Goal: Task Accomplishment & Management: Manage account settings

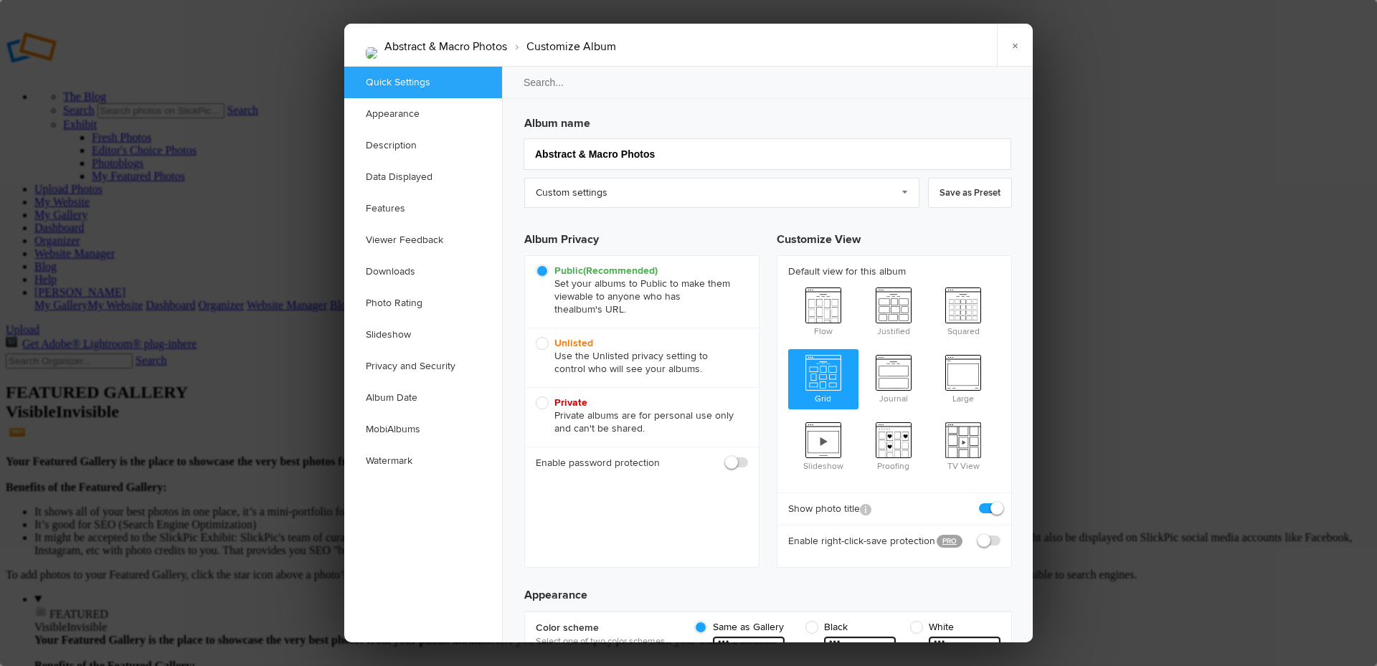
checkbox input "true"
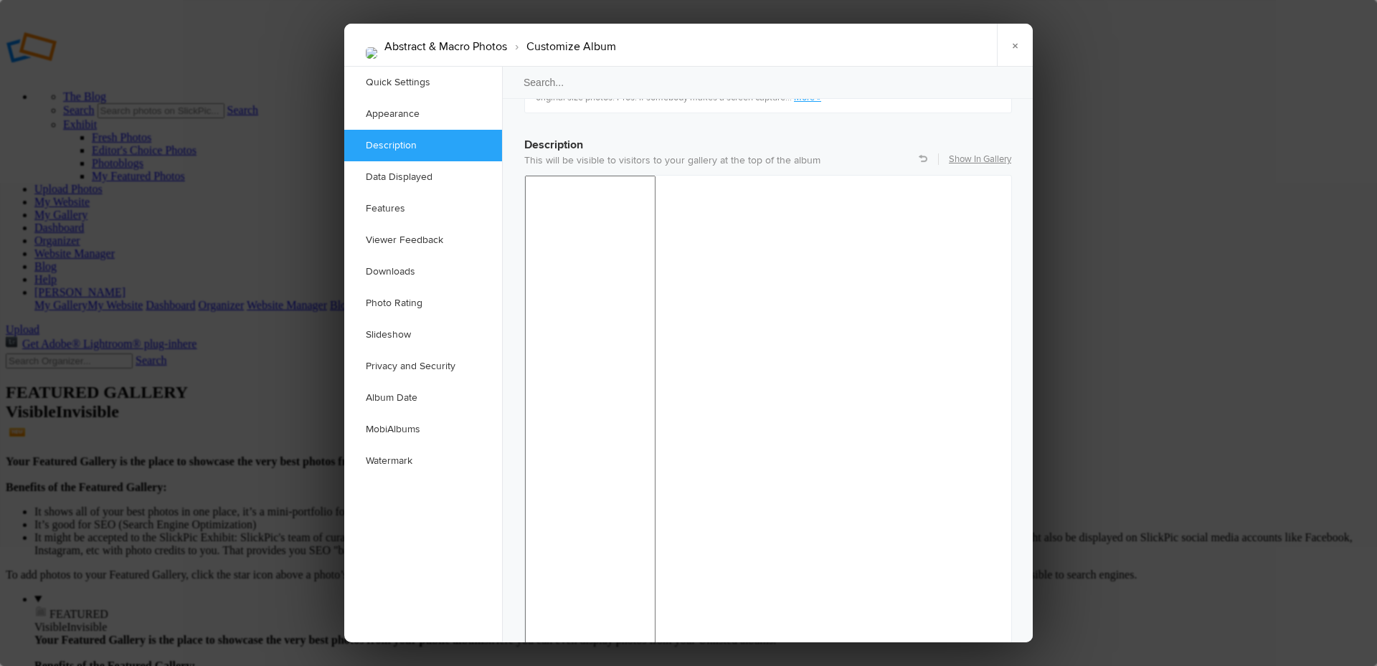
scroll to position [1195, 0]
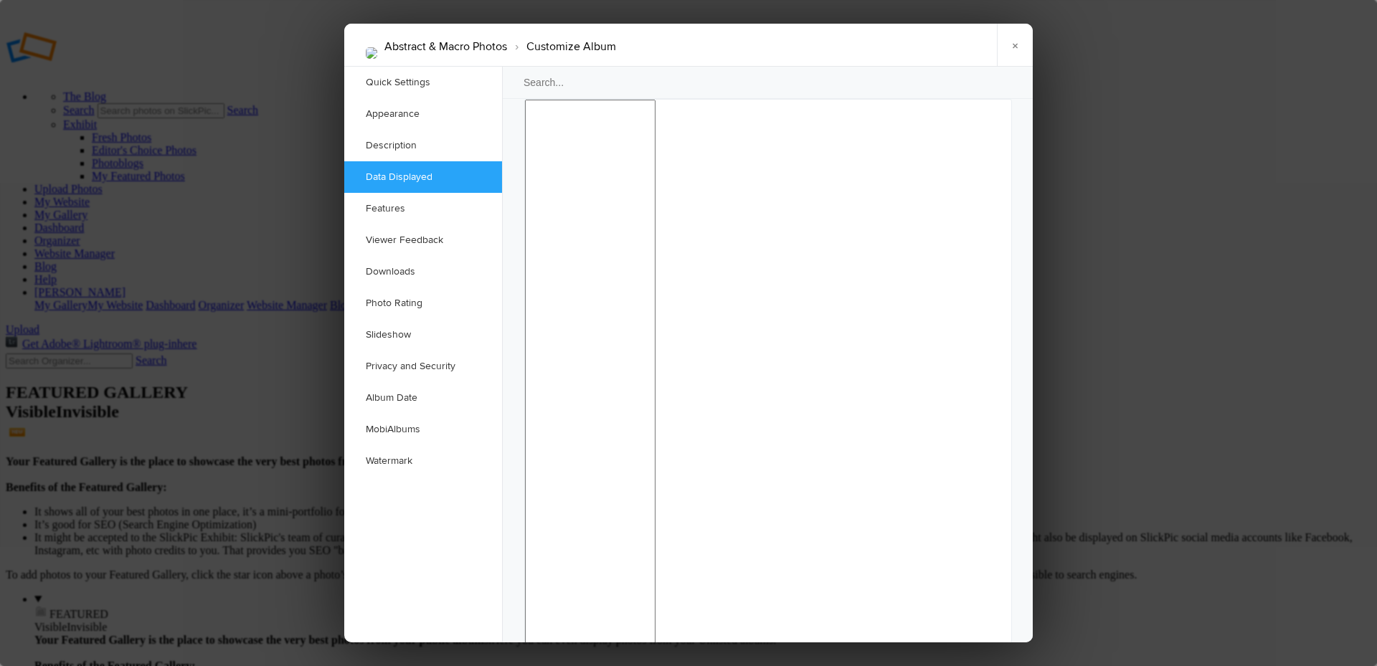
click at [1129, 342] on div at bounding box center [688, 333] width 1377 height 666
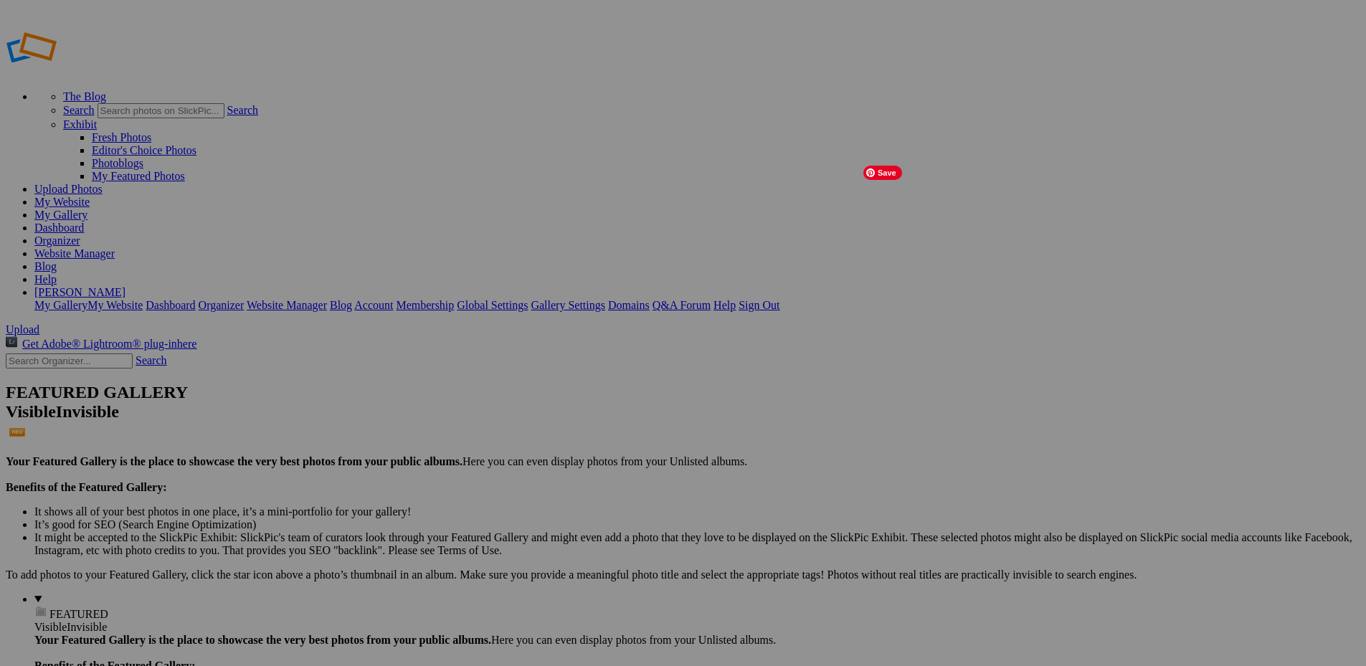
drag, startPoint x: 928, startPoint y: 215, endPoint x: 912, endPoint y: 347, distance: 132.9
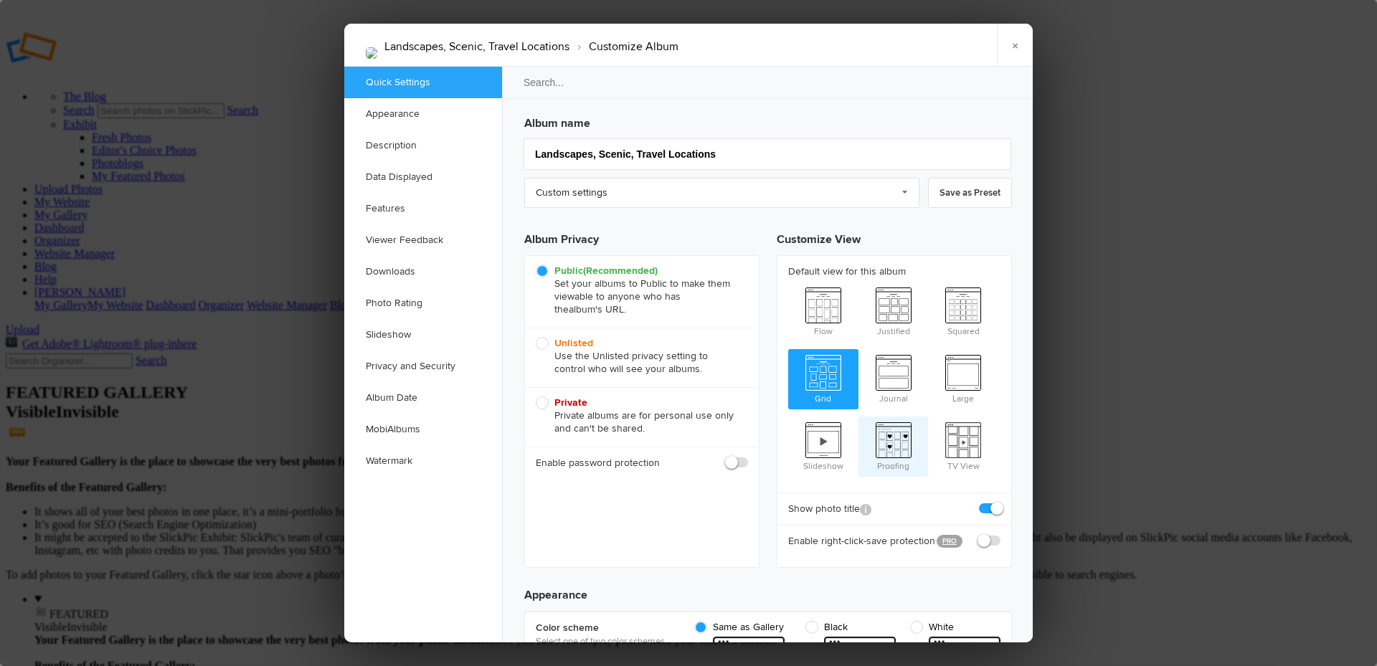
checkbox input "true"
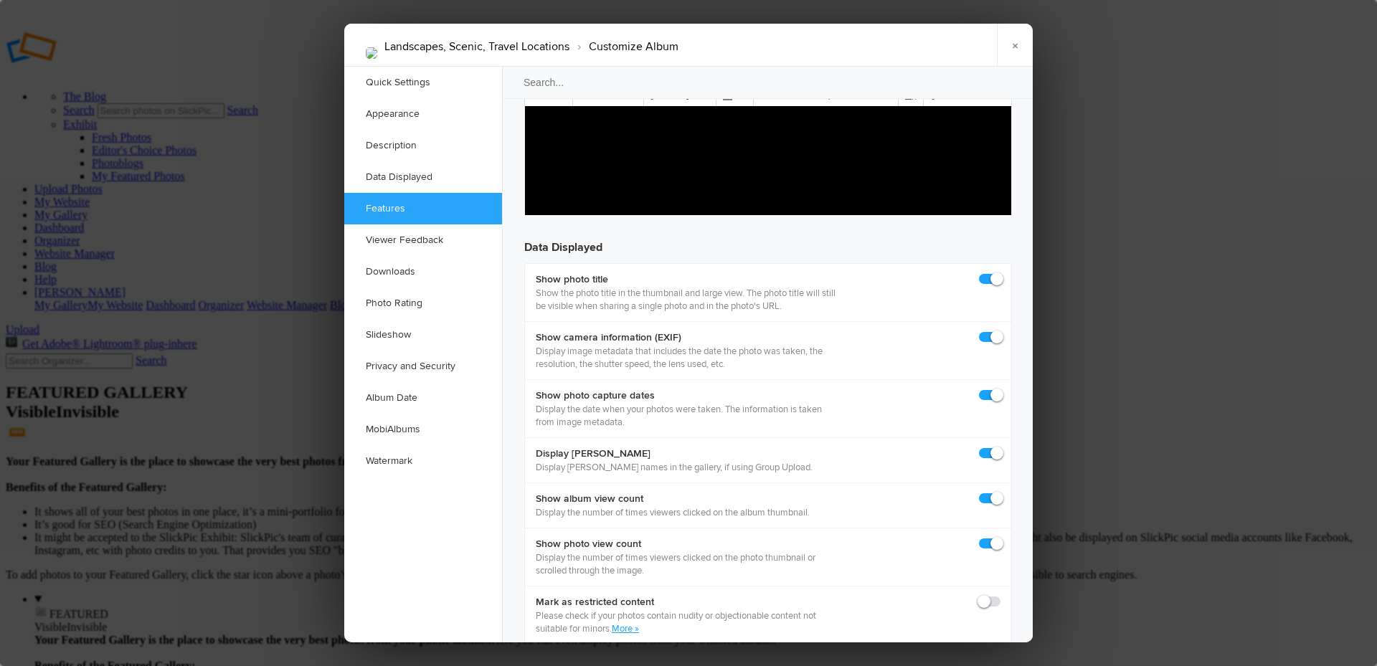
scroll to position [1864, 0]
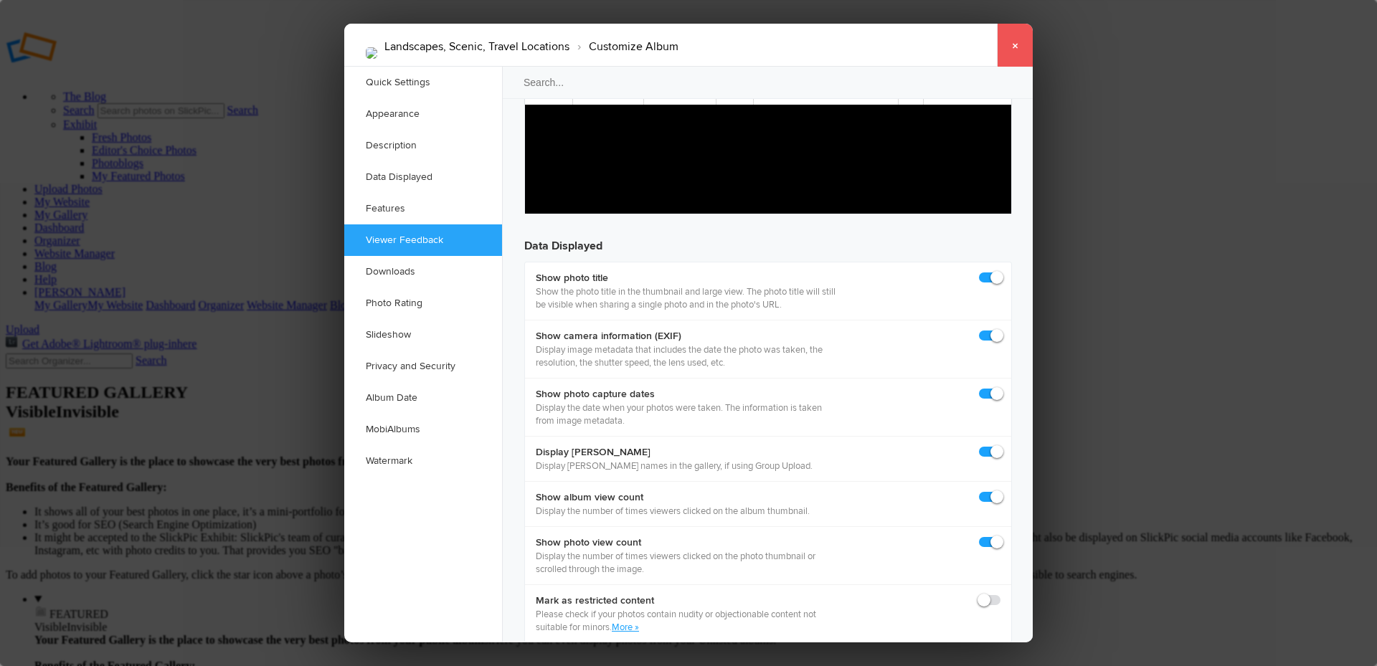
click at [1015, 53] on link "×" at bounding box center [1015, 45] width 36 height 43
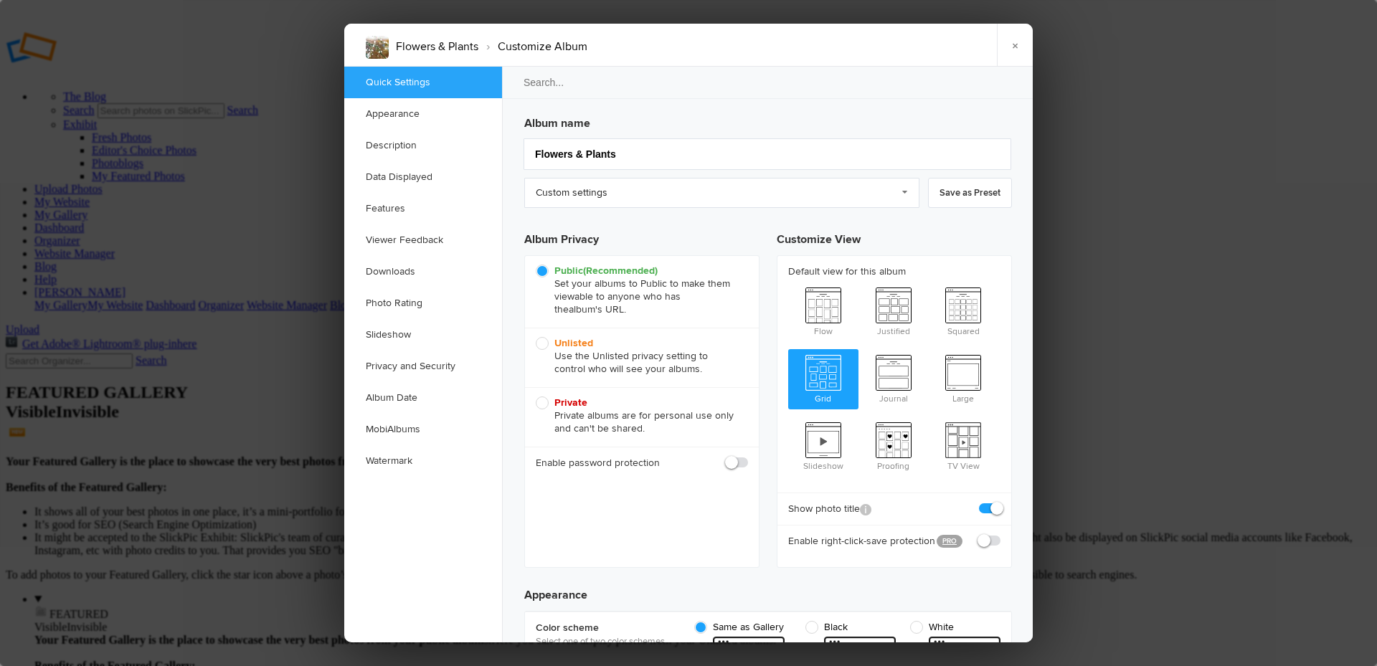
checkbox input "true"
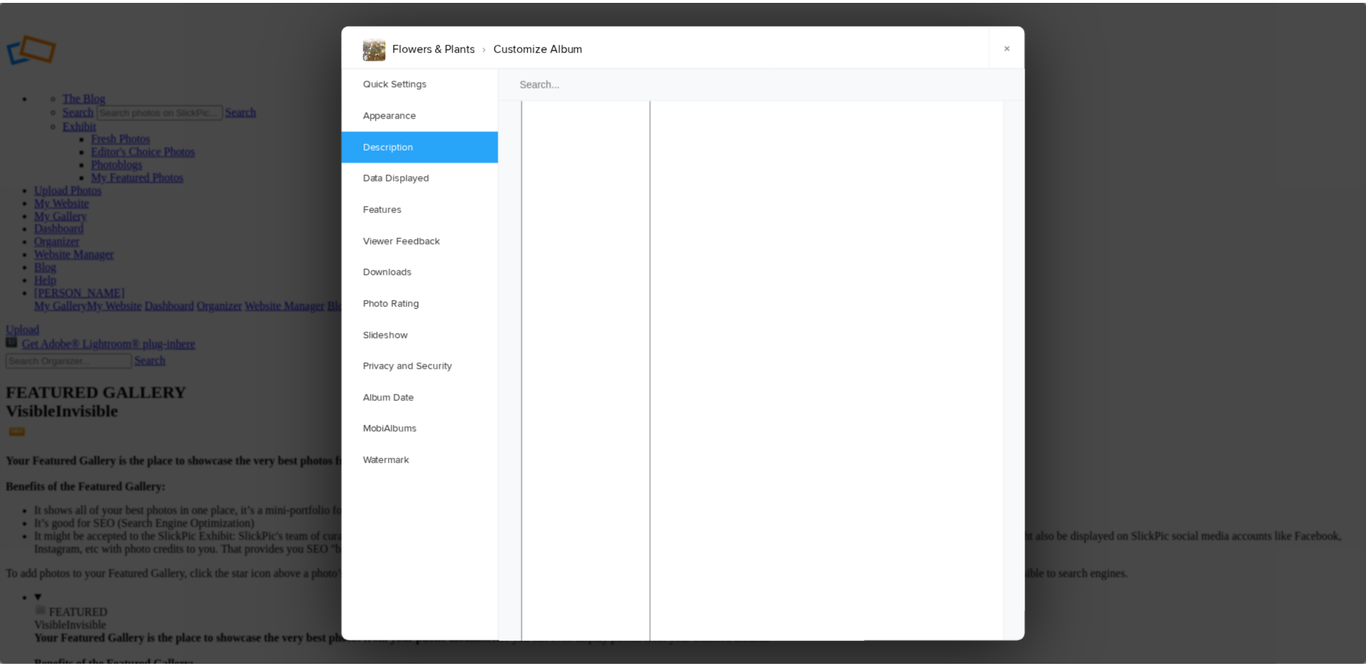
scroll to position [1291, 0]
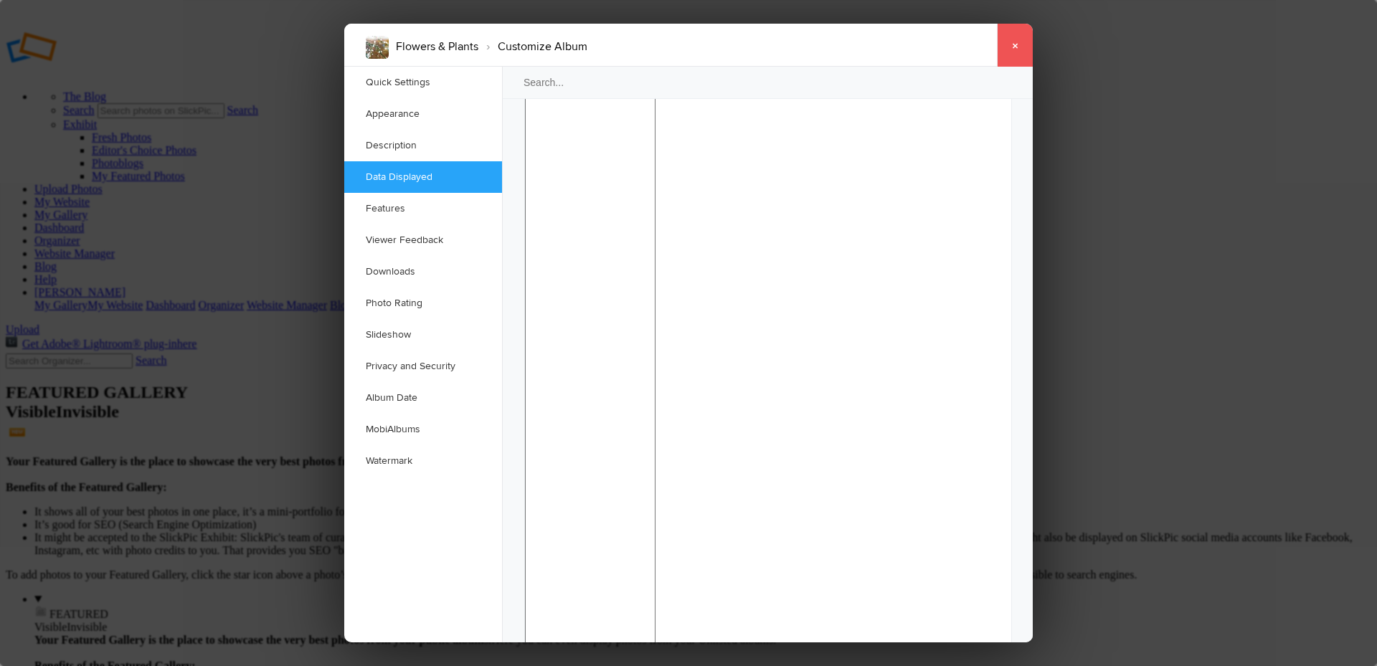
click at [1015, 46] on link "×" at bounding box center [1015, 45] width 36 height 43
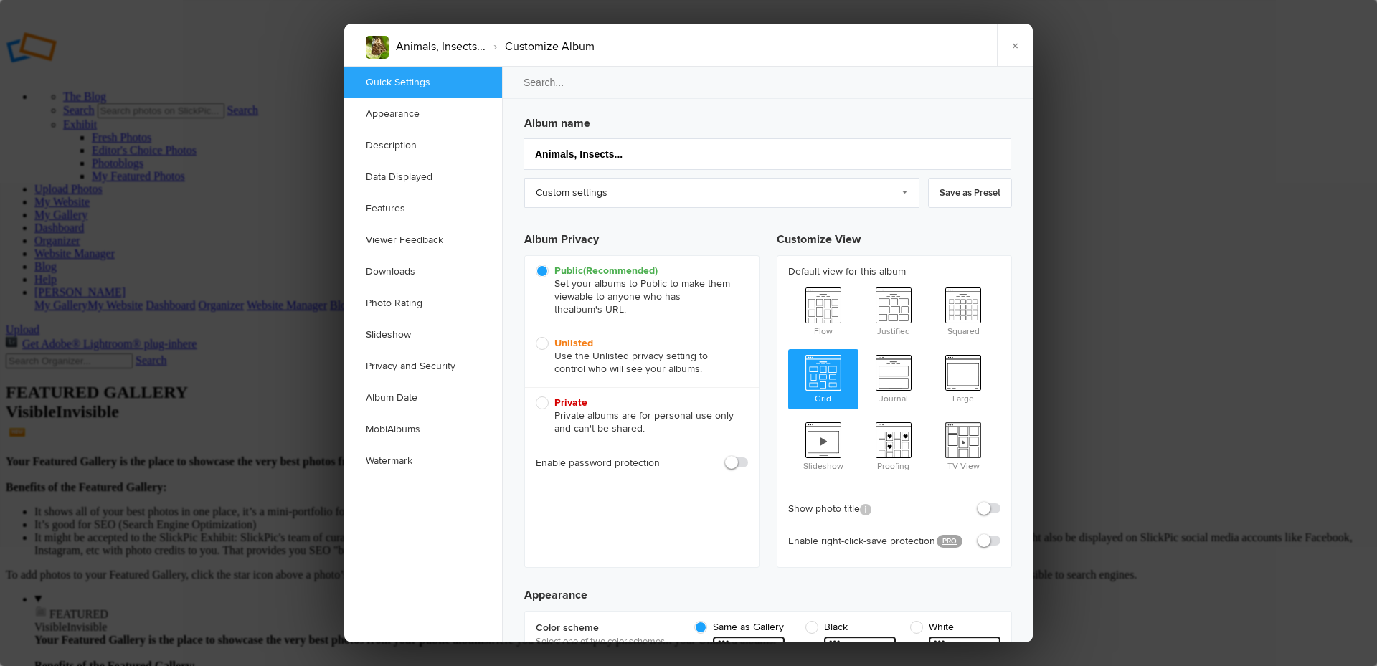
checkbox input "true"
click at [1020, 47] on link "×" at bounding box center [1015, 45] width 36 height 43
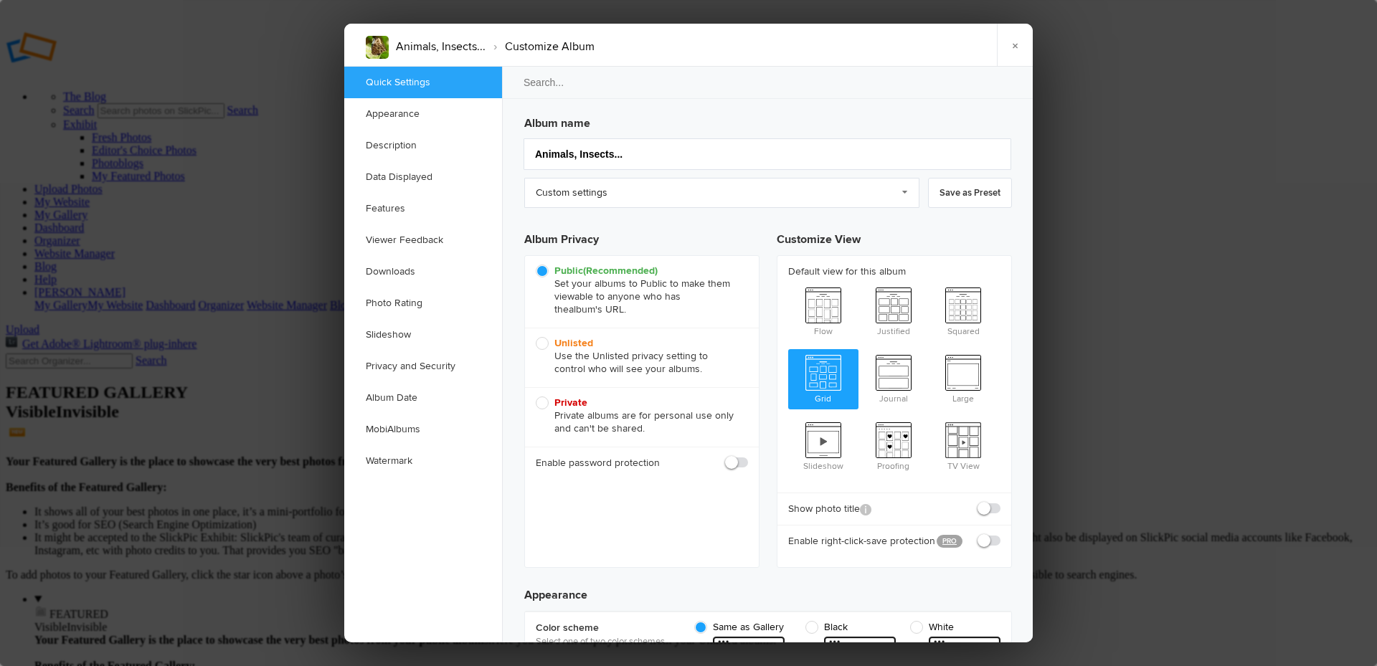
checkbox input "true"
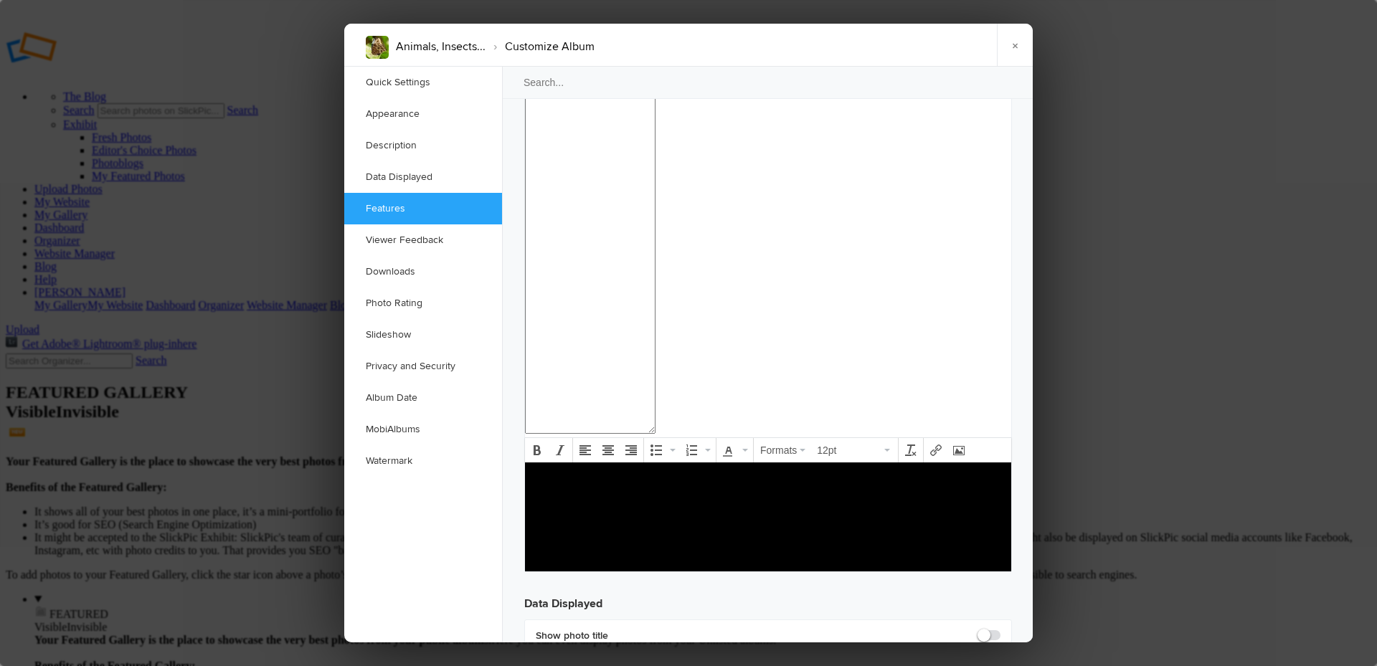
scroll to position [1530, 0]
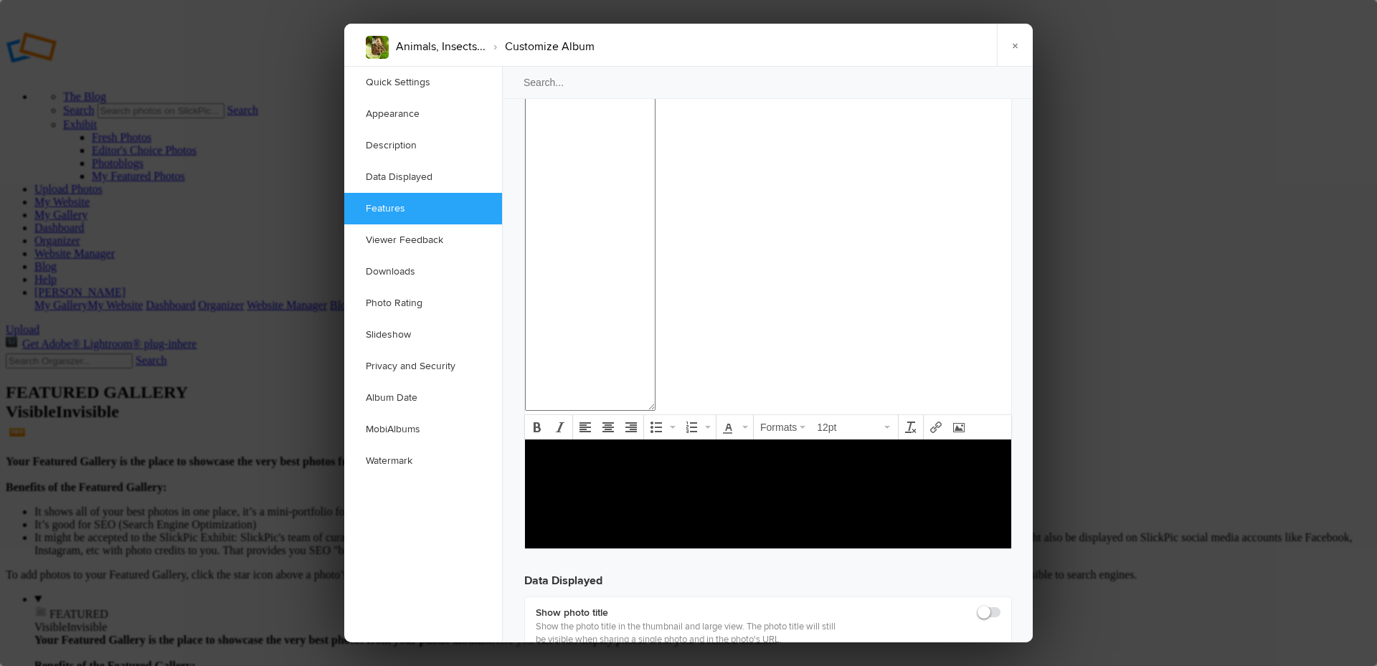
checkbox input "false"
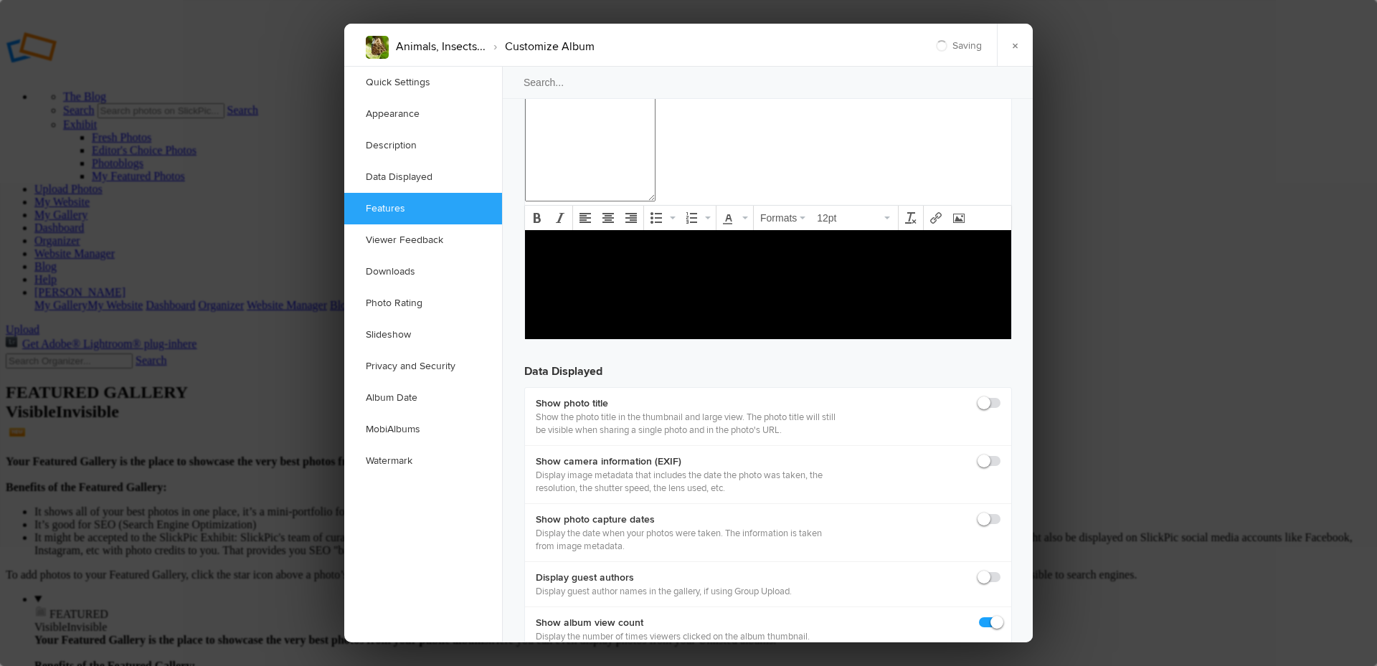
scroll to position [1864, 0]
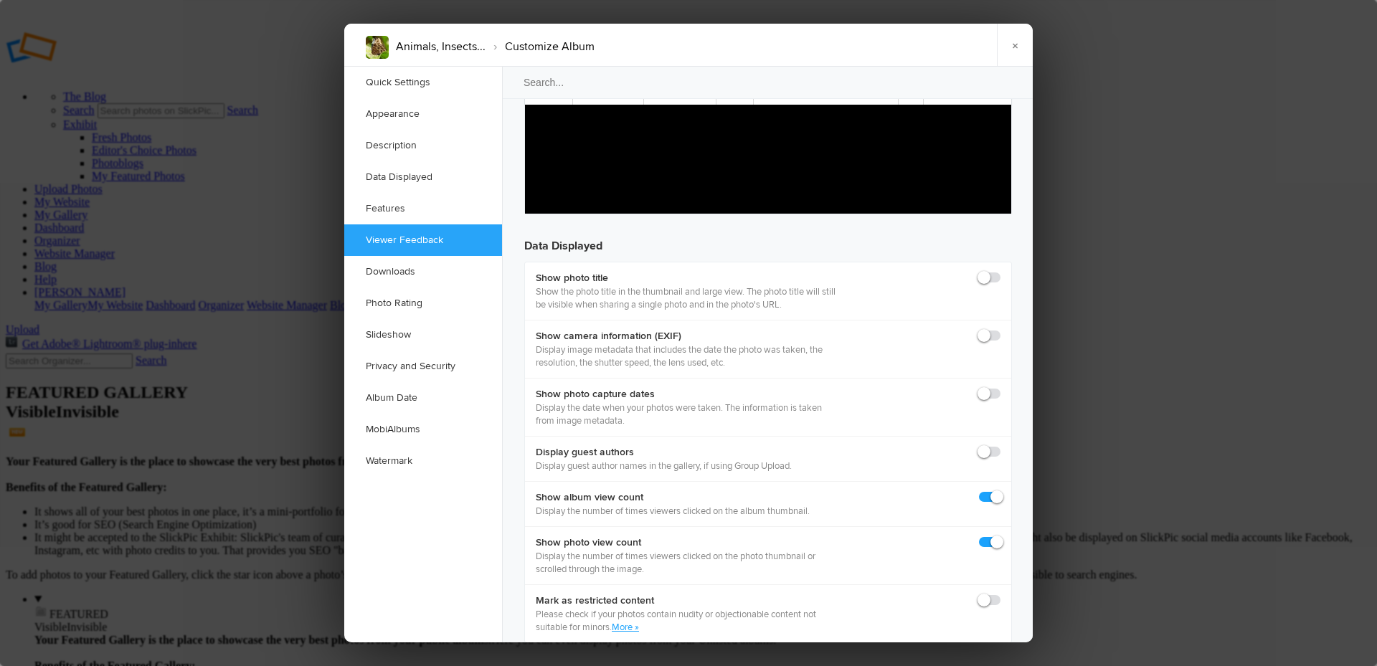
checkbox input "false"
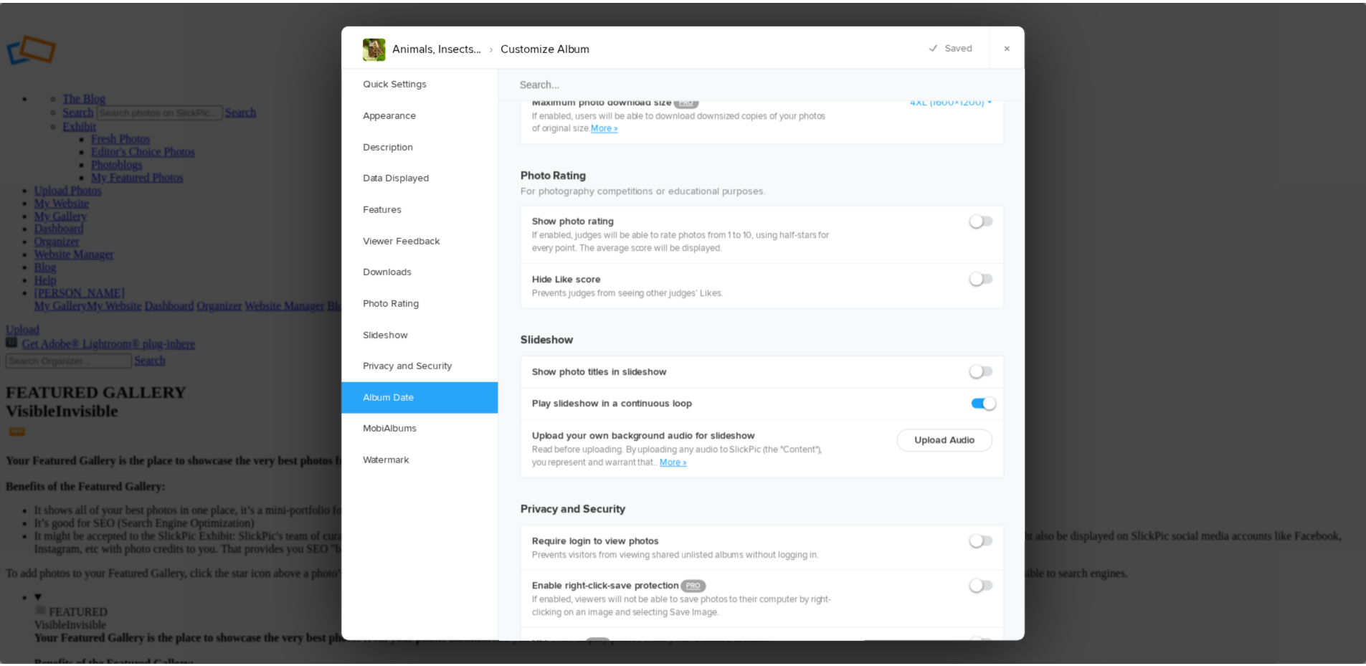
scroll to position [3021, 0]
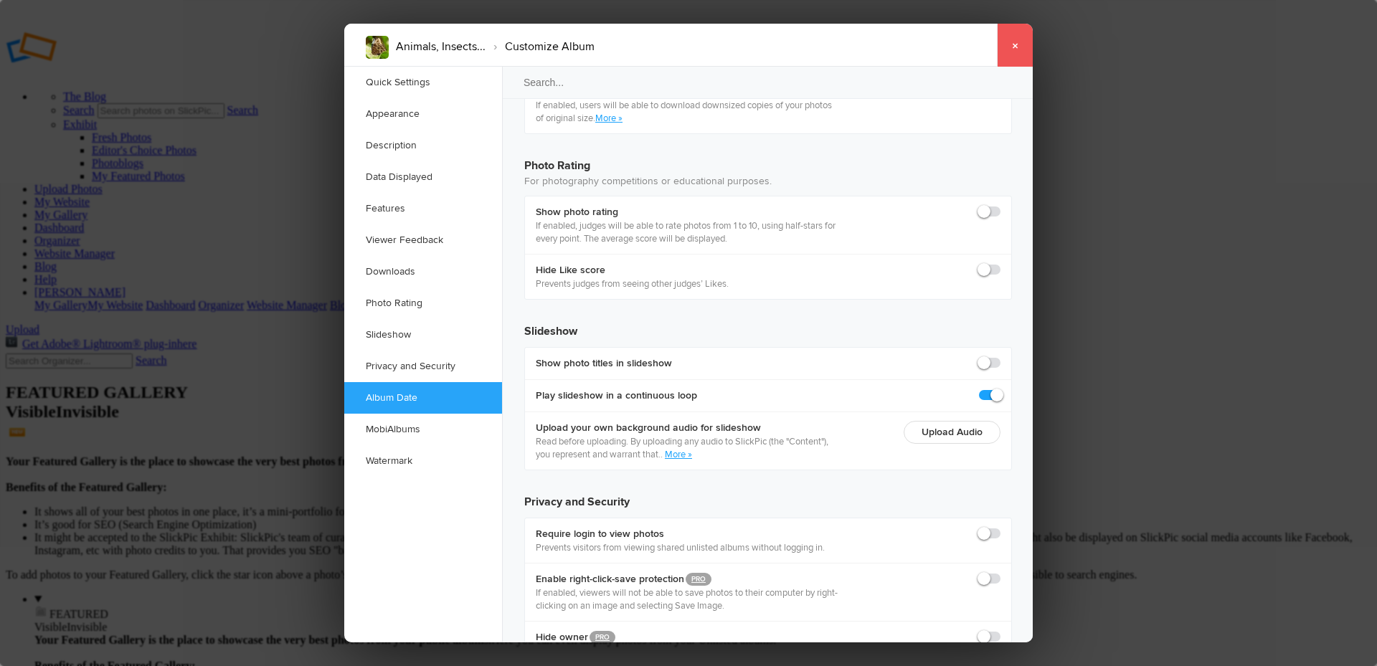
click at [1020, 41] on link "×" at bounding box center [1015, 45] width 36 height 43
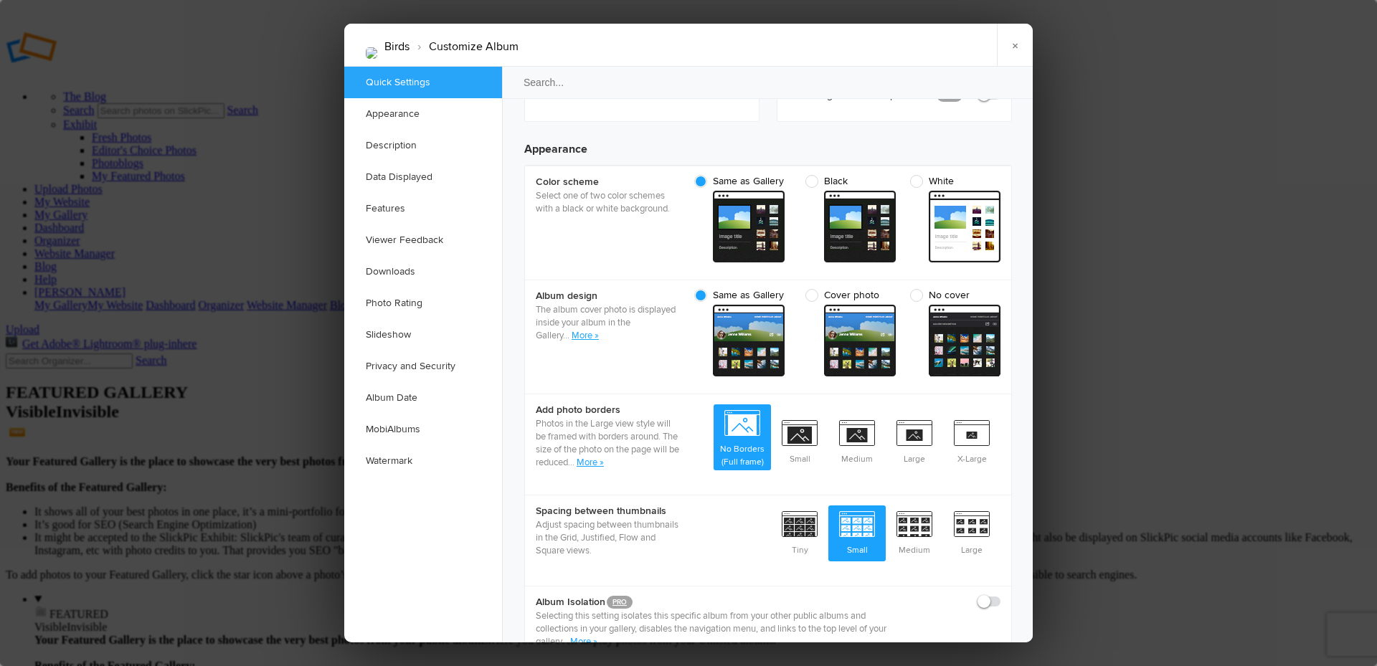
checkbox input "true"
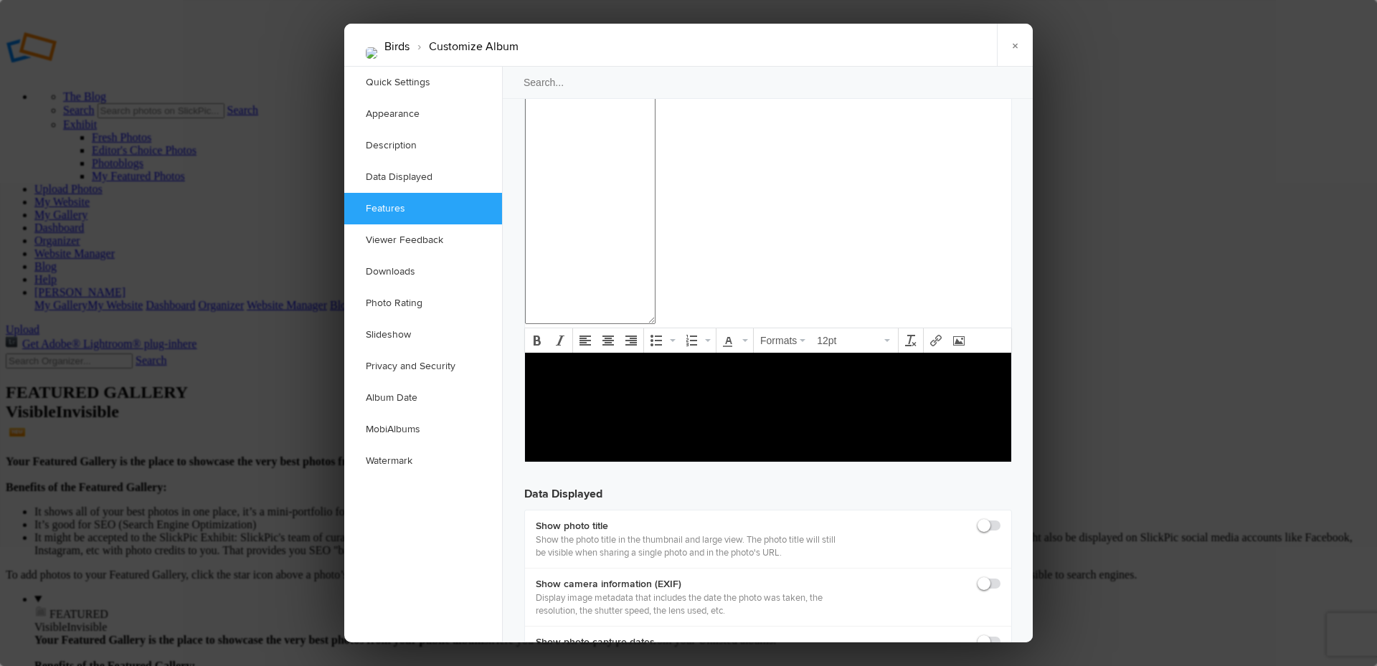
scroll to position [1626, 0]
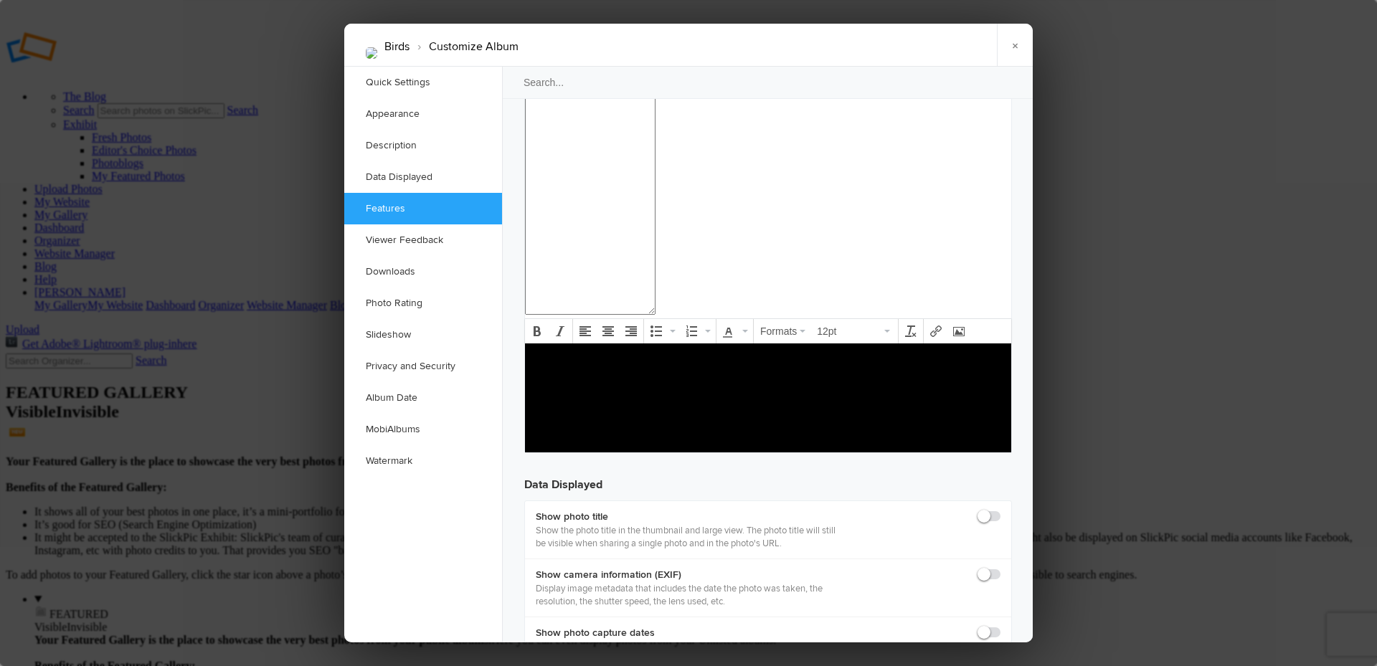
checkbox input "false"
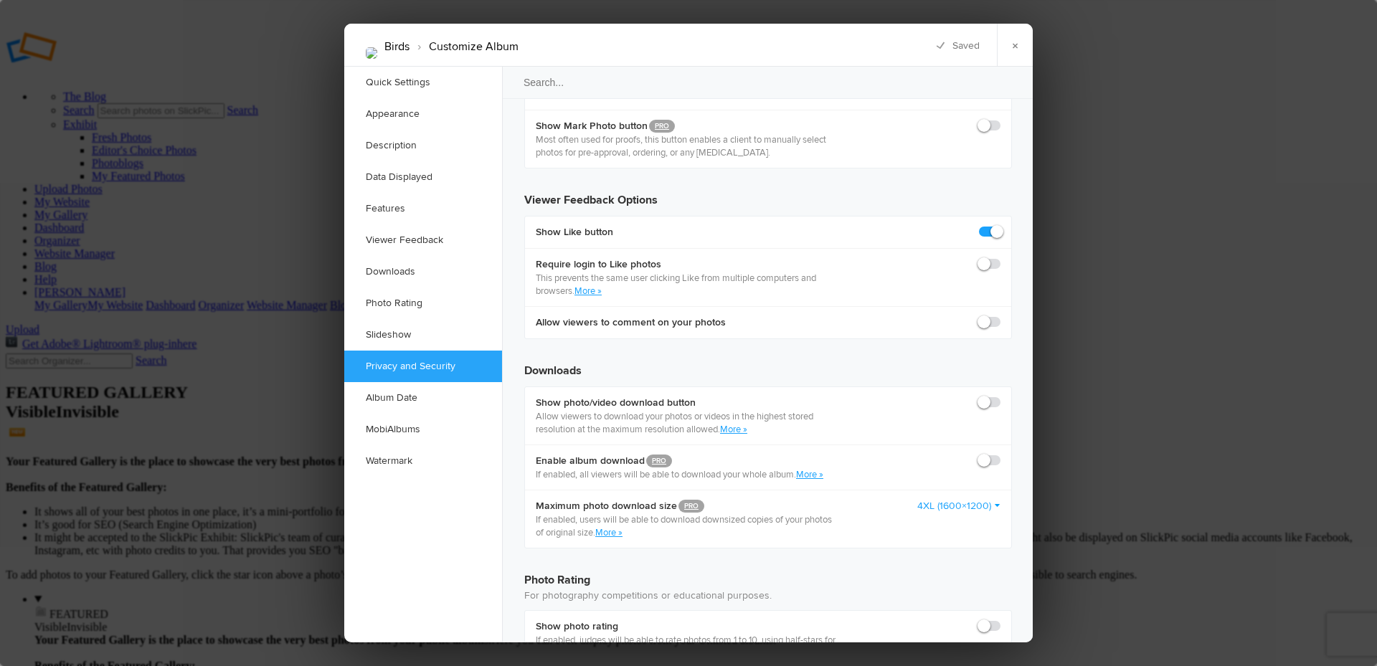
scroll to position [2630, 0]
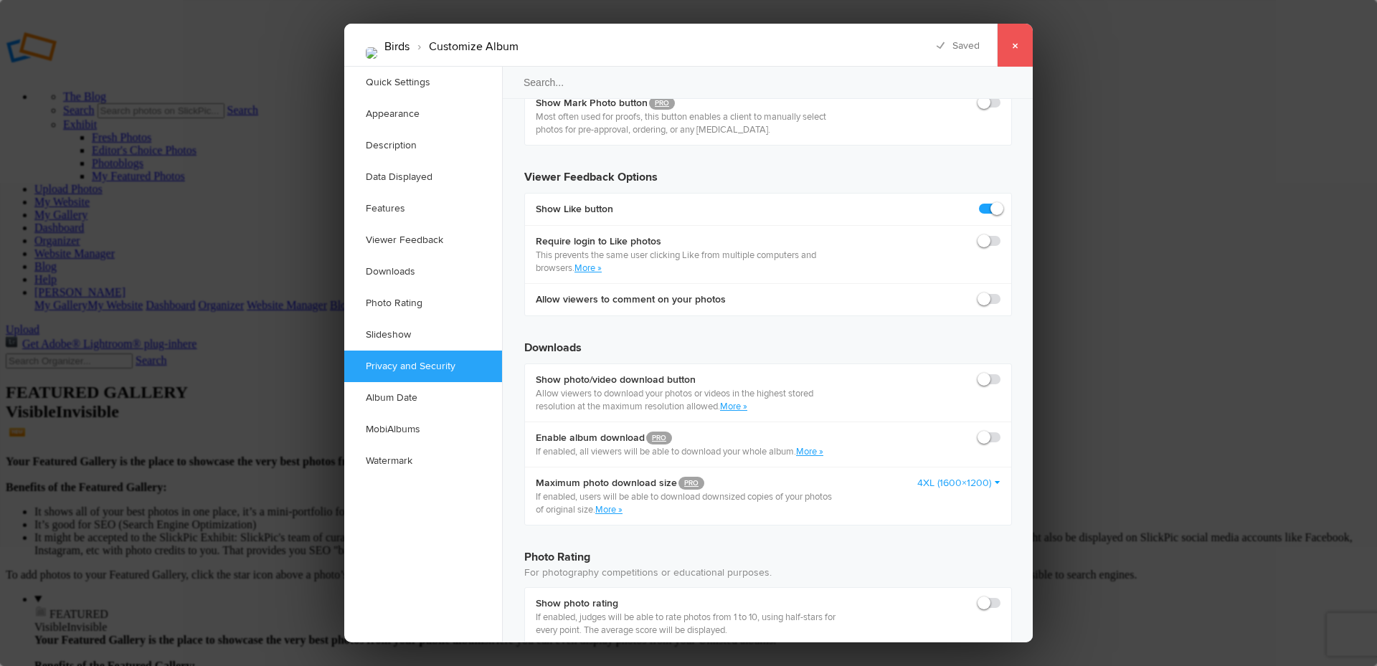
click at [1013, 42] on link "×" at bounding box center [1015, 45] width 36 height 43
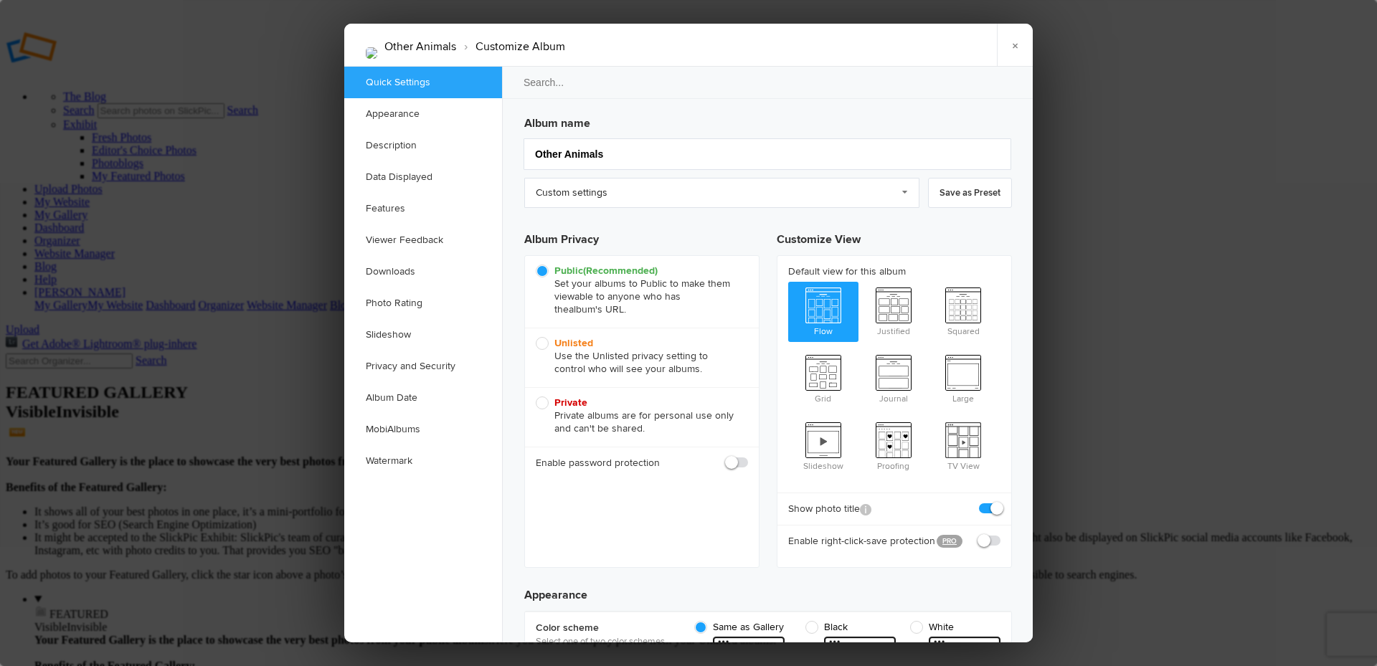
checkbox input "true"
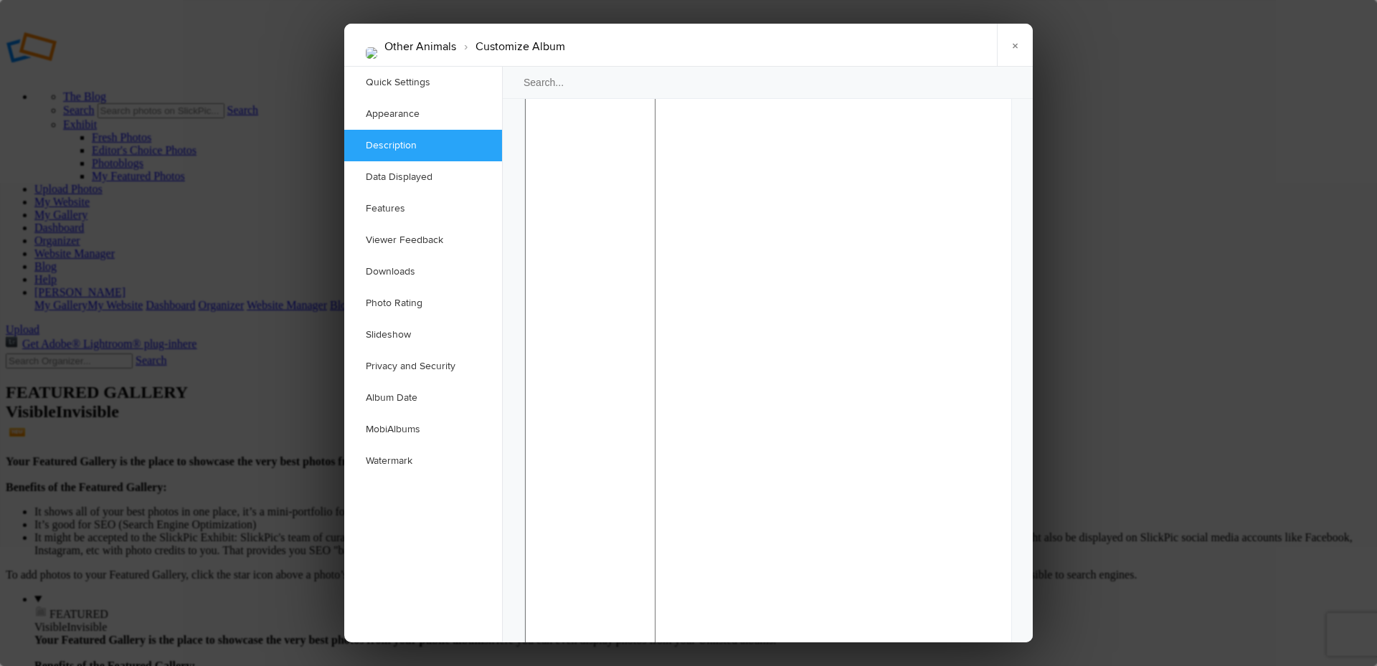
scroll to position [1243, 0]
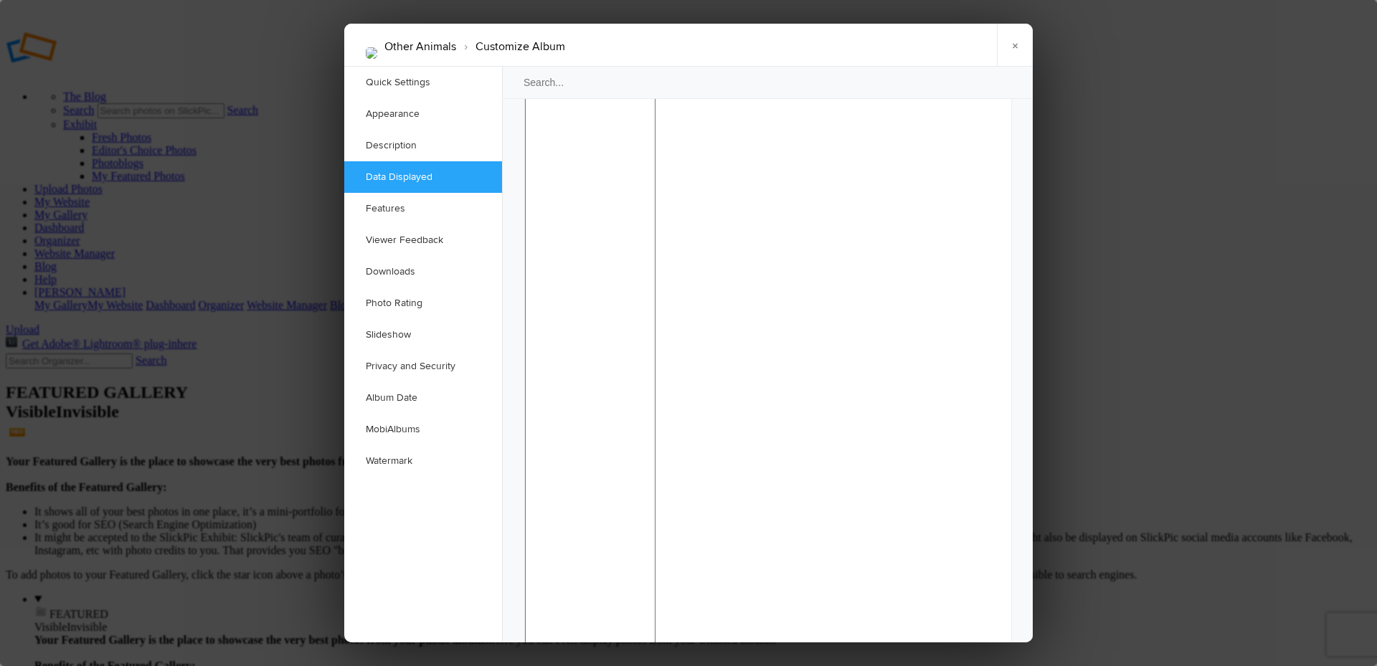
checkbox input "false"
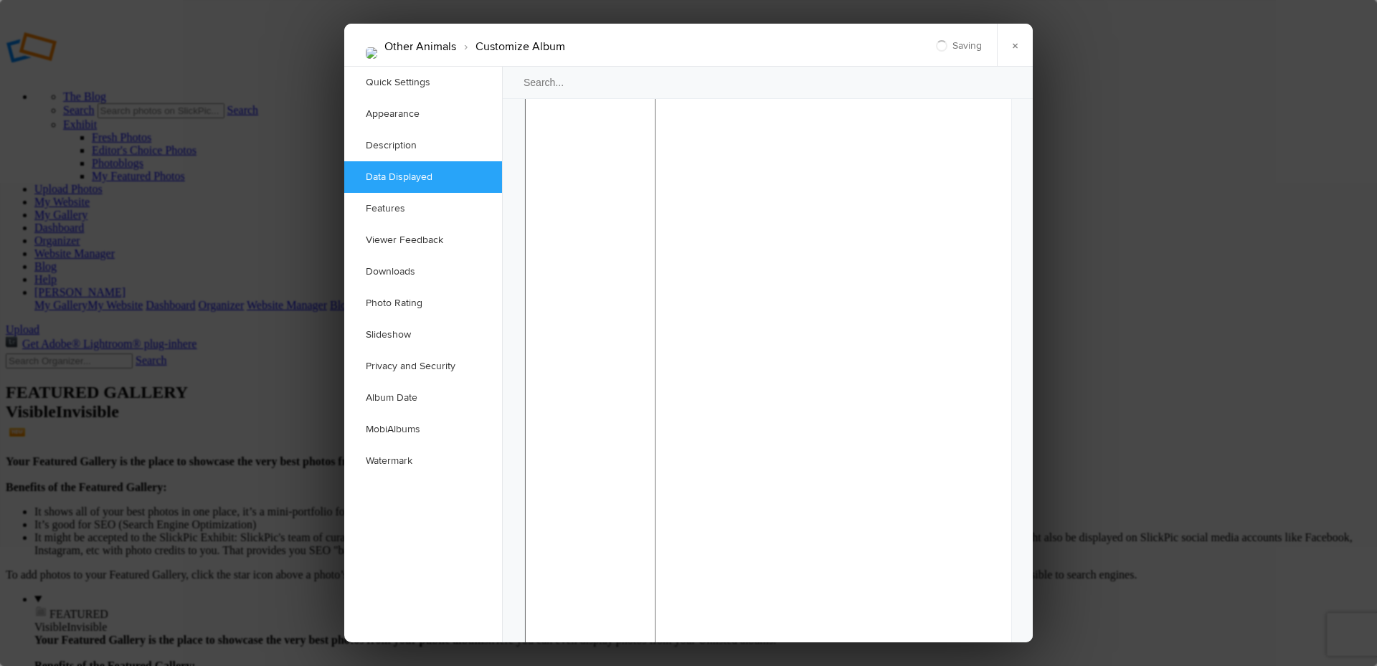
checkbox input "false"
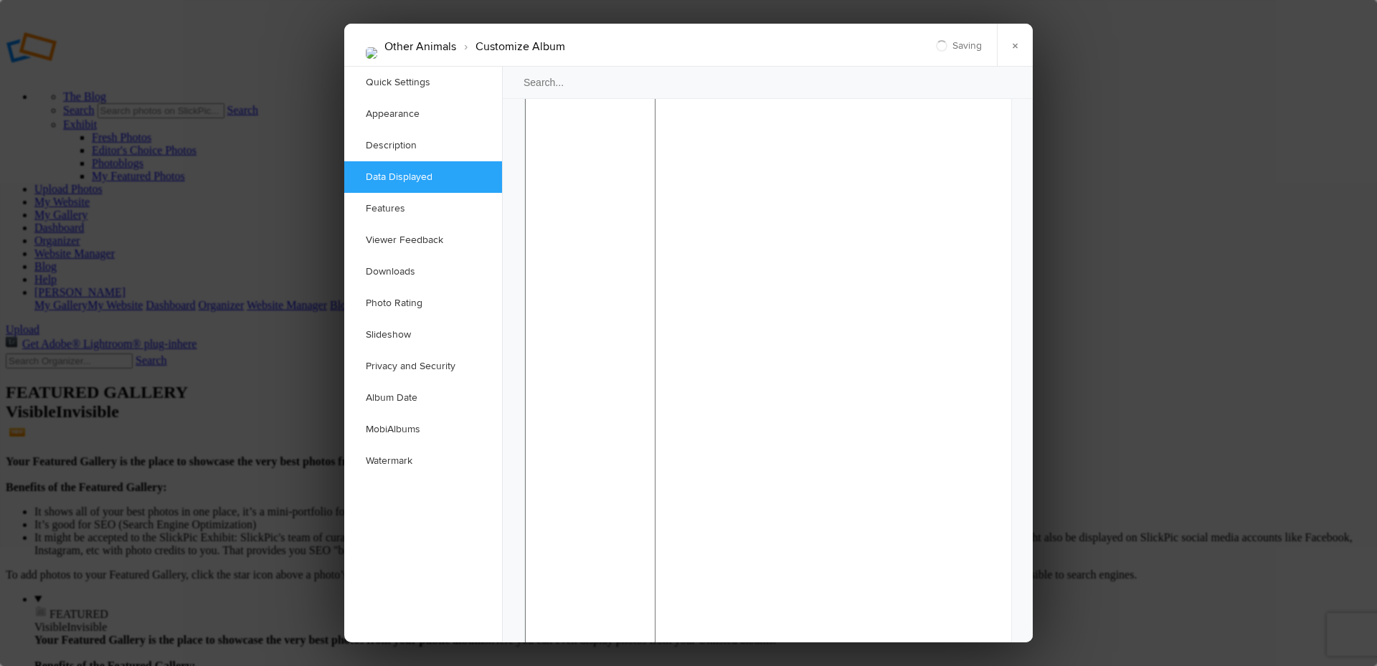
checkbox input "false"
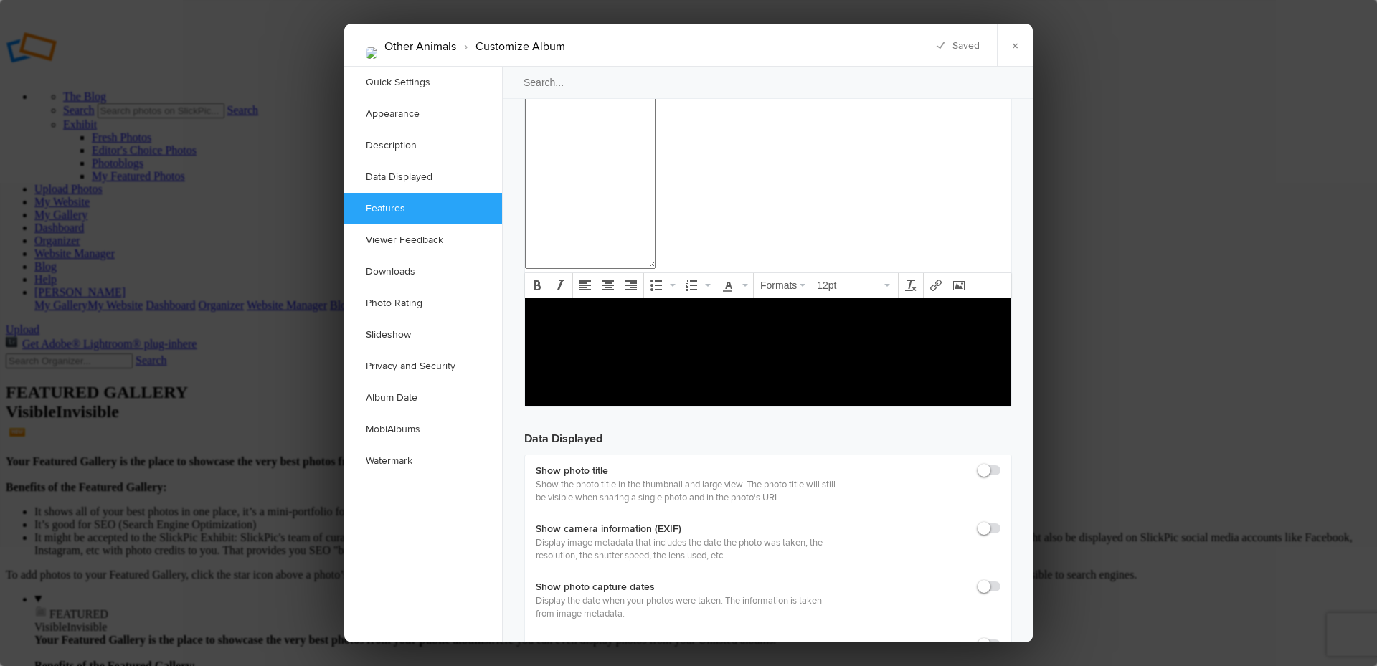
scroll to position [1673, 0]
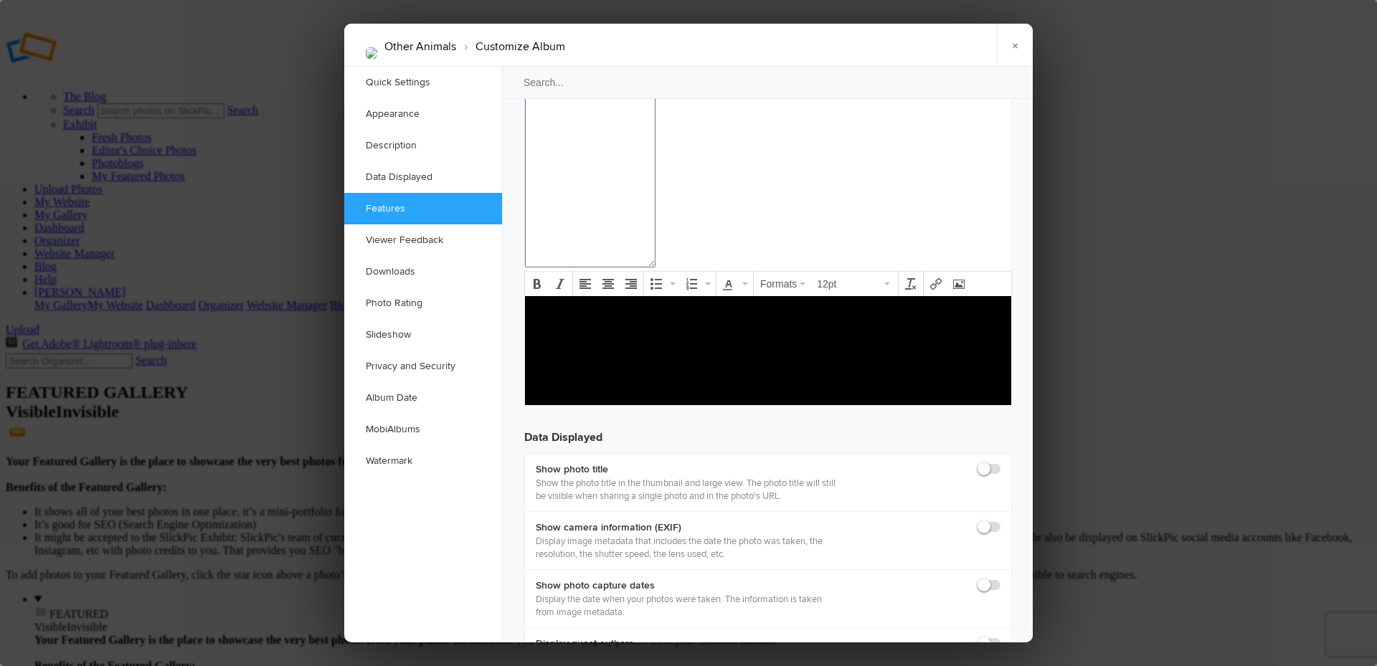
checkbox input "false"
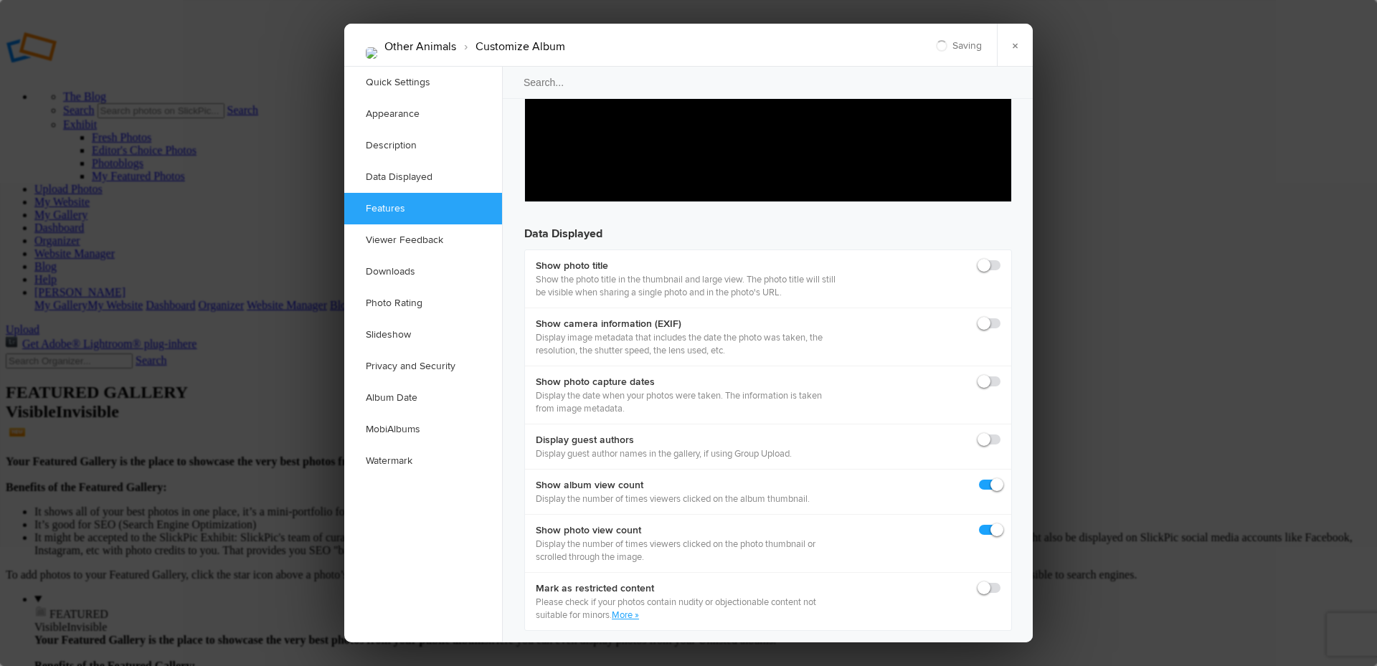
scroll to position [1960, 0]
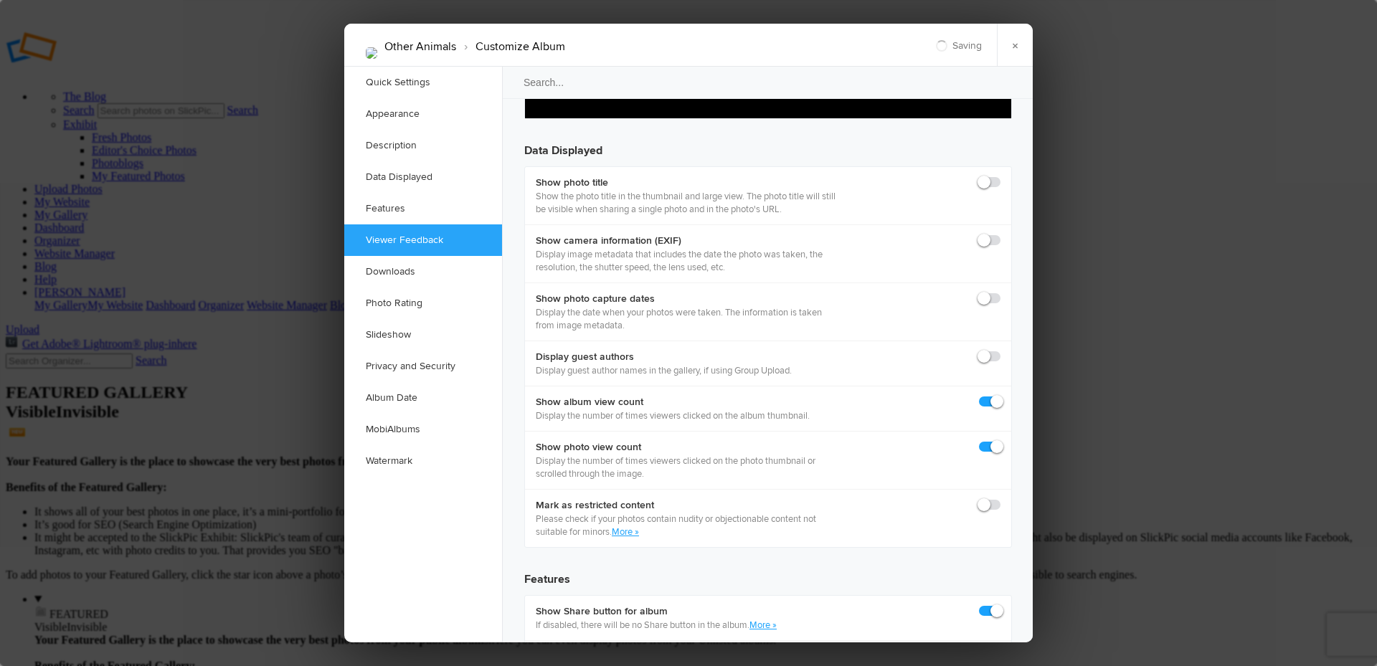
checkbox input "false"
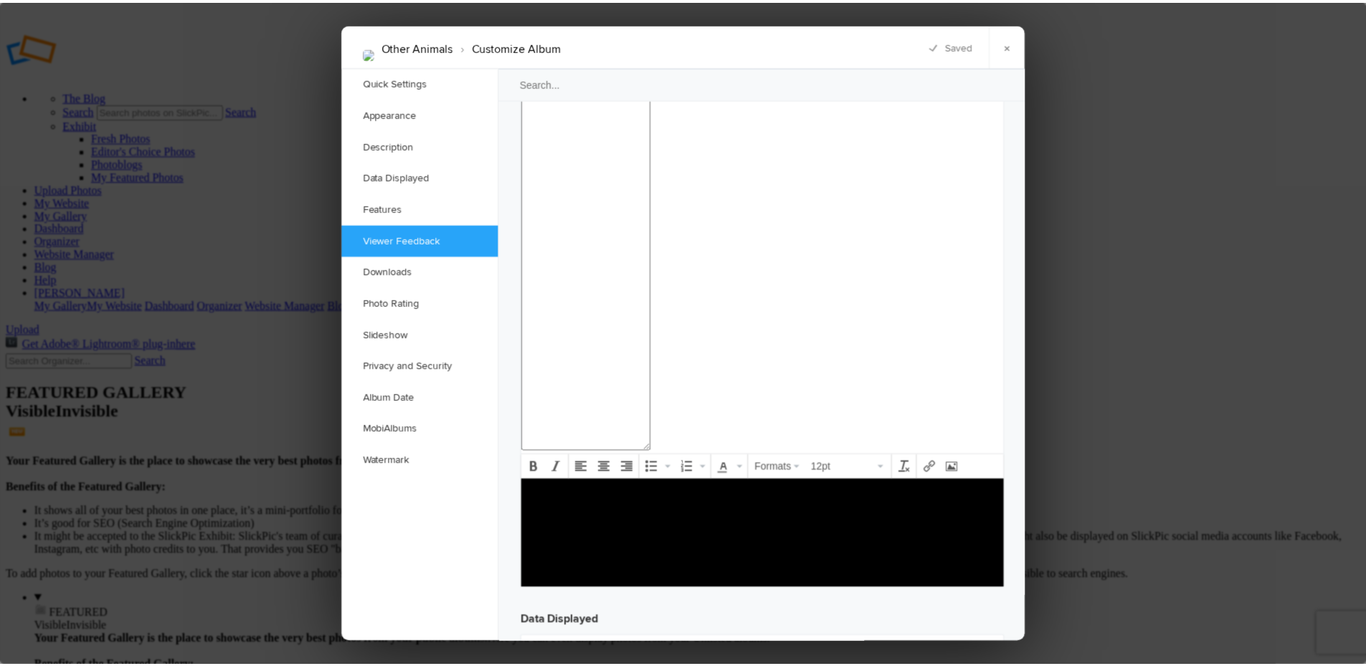
scroll to position [1061, 0]
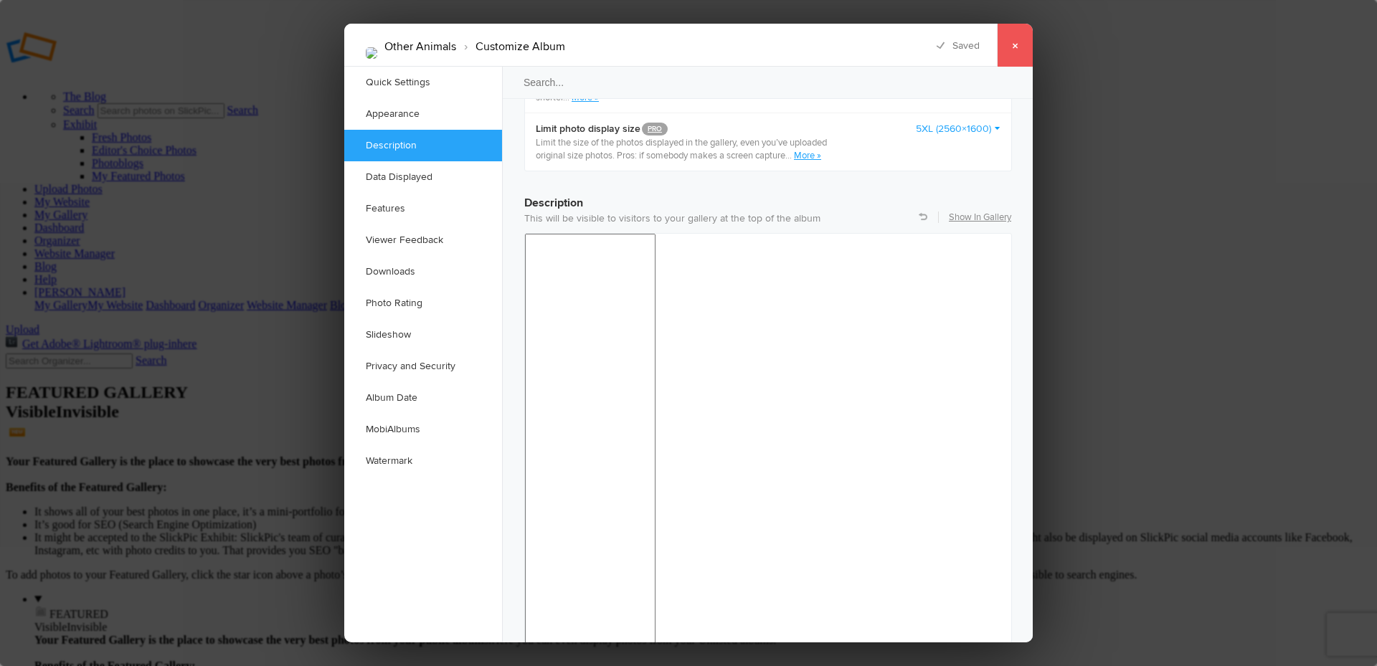
click at [1015, 42] on link "×" at bounding box center [1015, 45] width 36 height 43
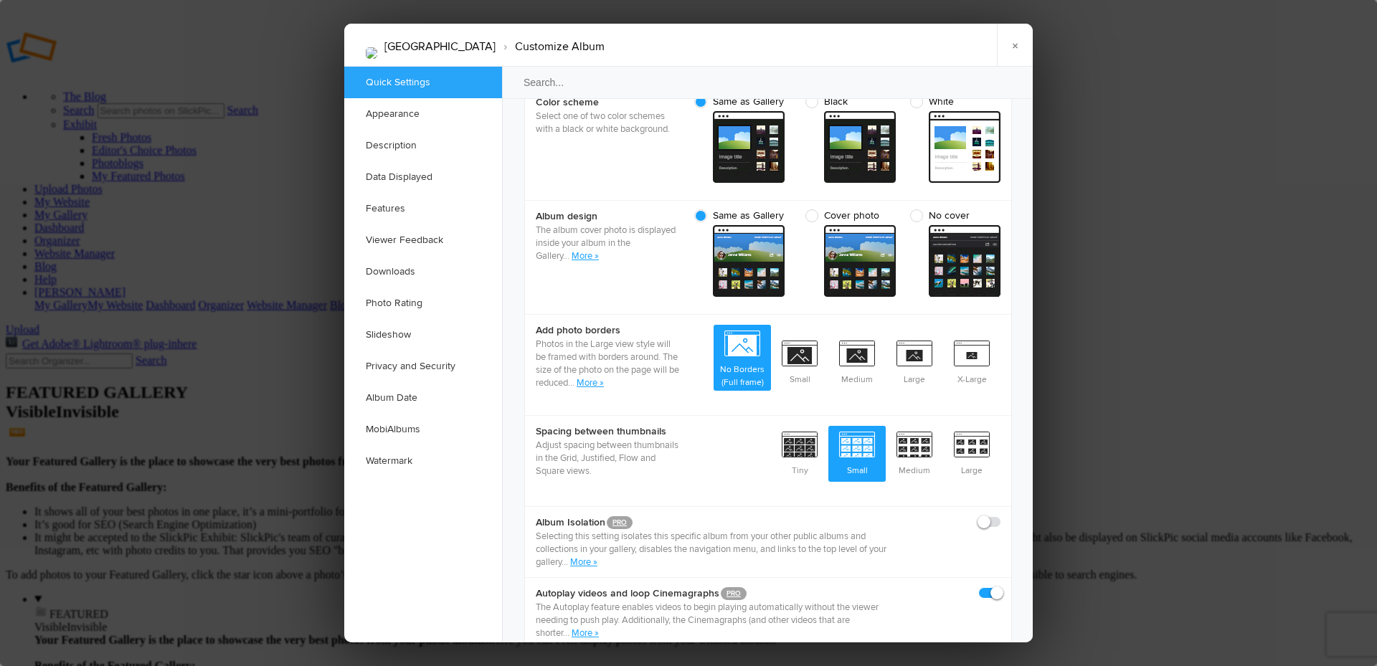
checkbox input "true"
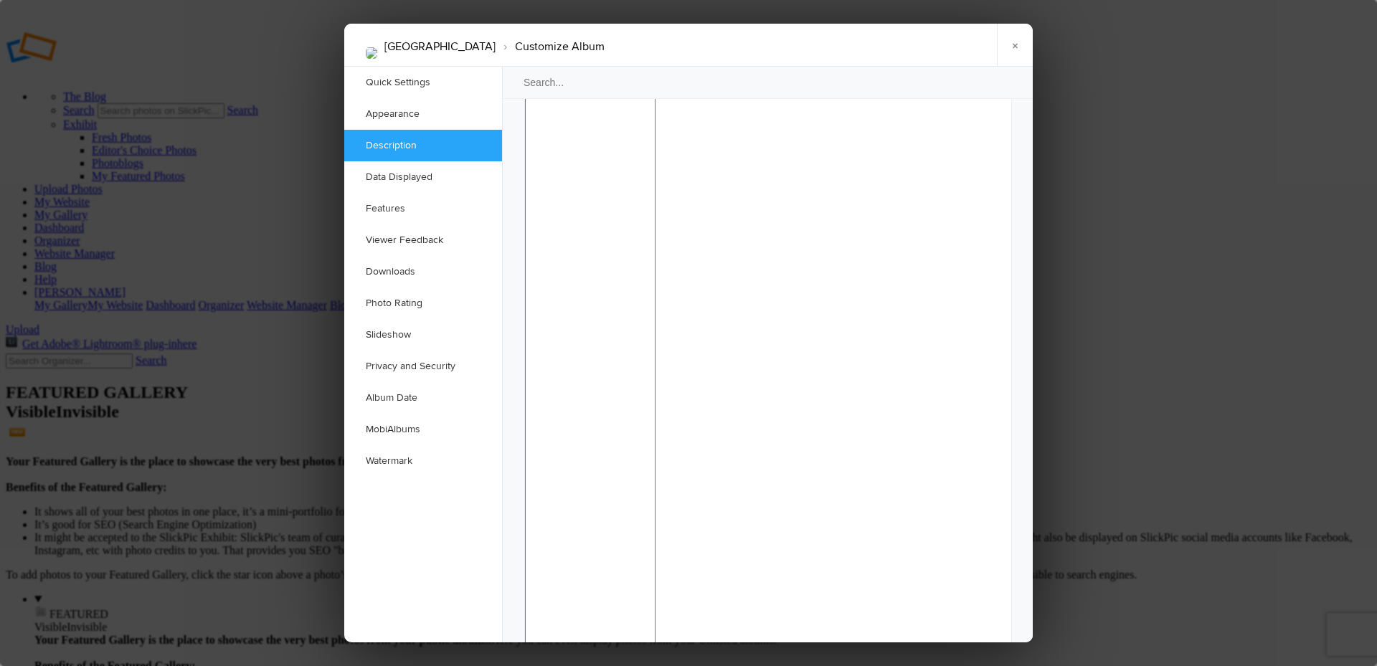
scroll to position [1243, 0]
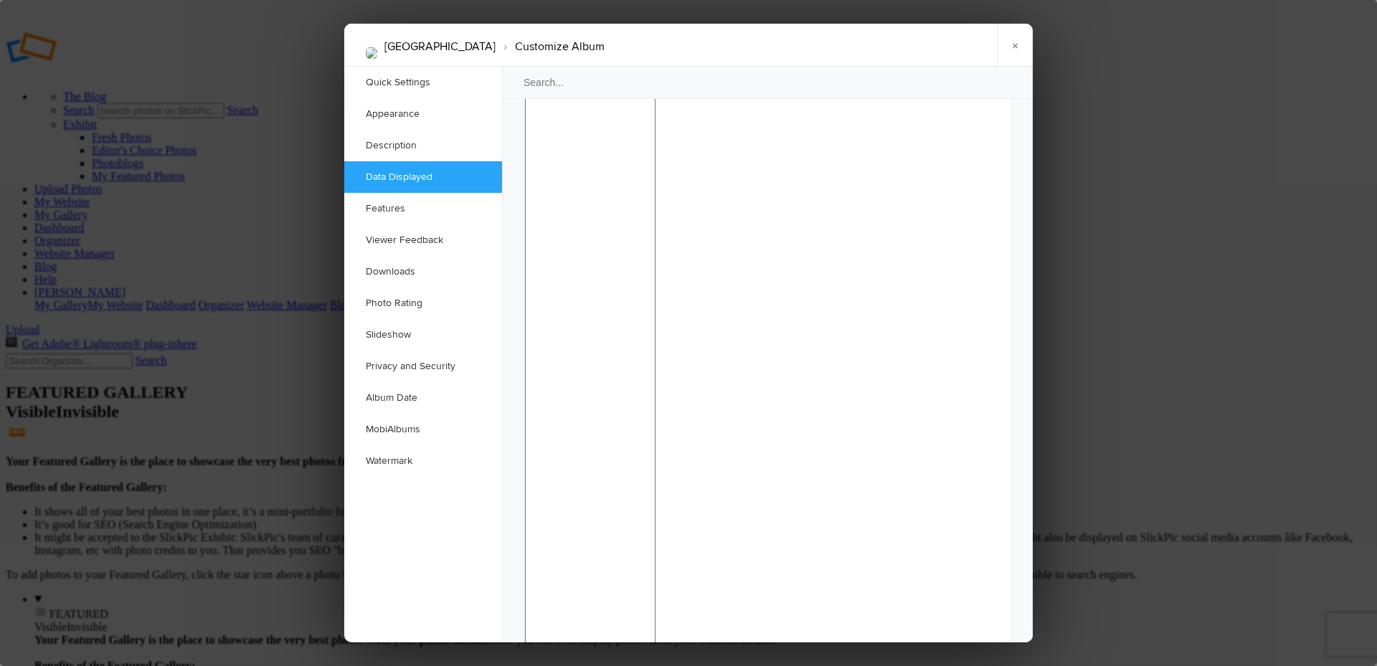
checkbox input "false"
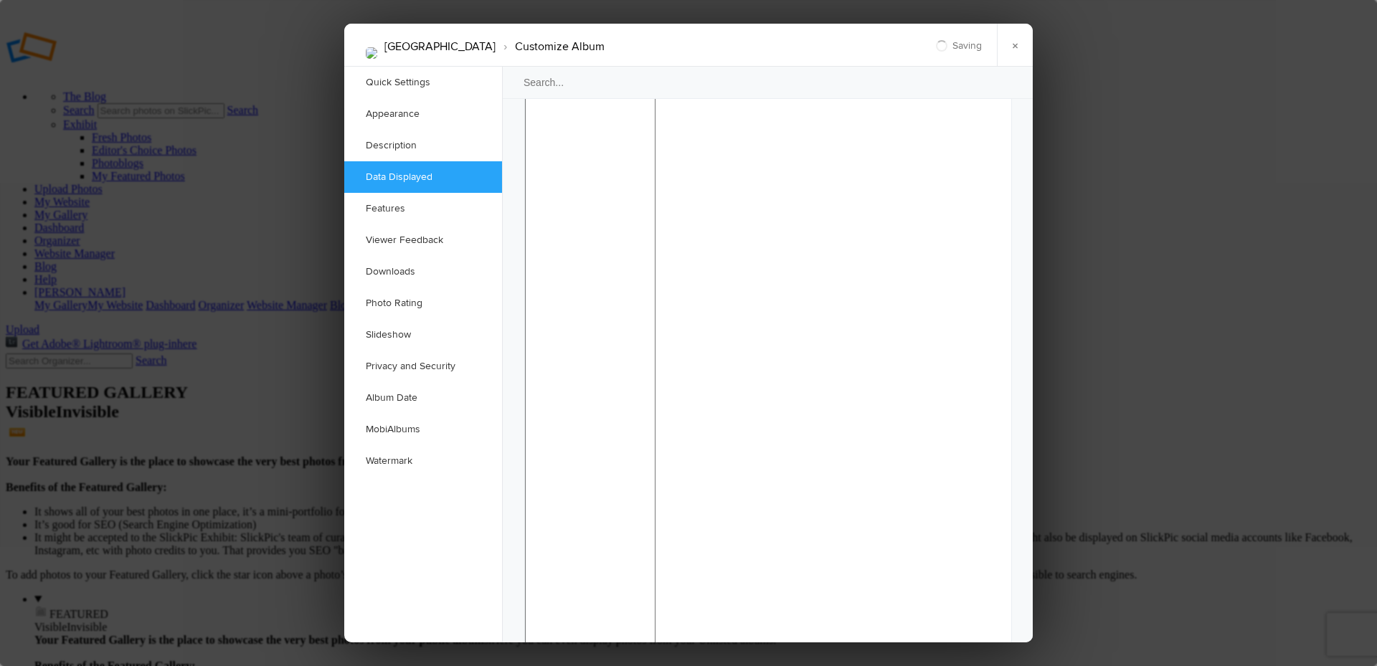
checkbox input "false"
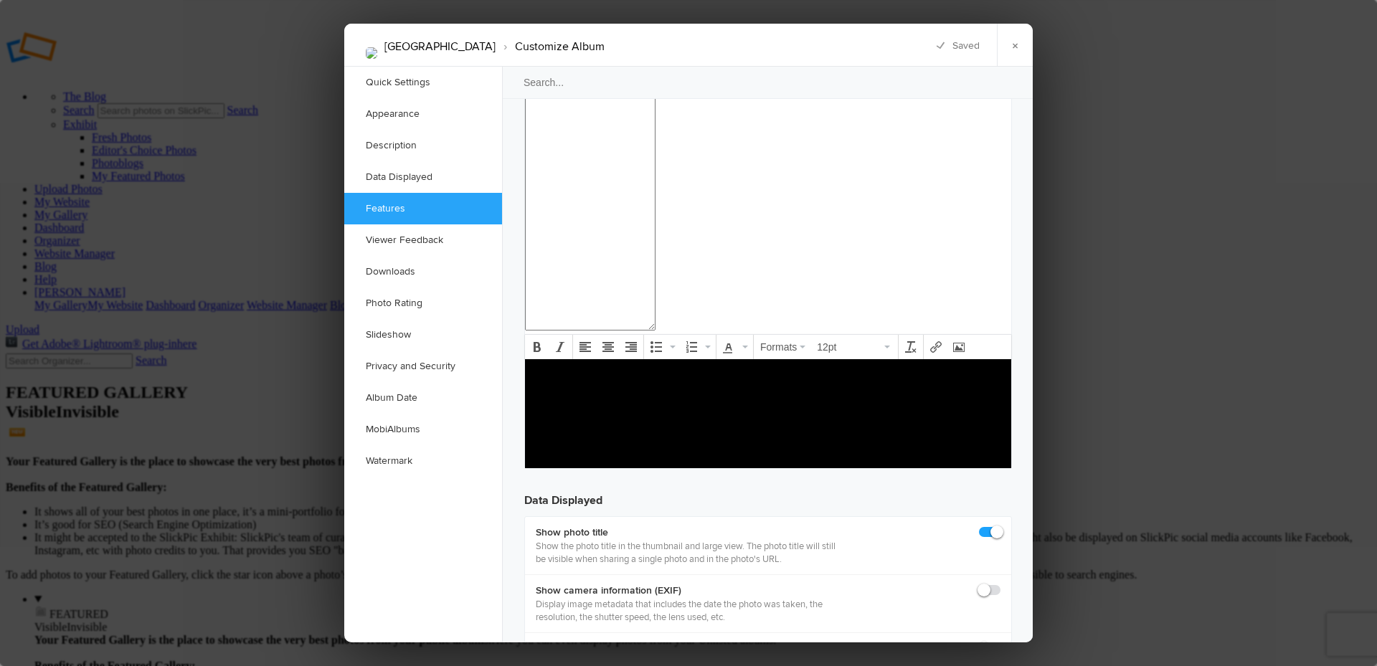
scroll to position [1626, 0]
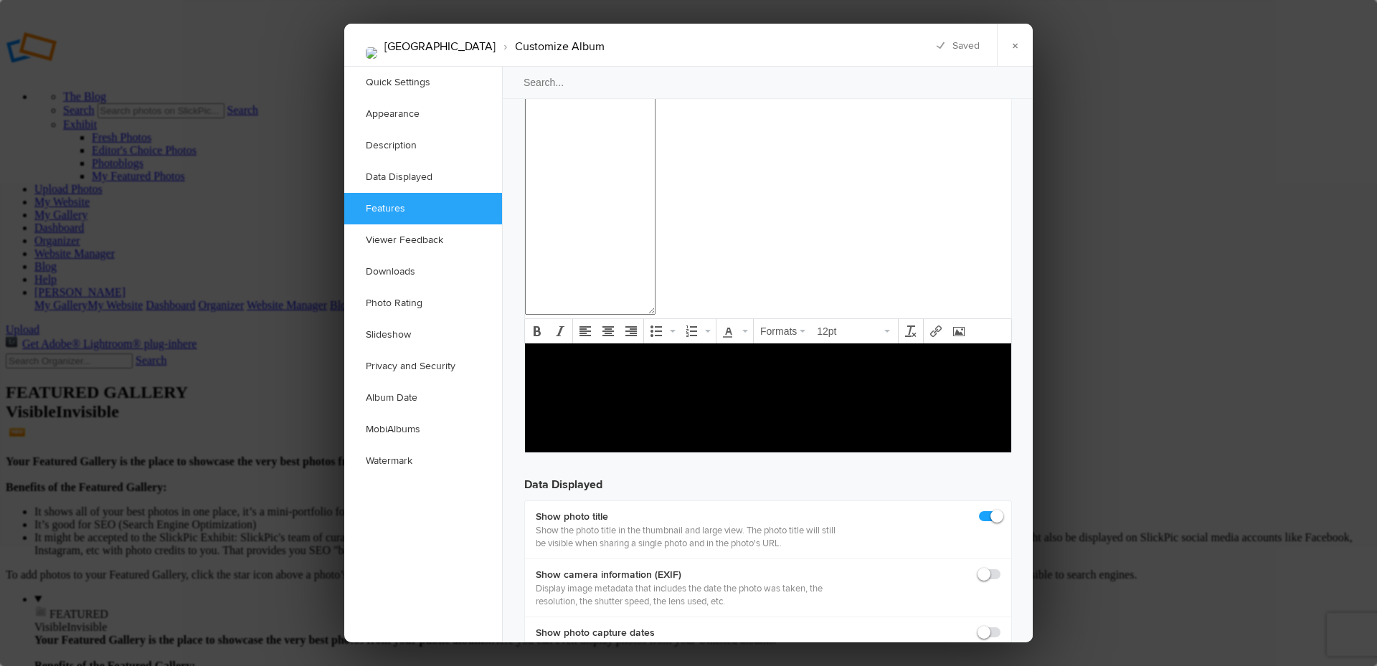
checkbox input "false"
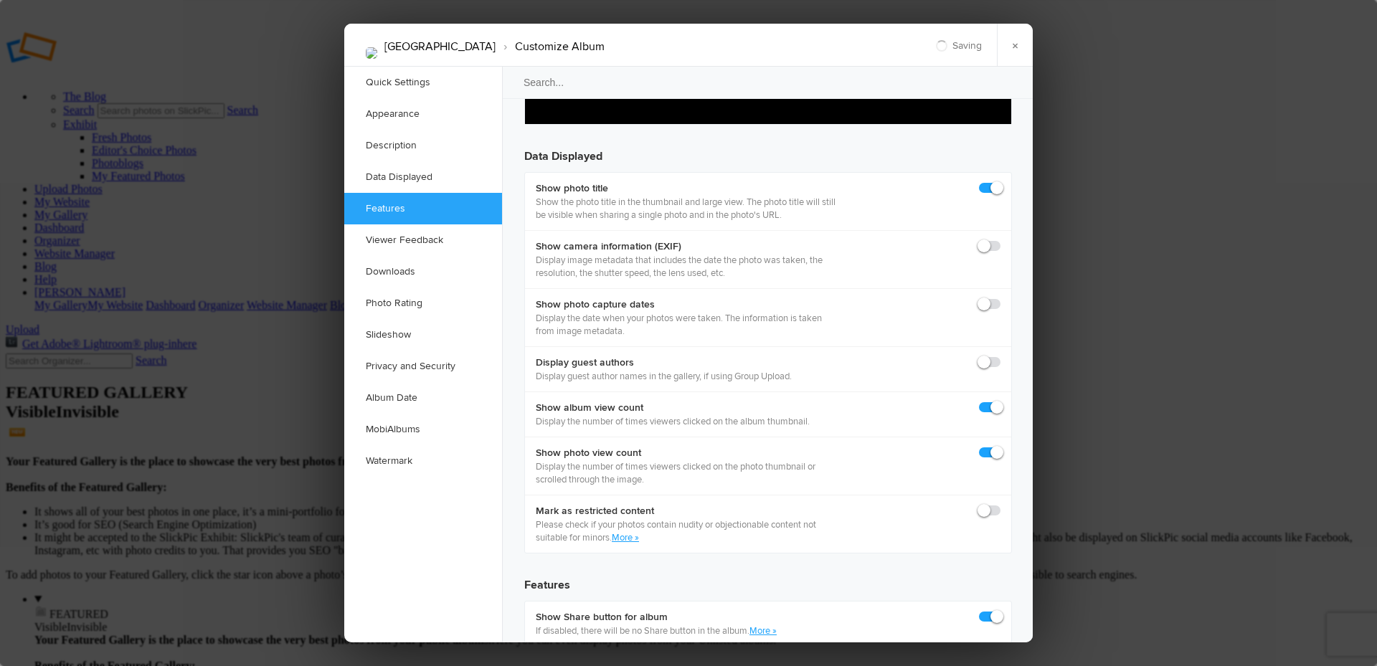
scroll to position [1960, 0]
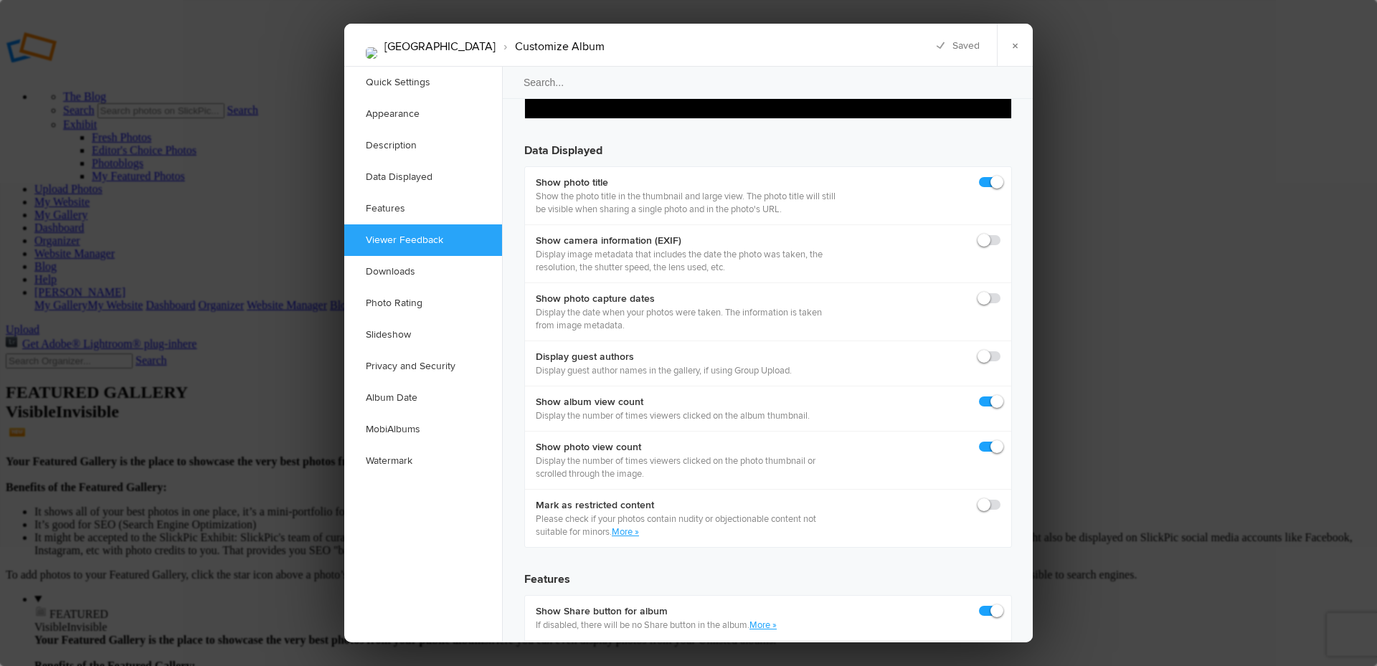
checkbox input "false"
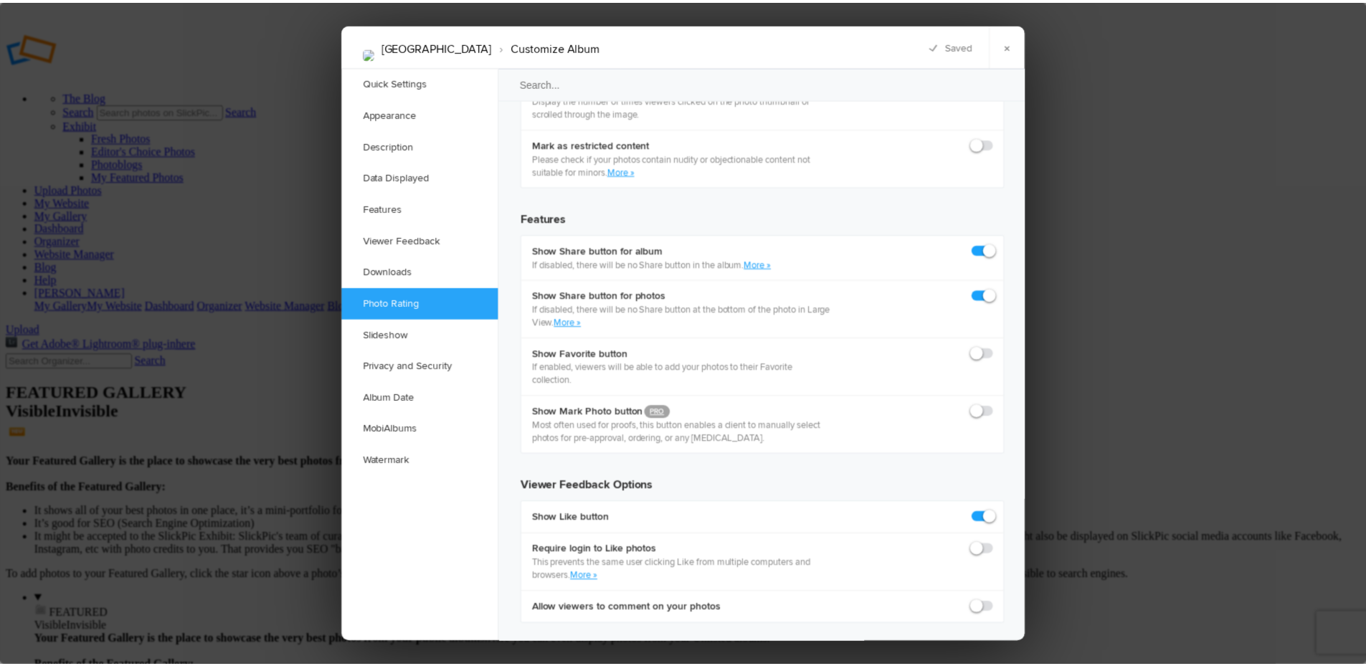
scroll to position [2343, 0]
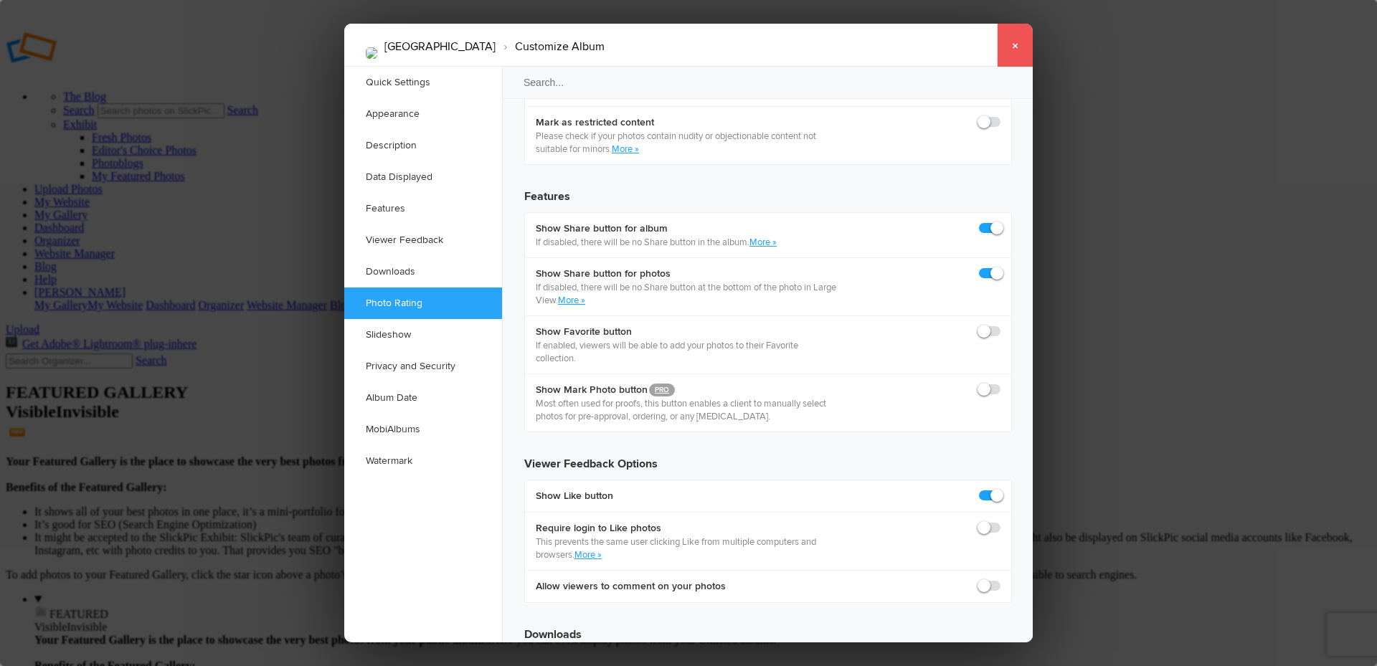
click at [1014, 40] on link "×" at bounding box center [1015, 45] width 36 height 43
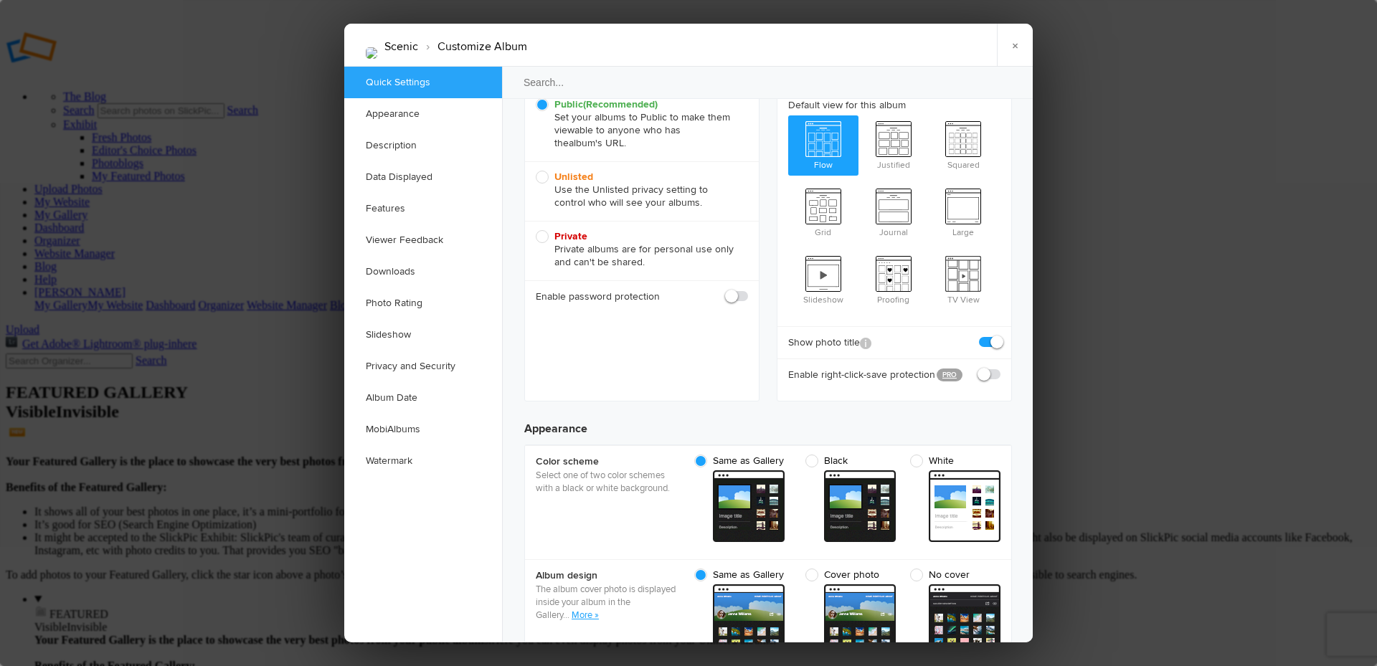
checkbox input "true"
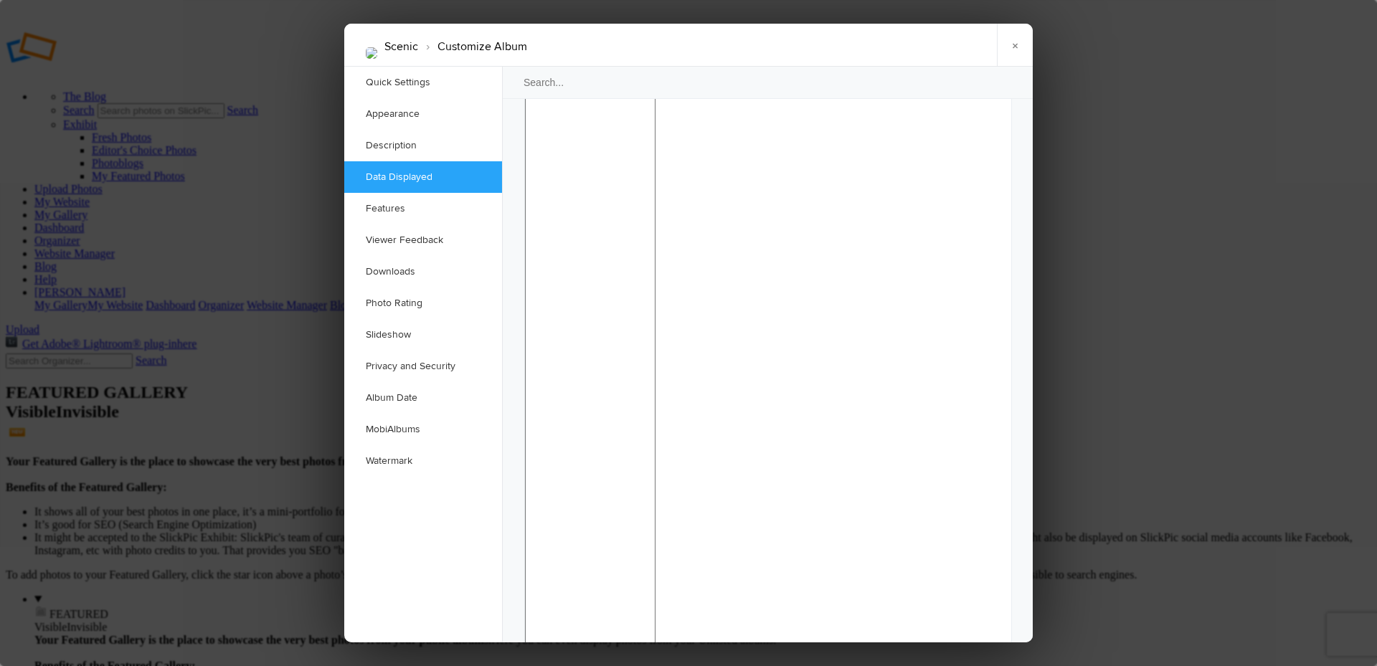
scroll to position [1339, 0]
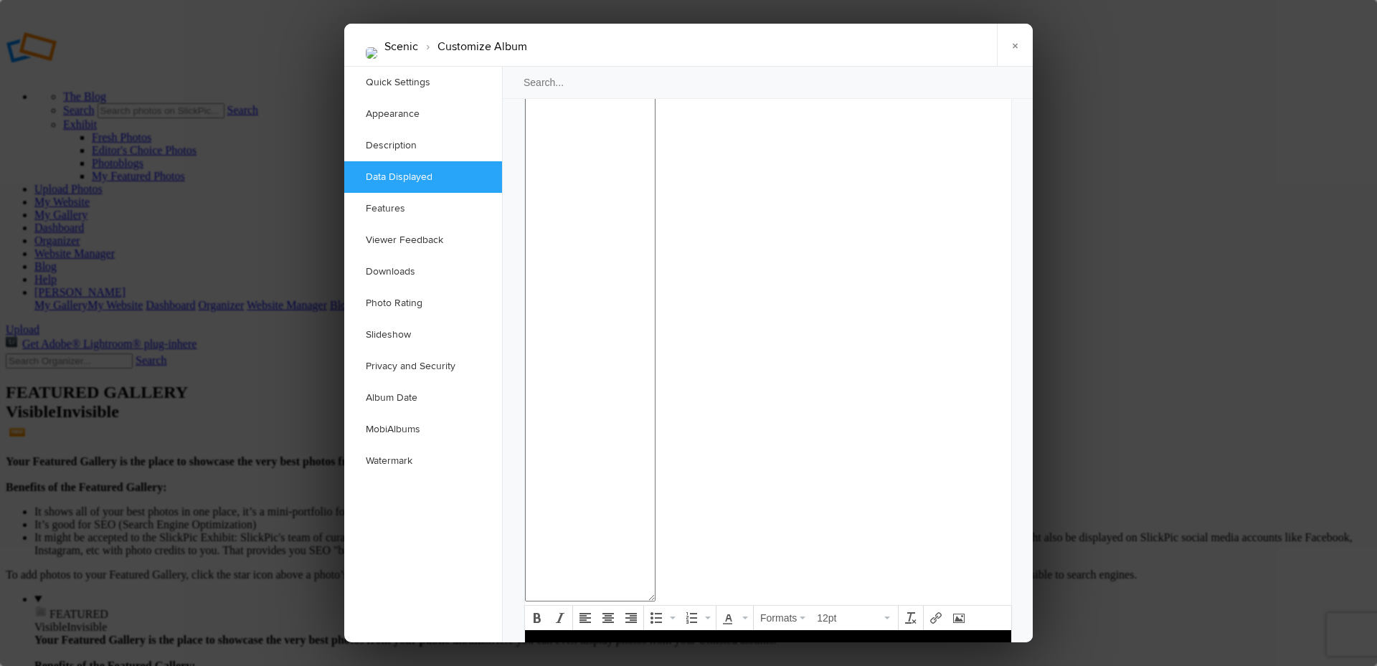
checkbox input "false"
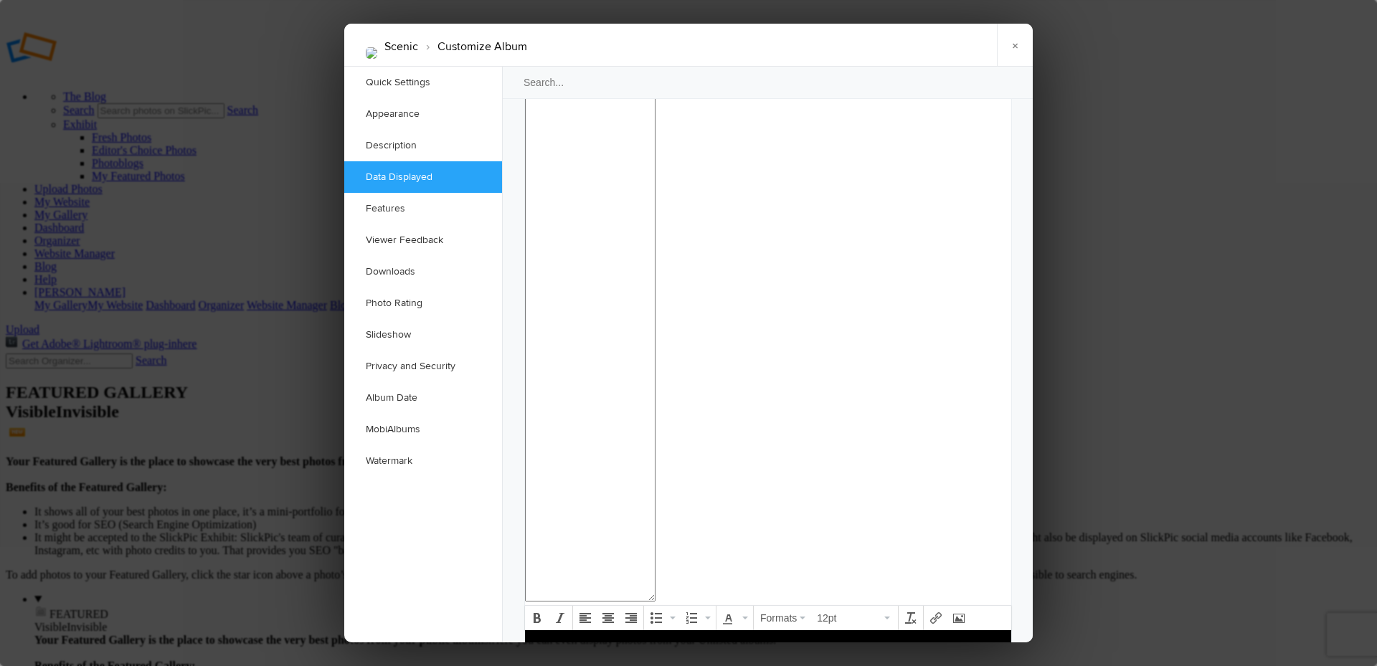
checkbox input "false"
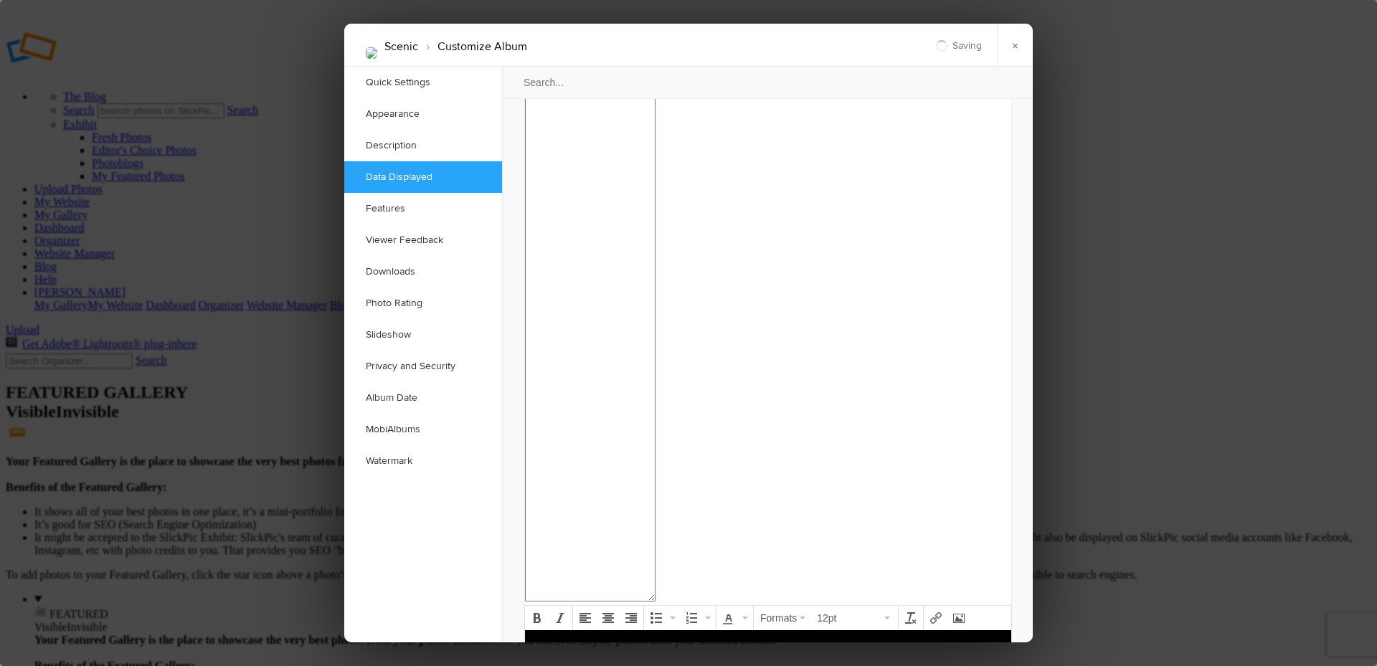
checkbox input "false"
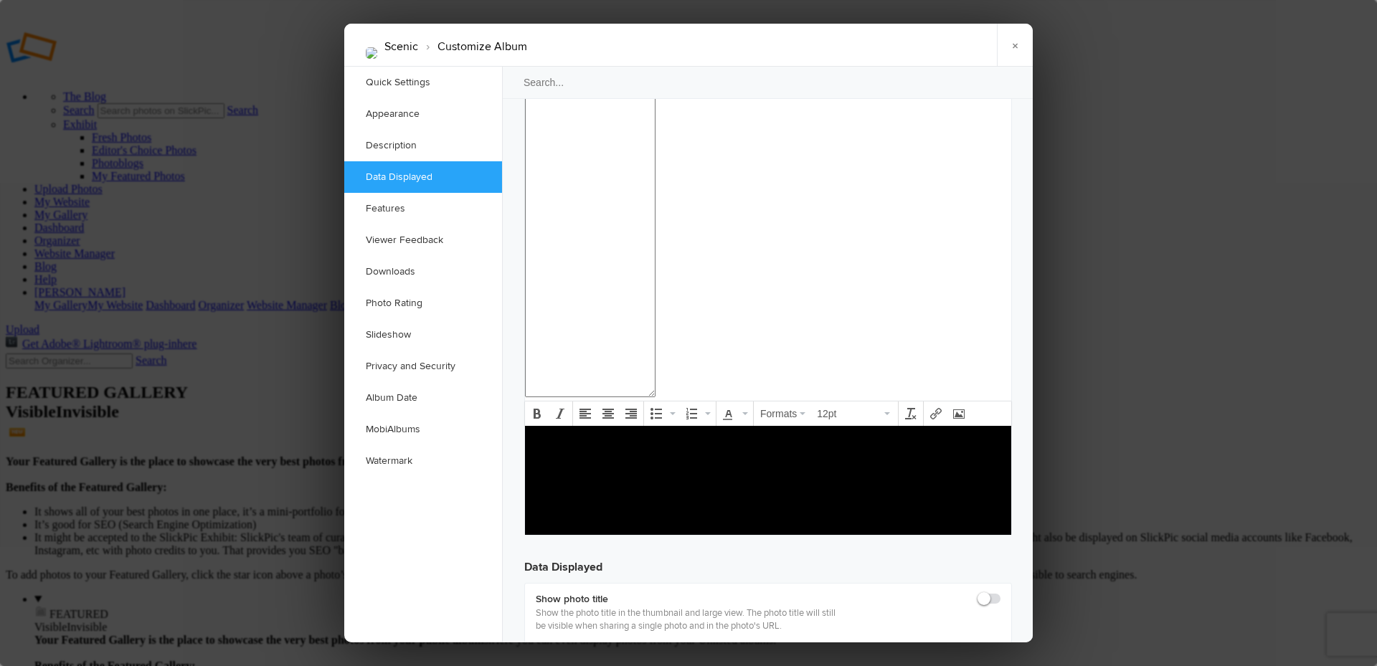
scroll to position [1626, 0]
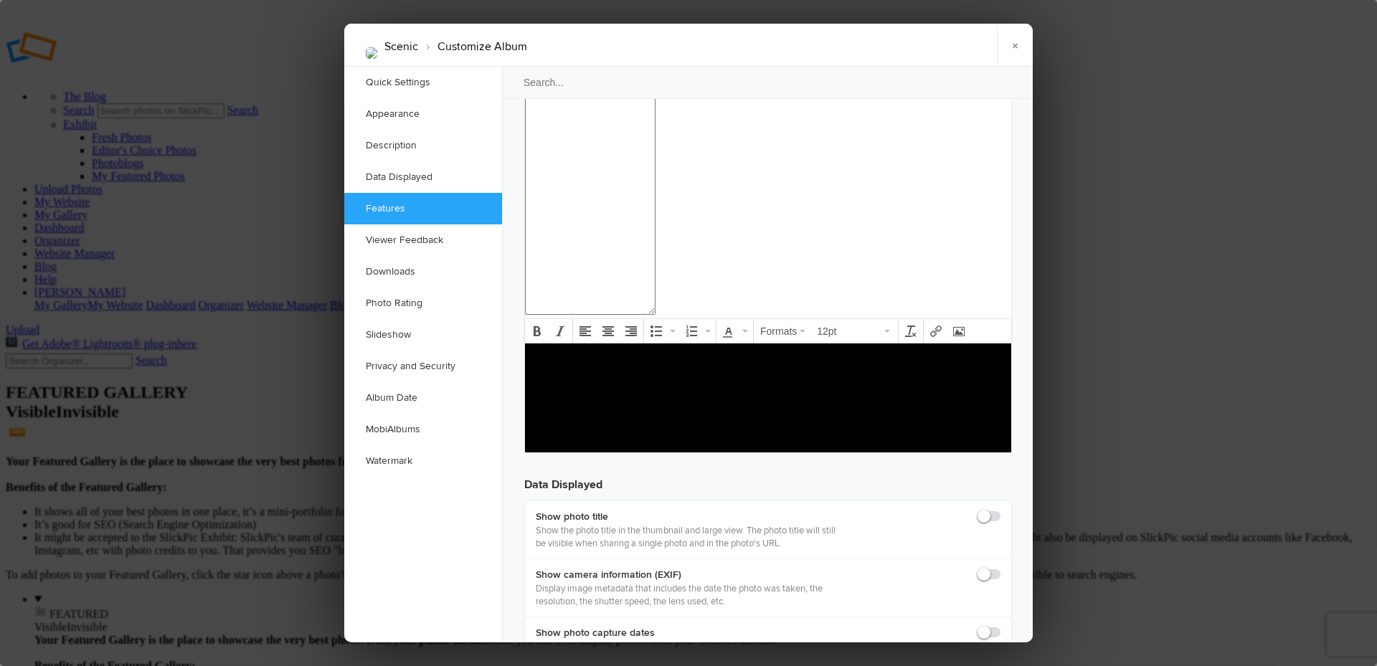
checkbox input "false"
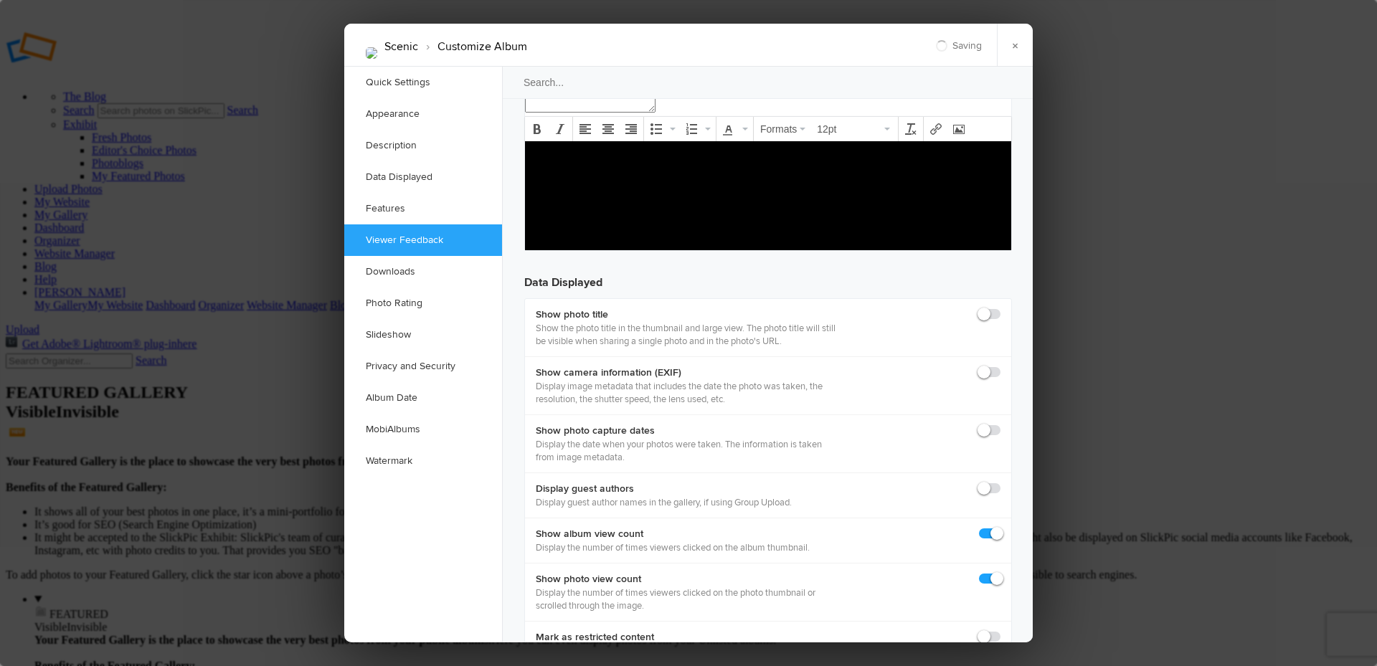
scroll to position [1864, 0]
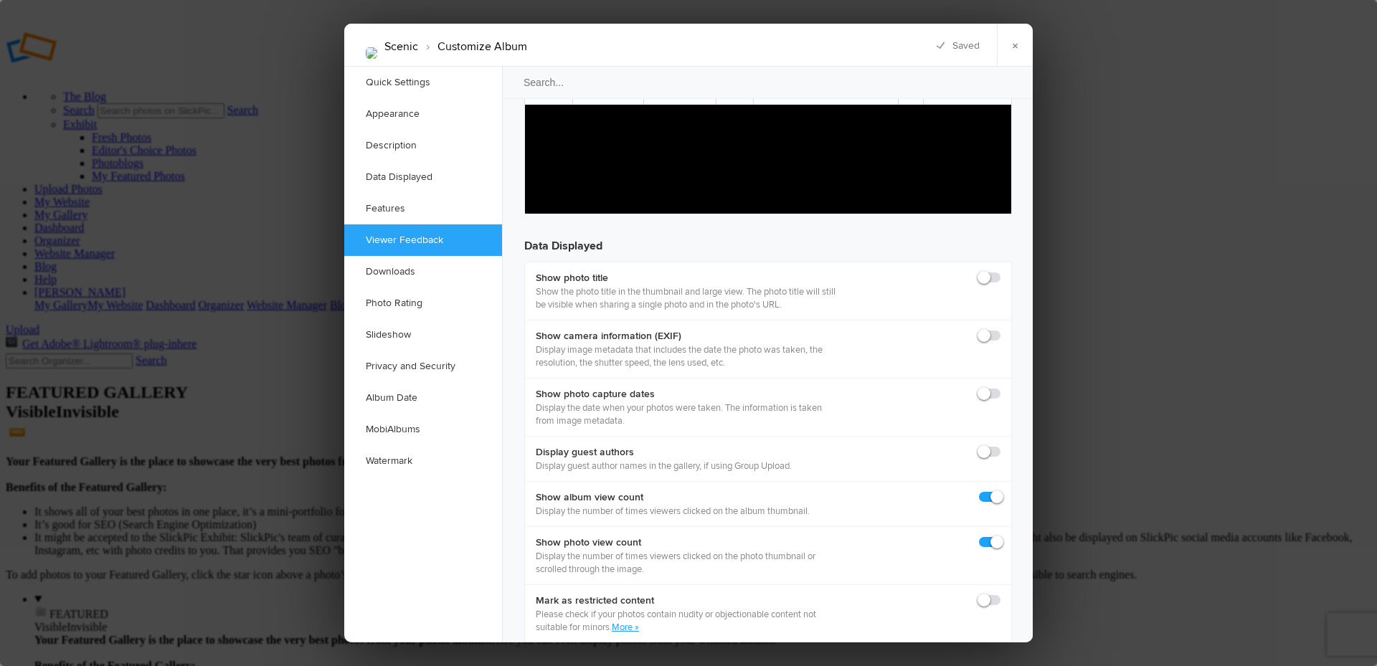
checkbox input "false"
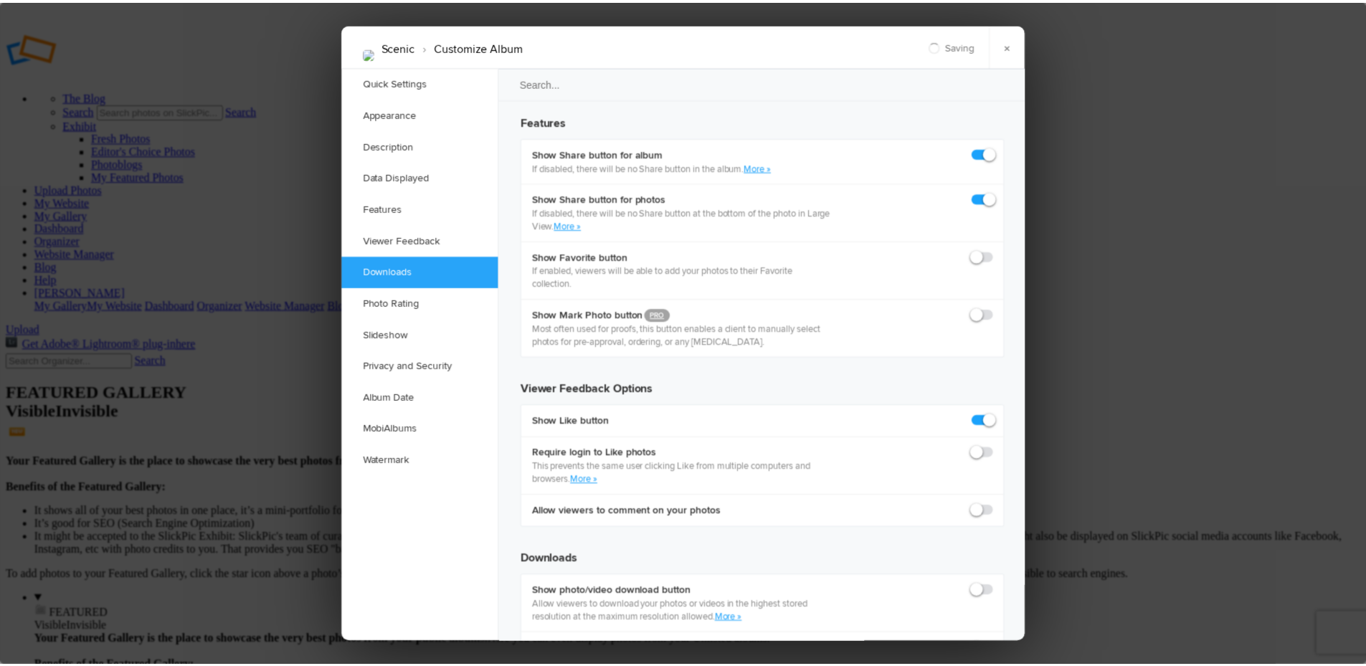
scroll to position [2438, 0]
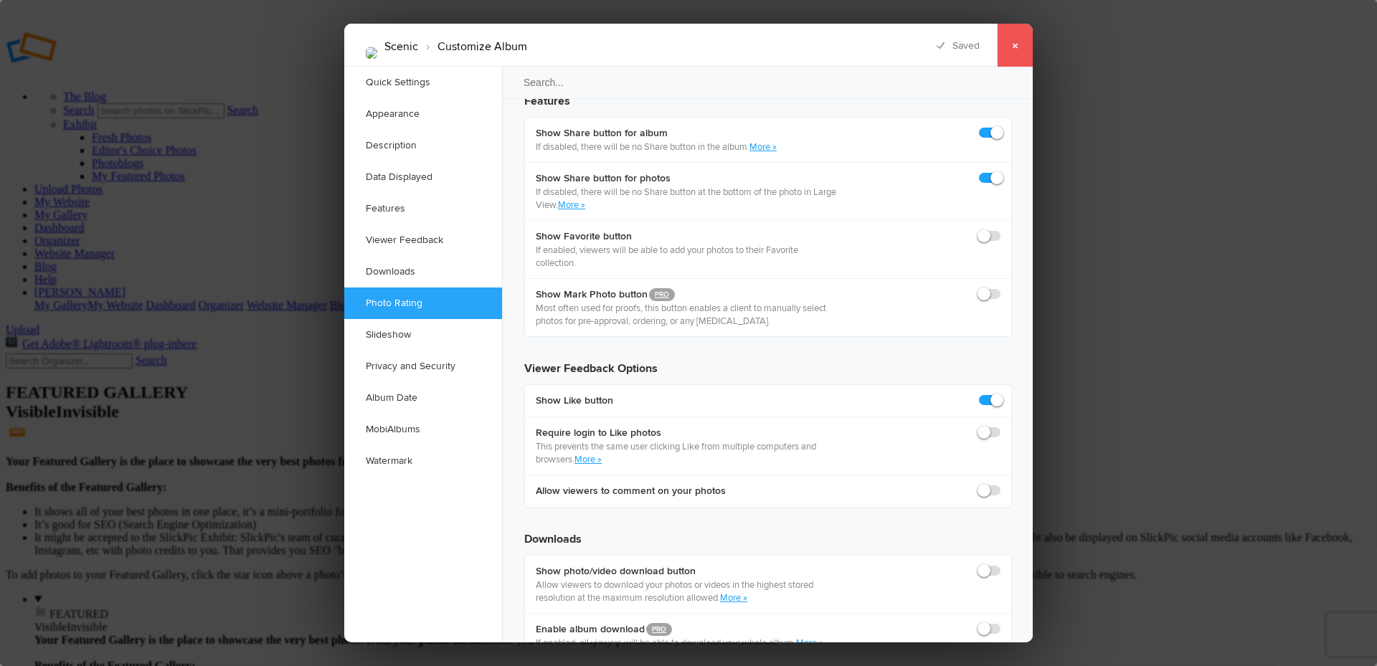
click at [1009, 39] on link "×" at bounding box center [1015, 45] width 36 height 43
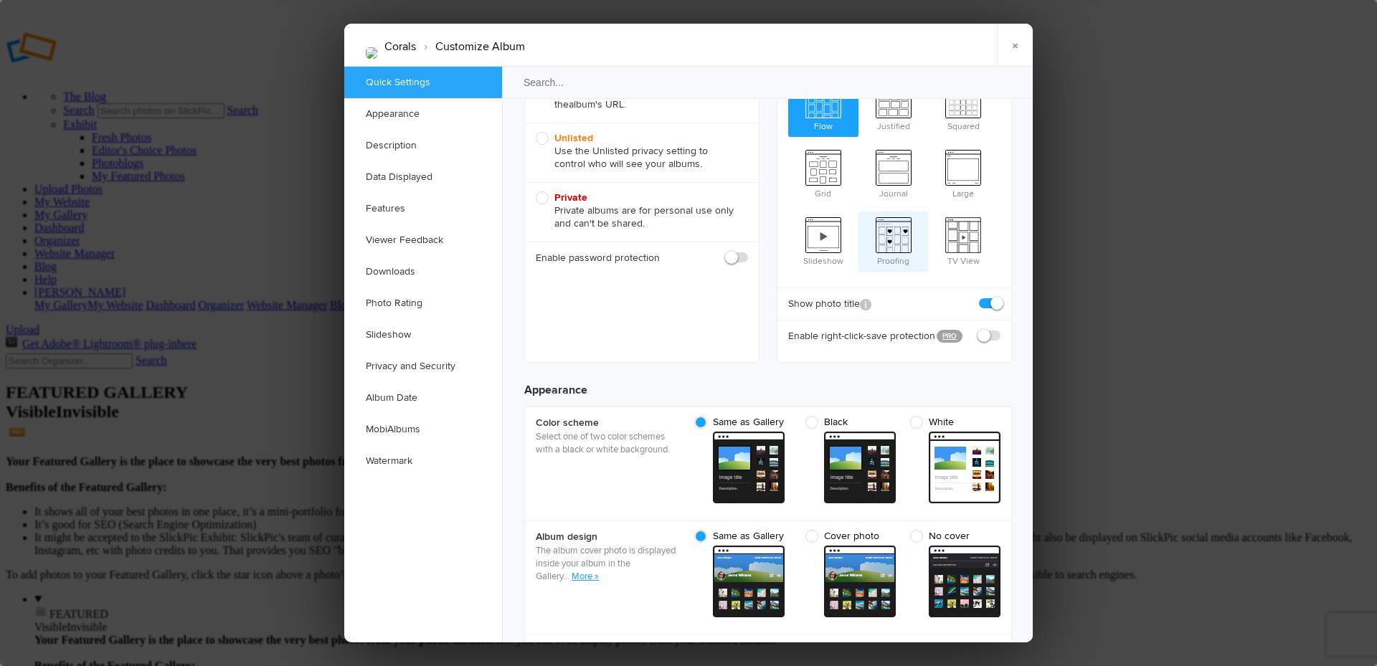
checkbox input "true"
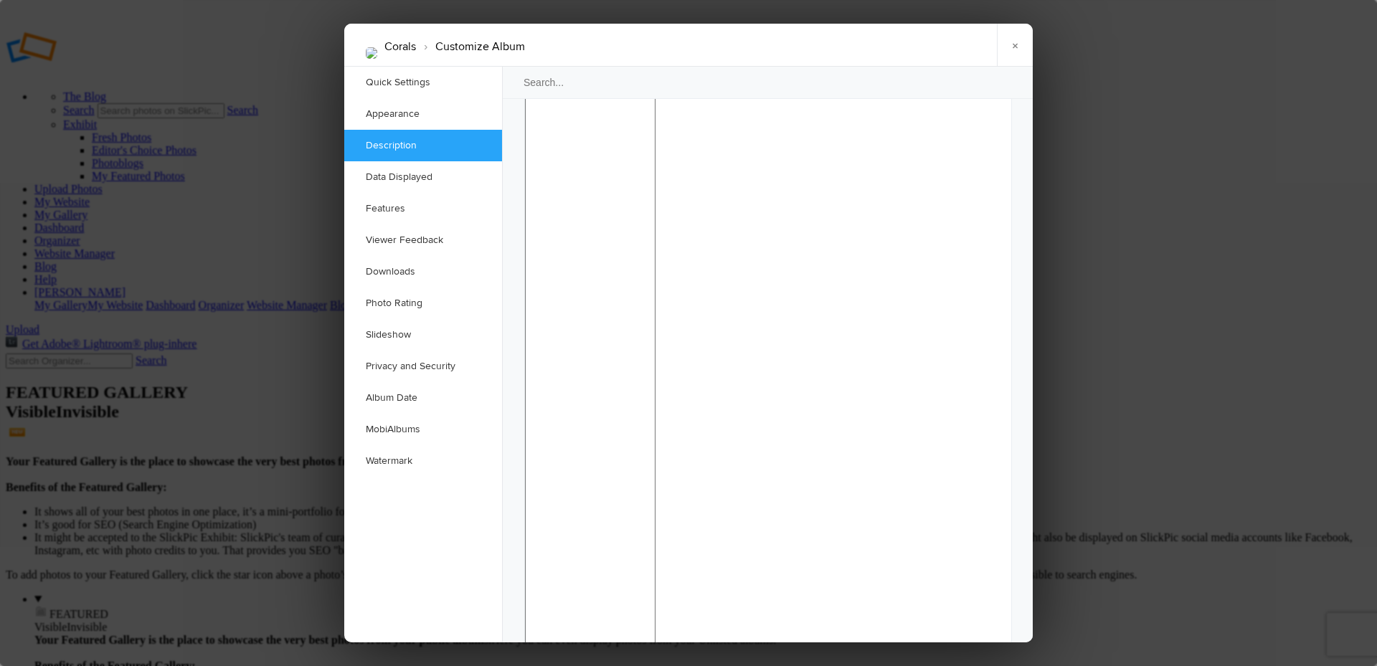
scroll to position [1243, 0]
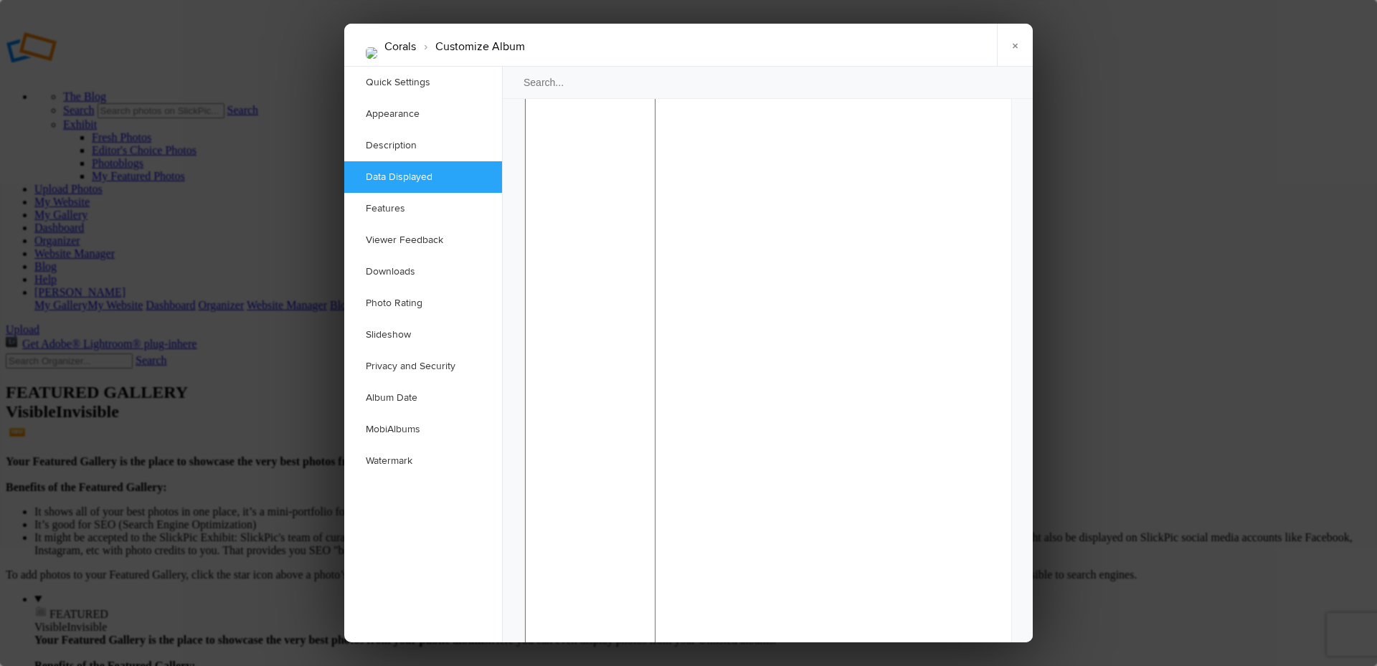
checkbox input "false"
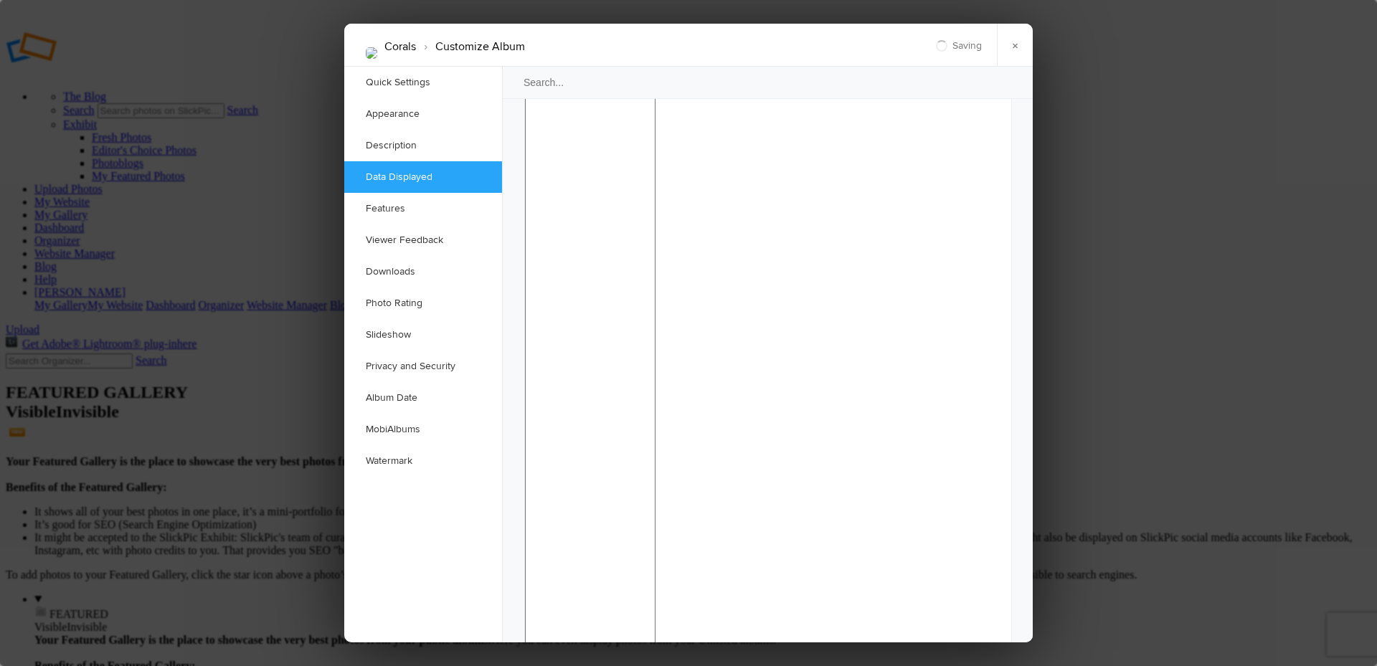
checkbox input "false"
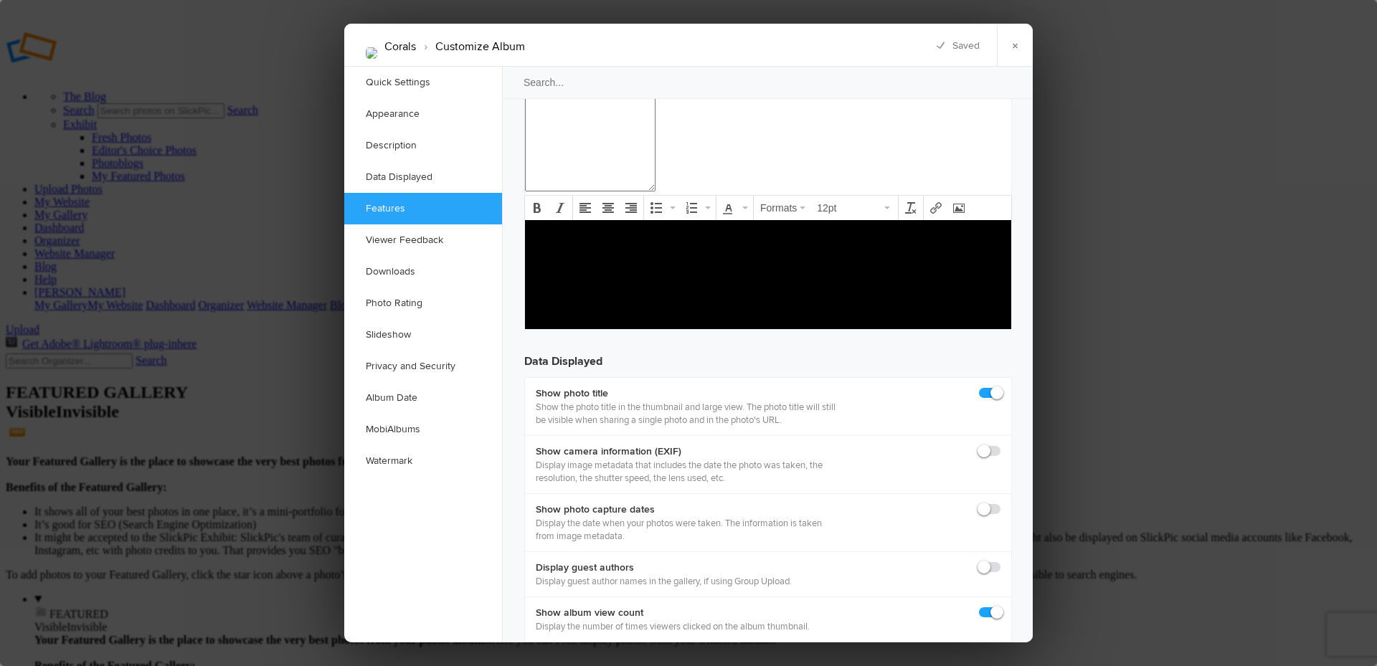
scroll to position [1769, 0]
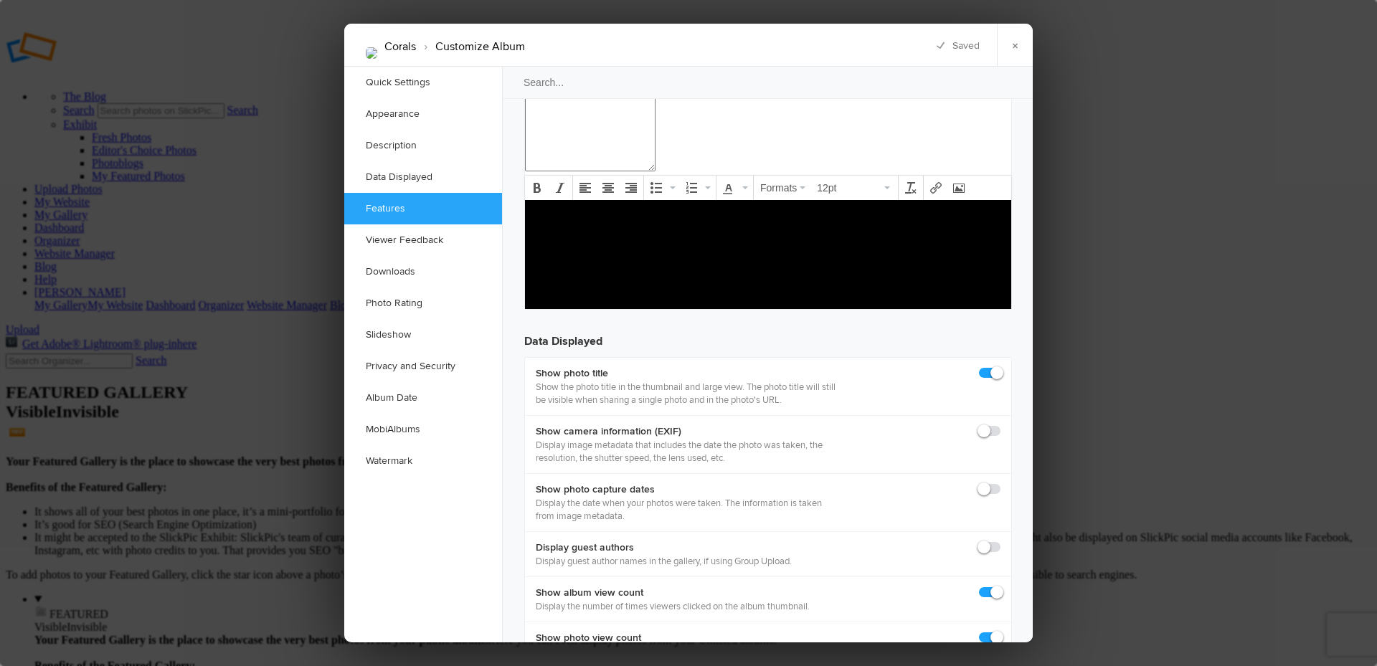
checkbox input "false"
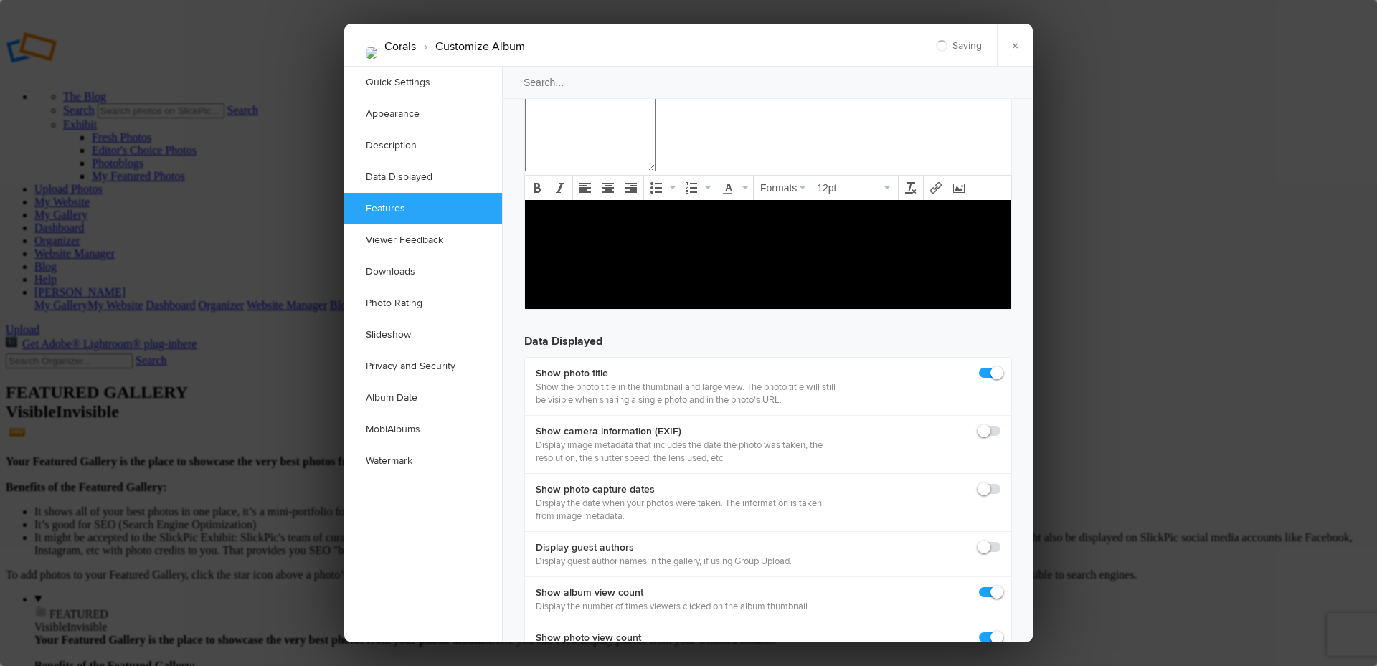
checkbox input "false"
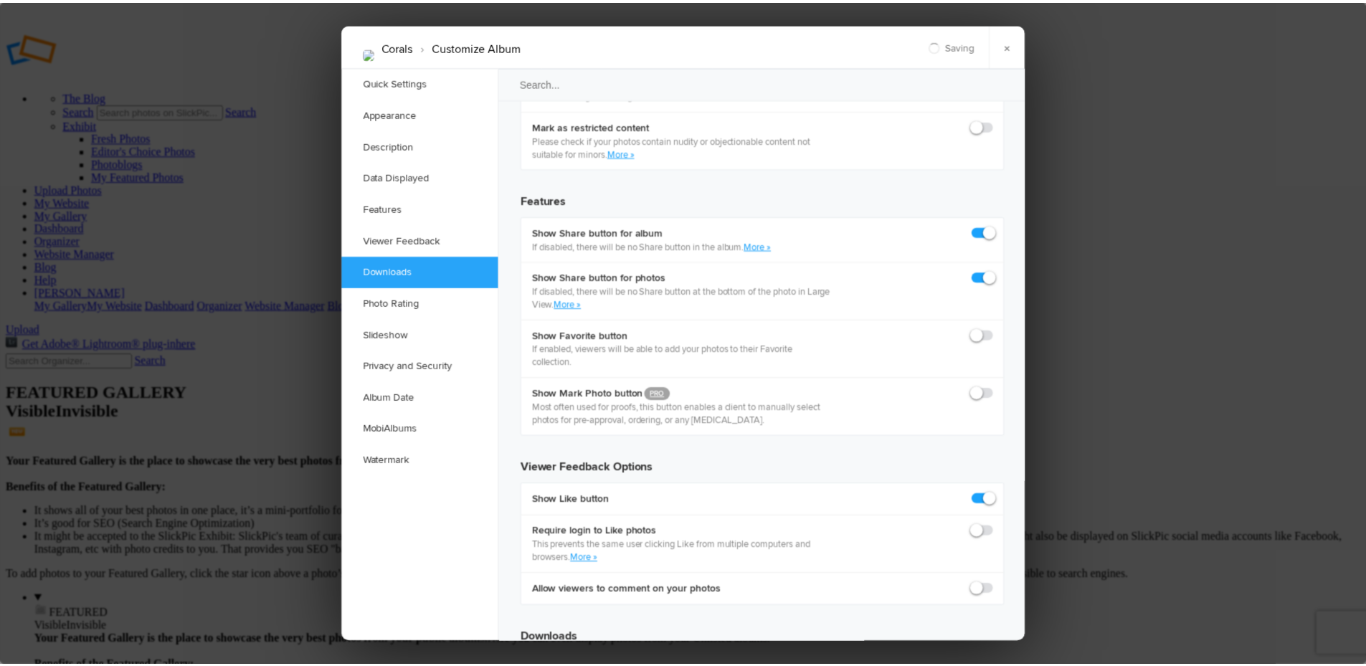
scroll to position [2343, 0]
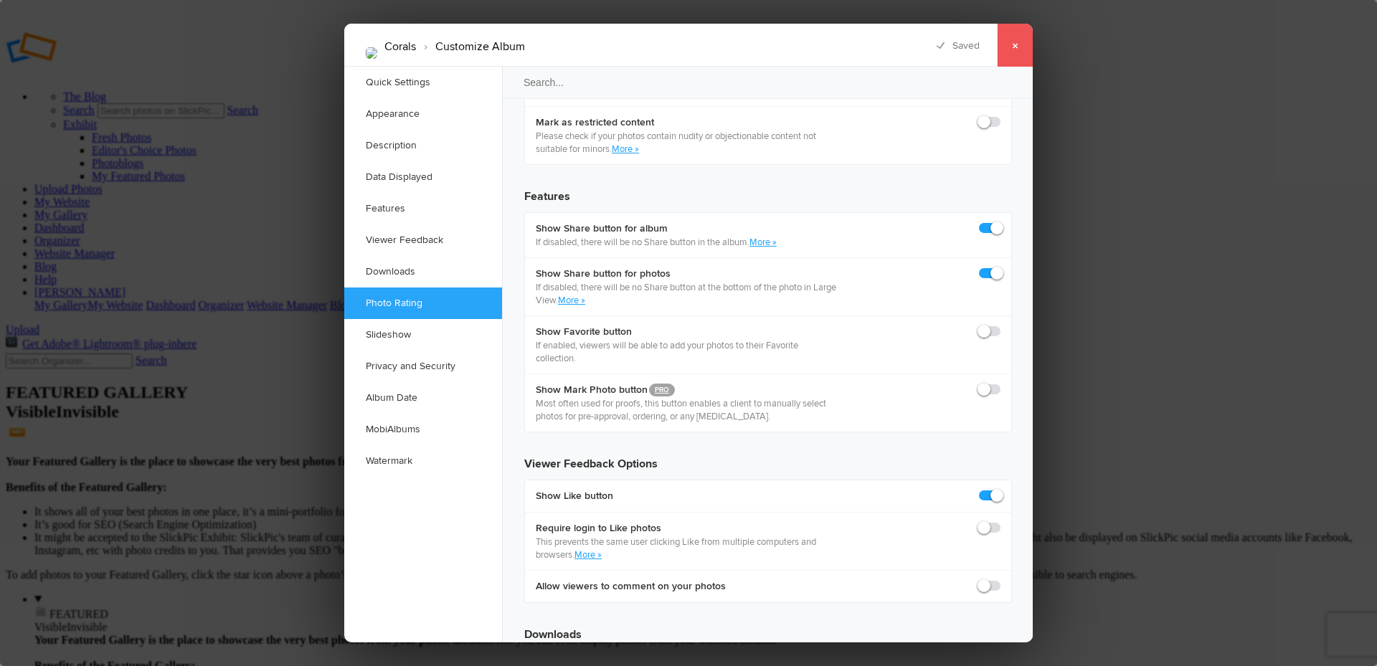
click at [1011, 42] on link "×" at bounding box center [1015, 45] width 36 height 43
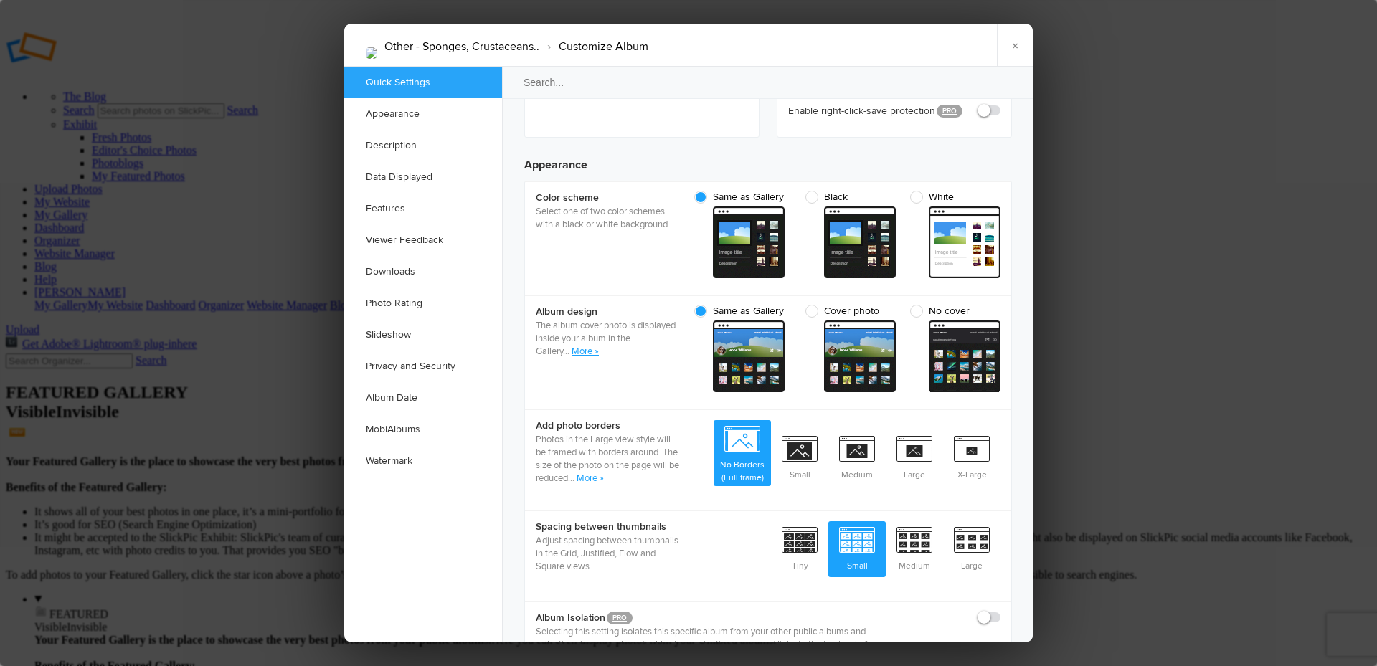
checkbox input "true"
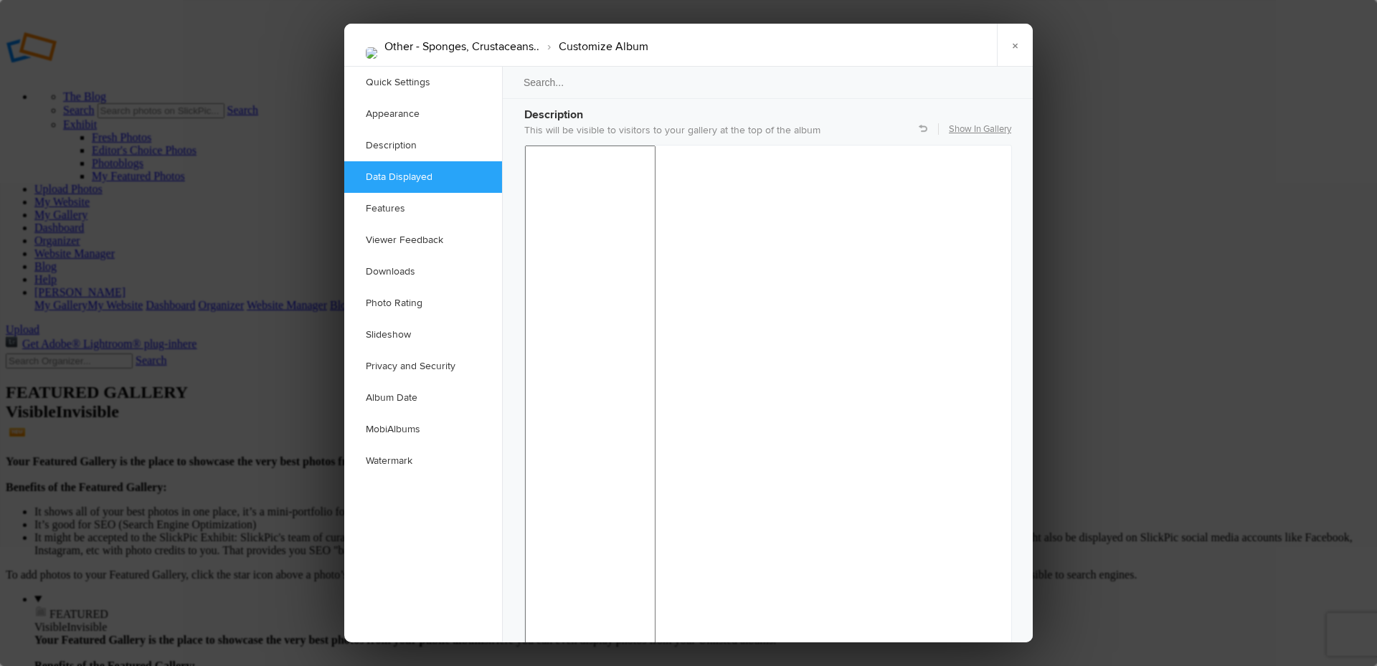
scroll to position [1195, 0]
checkbox input "false"
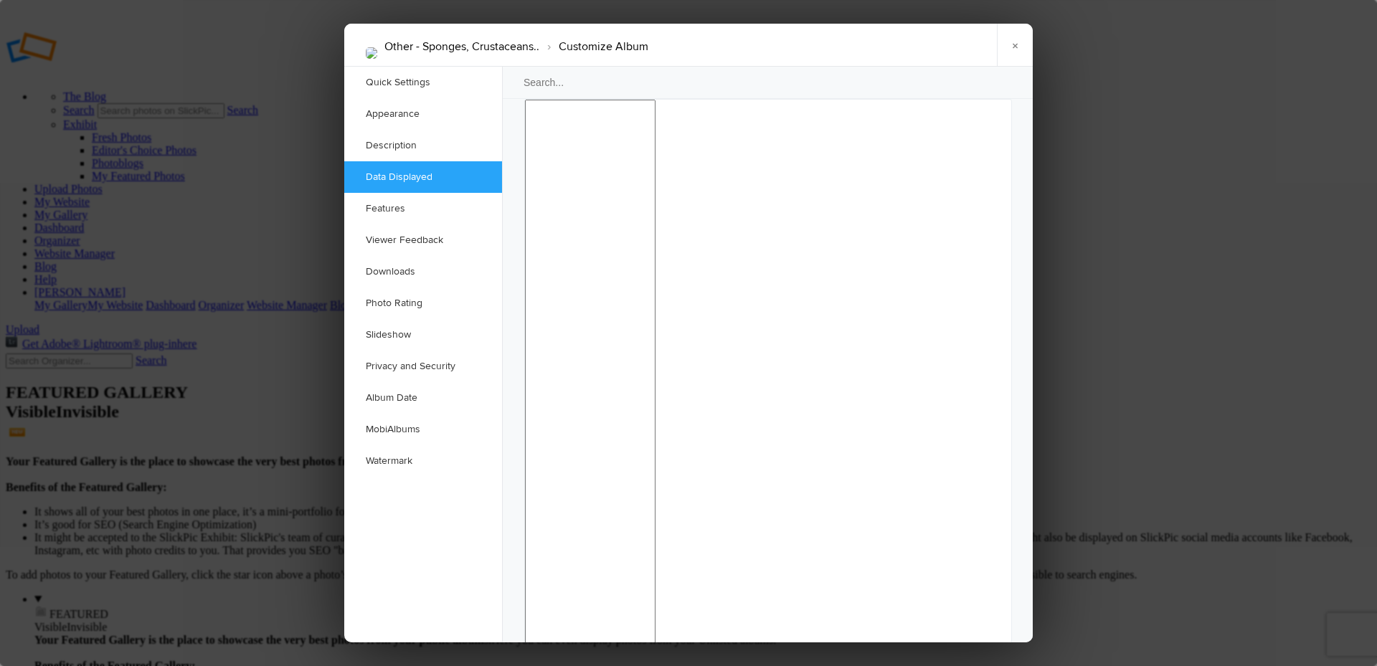
checkbox input "false"
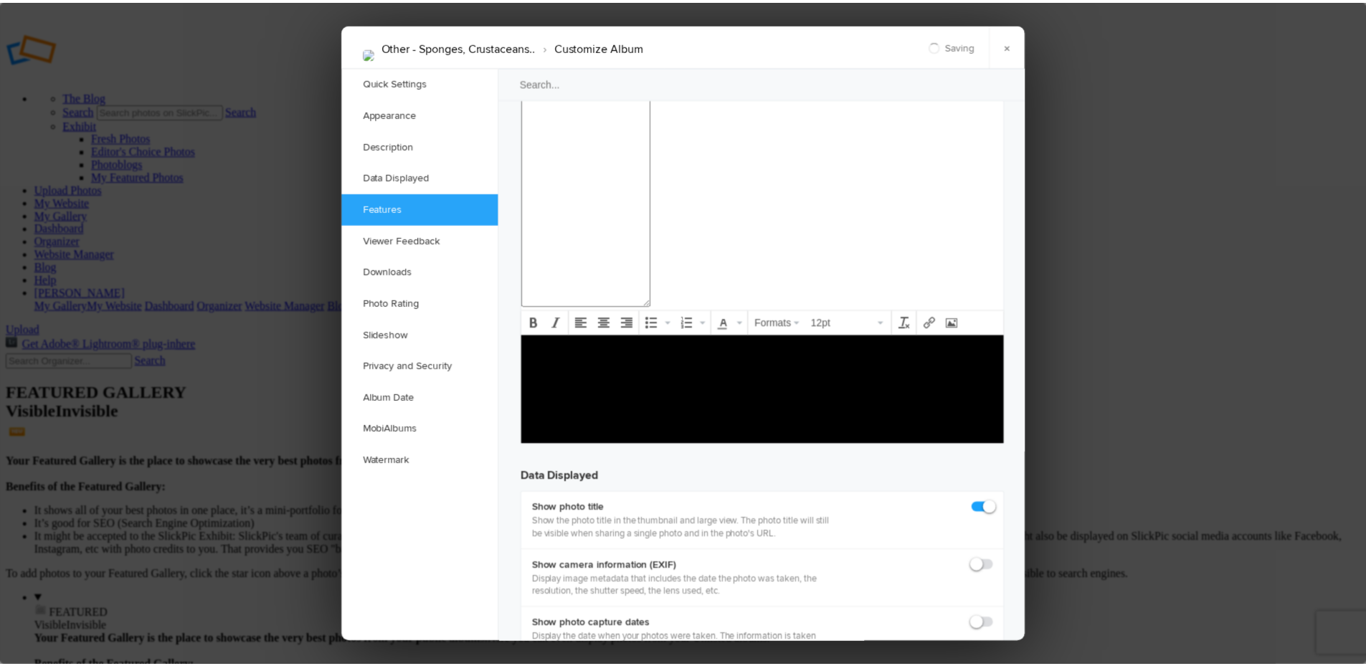
scroll to position [1673, 0]
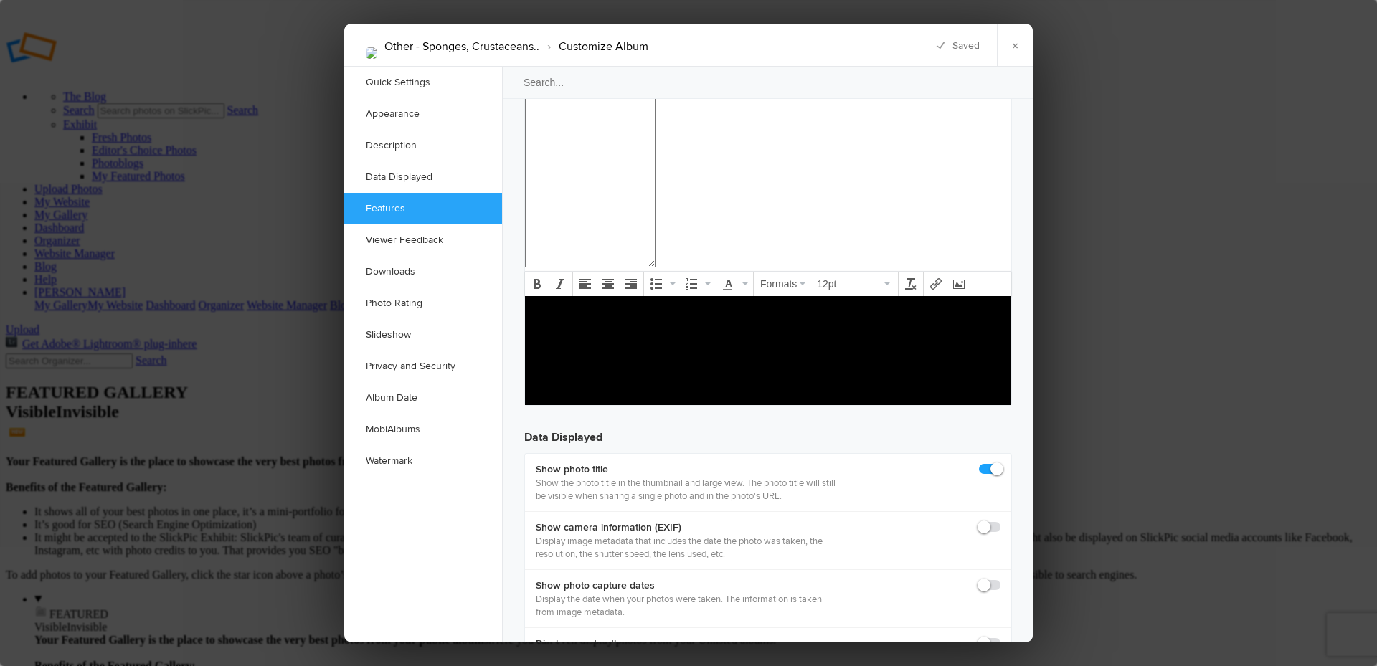
checkbox input "false"
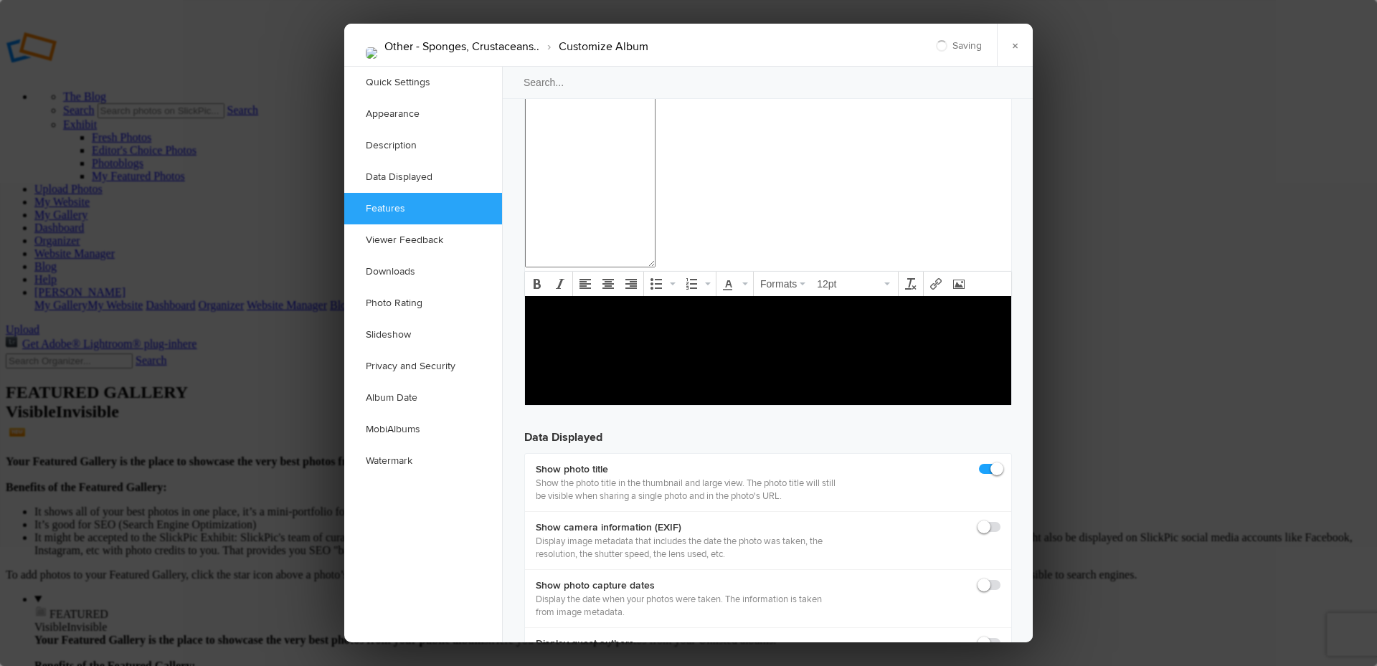
checkbox input "false"
click at [1018, 44] on link "×" at bounding box center [1015, 45] width 36 height 43
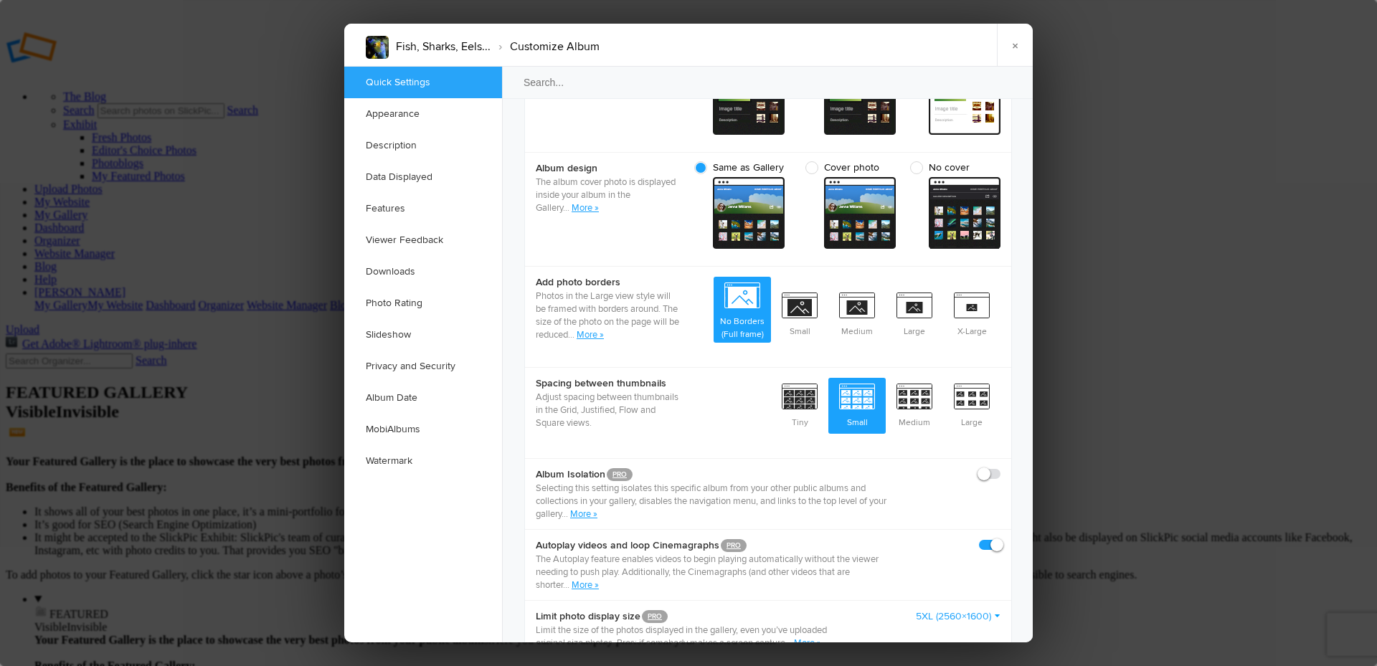
checkbox input "true"
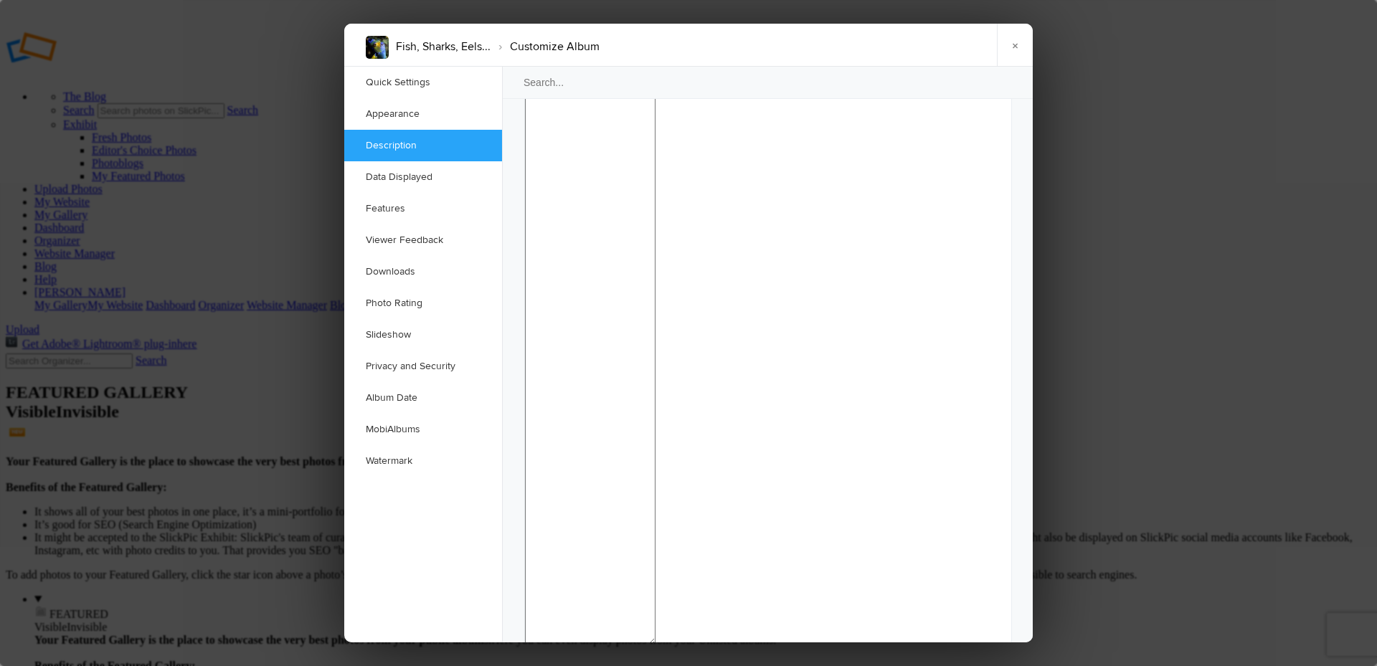
scroll to position [1339, 0]
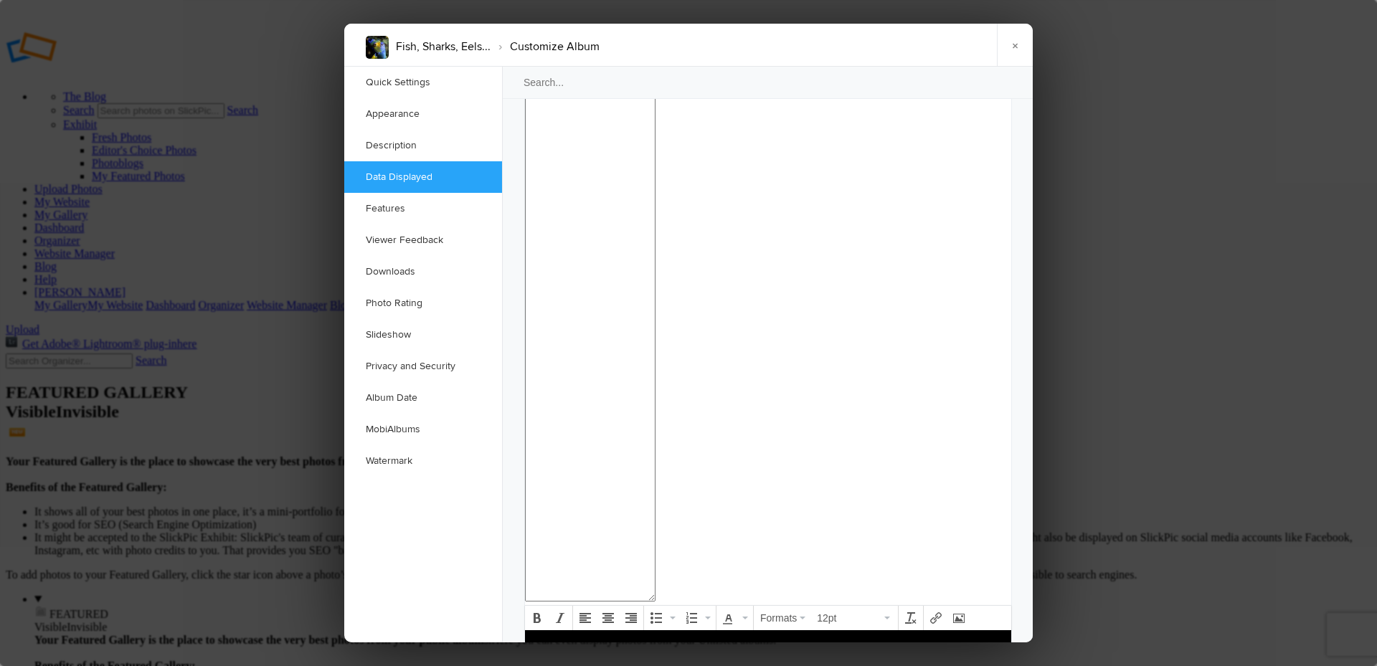
checkbox input "false"
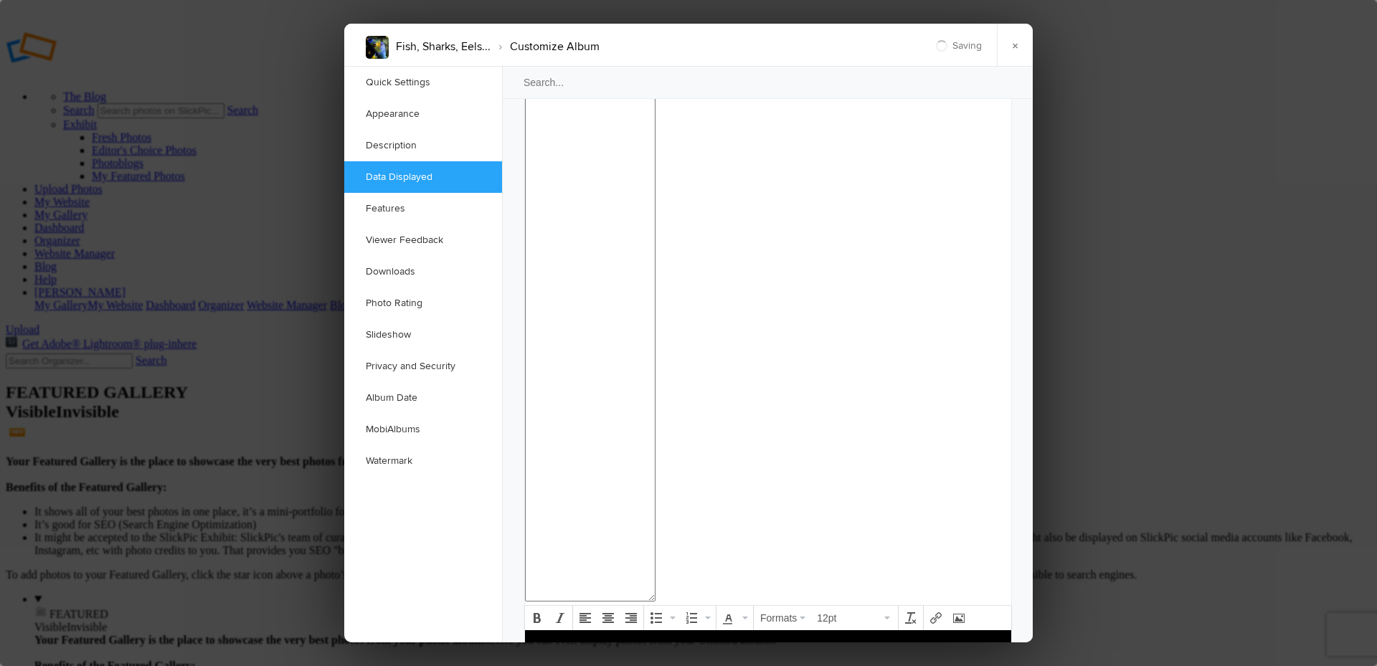
checkbox input "false"
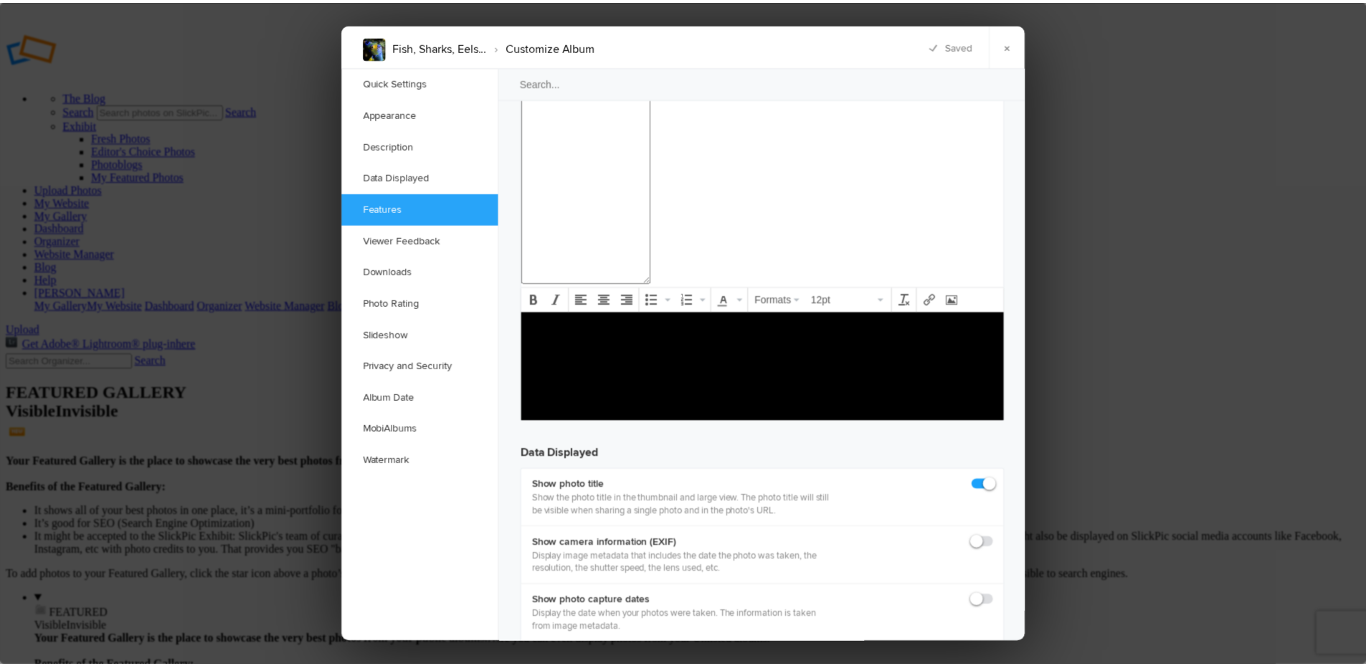
scroll to position [1673, 0]
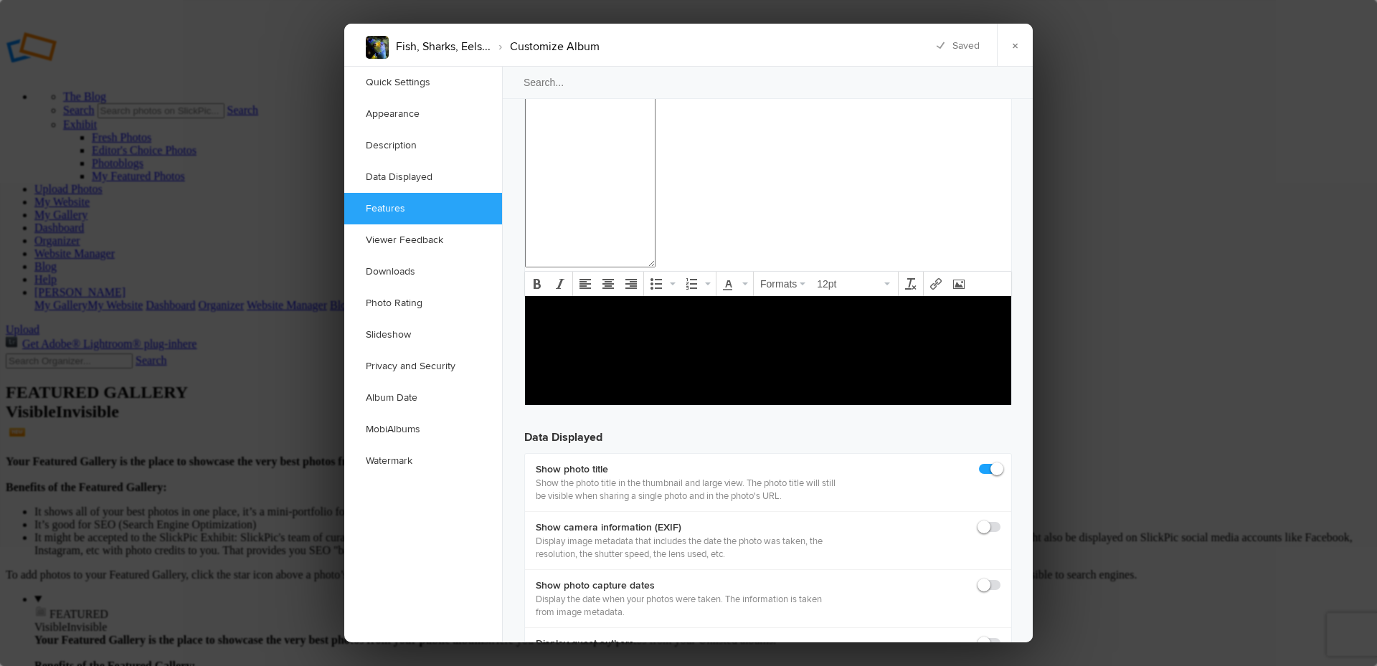
checkbox input "false"
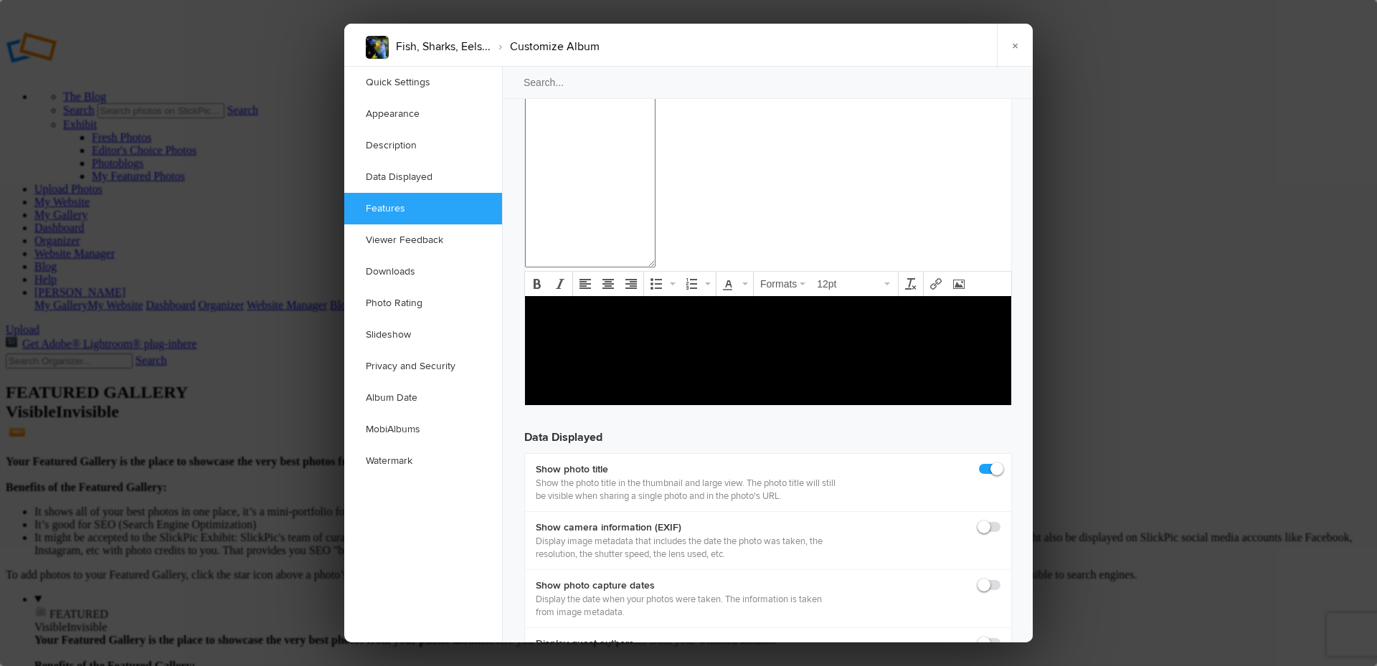
checkbox input "false"
click at [1018, 47] on link "×" at bounding box center [1015, 45] width 36 height 43
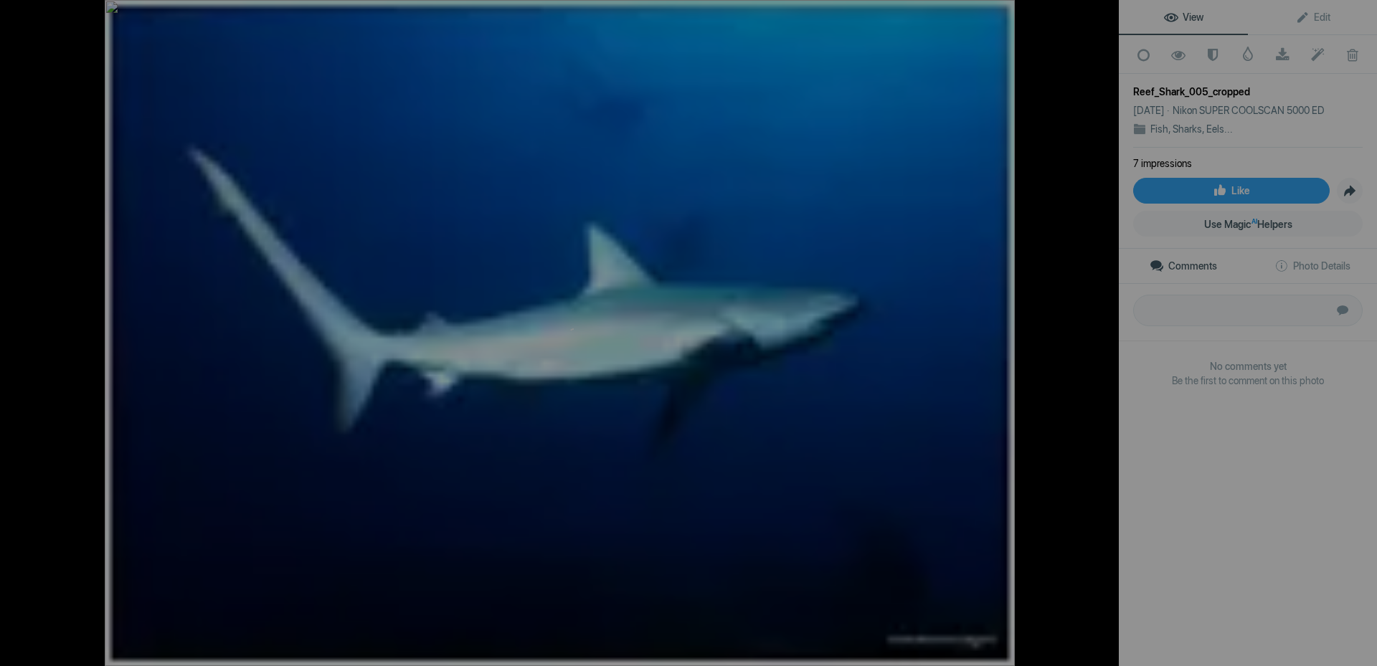
click at [1226, 87] on div "Reef_Shark_005_cropped" at bounding box center [1247, 92] width 229 height 14
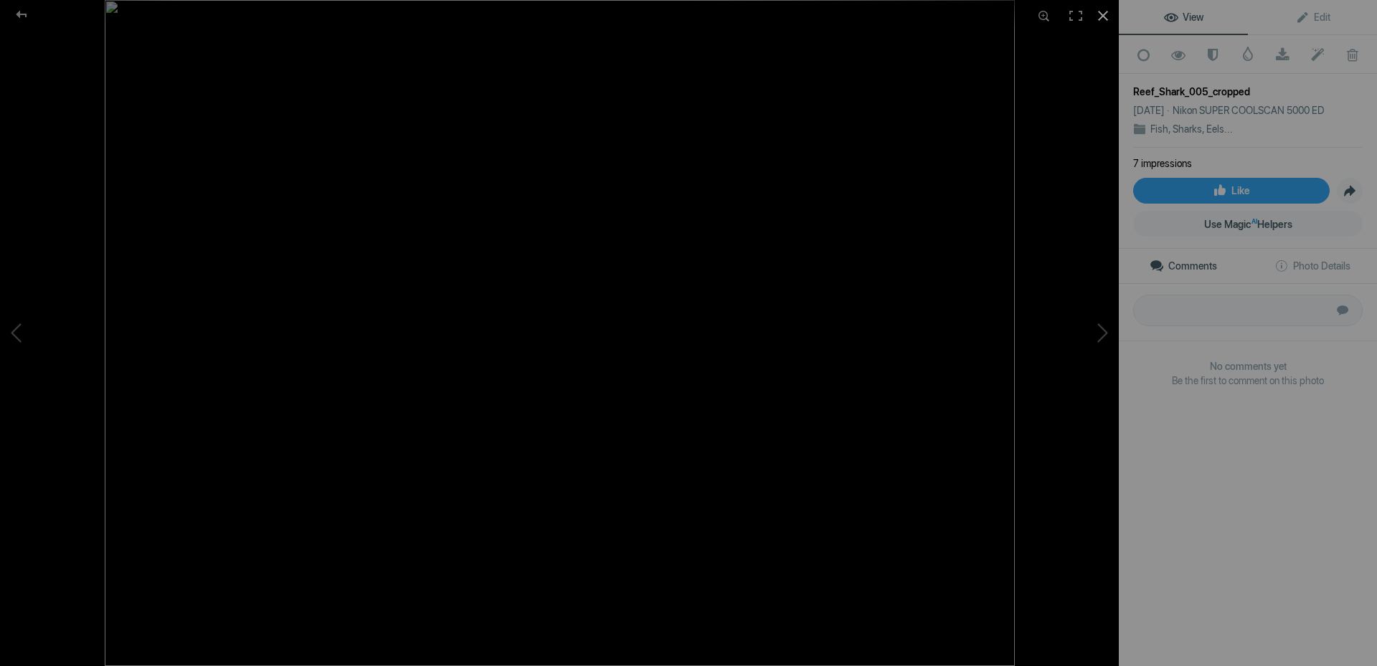
click at [1098, 13] on div at bounding box center [1103, 16] width 32 height 32
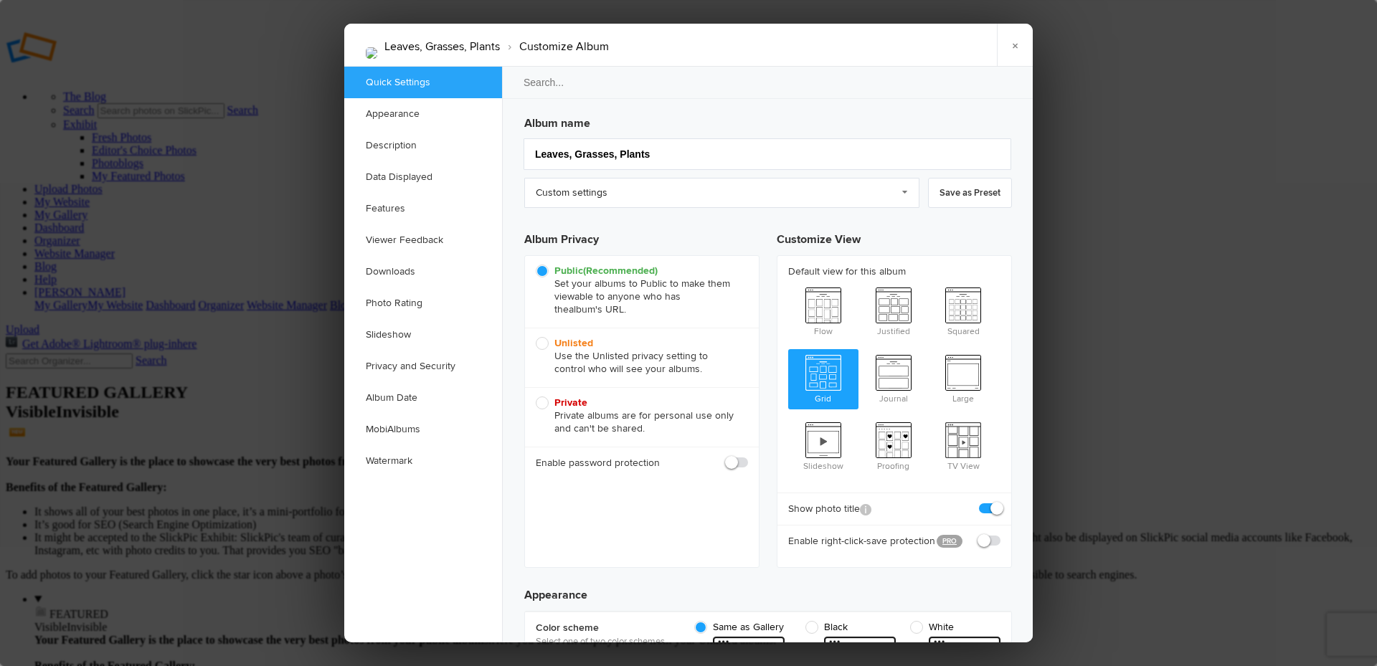
checkbox input "true"
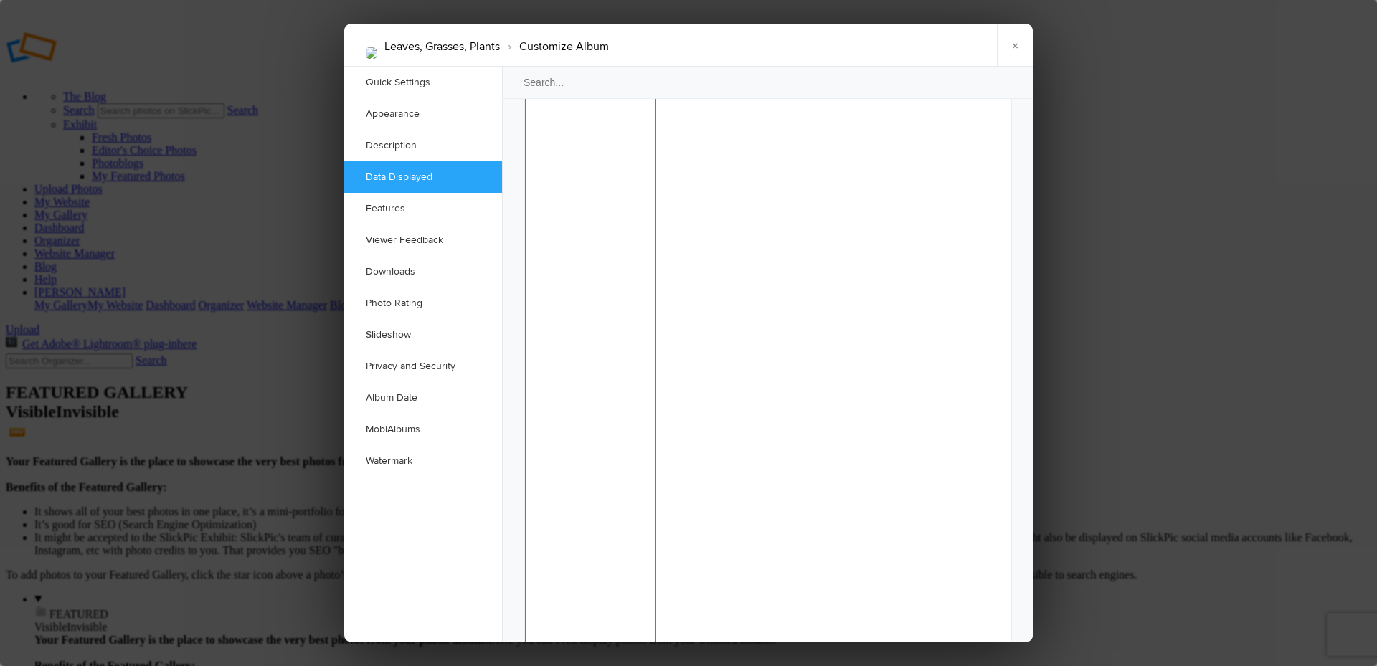
scroll to position [1291, 0]
checkbox input "false"
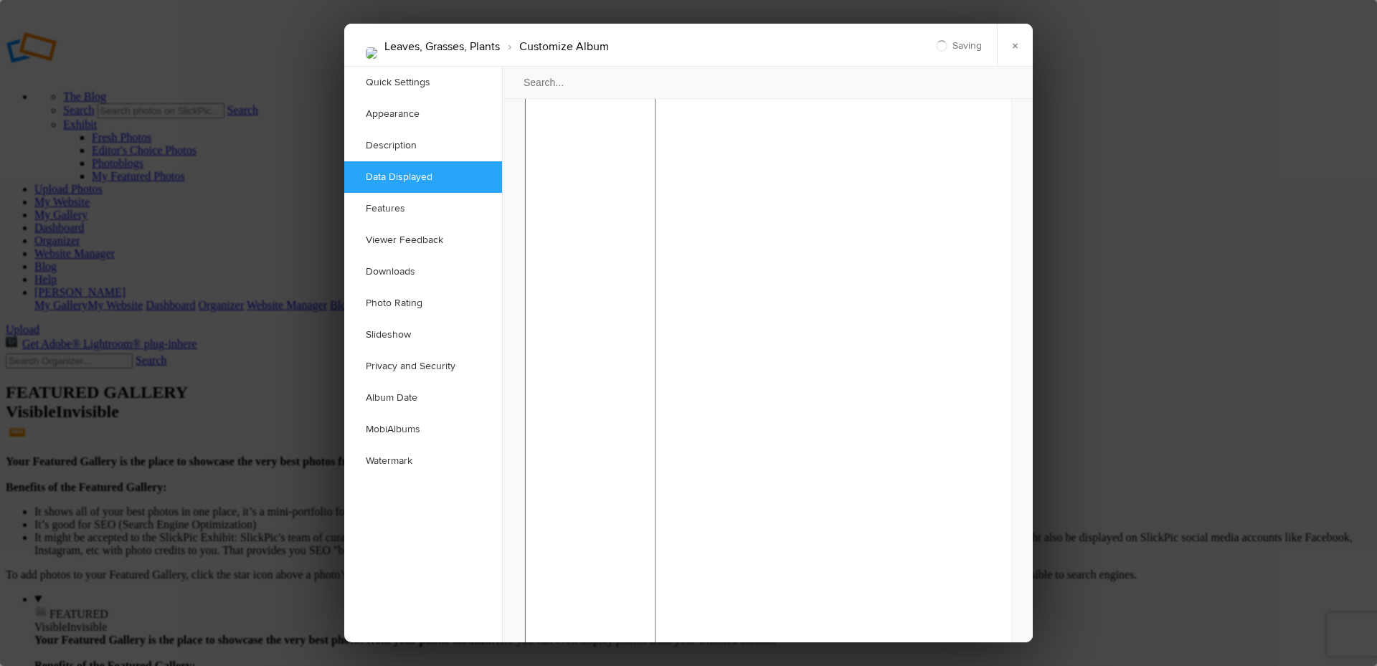
checkbox input "false"
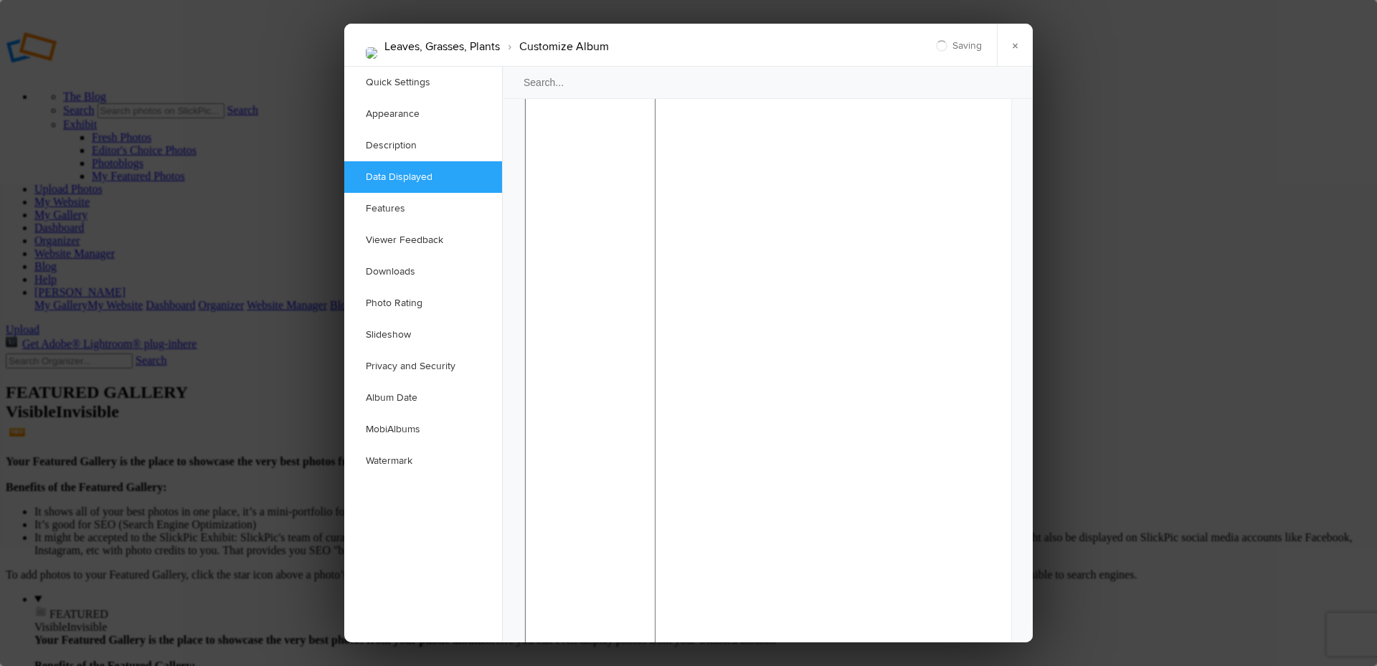
checkbox input "false"
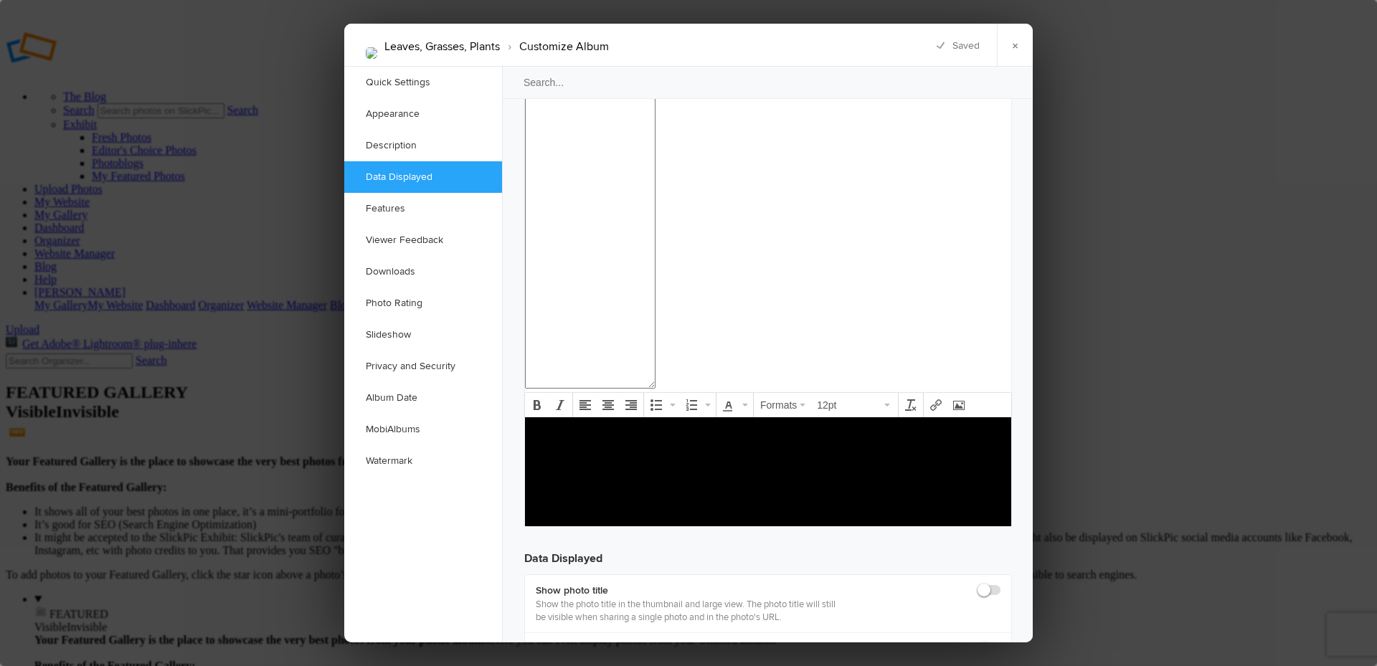
scroll to position [1626, 0]
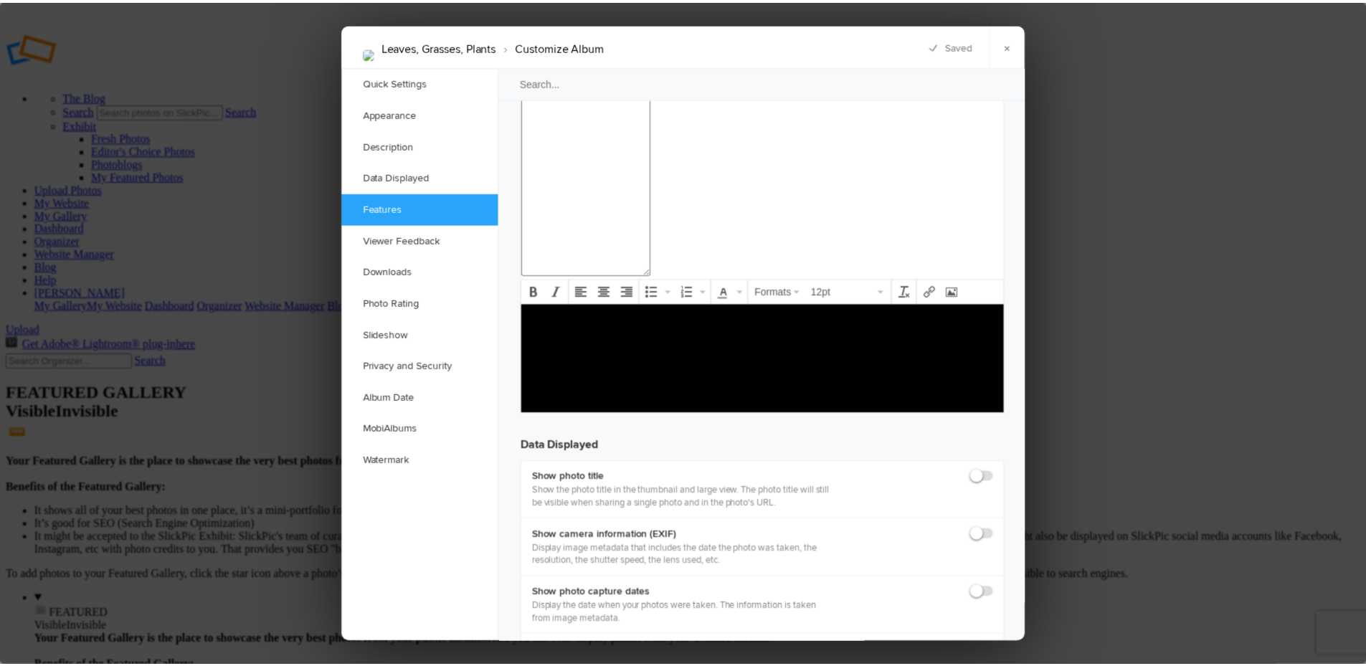
scroll to position [1673, 0]
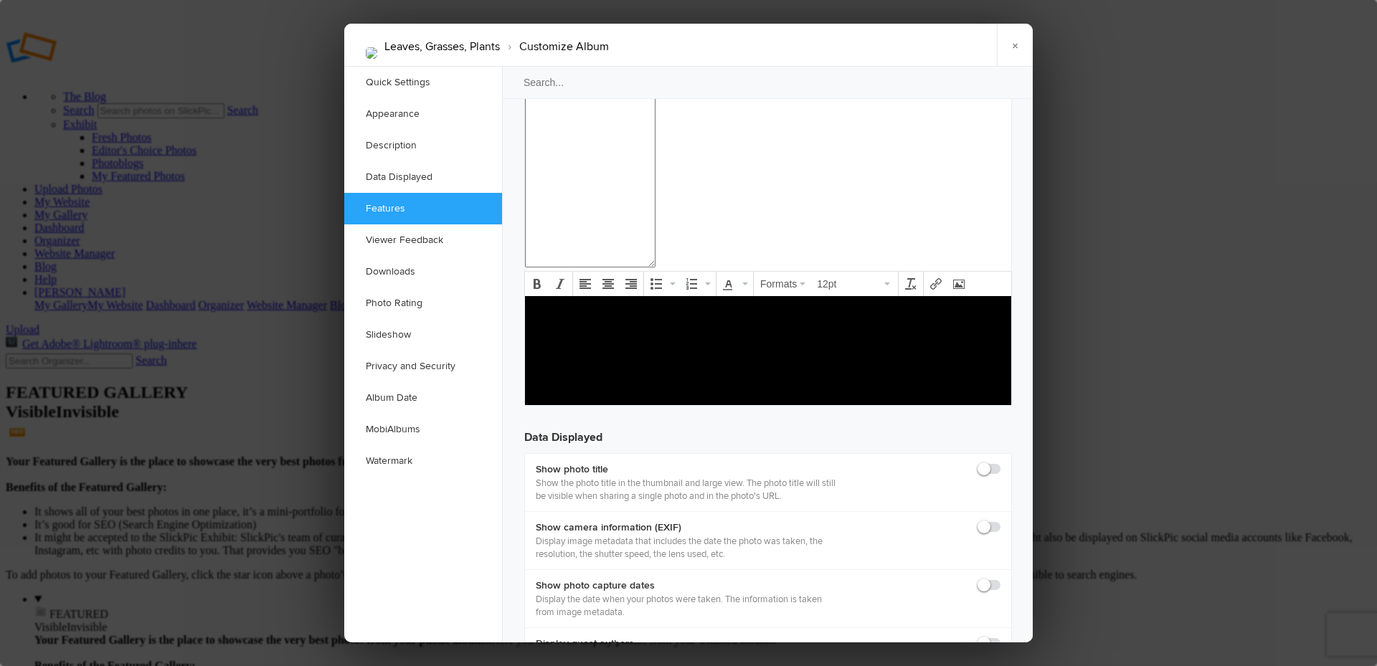
checkbox input "false"
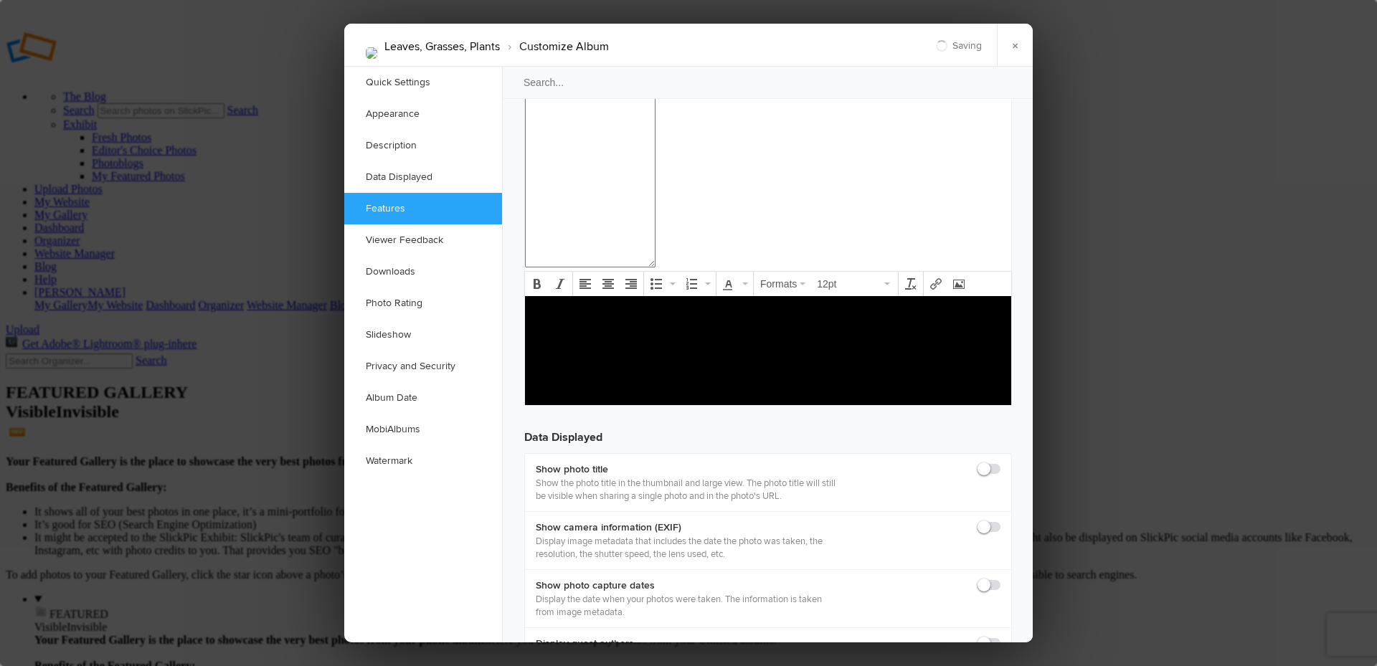
checkbox input "false"
click at [1013, 47] on link "×" at bounding box center [1015, 45] width 36 height 43
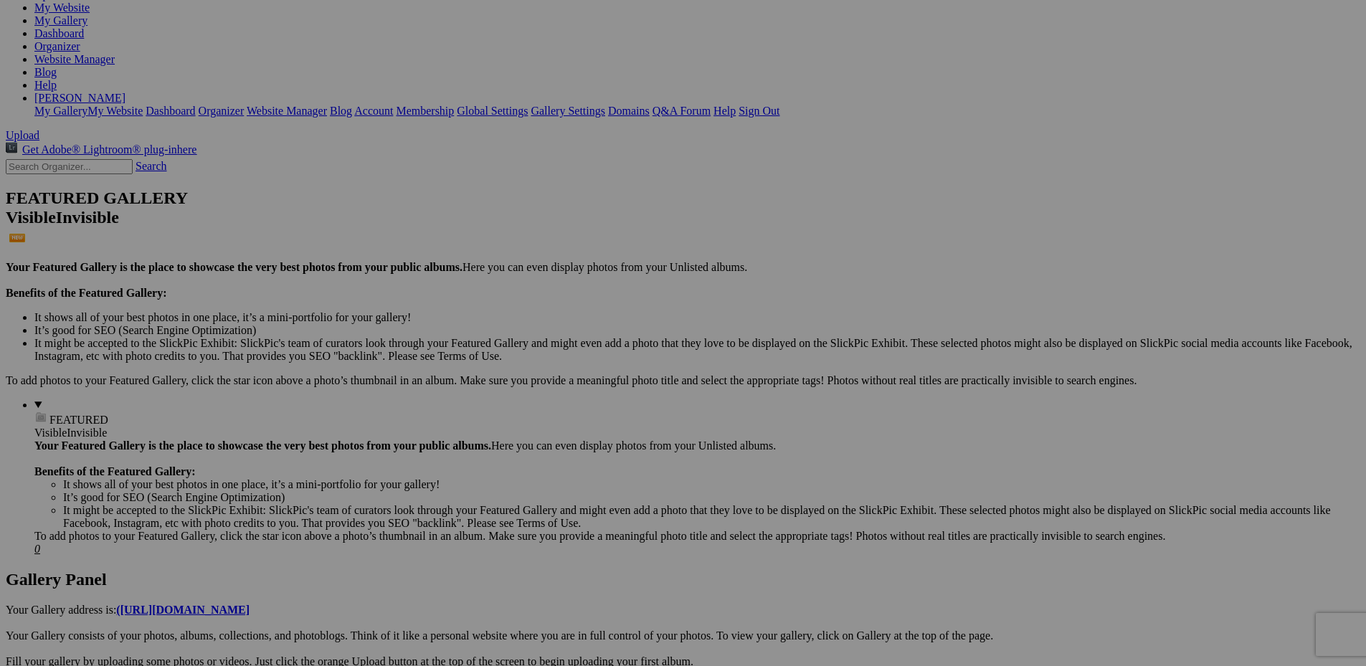
scroll to position [191, 0]
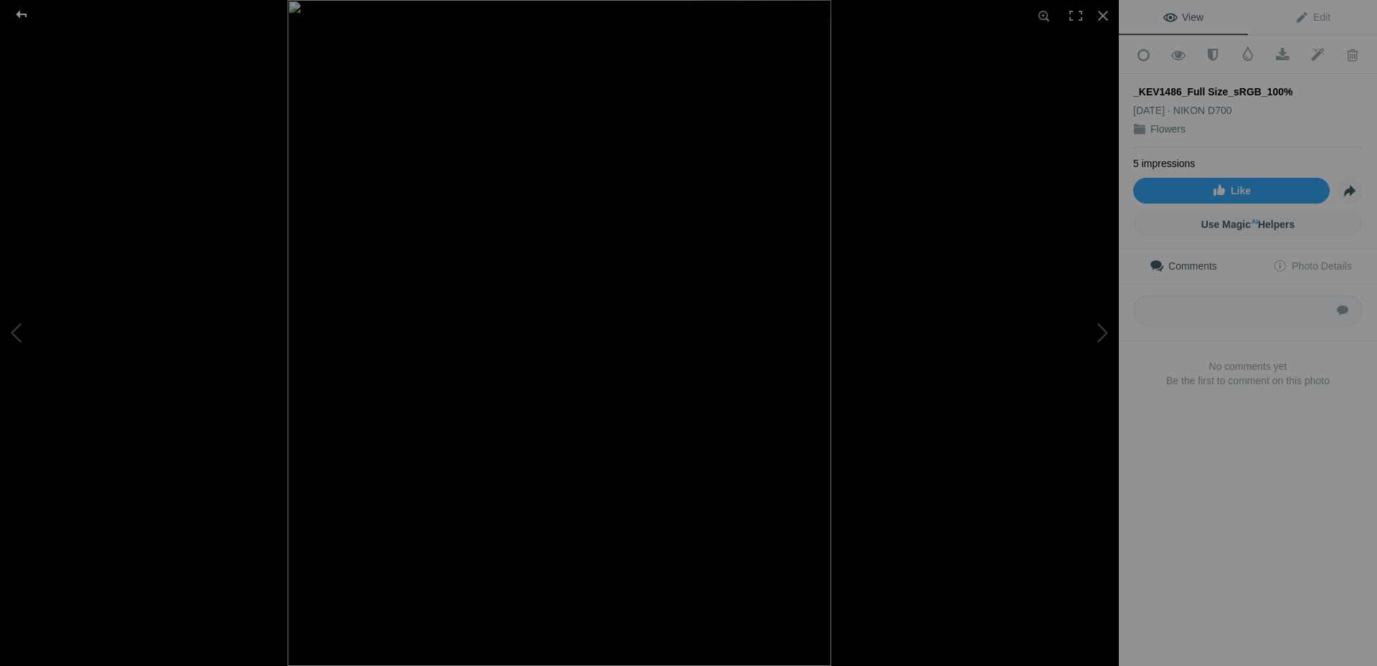
click at [14, 12] on div at bounding box center [22, 14] width 52 height 29
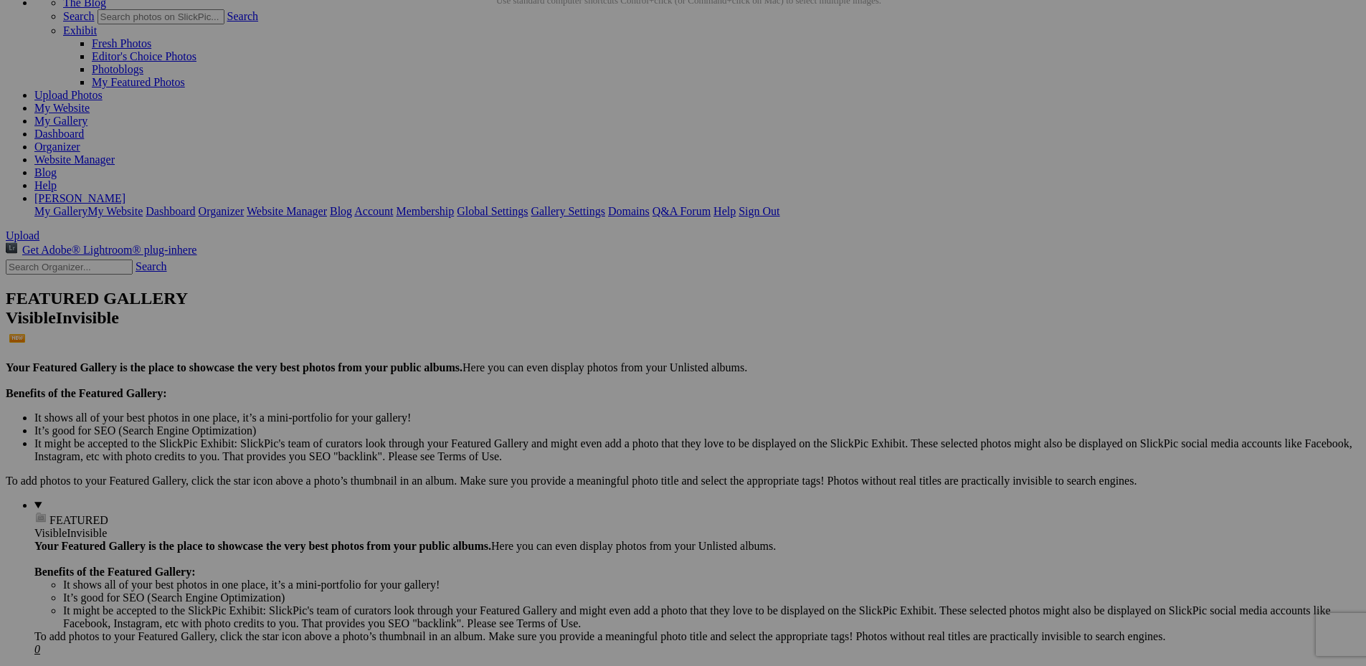
scroll to position [95, 0]
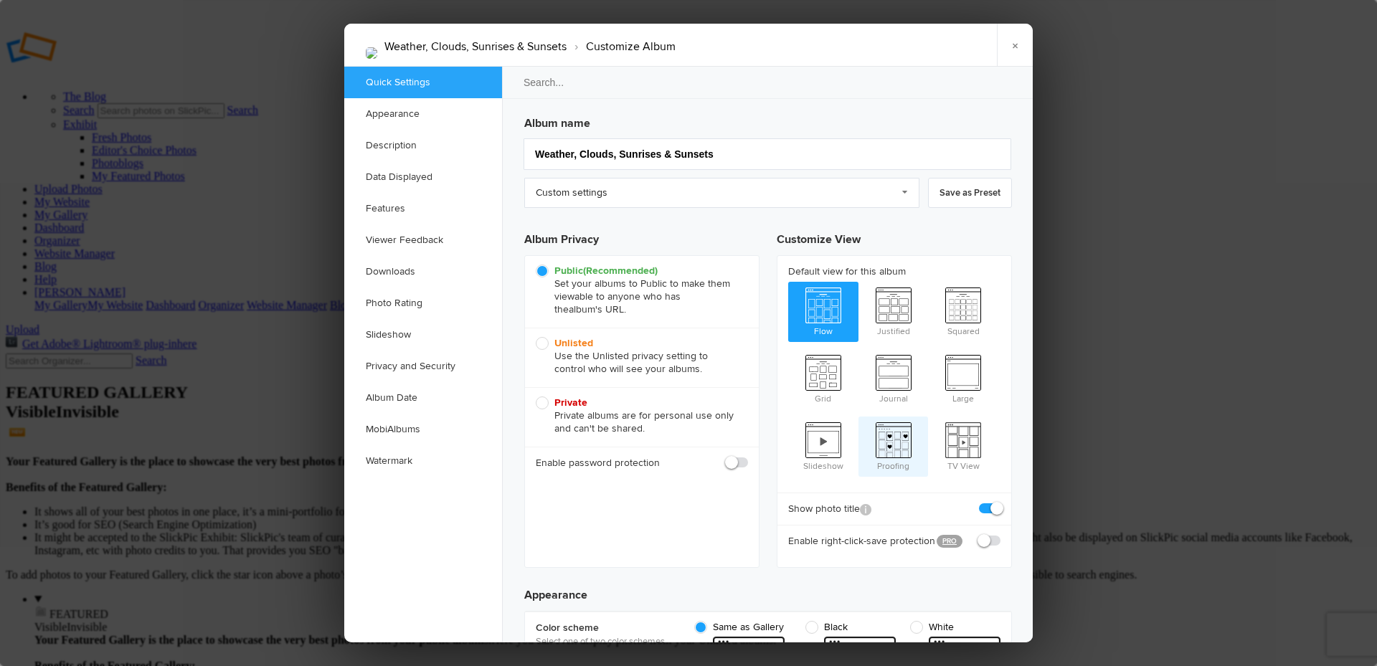
scroll to position [0, 0]
checkbox input "true"
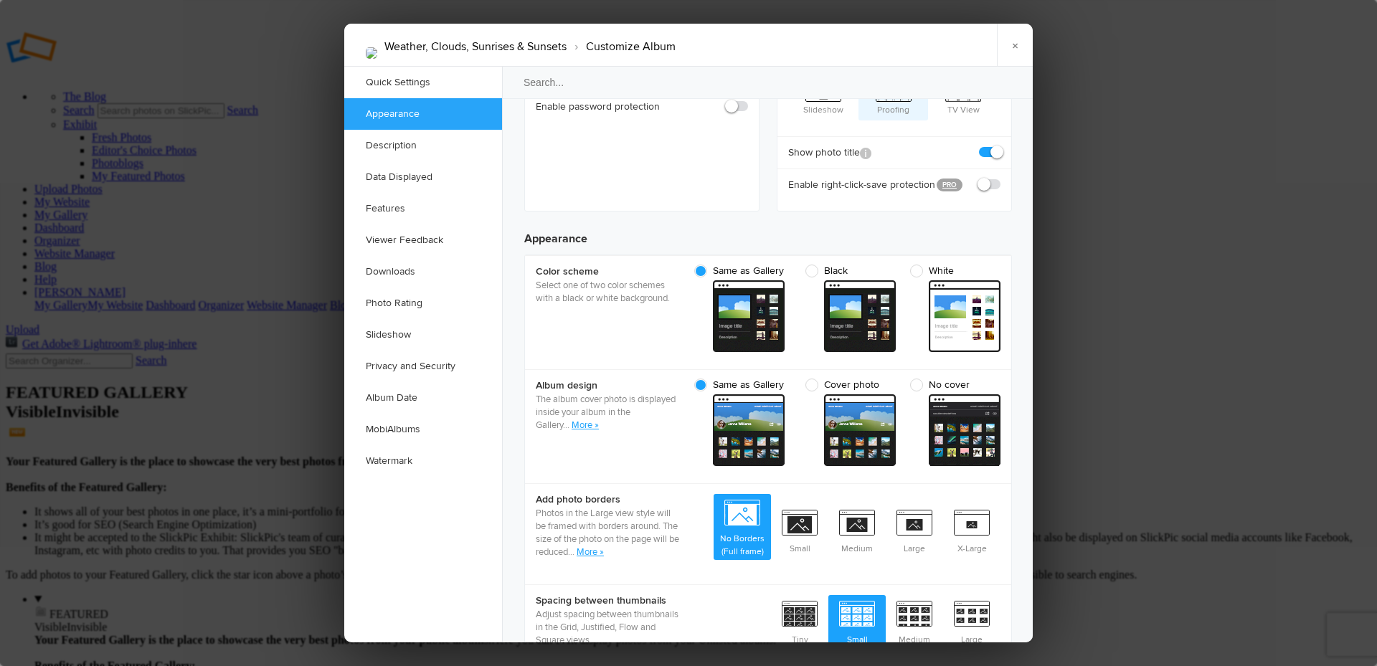
scroll to position [382, 0]
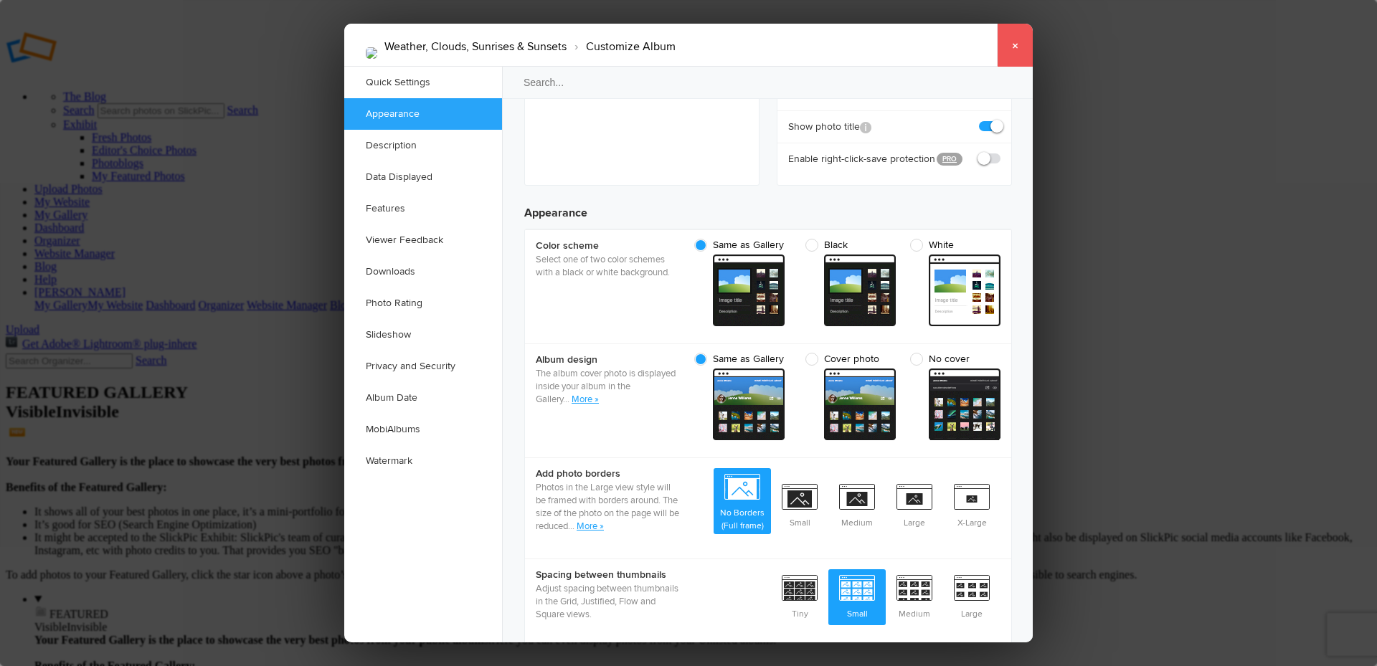
click at [1015, 37] on link "×" at bounding box center [1015, 45] width 36 height 43
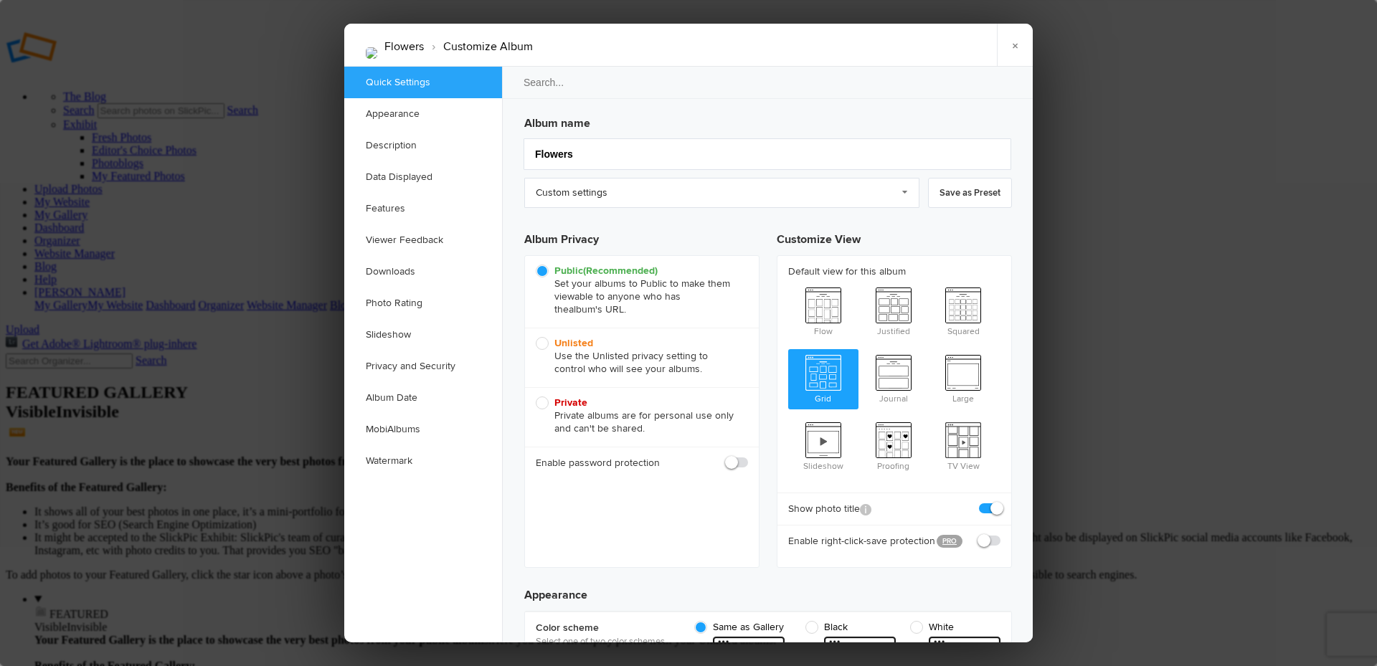
checkbox input "true"
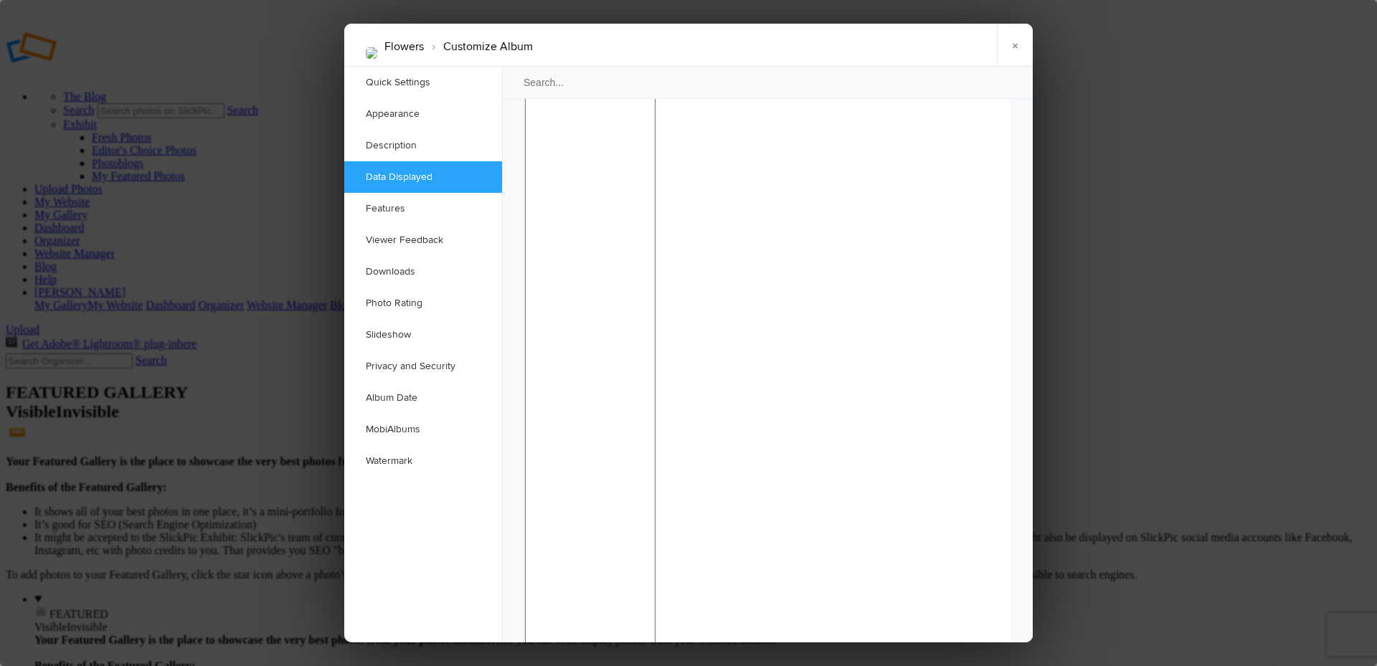
scroll to position [1248, 0]
checkbox input "false"
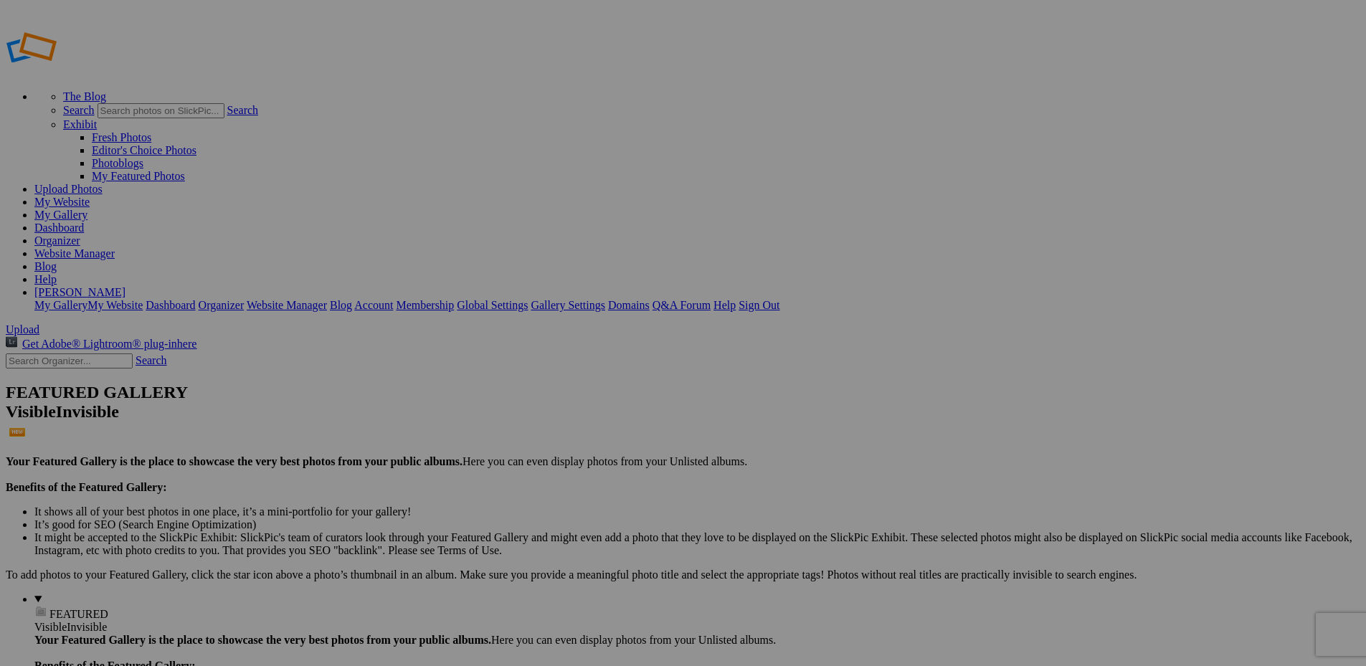
type input "Night Skies"
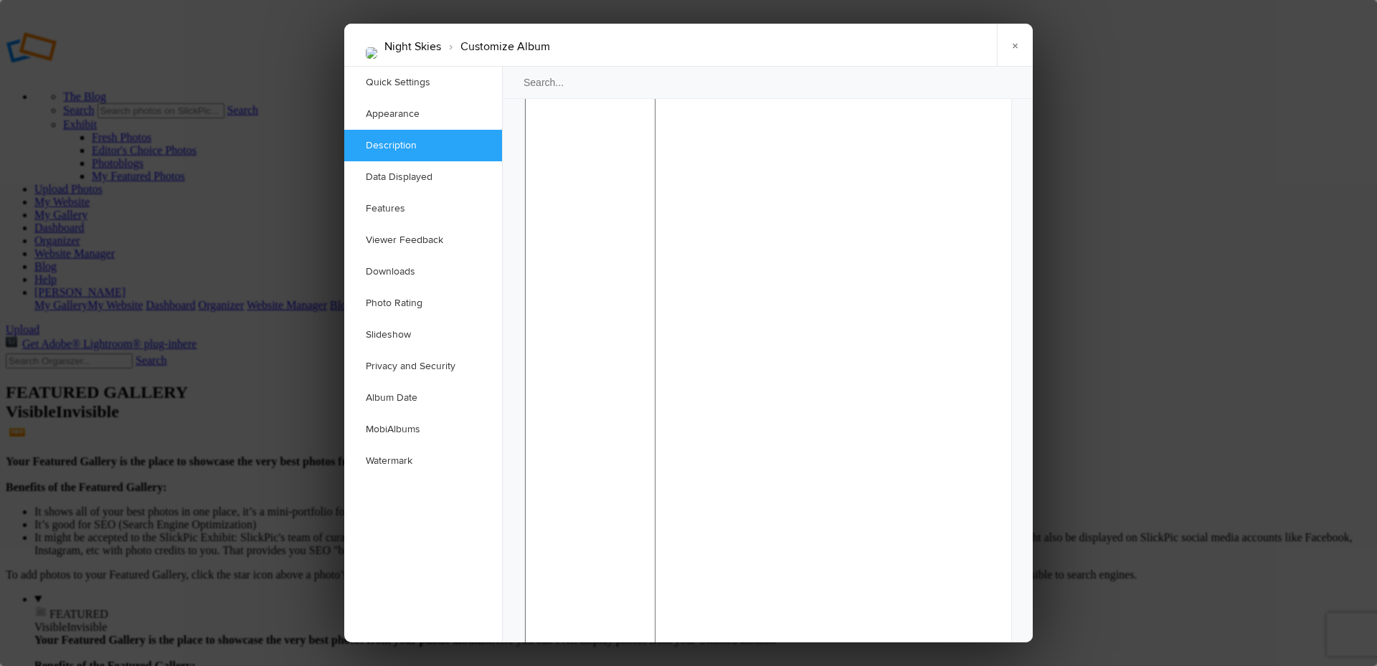
scroll to position [1291, 0]
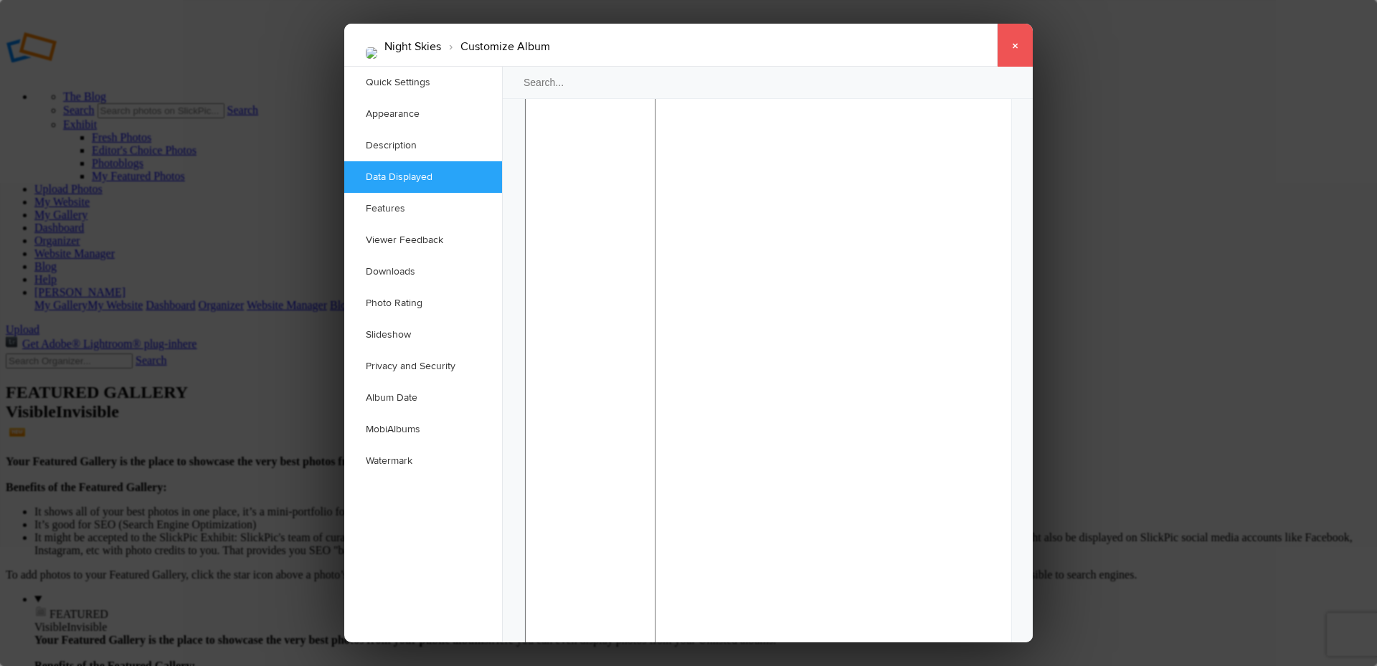
click at [1010, 40] on link "×" at bounding box center [1015, 45] width 36 height 43
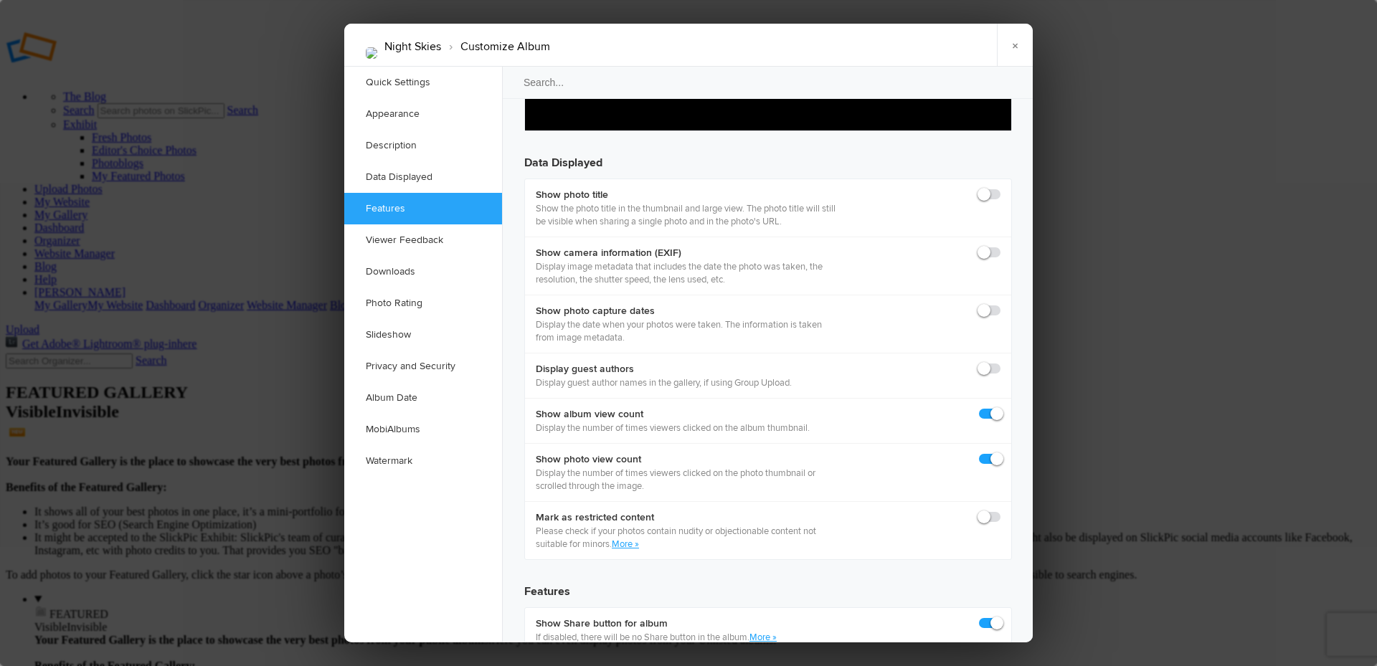
scroll to position [1960, 0]
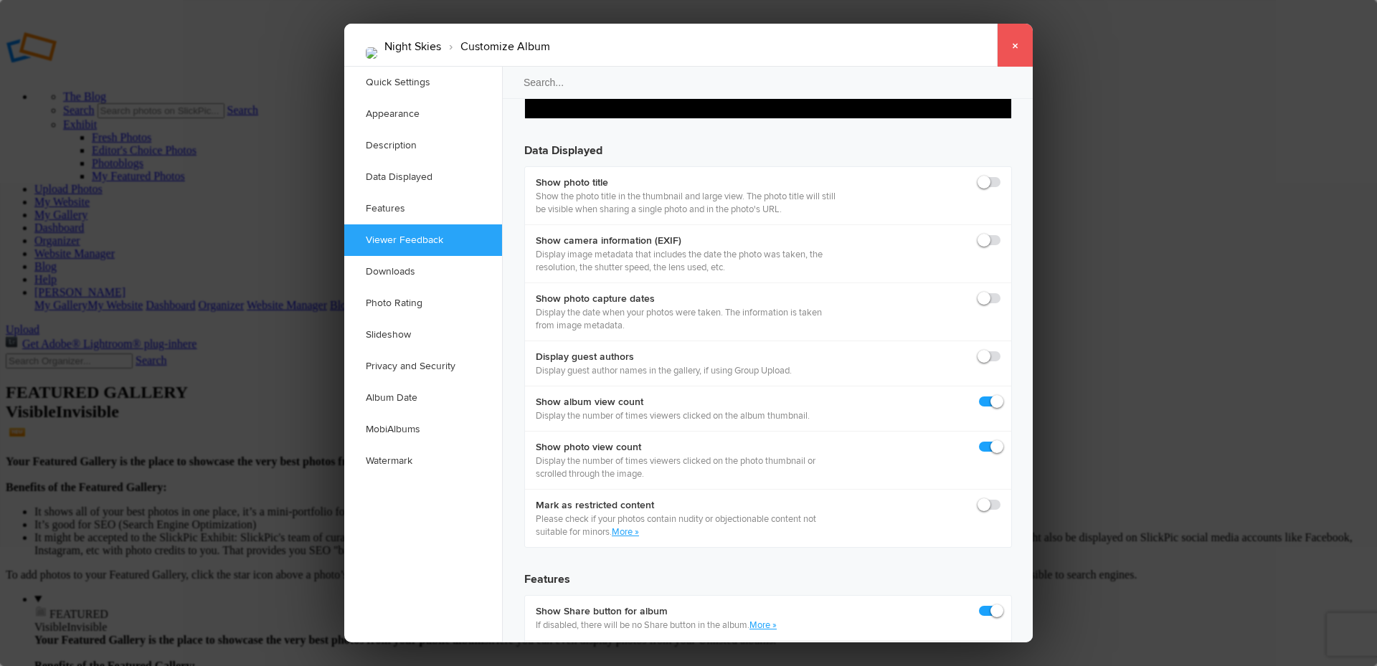
click at [1009, 39] on link "×" at bounding box center [1015, 45] width 36 height 43
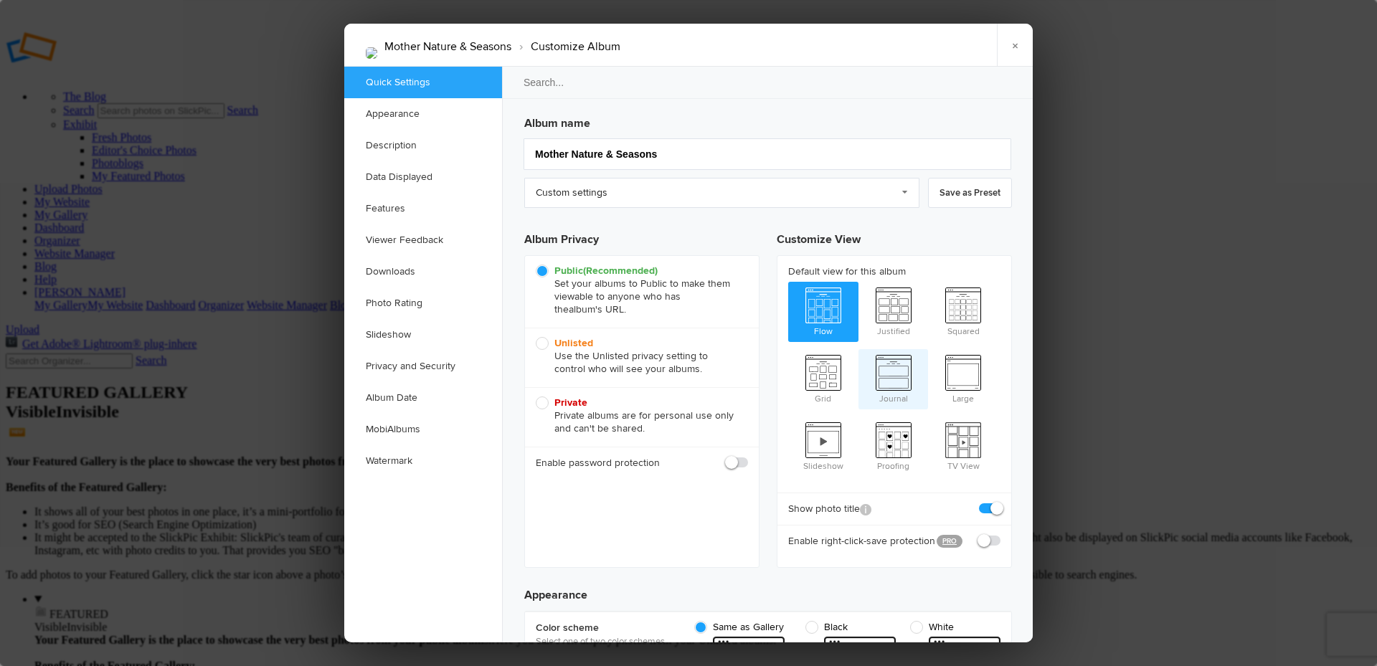
scroll to position [0, 0]
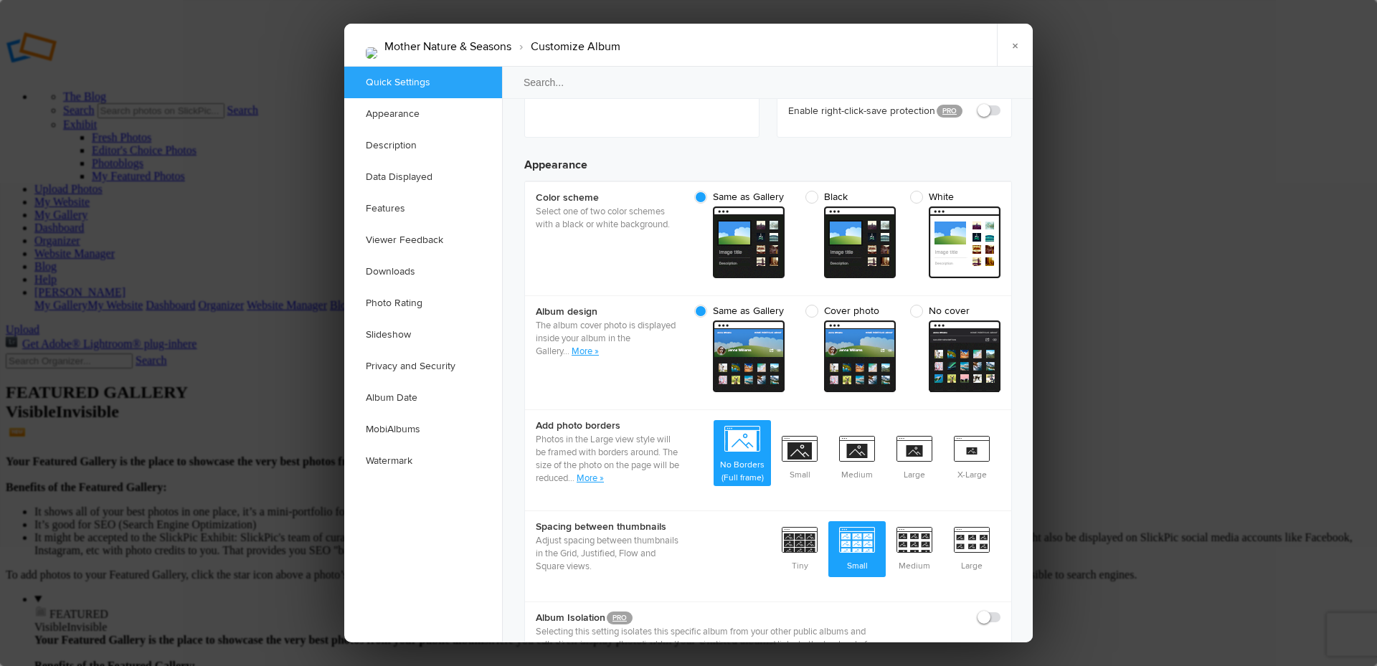
checkbox input "true"
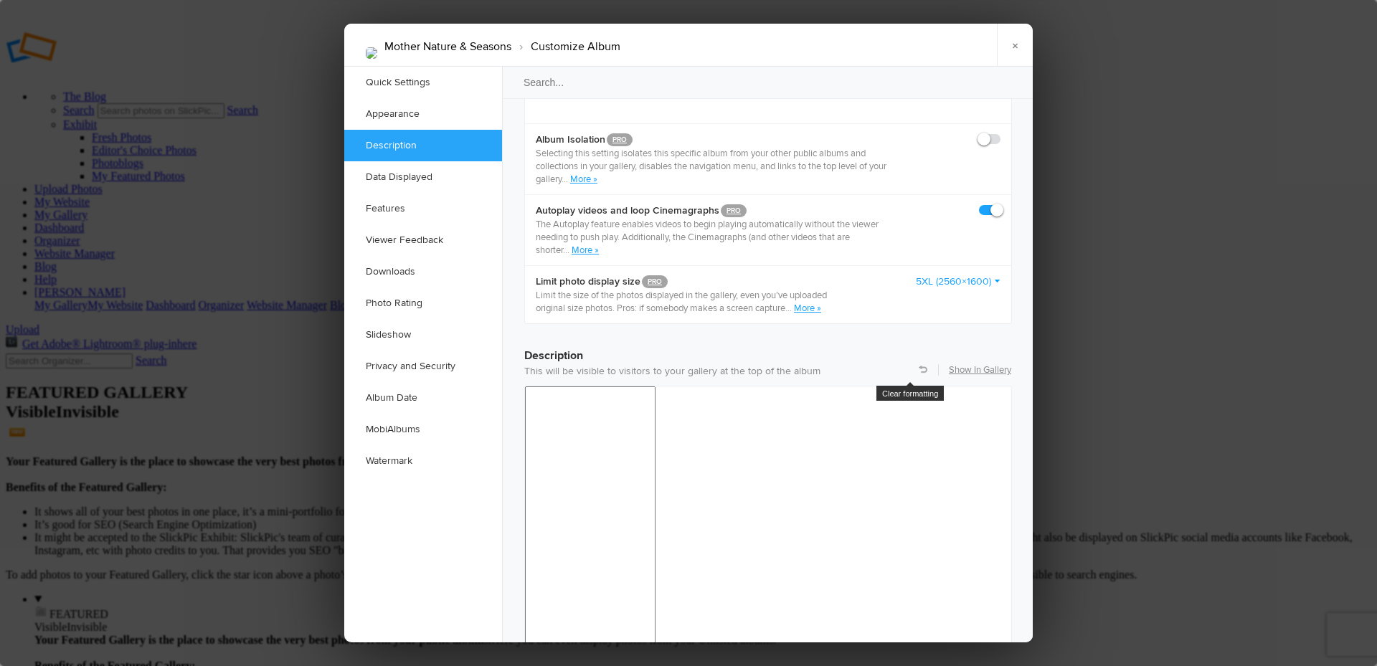
scroll to position [1243, 0]
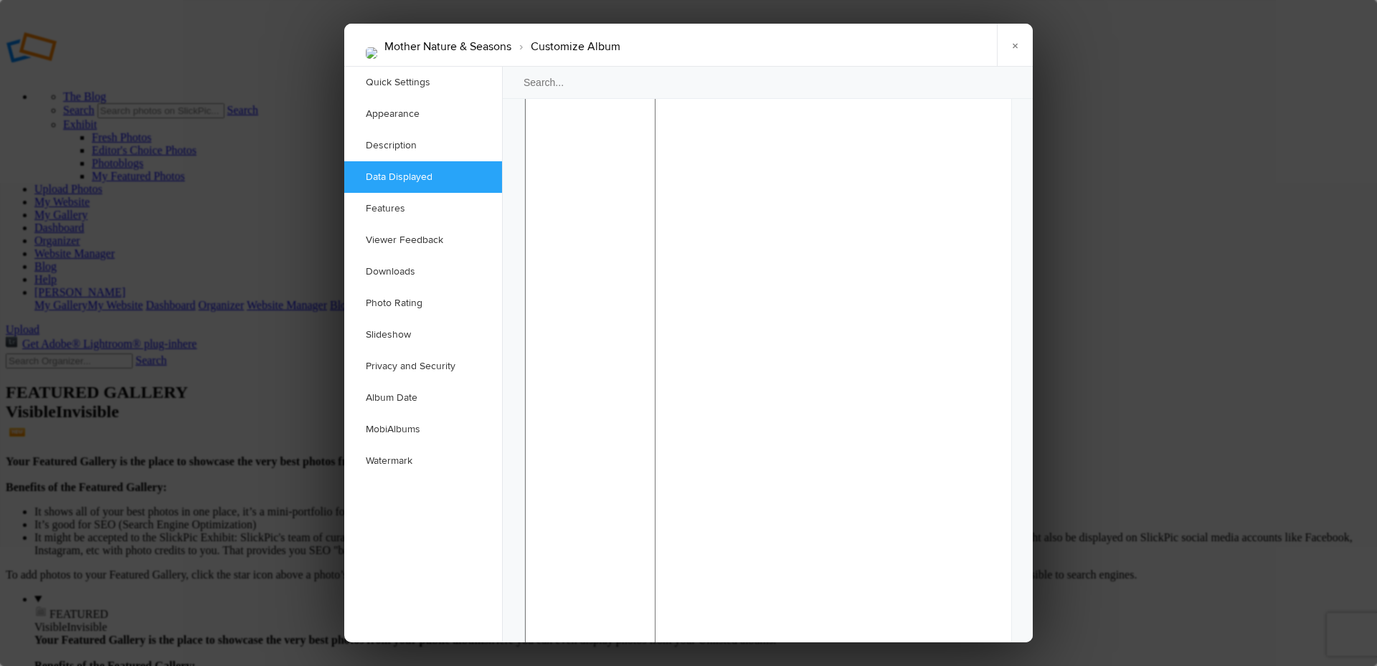
checkbox input "false"
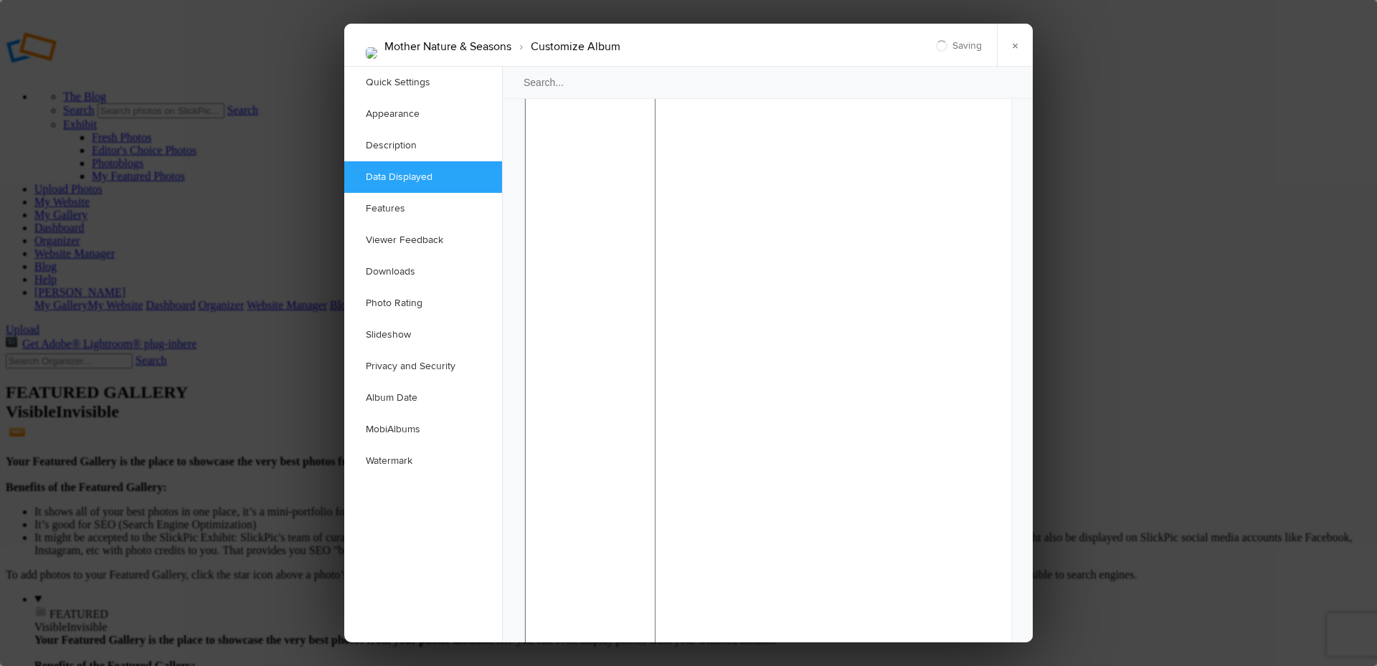
checkbox input "false"
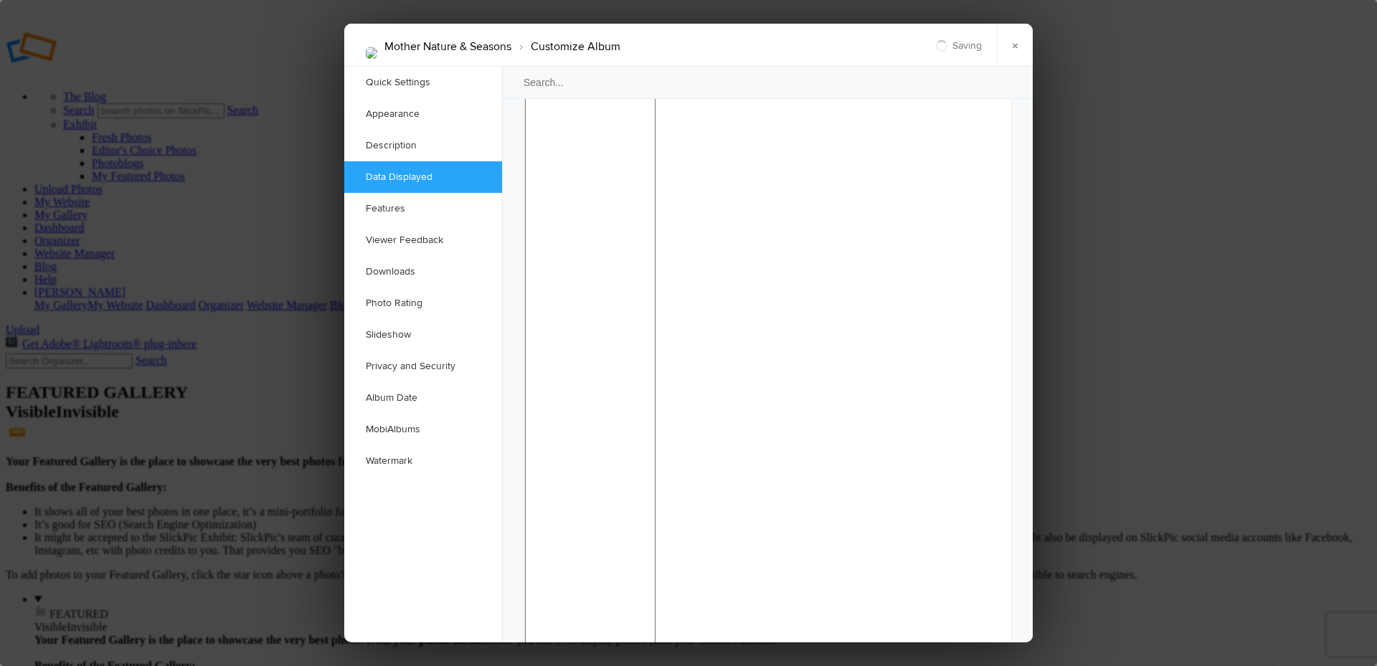
checkbox input "false"
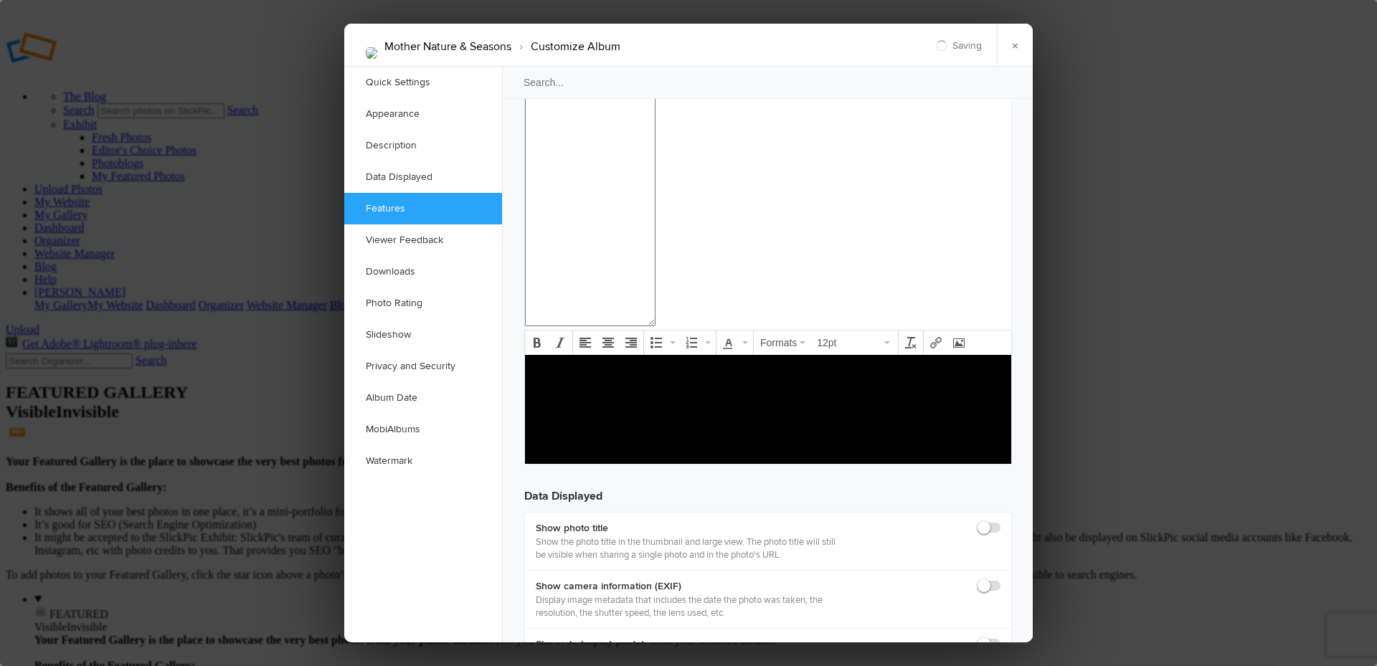
scroll to position [1626, 0]
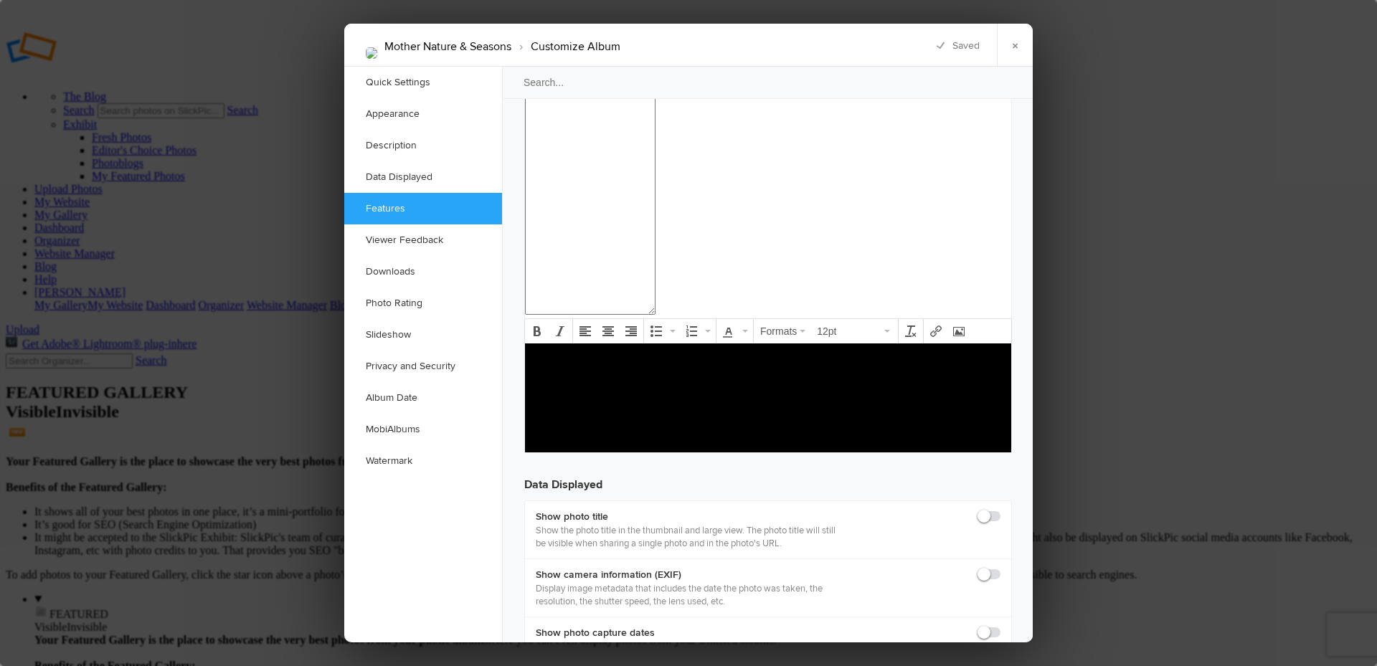
checkbox input "false"
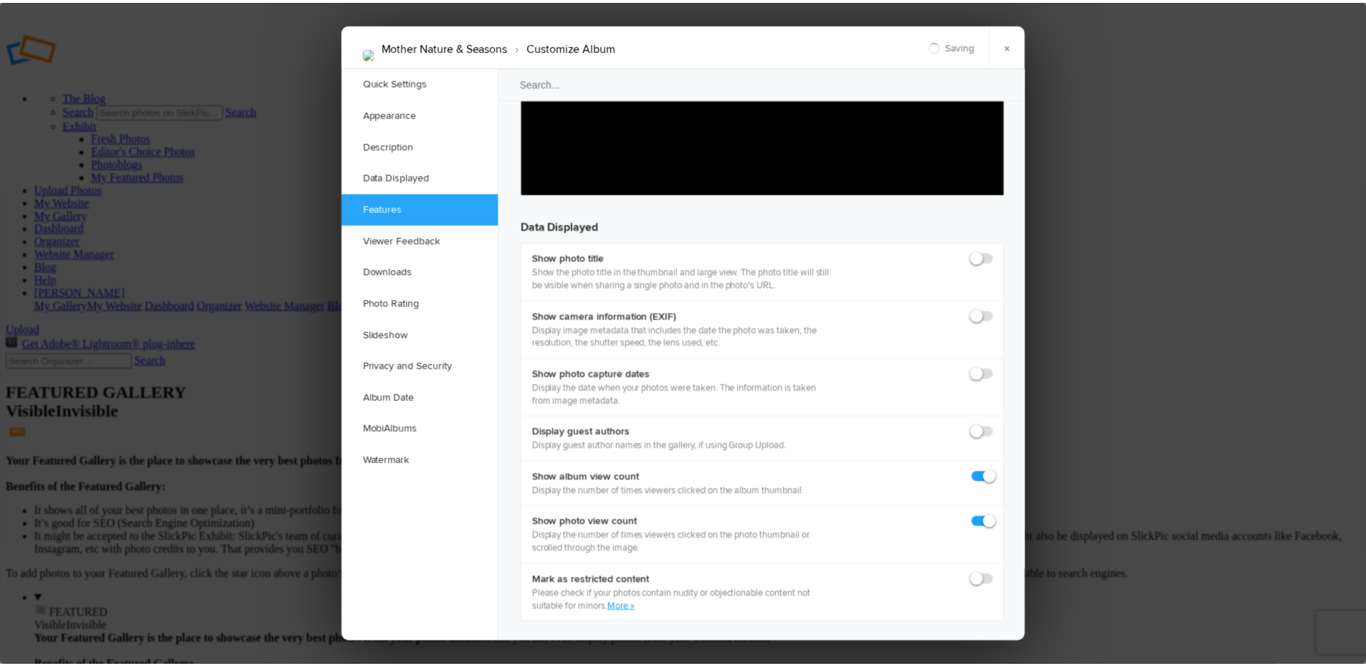
scroll to position [1960, 0]
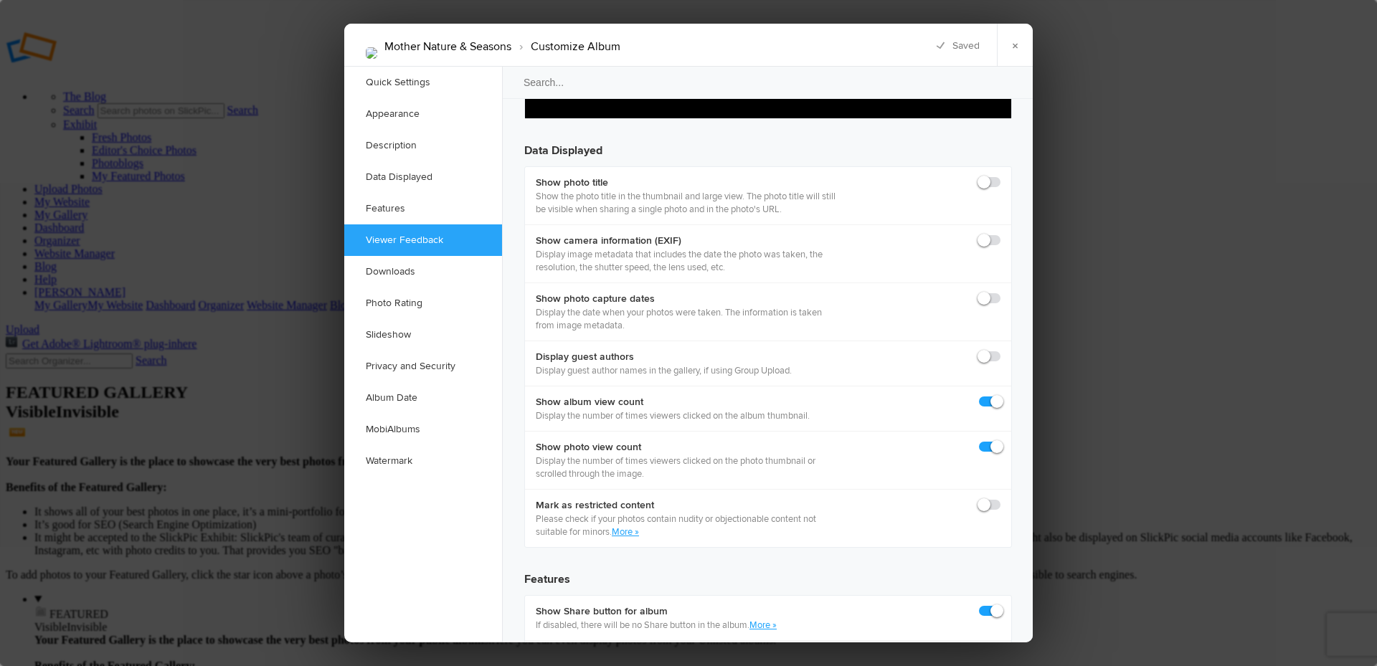
checkbox input "false"
click at [1013, 46] on link "×" at bounding box center [1015, 45] width 36 height 43
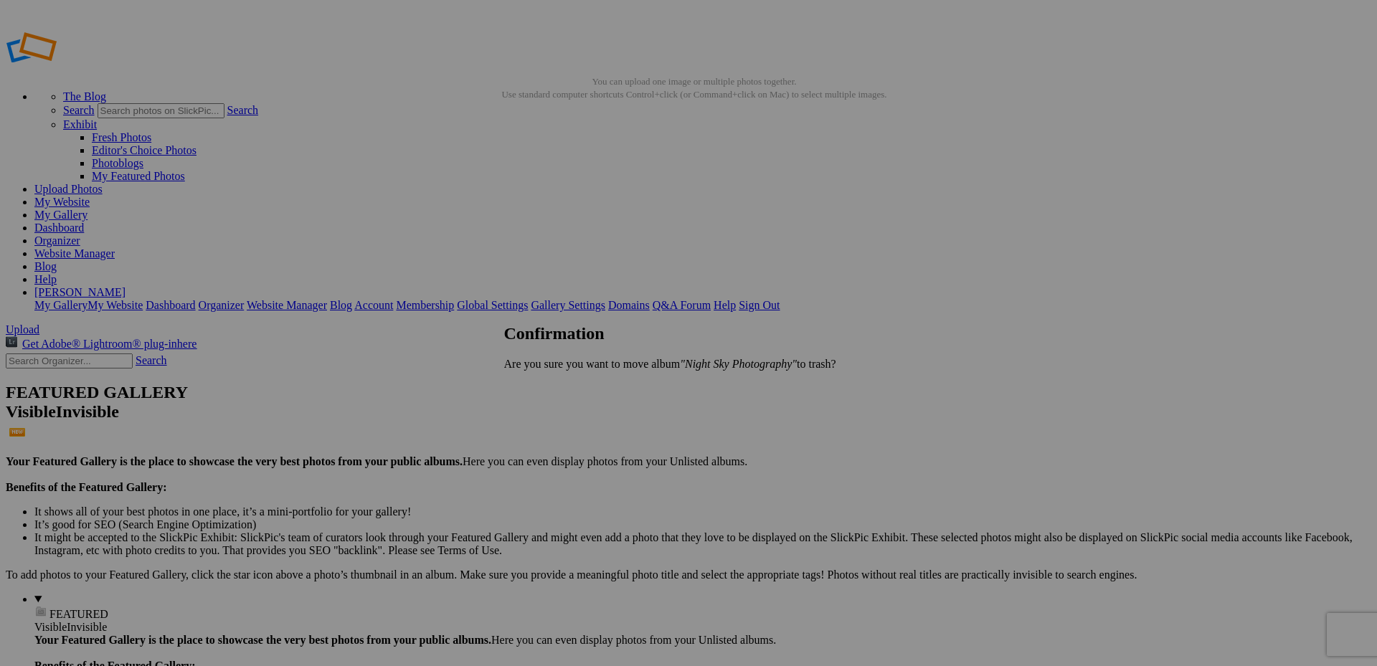
click at [552, 382] on span "Yes" at bounding box center [544, 388] width 16 height 12
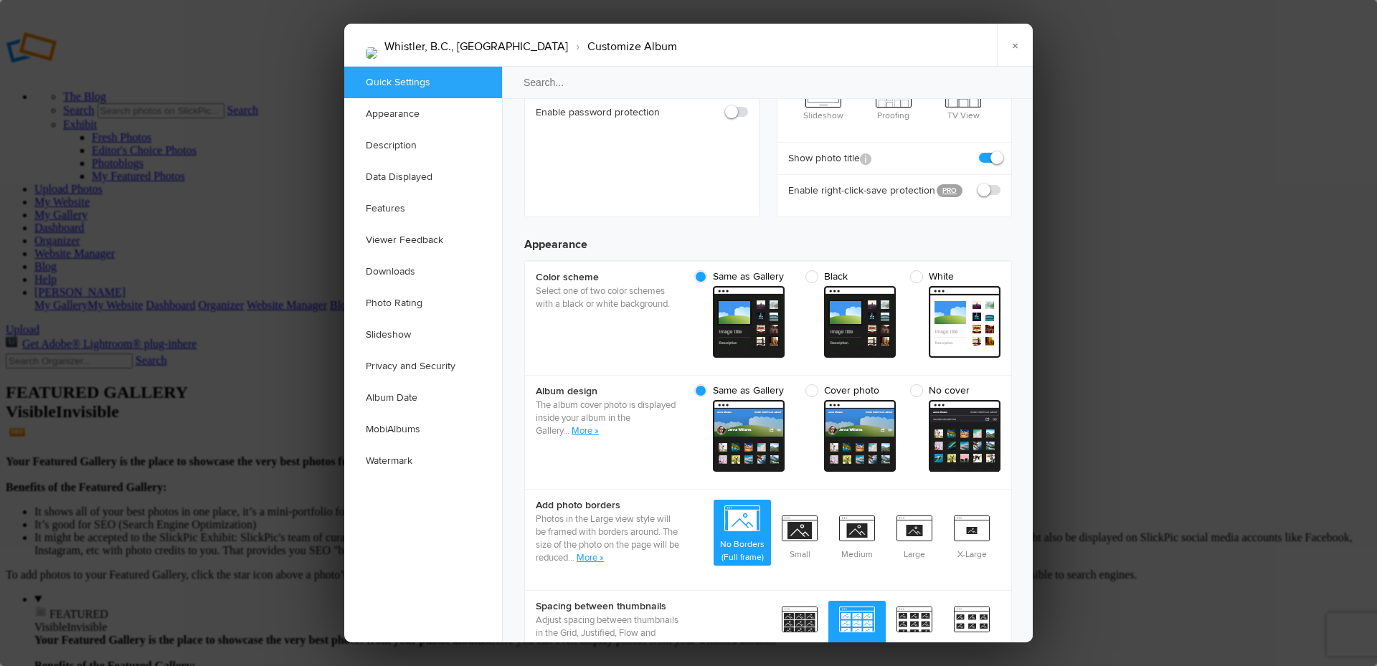
checkbox input "true"
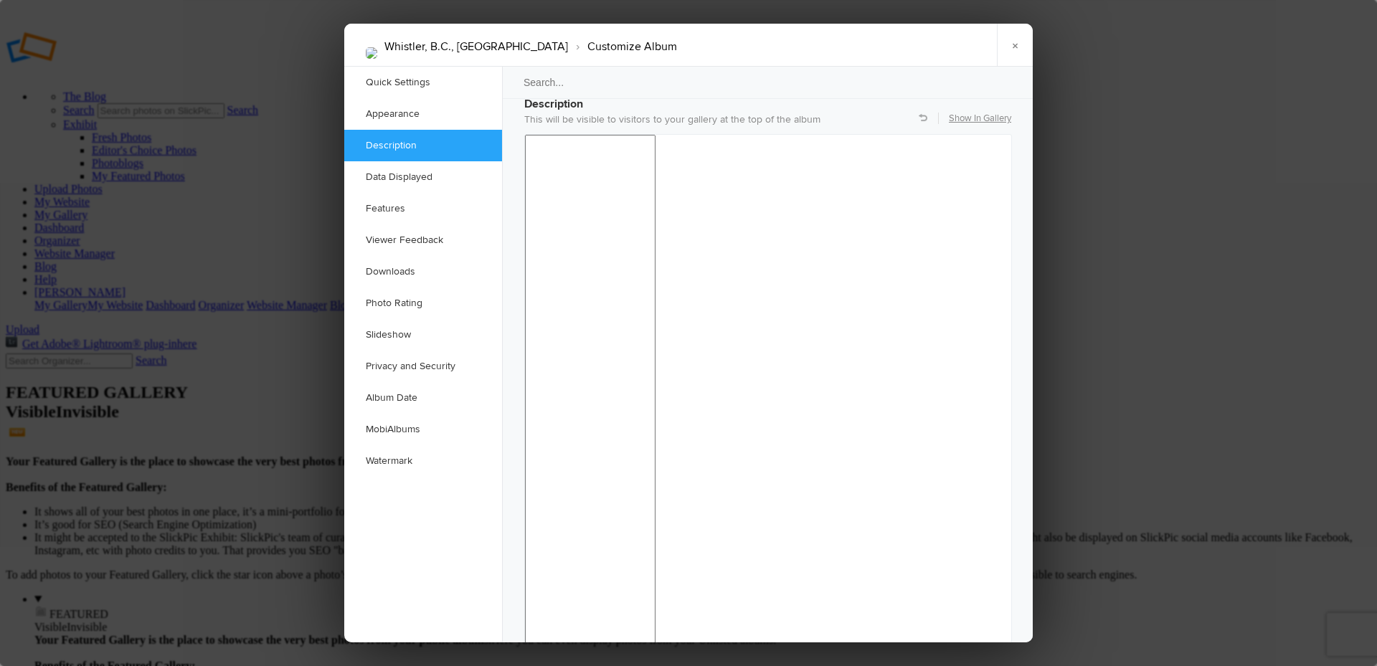
scroll to position [1339, 0]
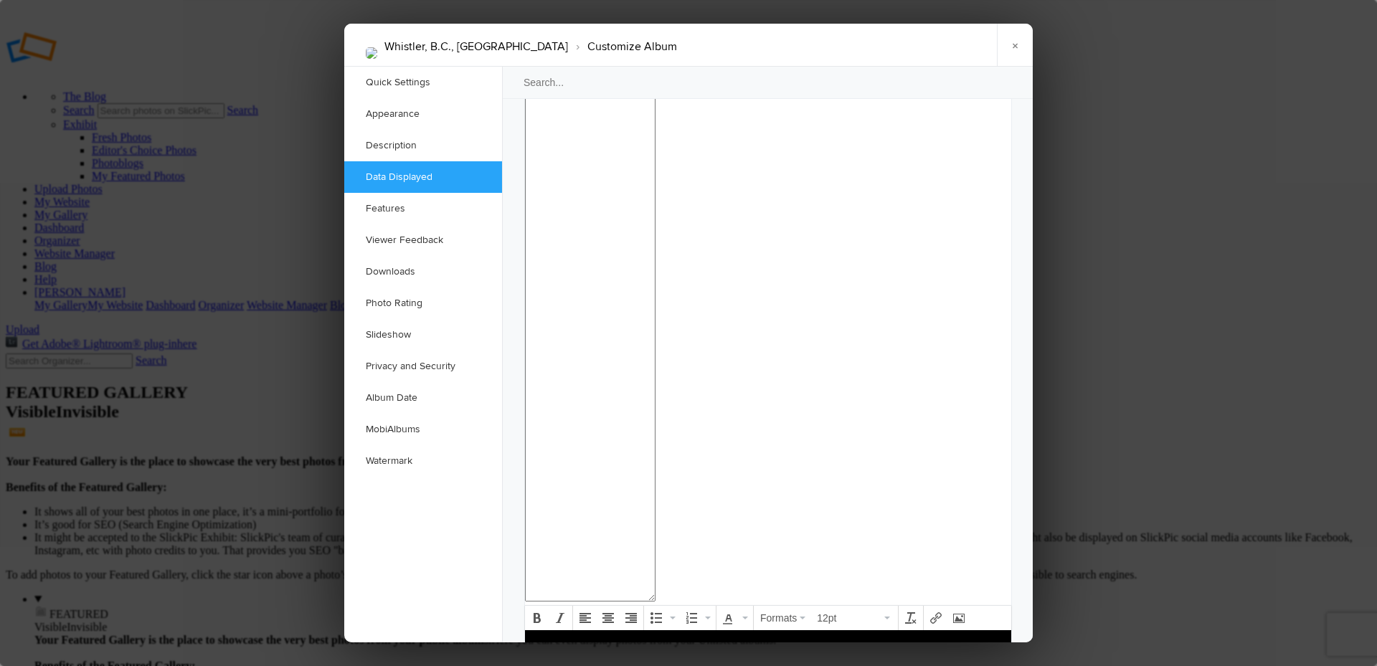
checkbox input "false"
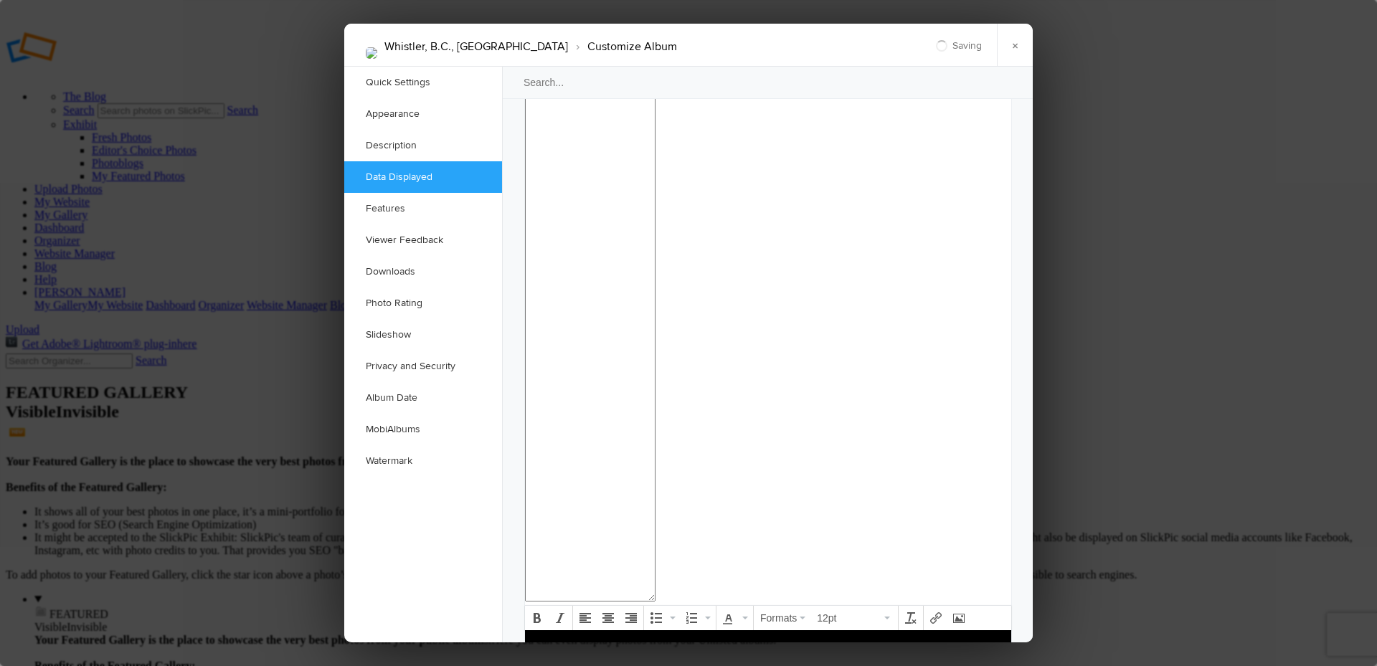
checkbox input "false"
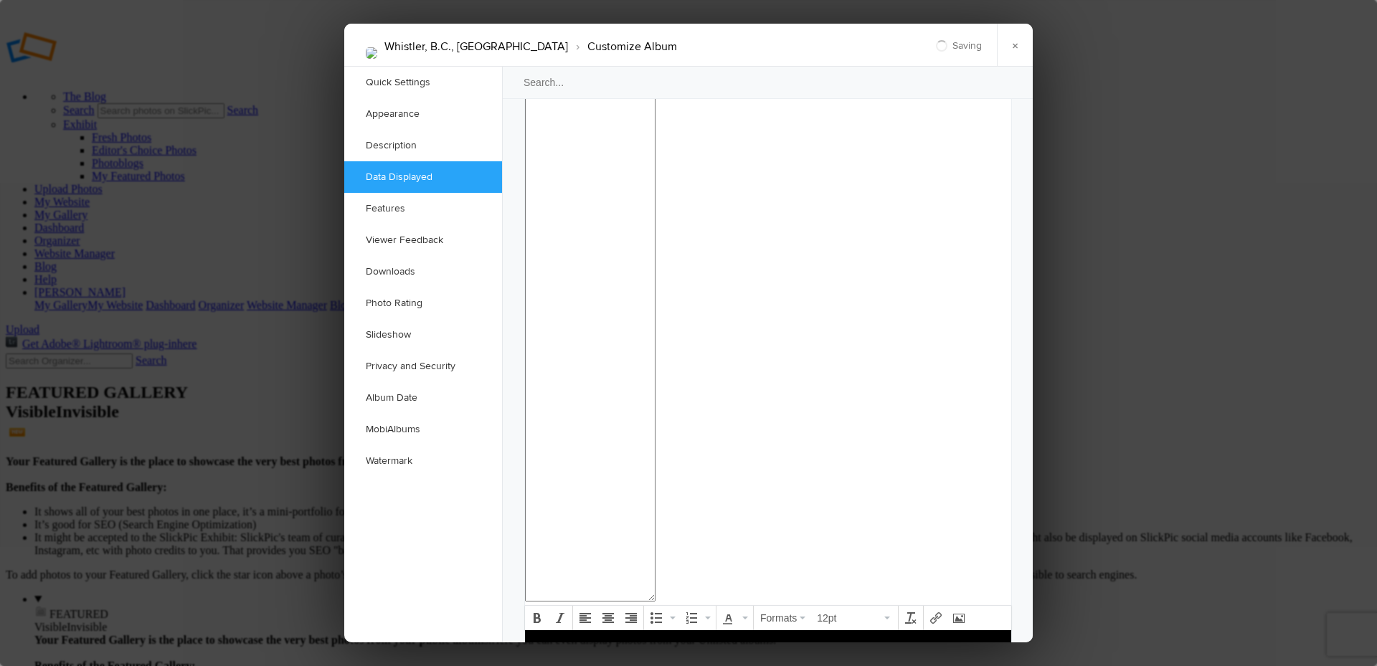
checkbox input "false"
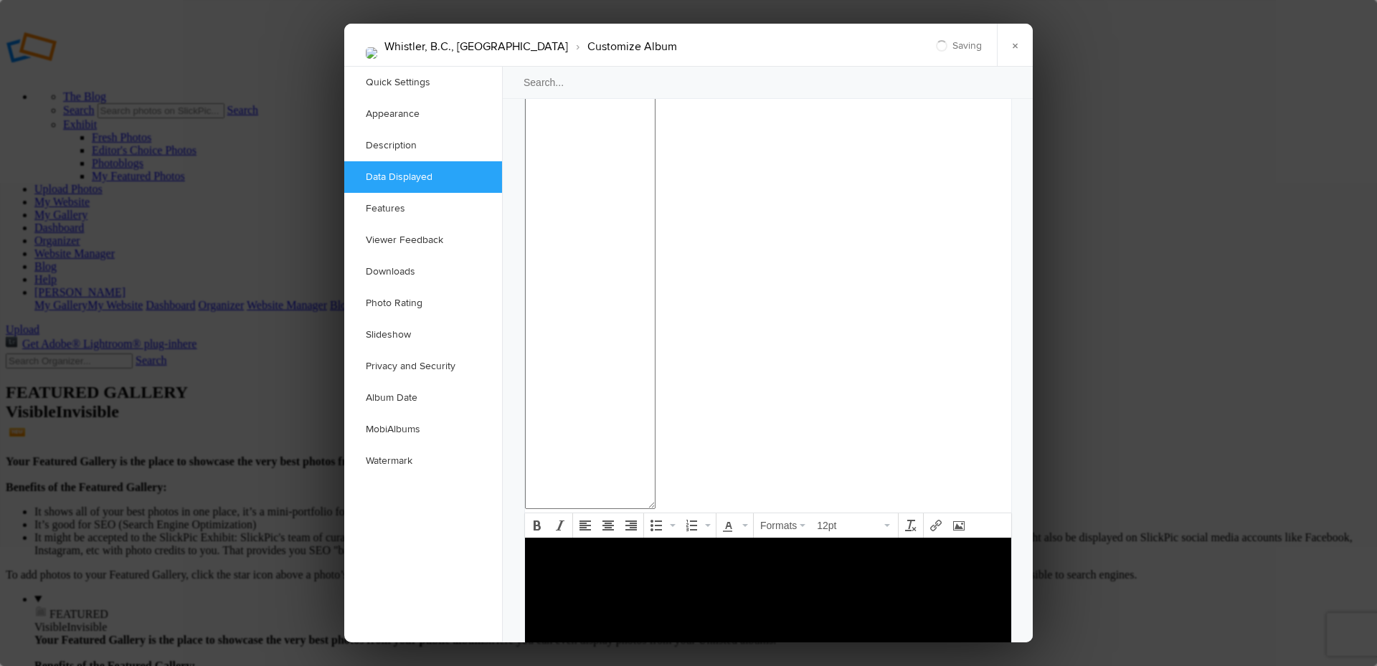
scroll to position [1673, 0]
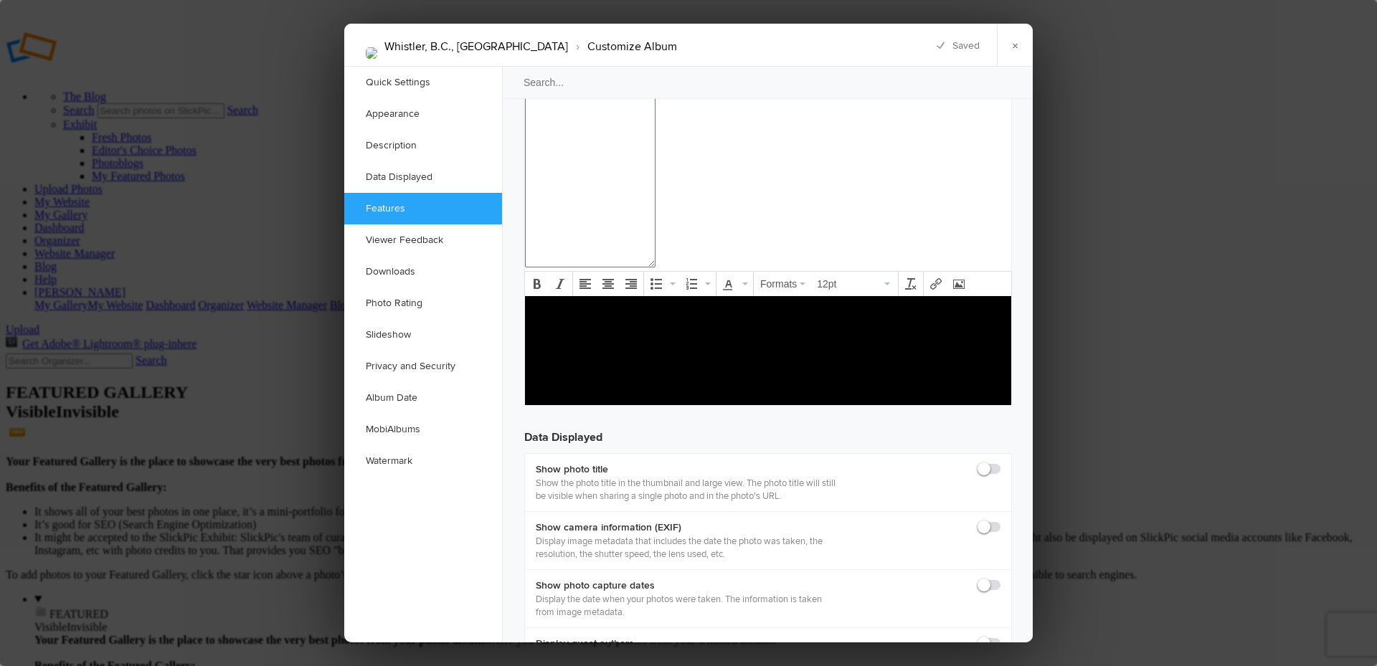
checkbox input "false"
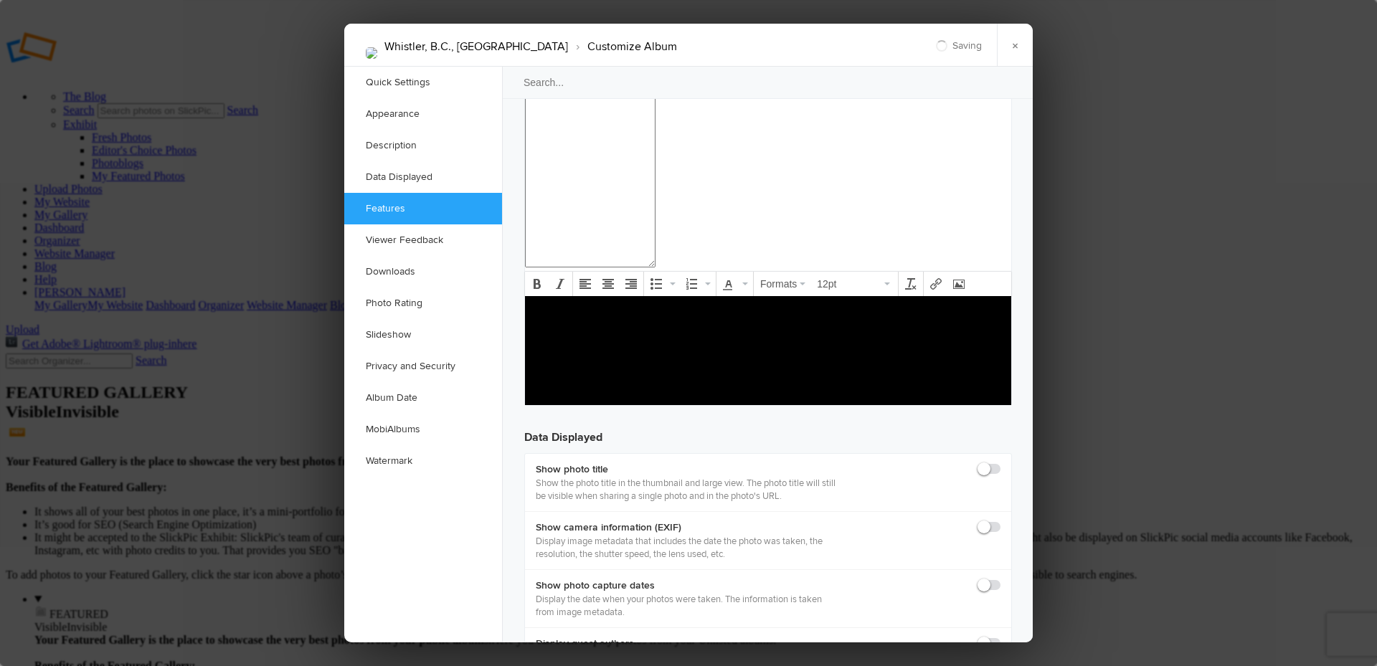
checkbox input "false"
click at [1013, 49] on link "×" at bounding box center [1015, 45] width 36 height 43
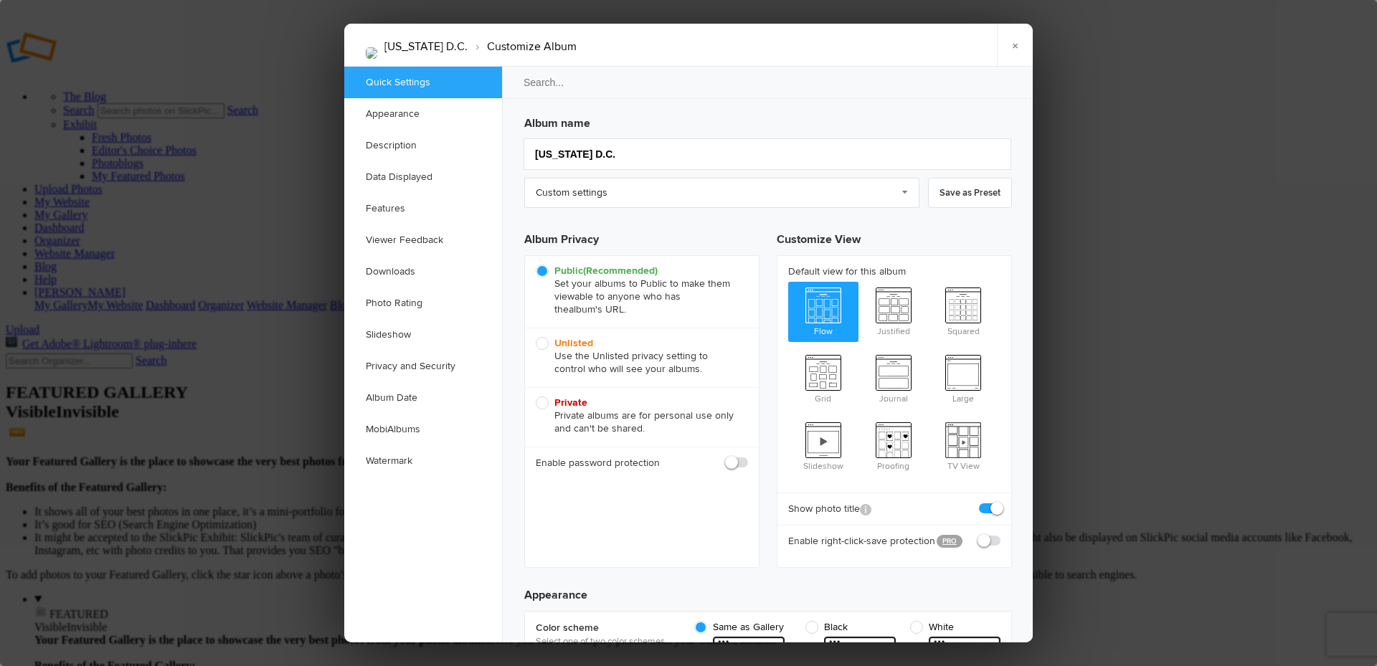
checkbox input "true"
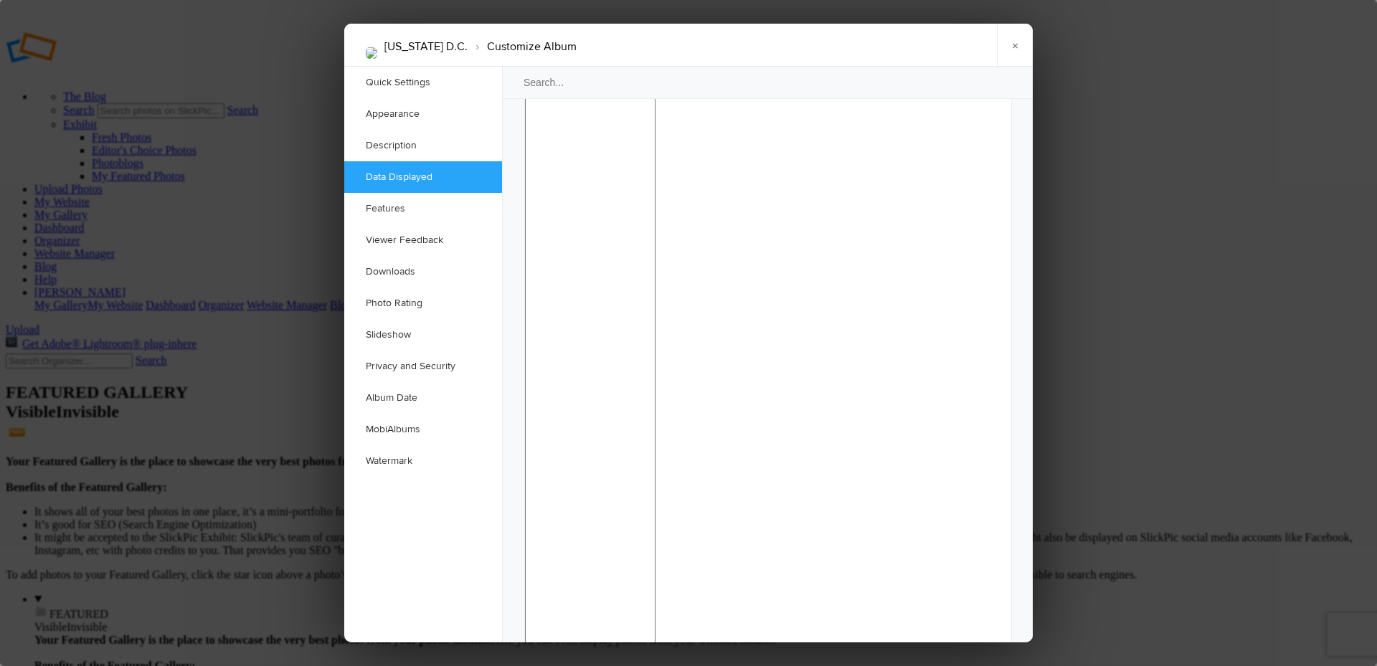
scroll to position [1147, 0]
checkbox input "false"
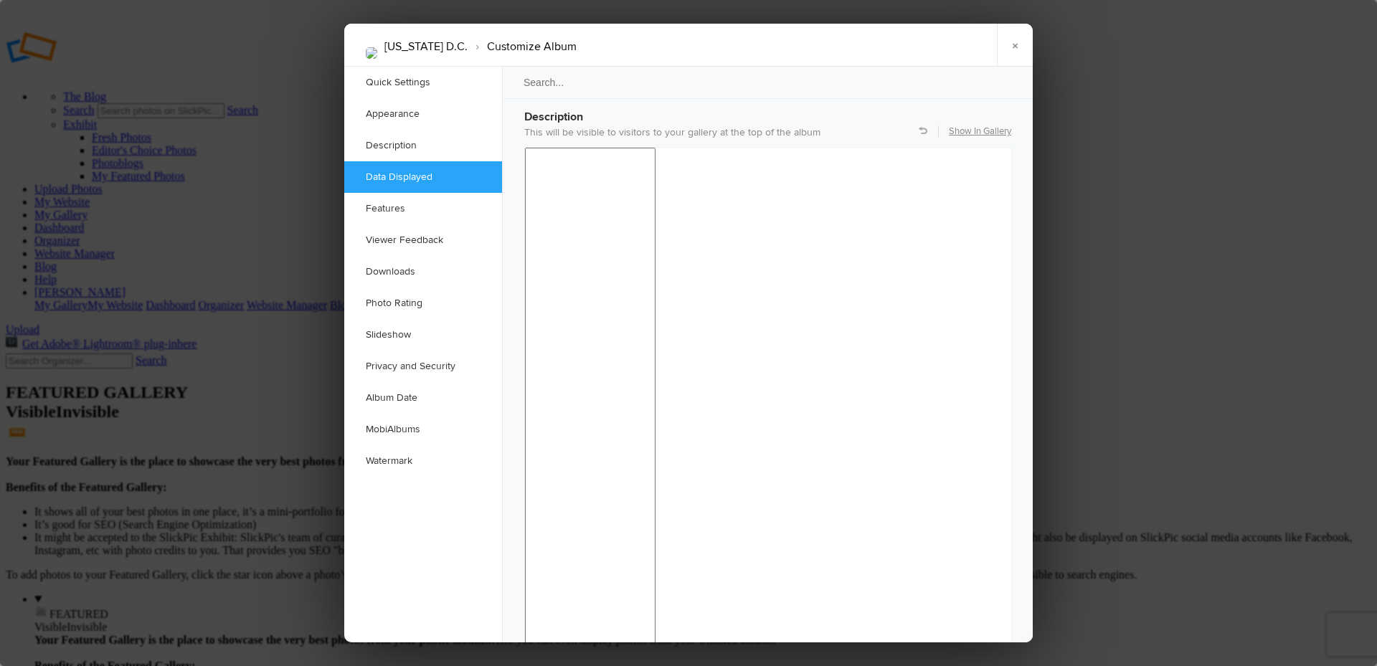
checkbox input "false"
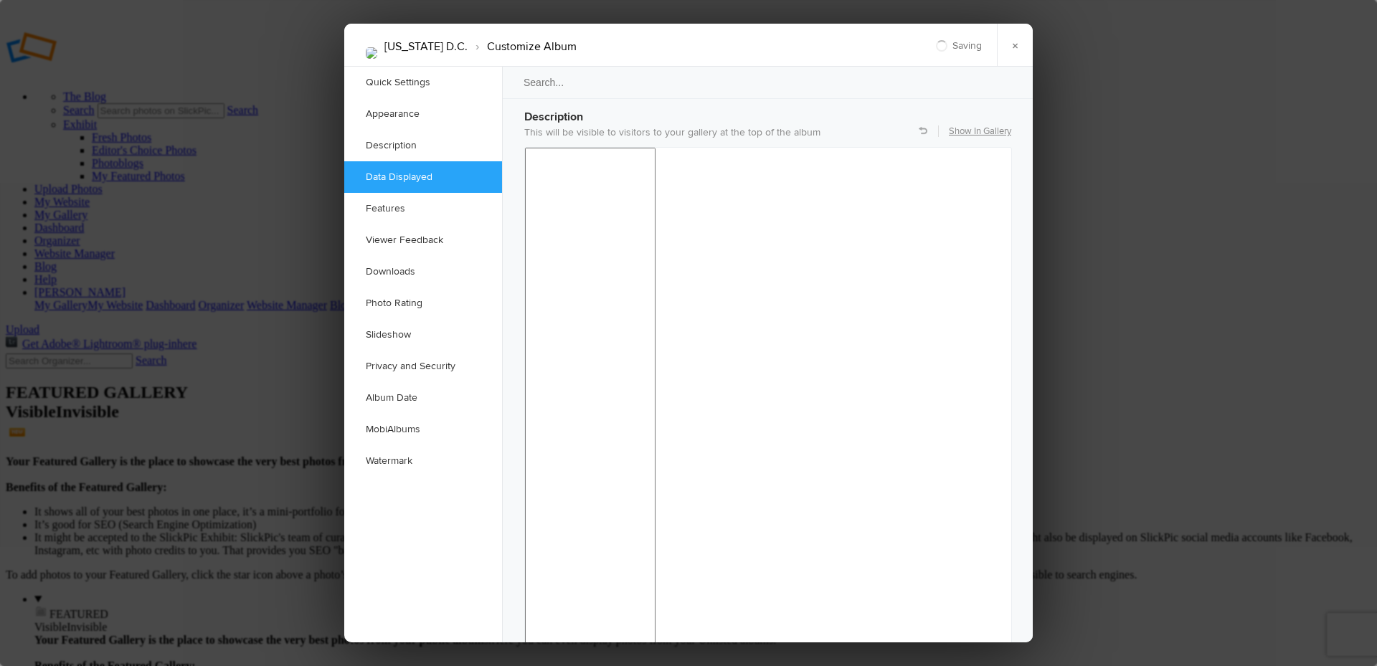
checkbox input "false"
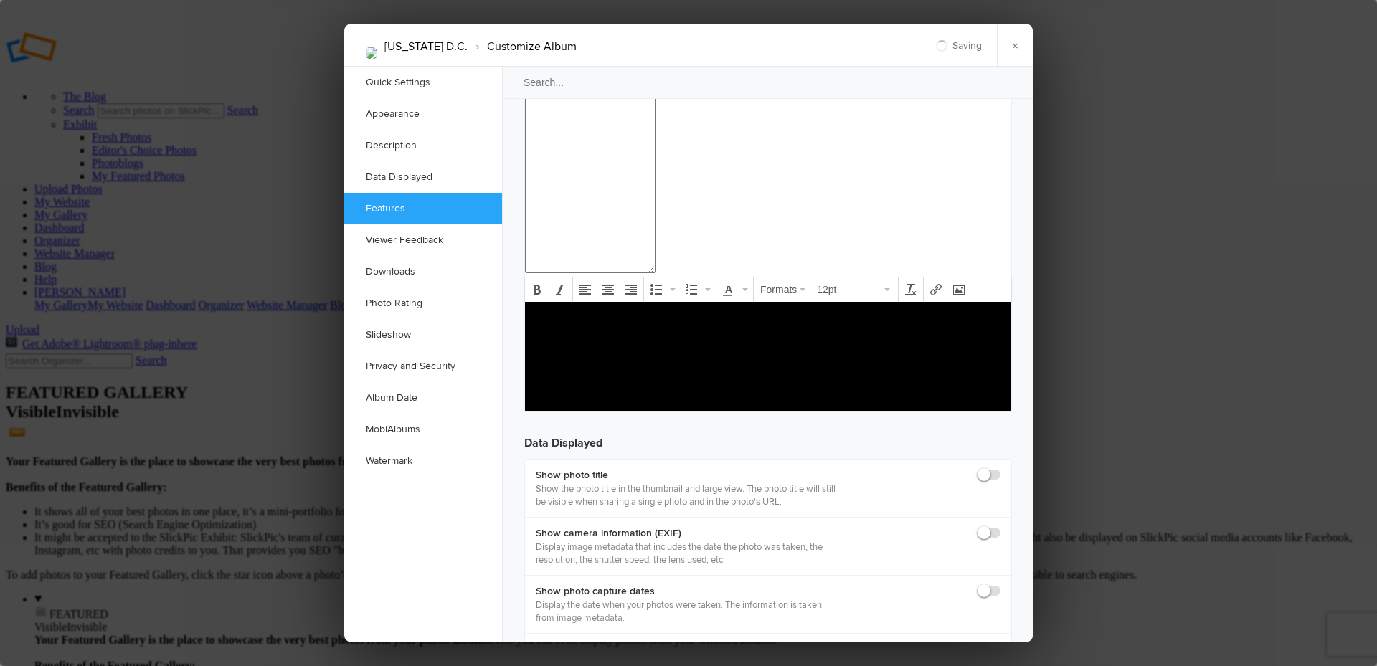
scroll to position [1673, 0]
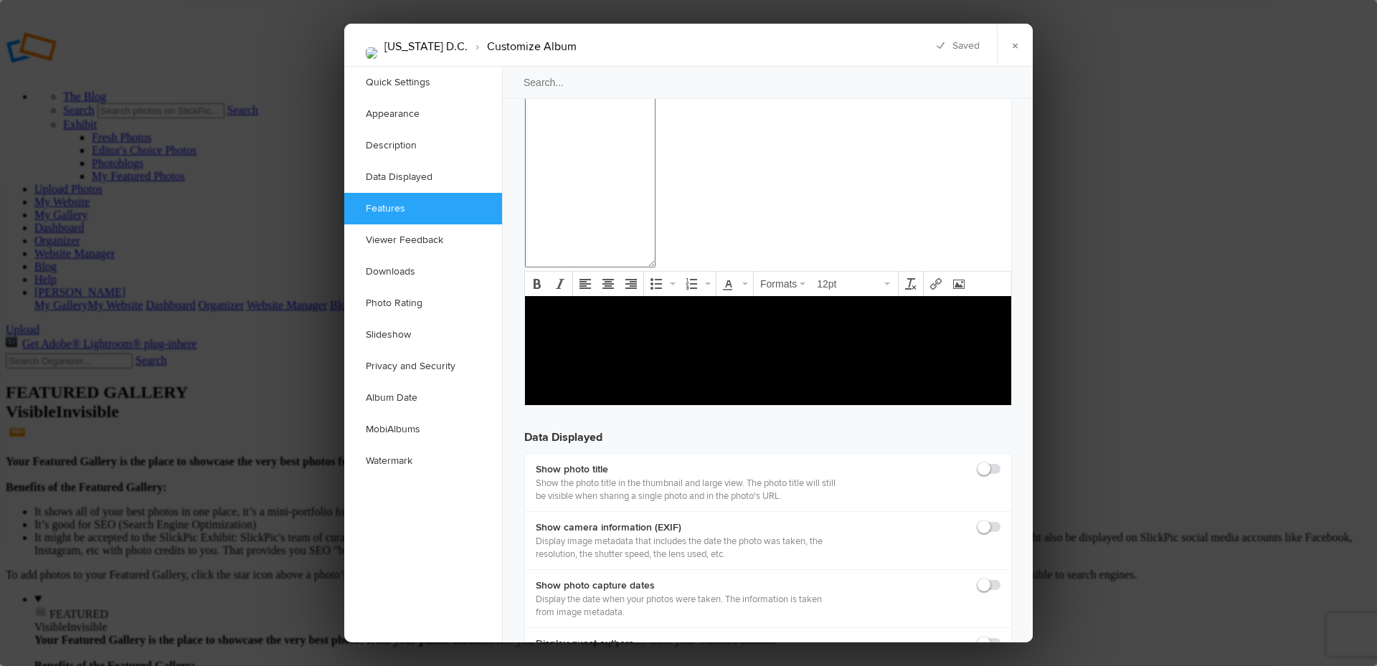
checkbox input "false"
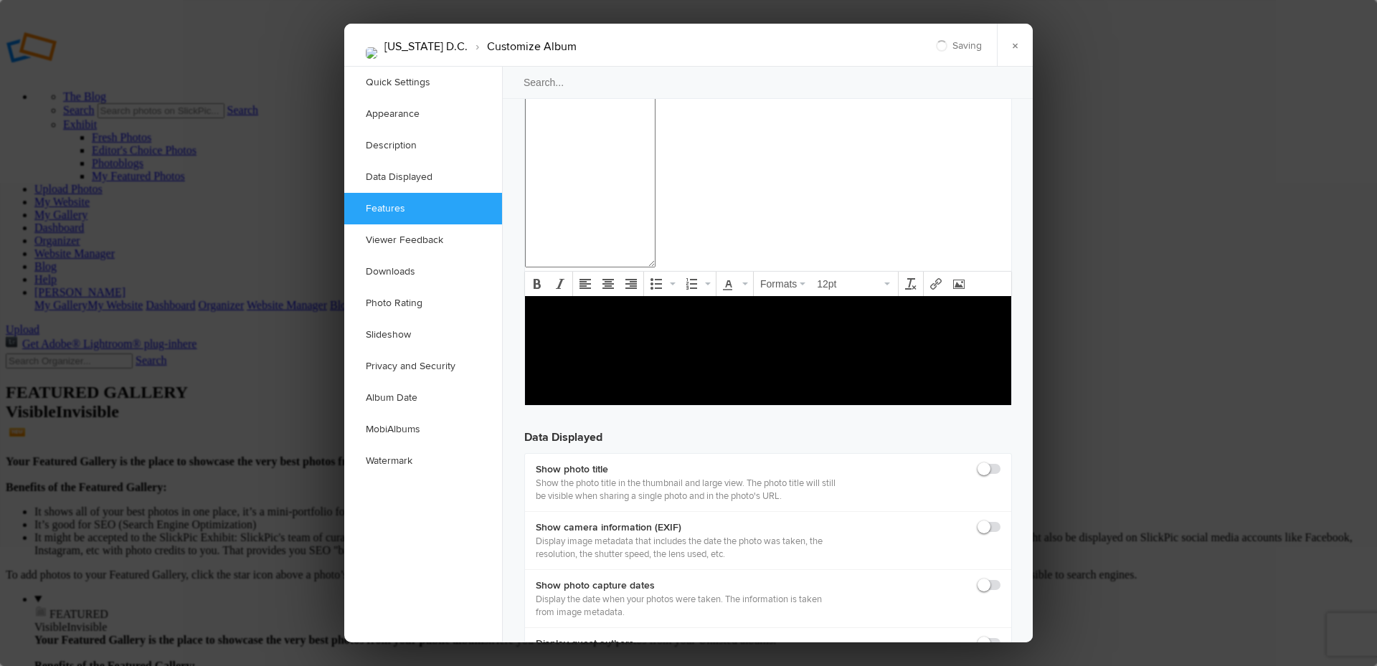
checkbox input "false"
click at [1012, 38] on link "×" at bounding box center [1015, 45] width 36 height 43
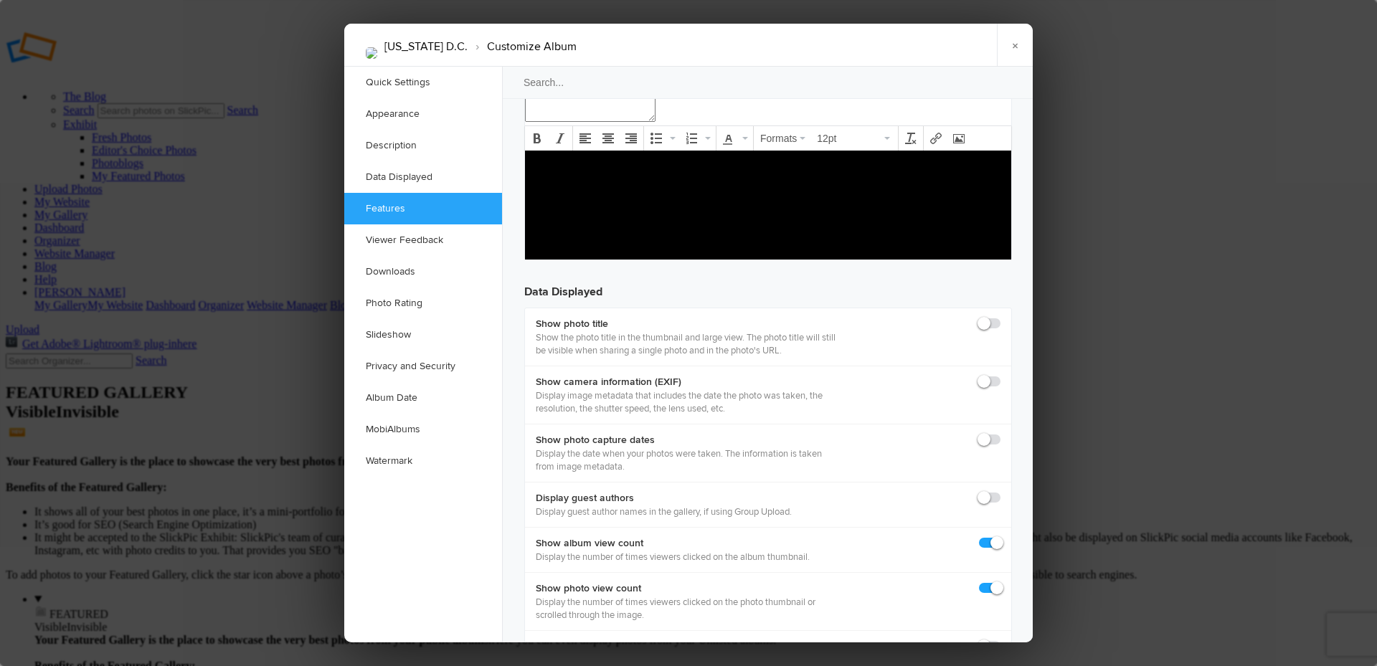
scroll to position [1864, 0]
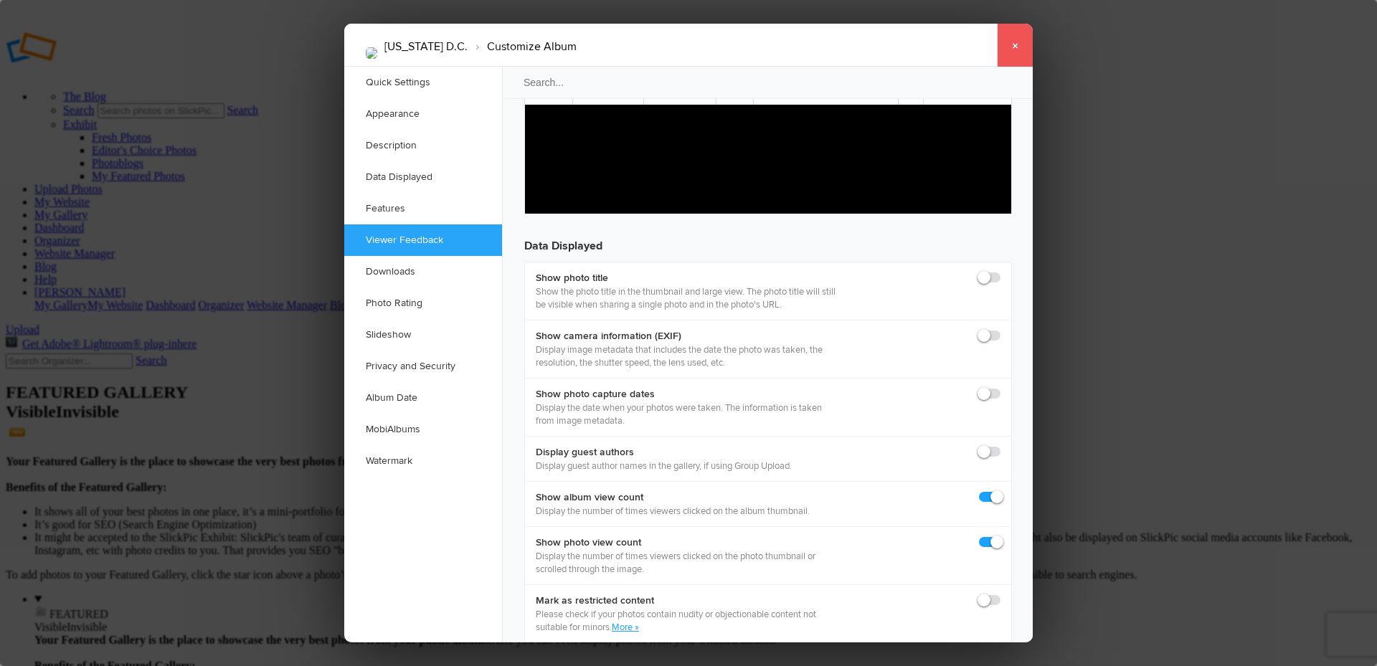
click at [1028, 47] on link "×" at bounding box center [1015, 45] width 36 height 43
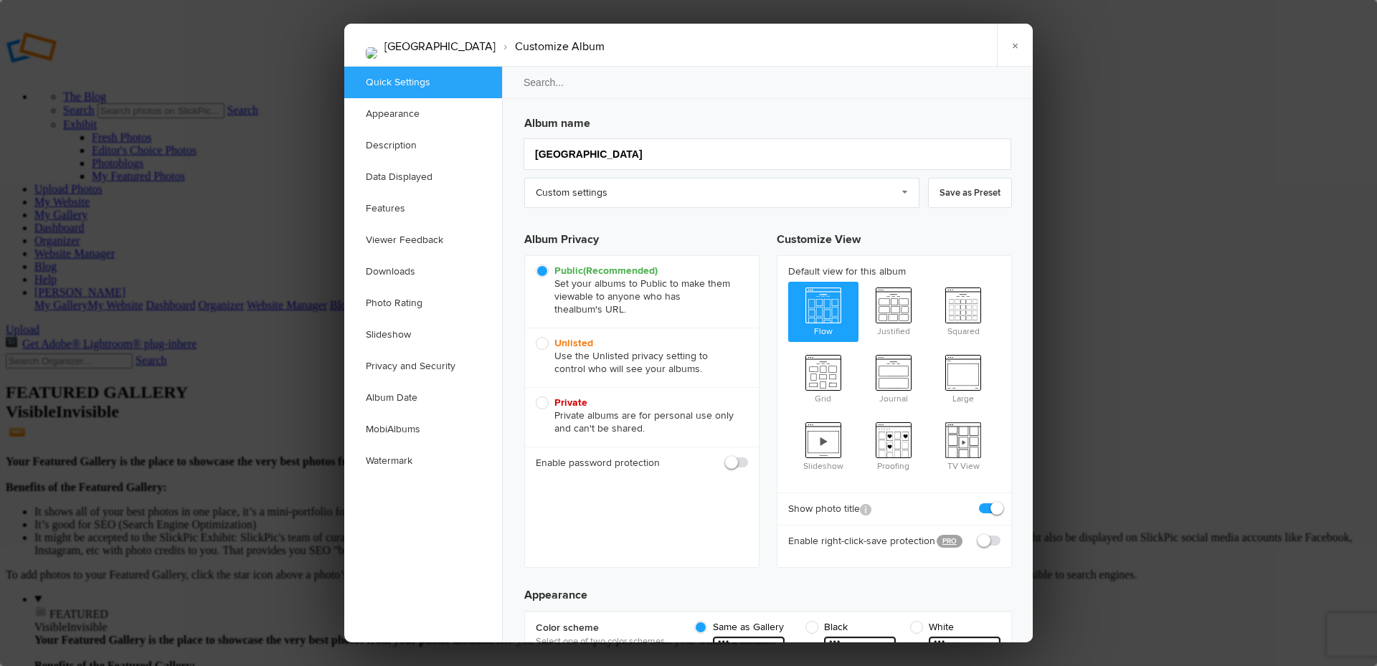
checkbox input "true"
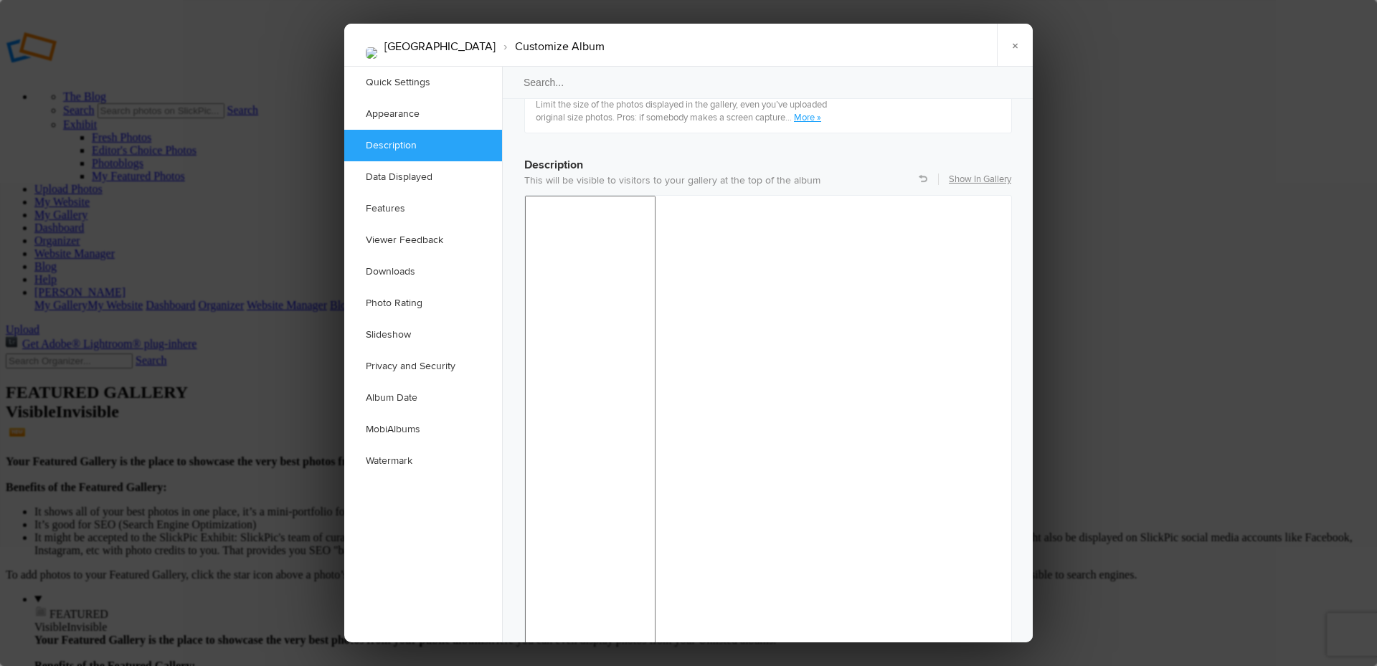
scroll to position [1243, 0]
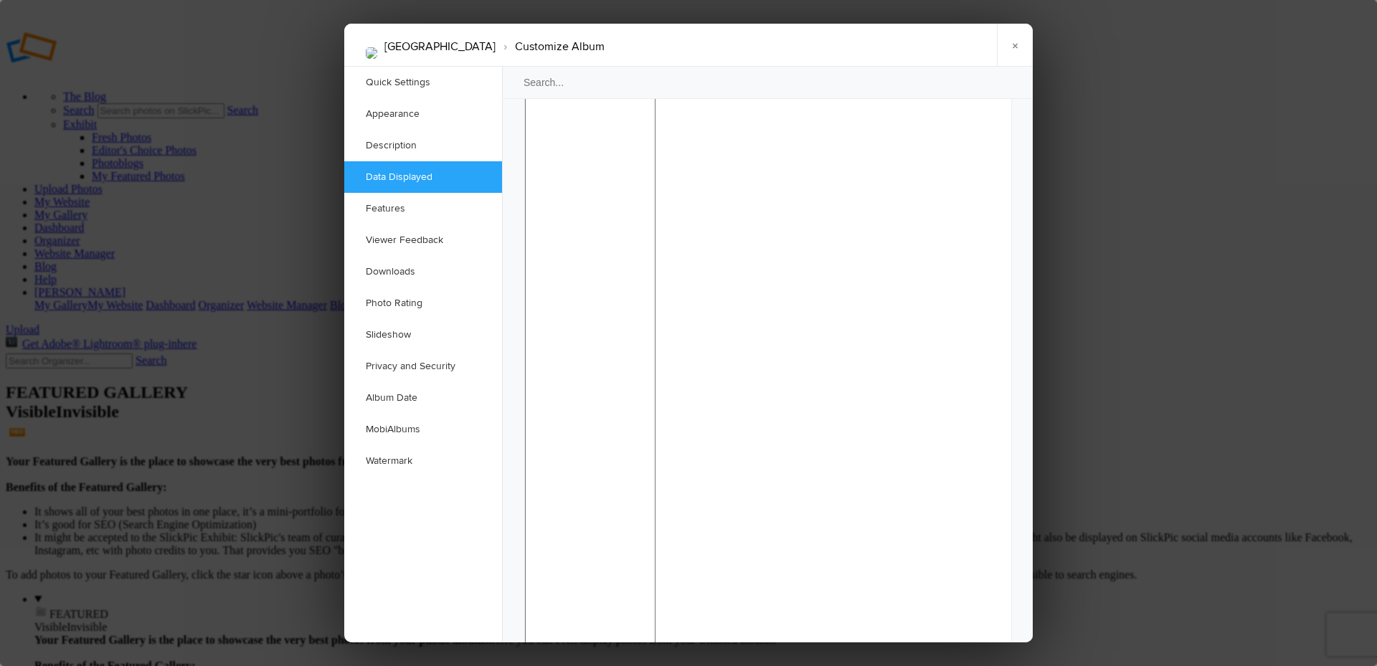
drag, startPoint x: 991, startPoint y: 217, endPoint x: 986, endPoint y: 262, distance: 45.5
checkbox input "false"
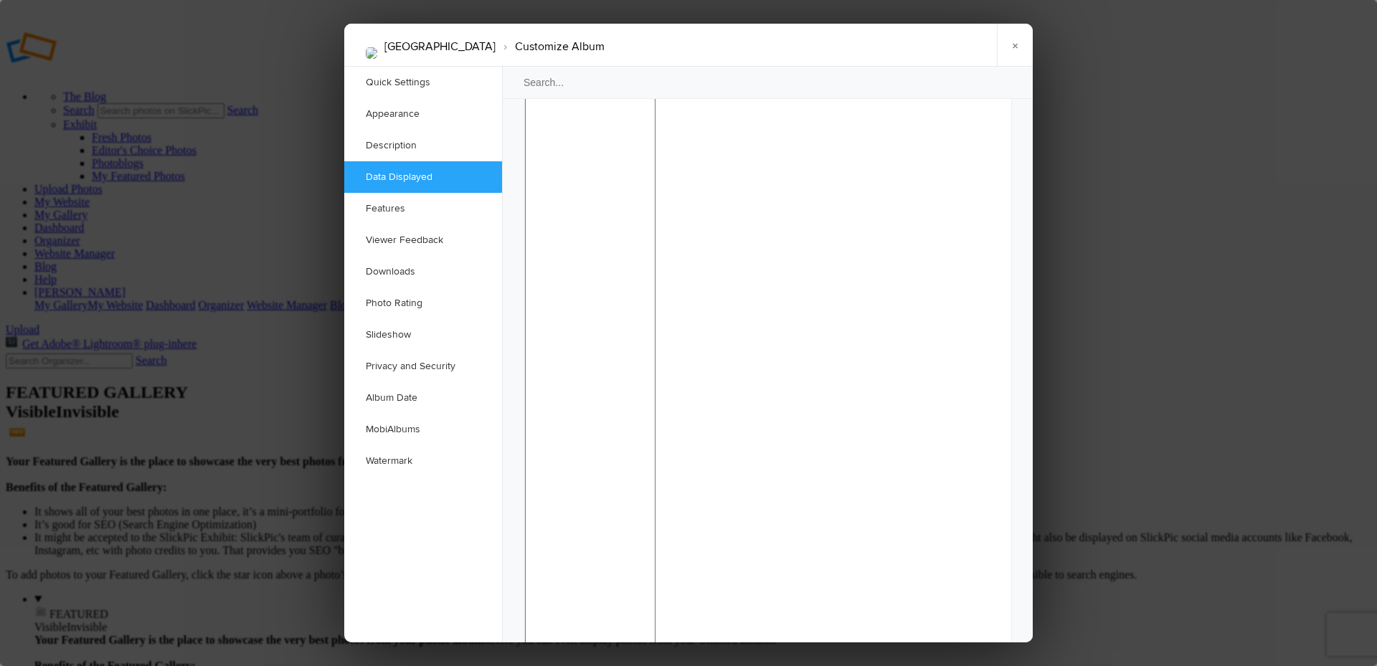
checkbox input "false"
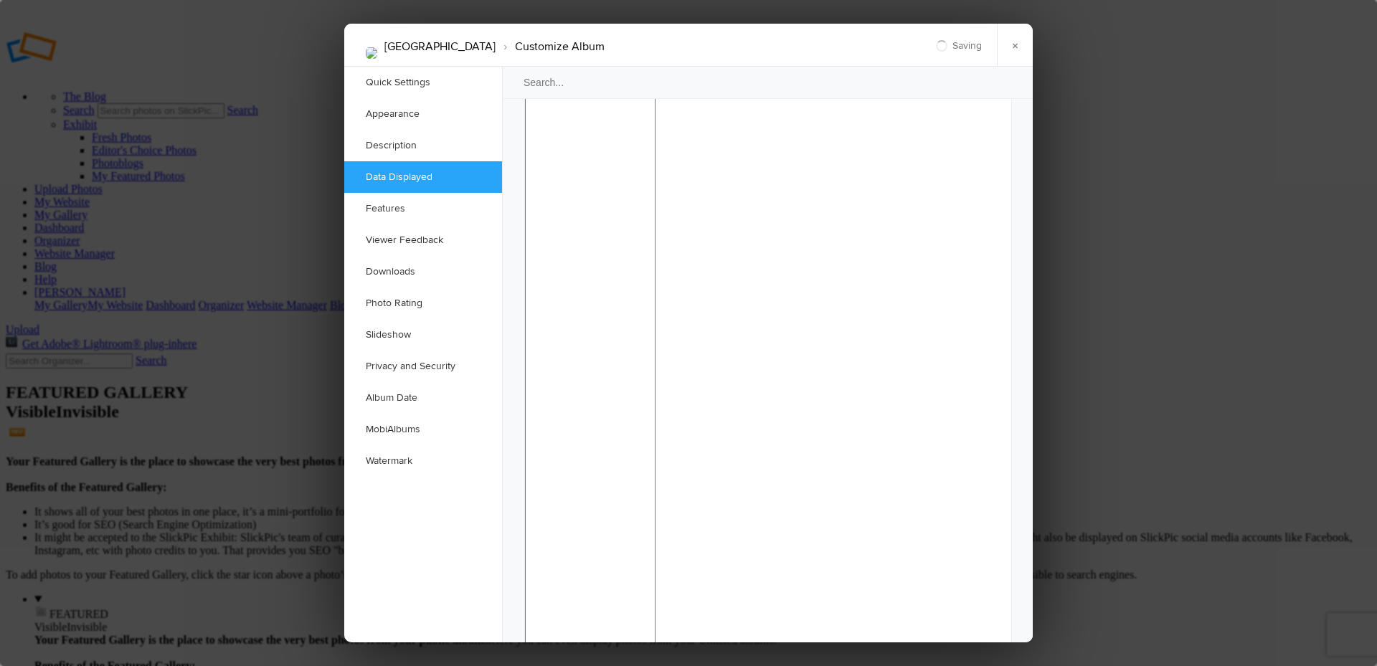
checkbox input "false"
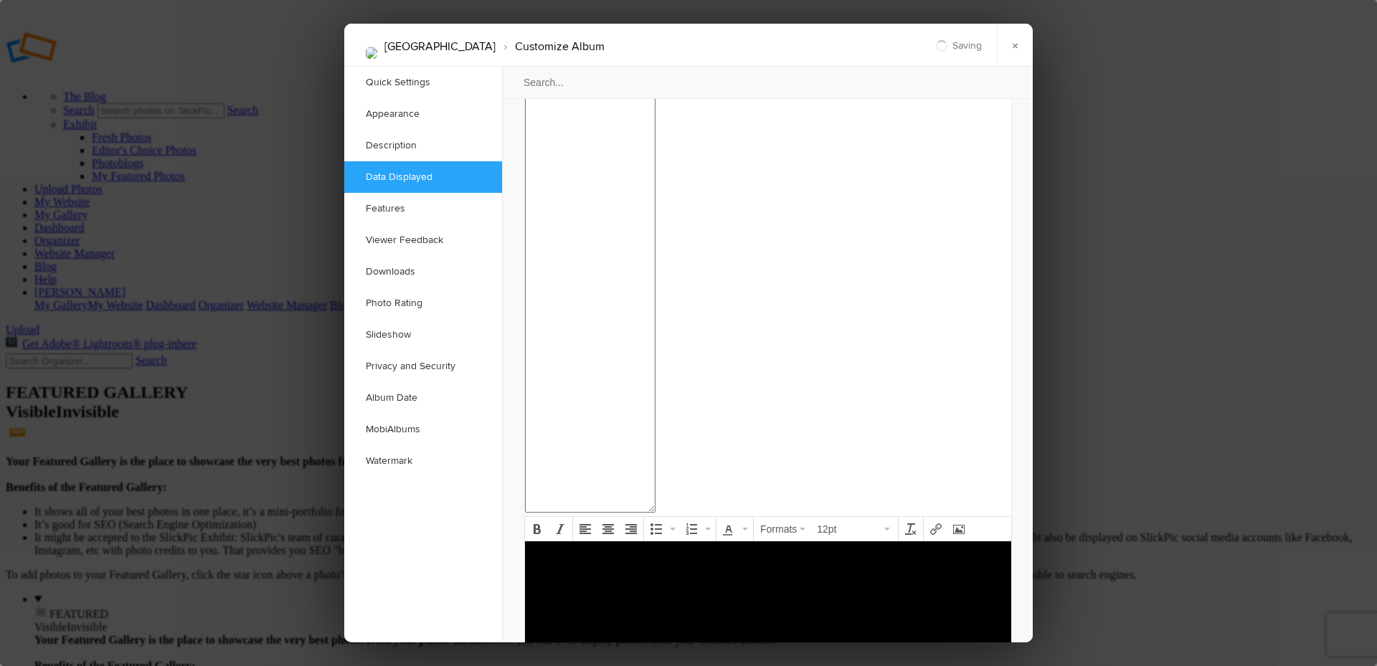
scroll to position [1673, 0]
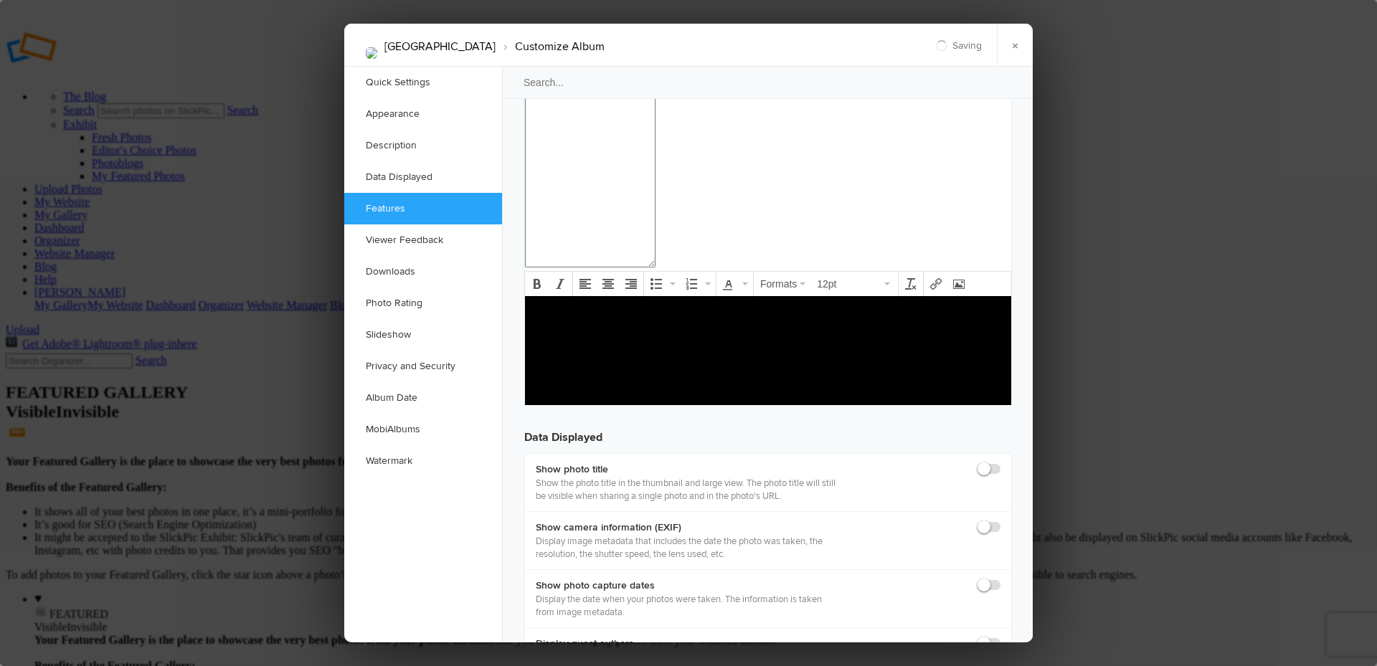
checkbox input "false"
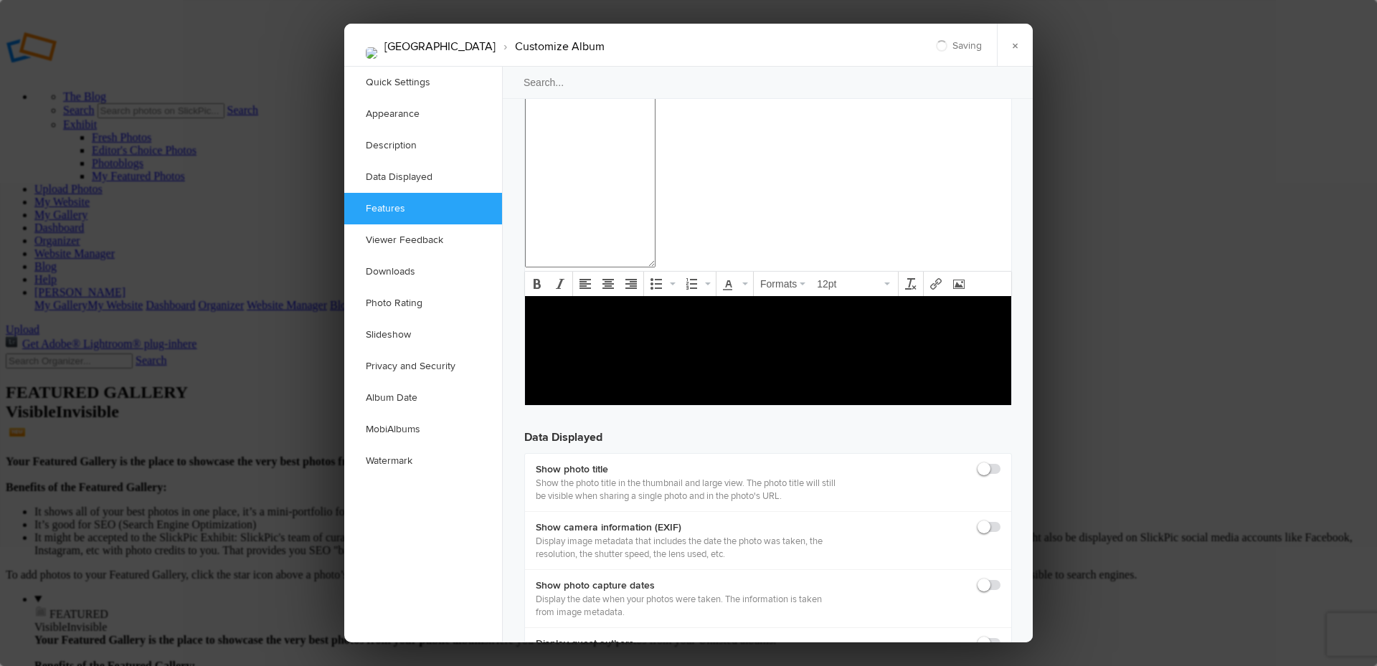
checkbox input "false"
click at [1016, 43] on link "×" at bounding box center [1015, 45] width 36 height 43
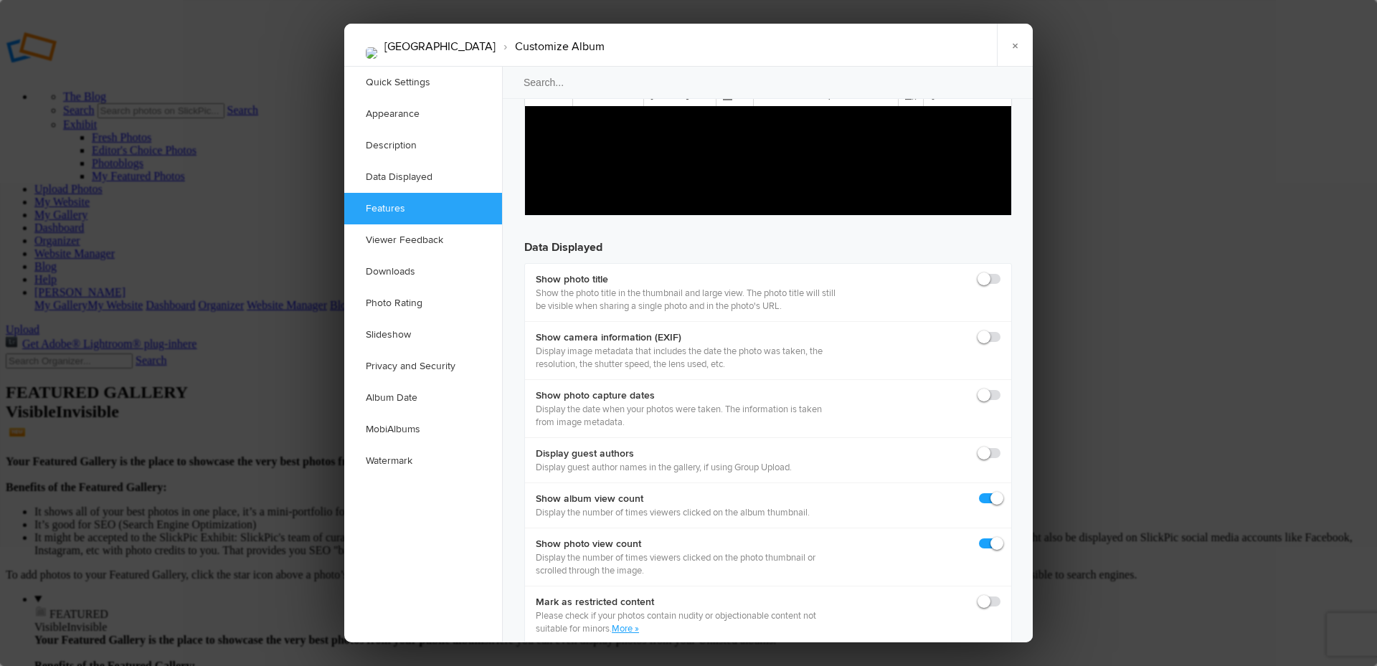
scroll to position [1864, 0]
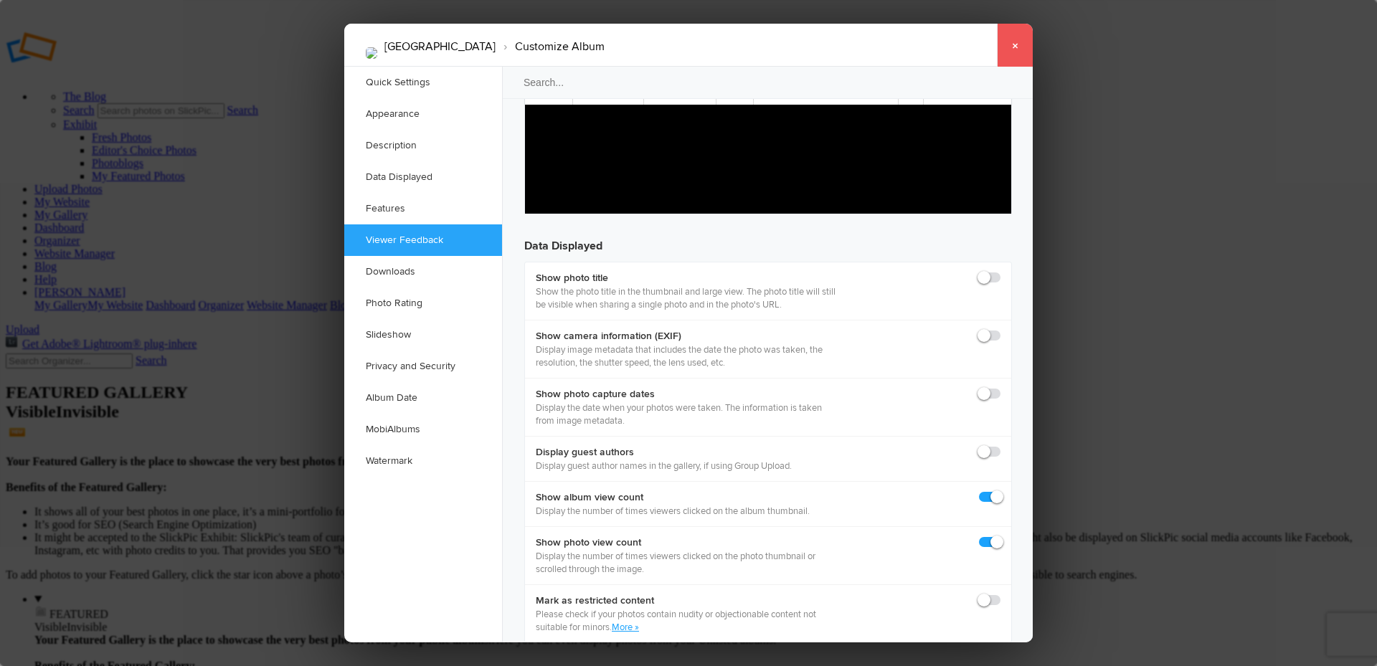
click at [1015, 55] on link "×" at bounding box center [1015, 45] width 36 height 43
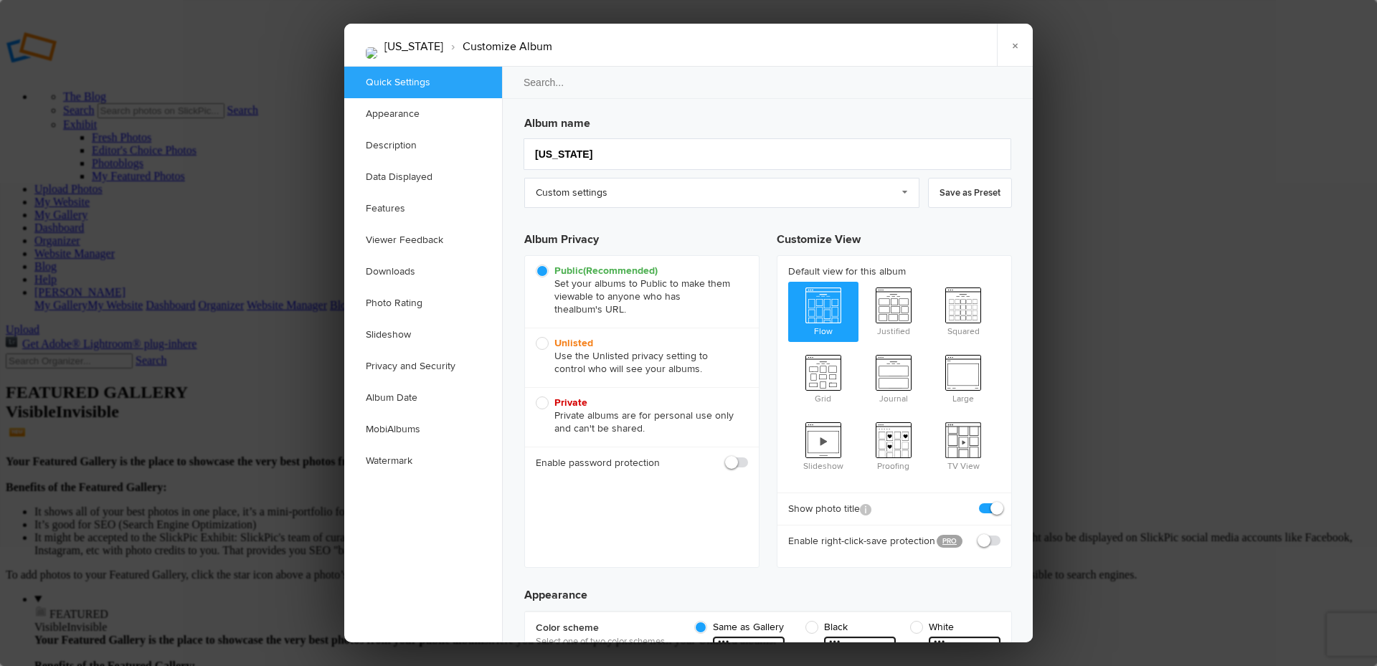
checkbox input "true"
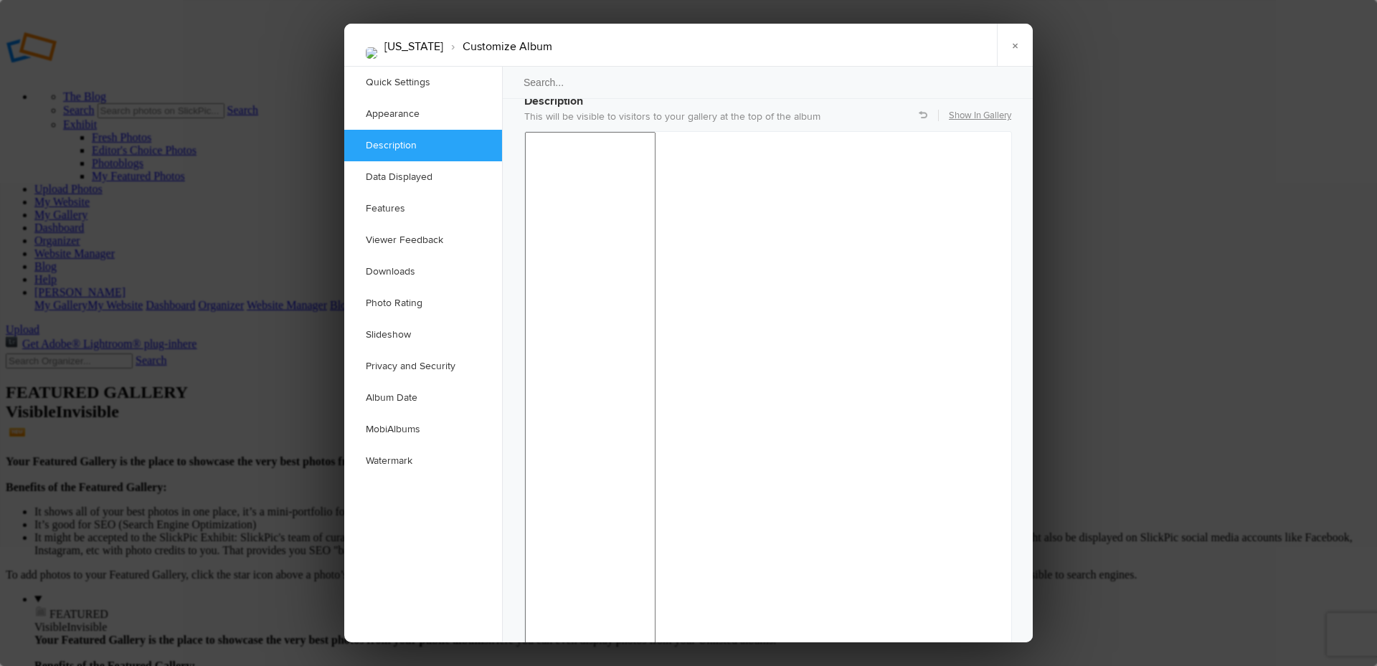
scroll to position [1243, 0]
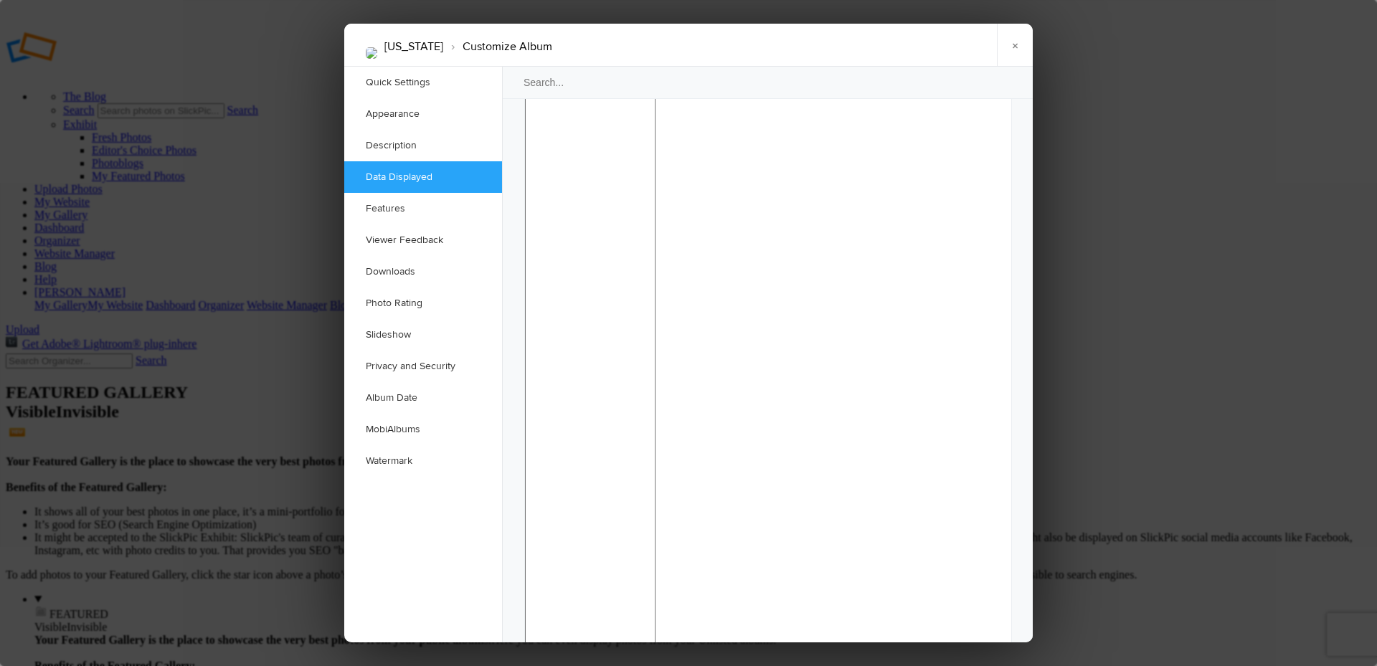
checkbox input "false"
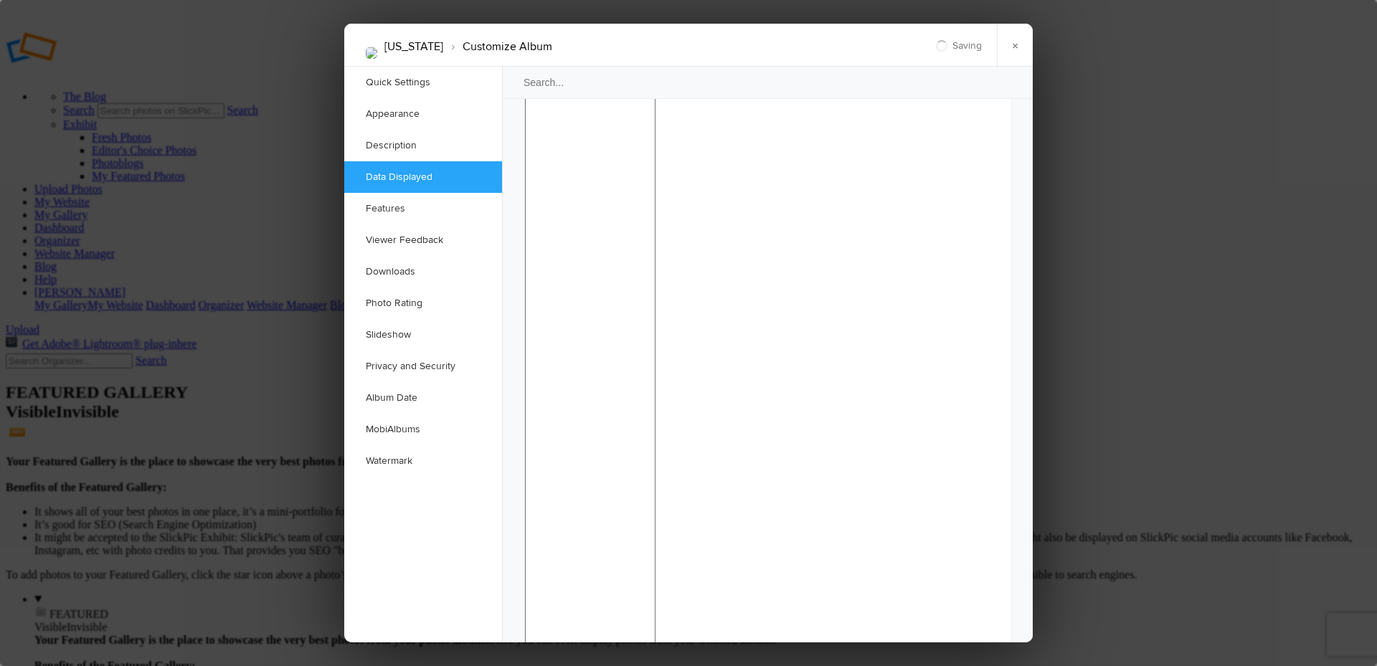
checkbox input "false"
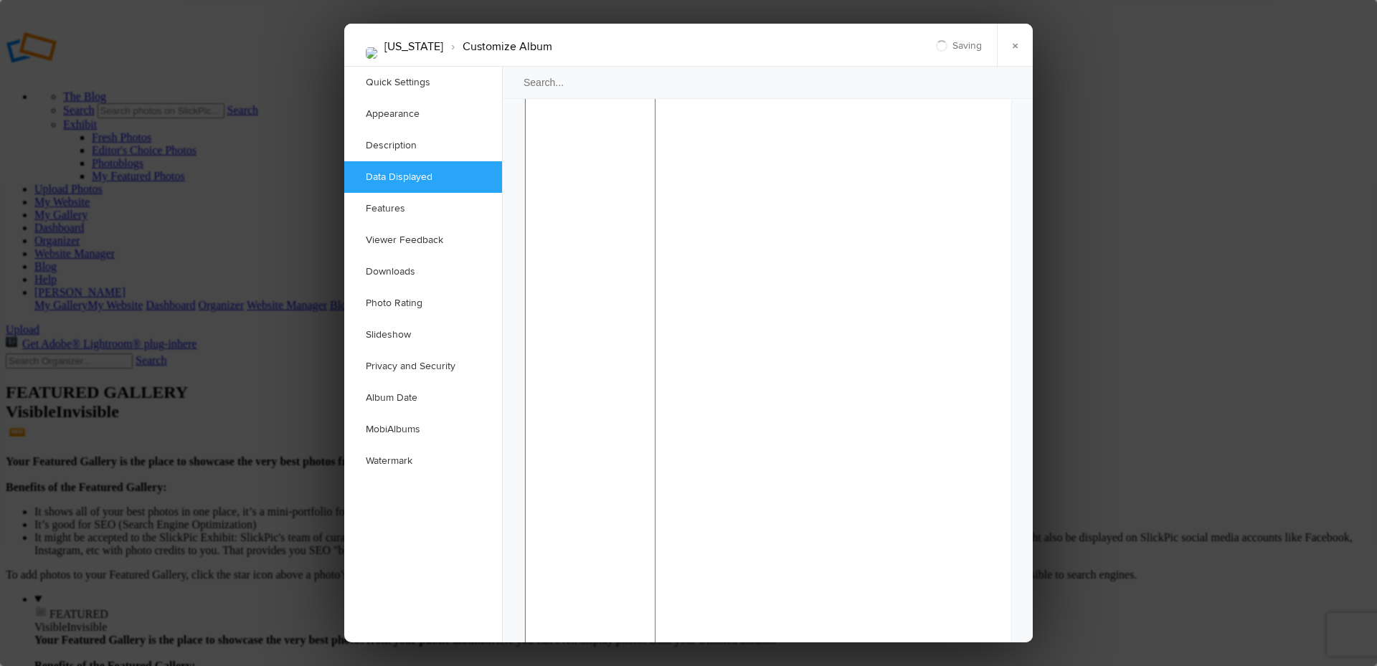
checkbox input "false"
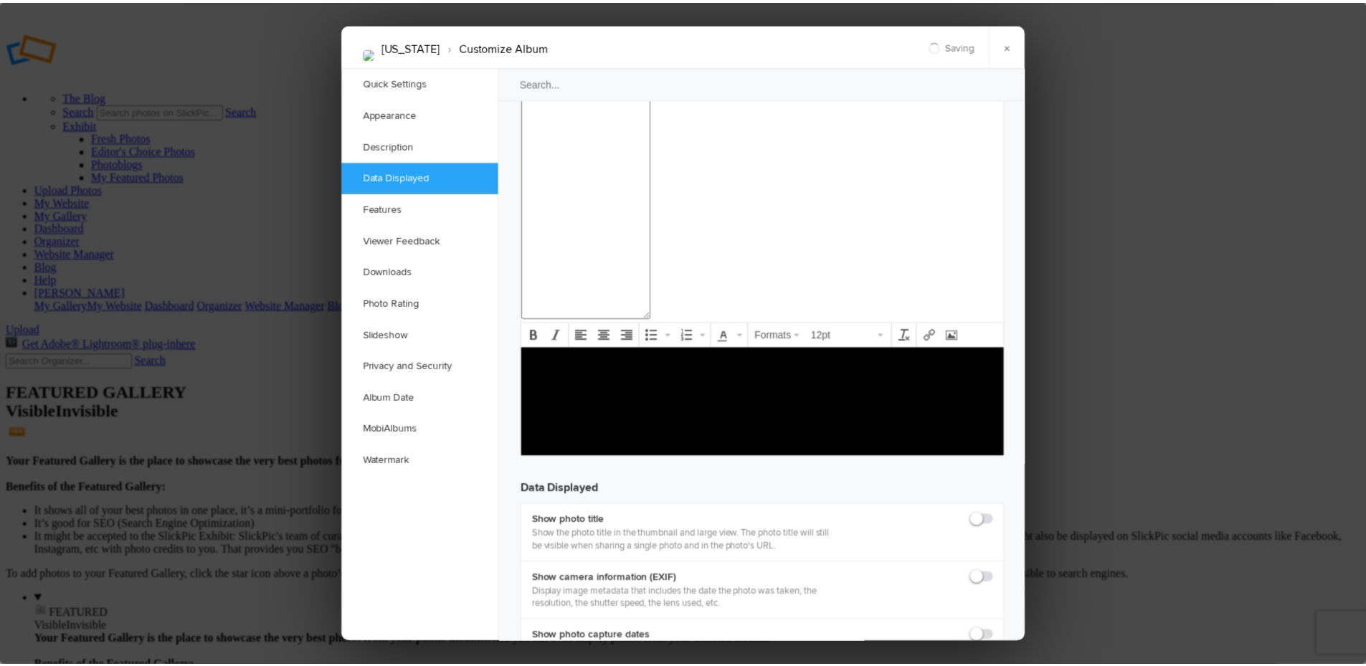
scroll to position [1626, 0]
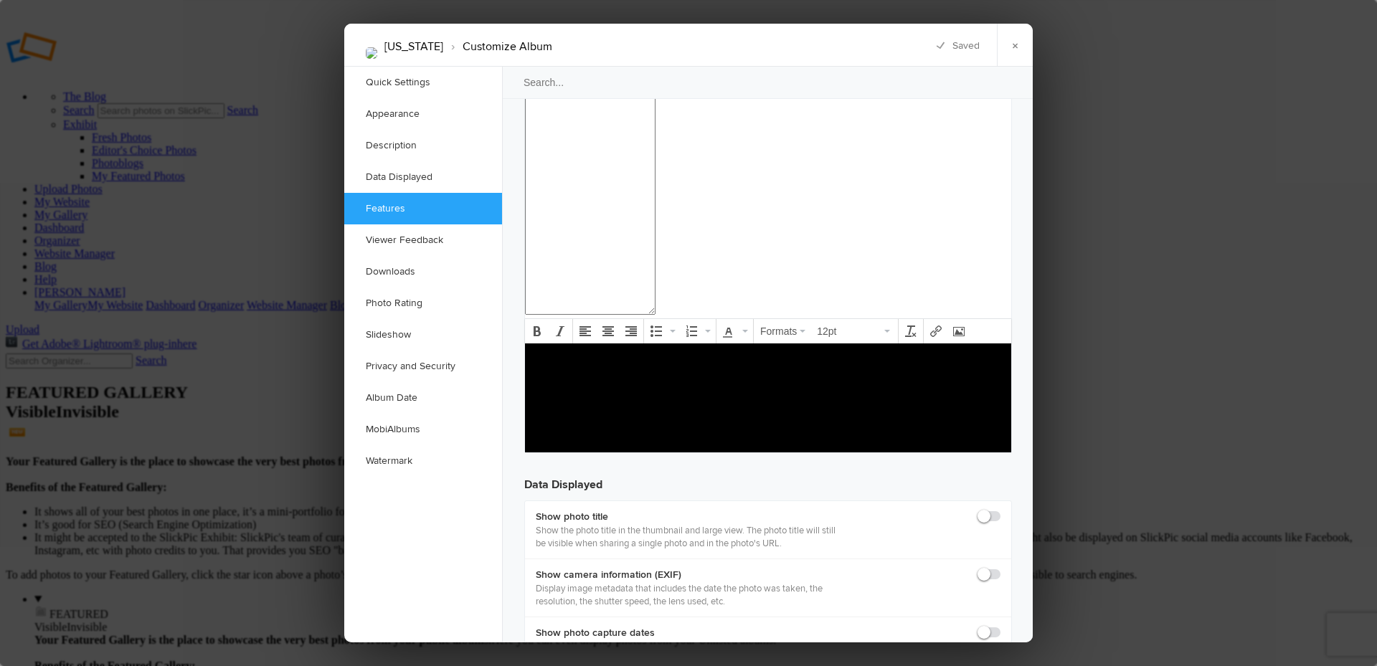
checkbox input "false"
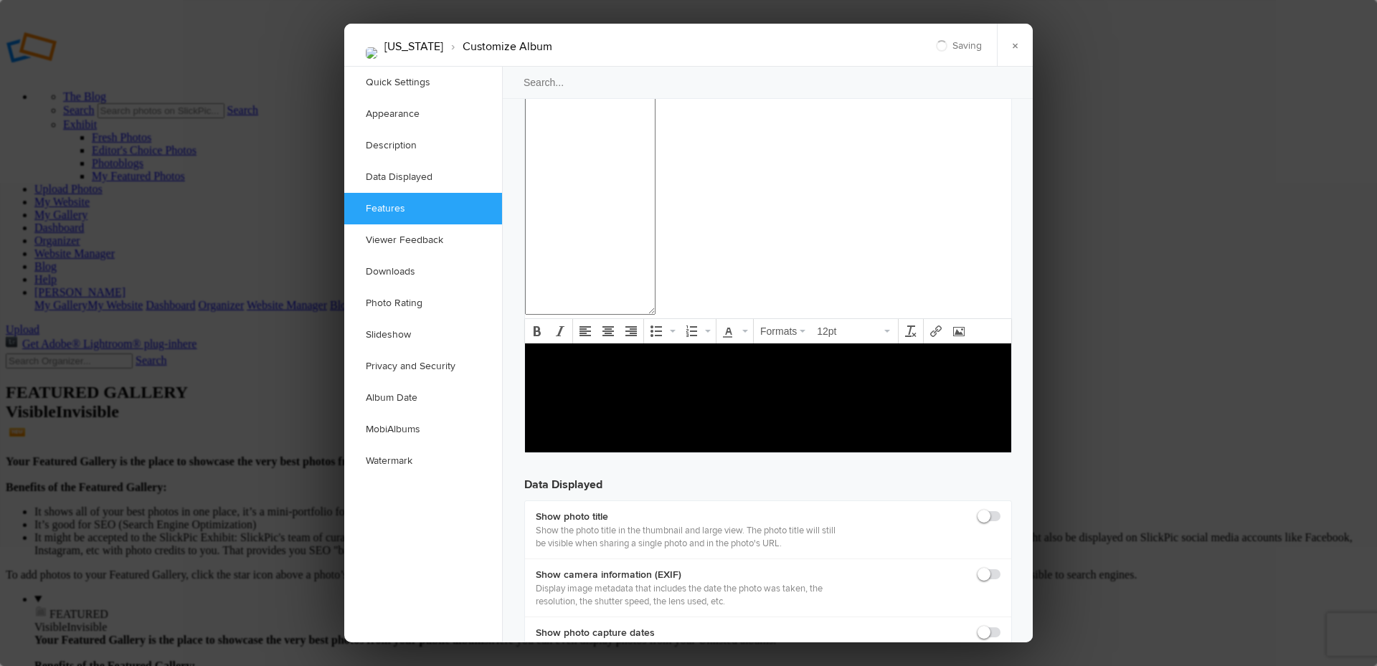
checkbox input "false"
click at [1024, 42] on link "×" at bounding box center [1015, 45] width 36 height 43
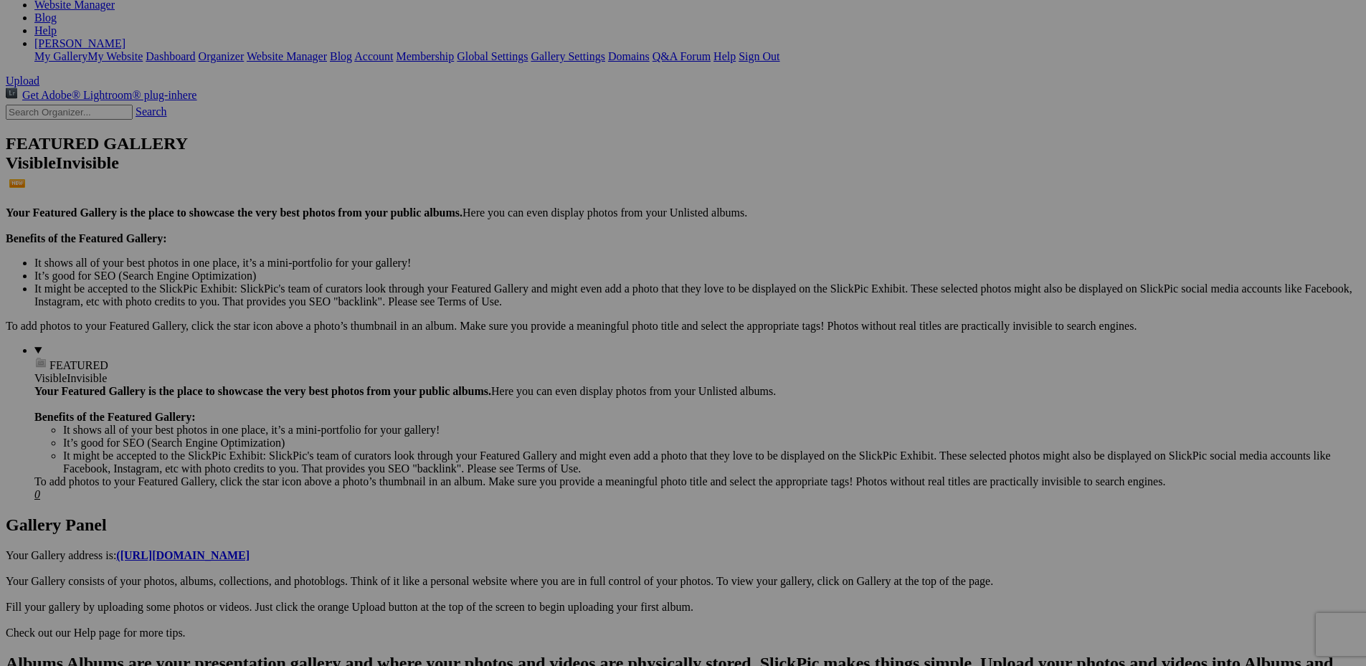
scroll to position [278, 0]
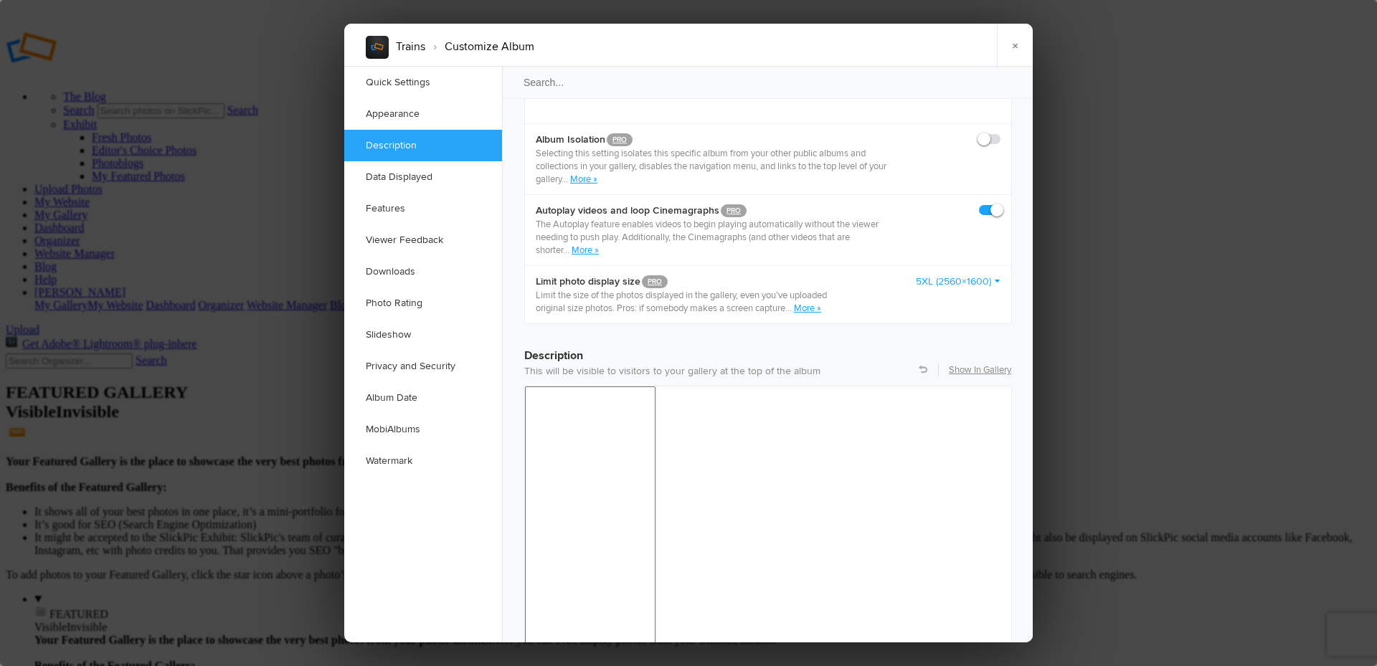
checkbox input "true"
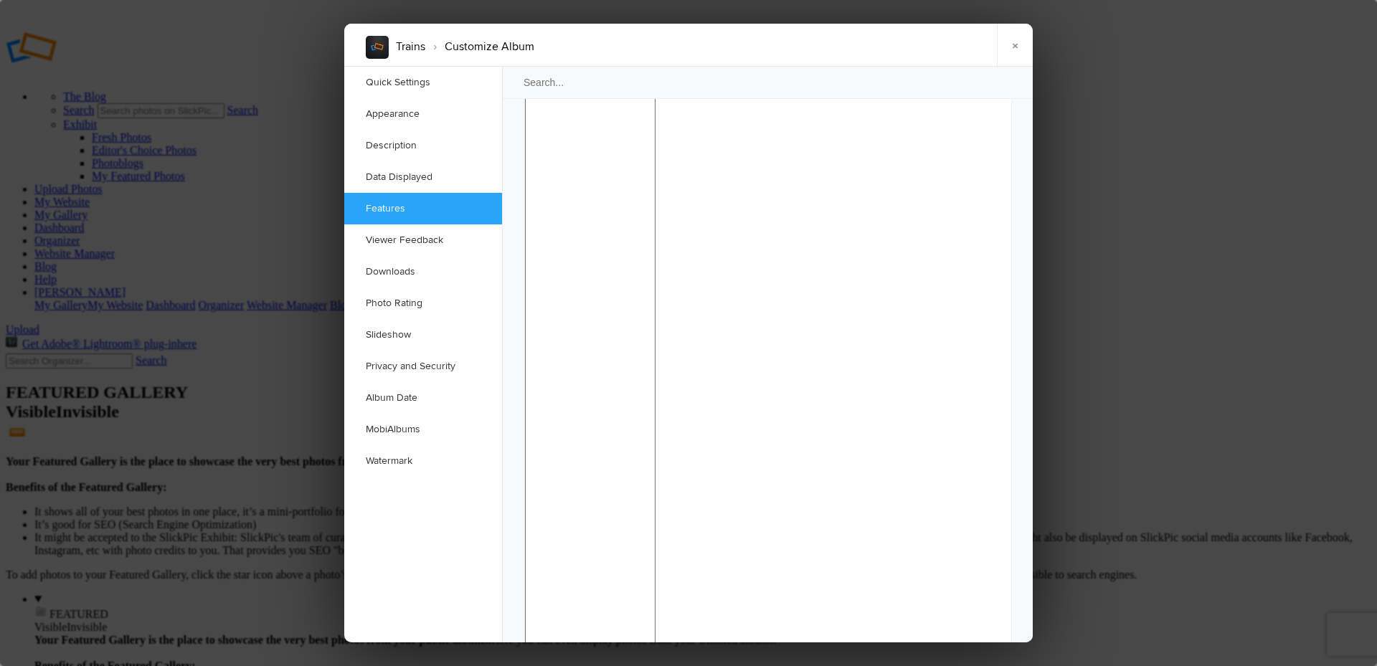
scroll to position [1243, 0]
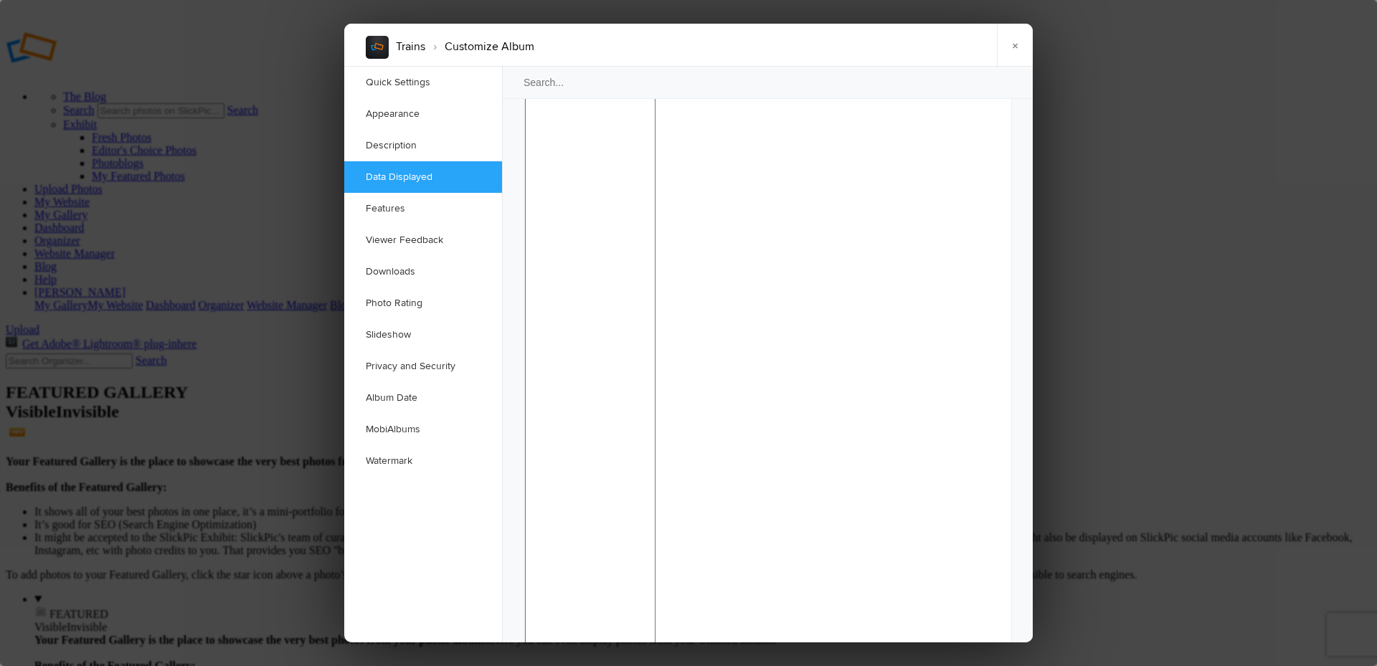
drag, startPoint x: 983, startPoint y: 216, endPoint x: 983, endPoint y: 283, distance: 66.7
checkbox input "false"
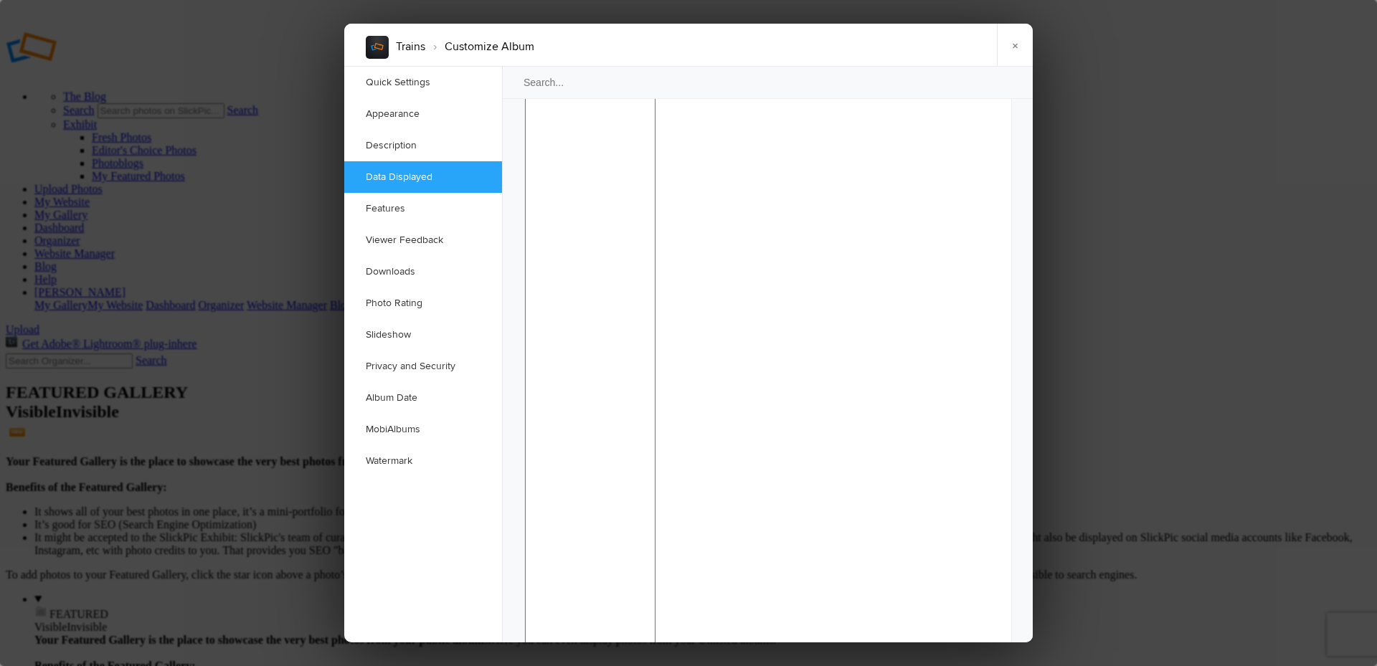
checkbox input "false"
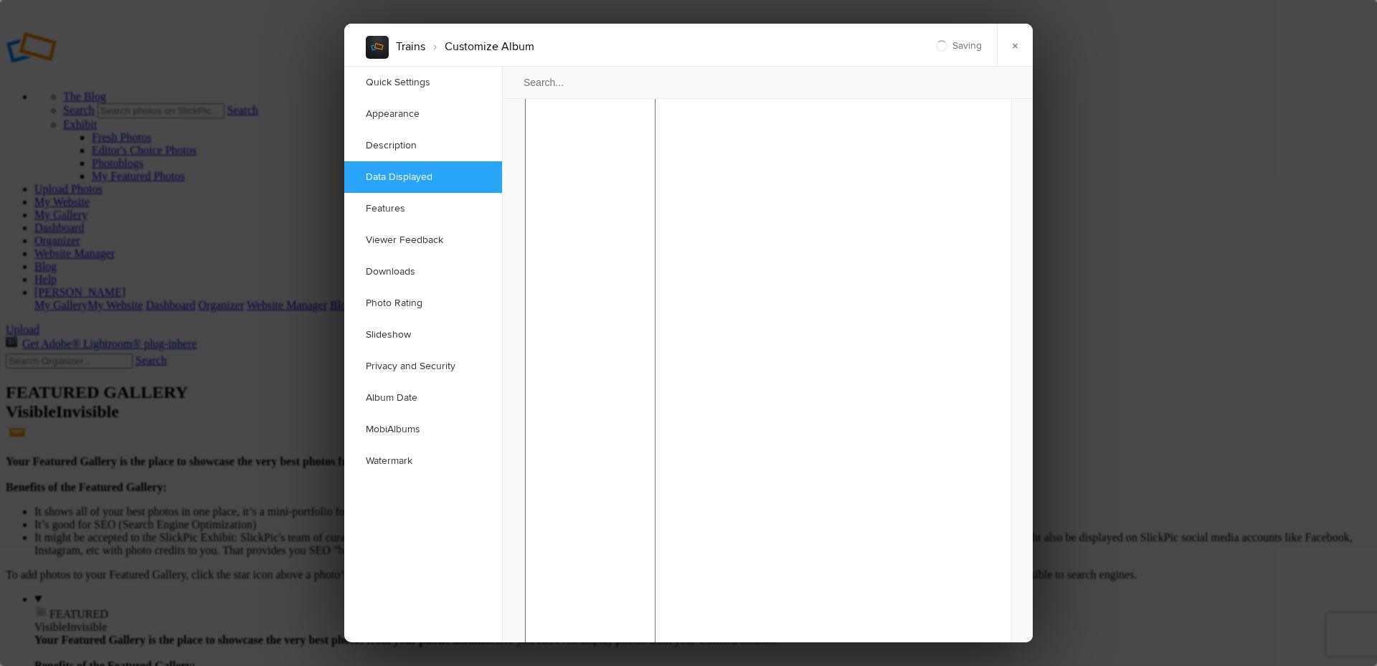
checkbox input "false"
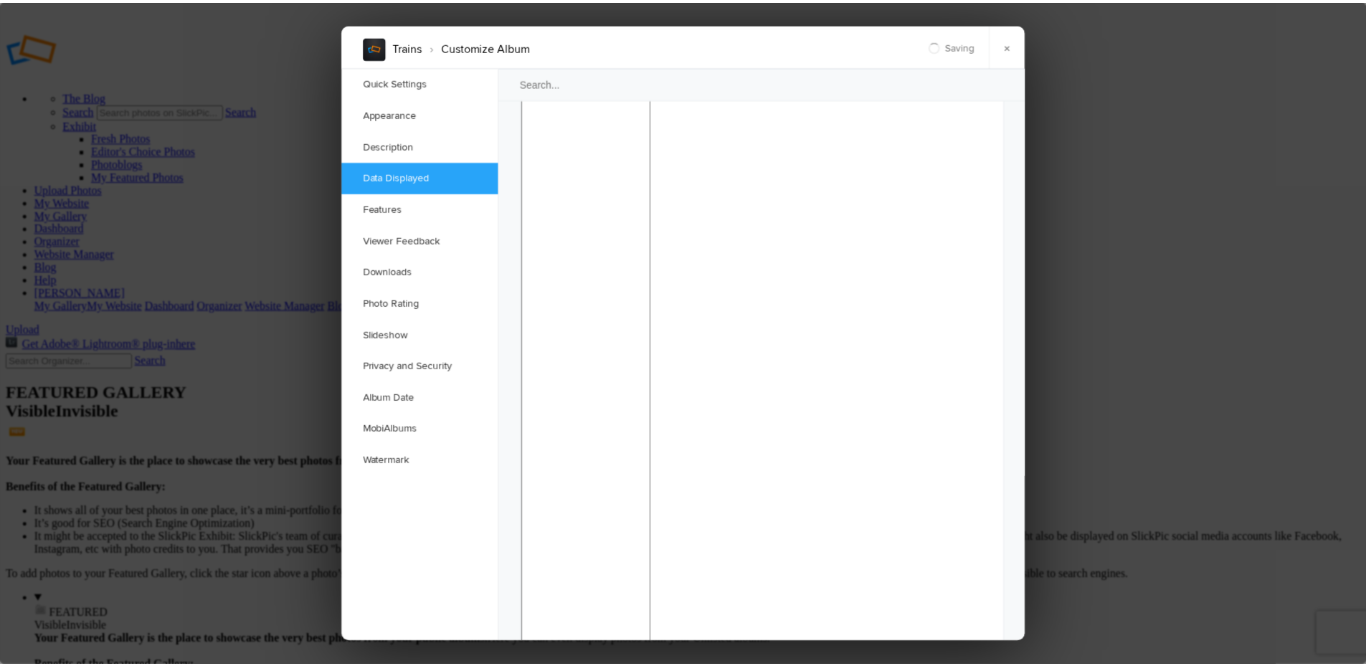
scroll to position [1673, 0]
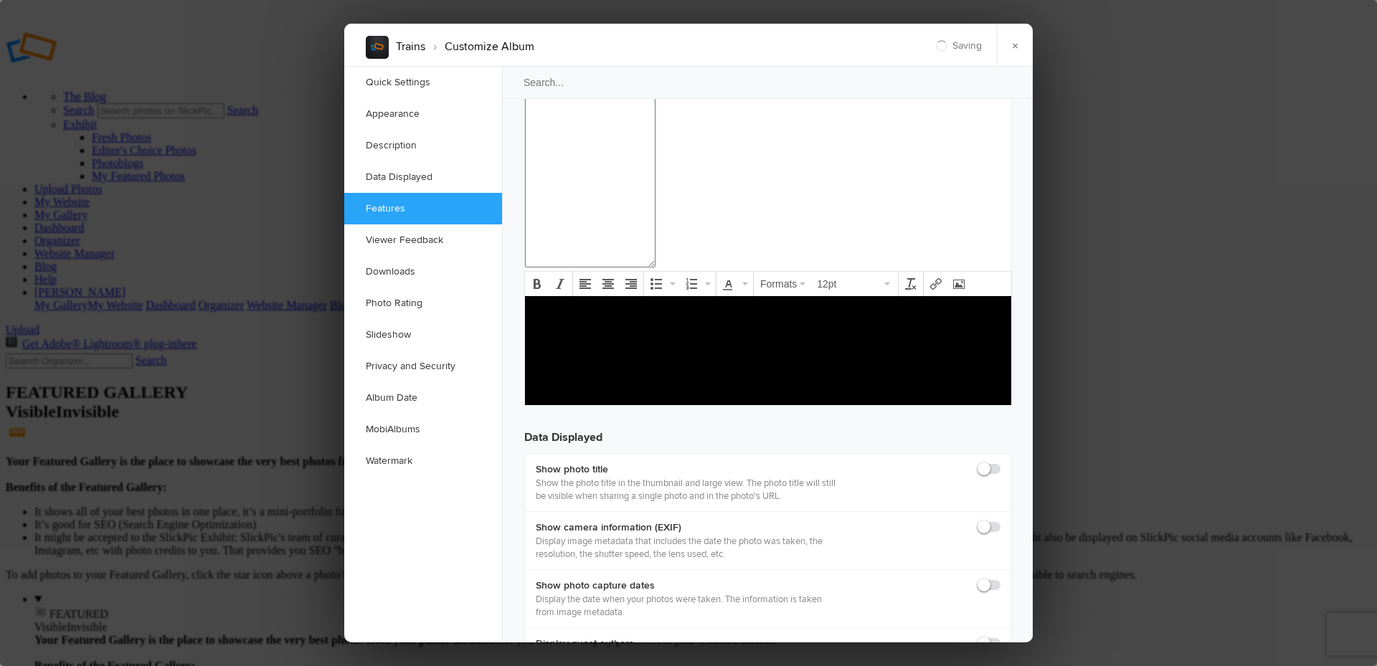
checkbox input "false"
drag, startPoint x: 996, startPoint y: 574, endPoint x: 995, endPoint y: 555, distance: 19.4
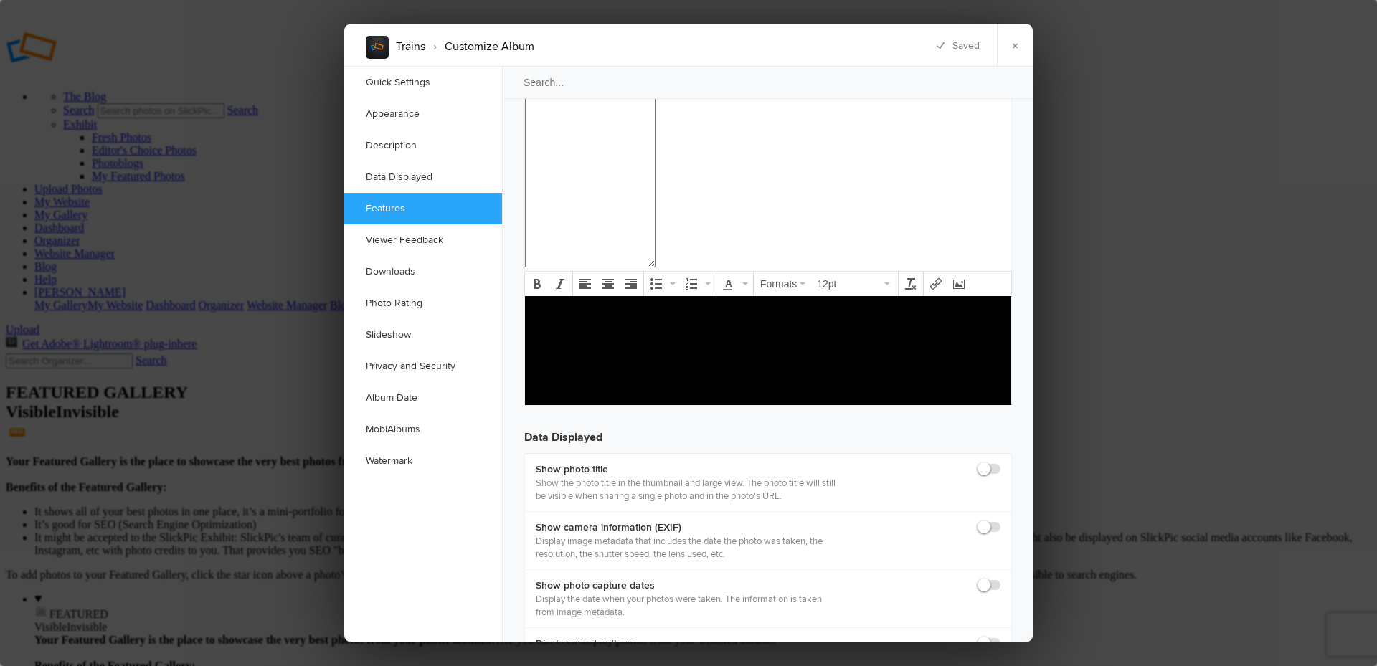
checkbox input "false"
click at [1015, 40] on link "×" at bounding box center [1015, 45] width 36 height 43
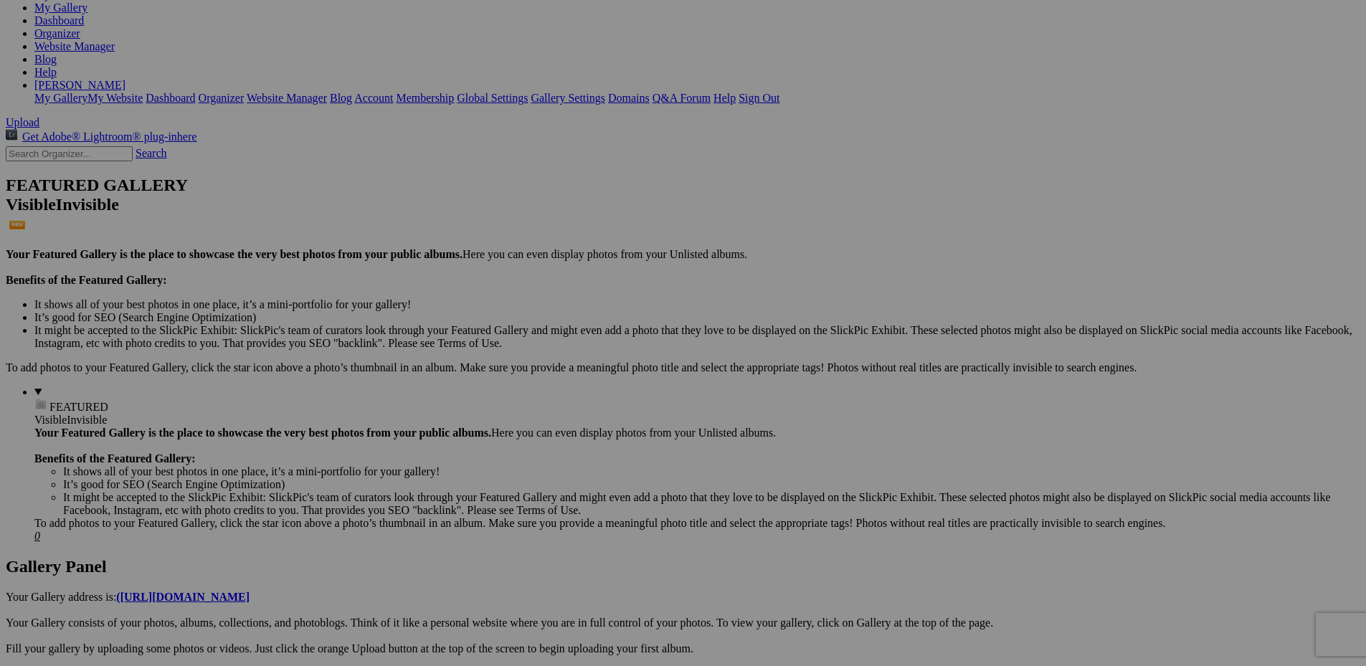
scroll to position [278, 0]
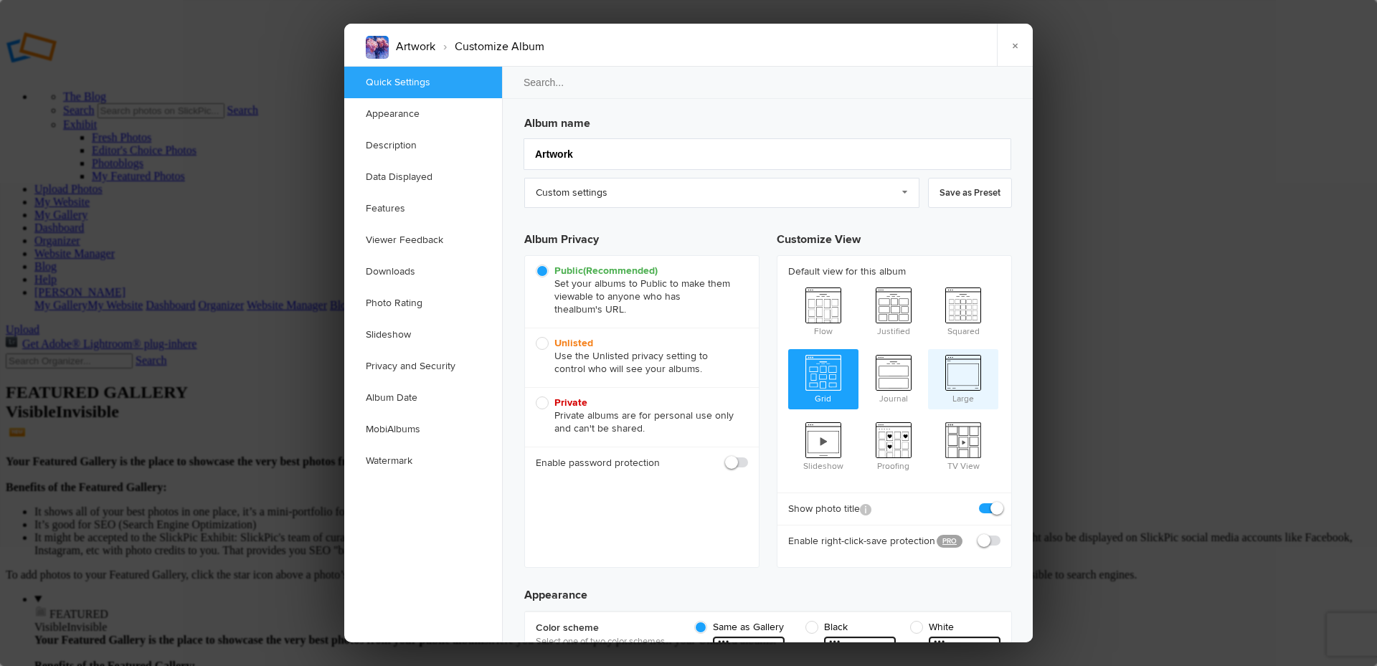
scroll to position [0, 0]
checkbox input "true"
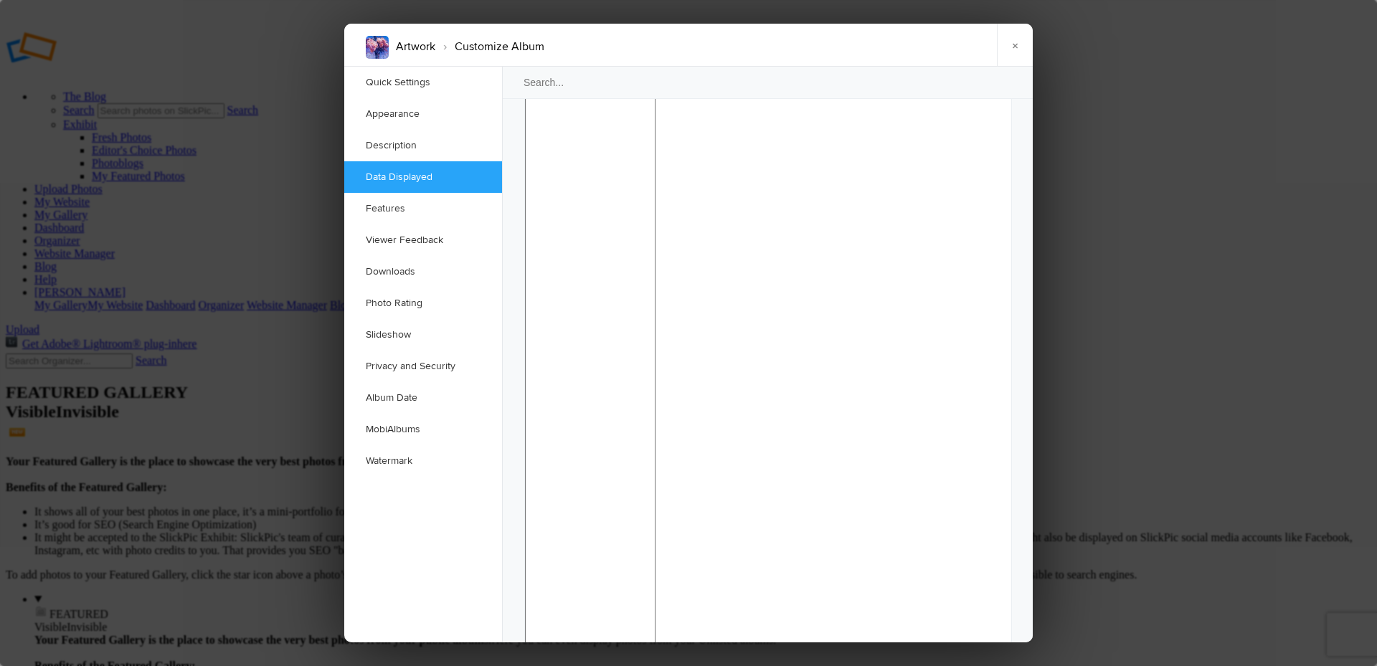
scroll to position [1291, 0]
checkbox input "false"
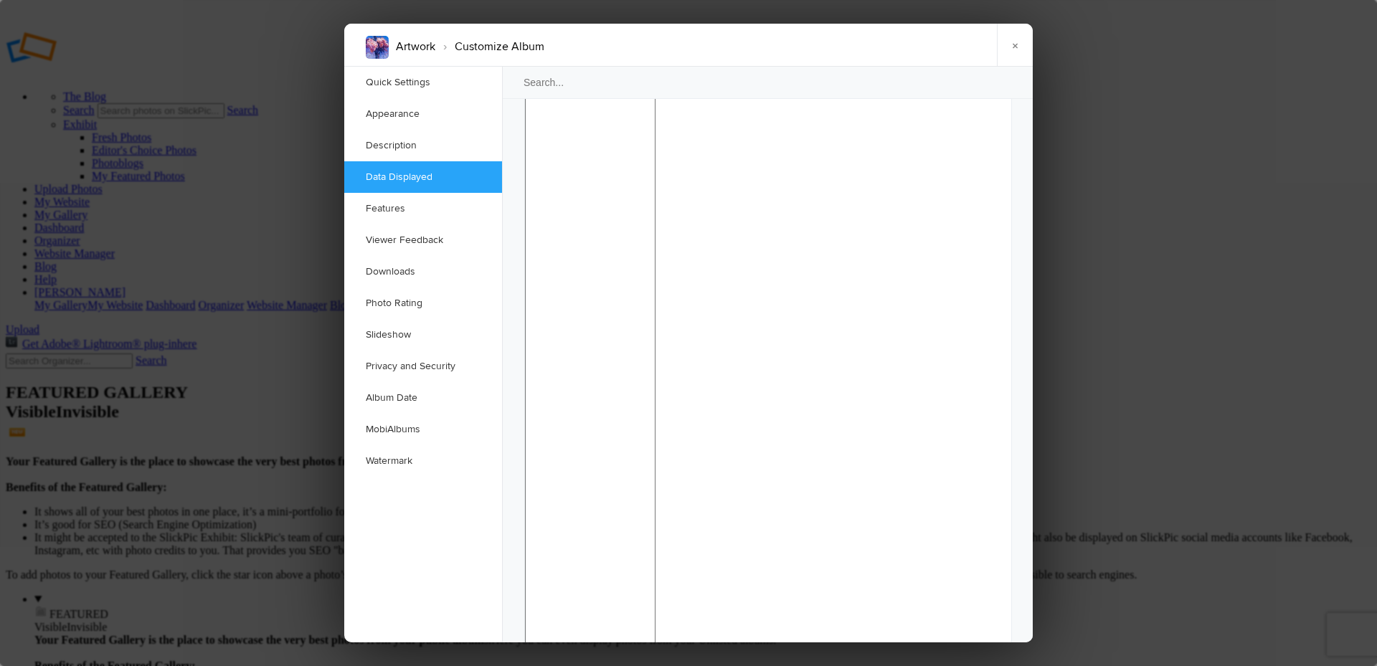
checkbox input "false"
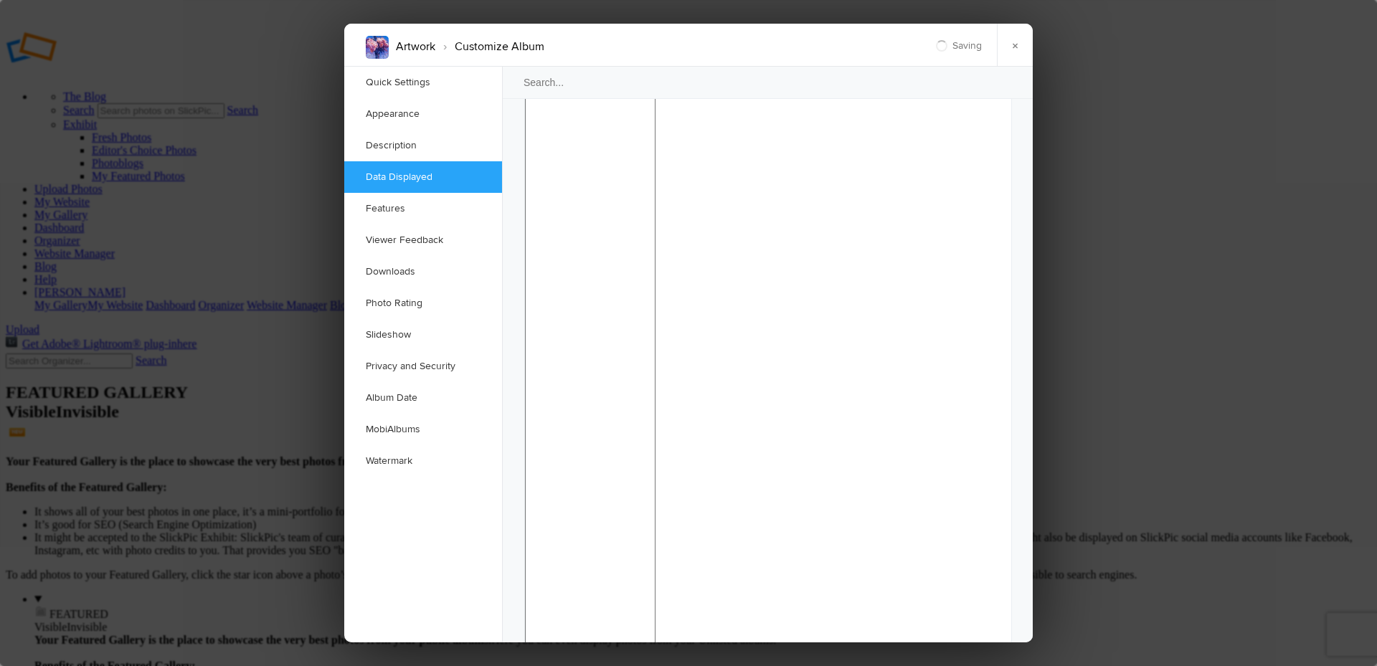
checkbox input "false"
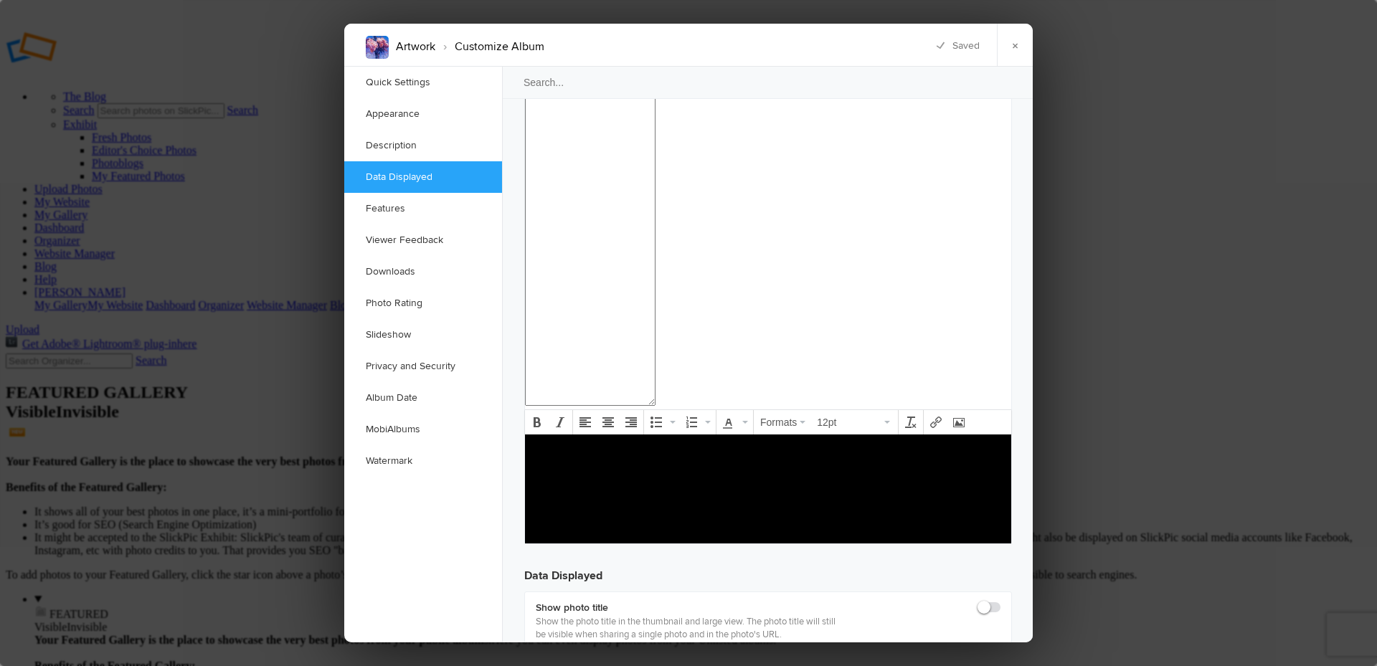
scroll to position [1578, 0]
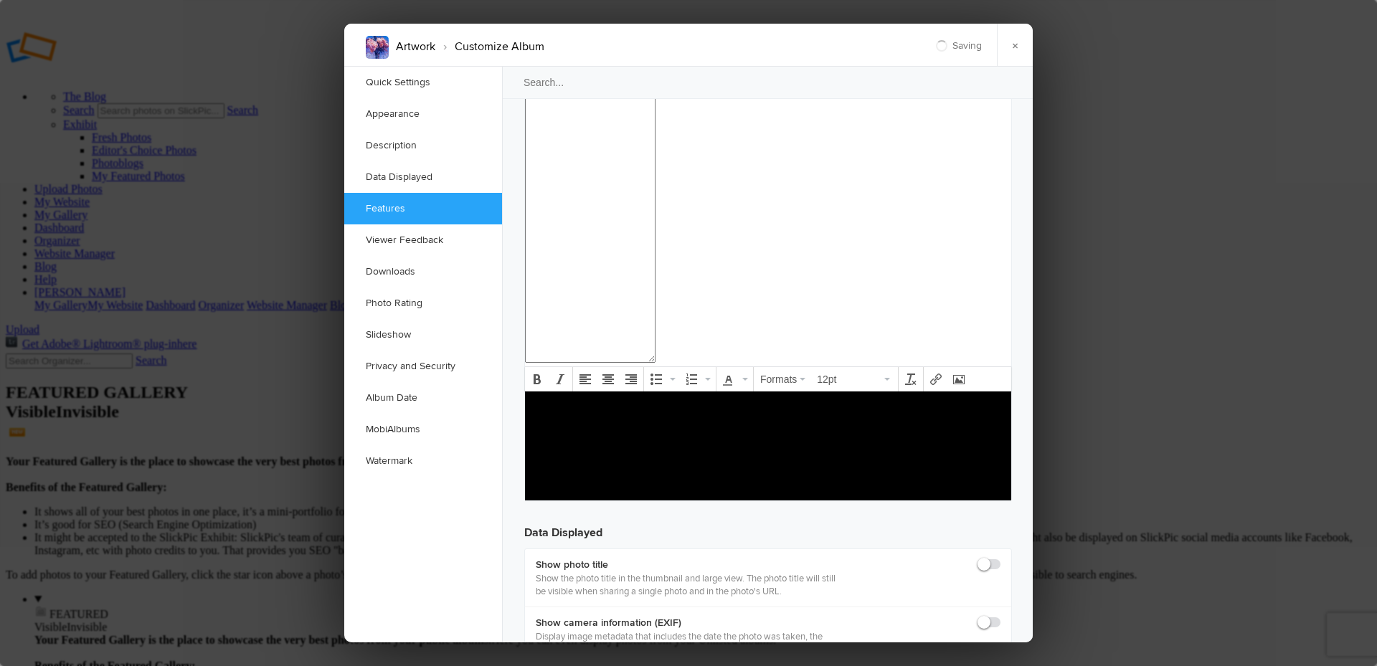
checkbox input "false"
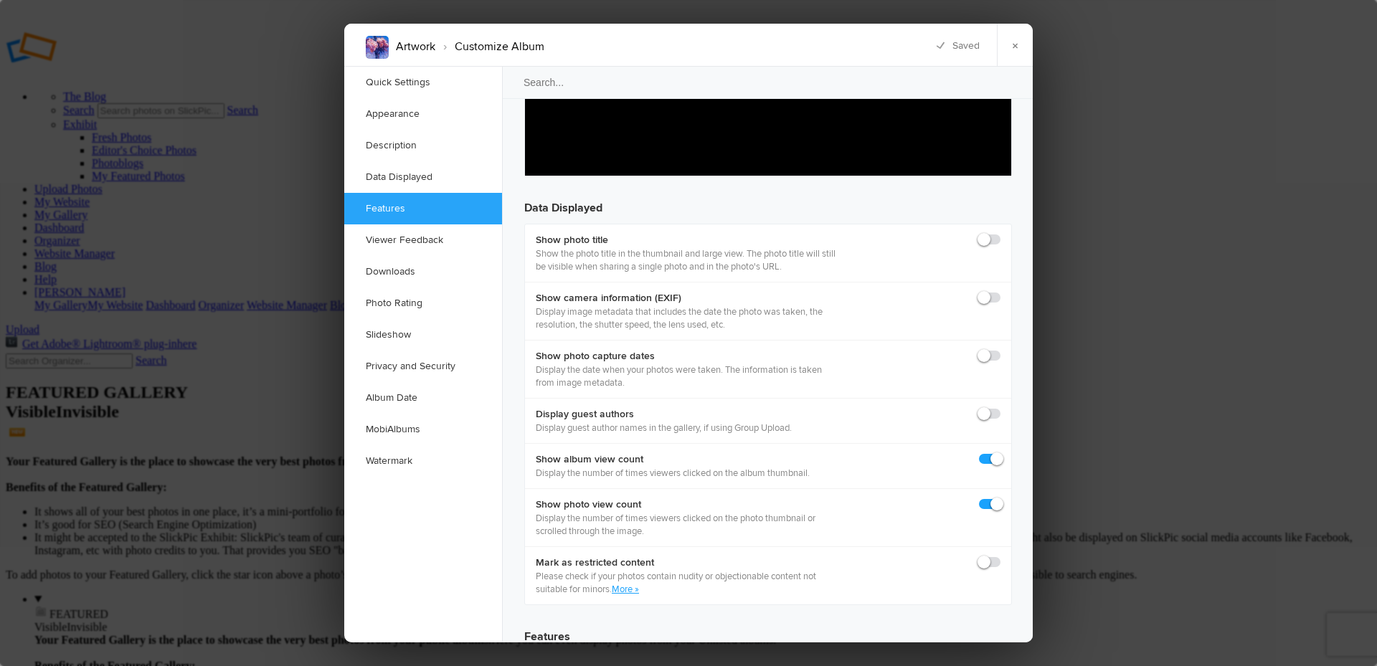
scroll to position [1913, 0]
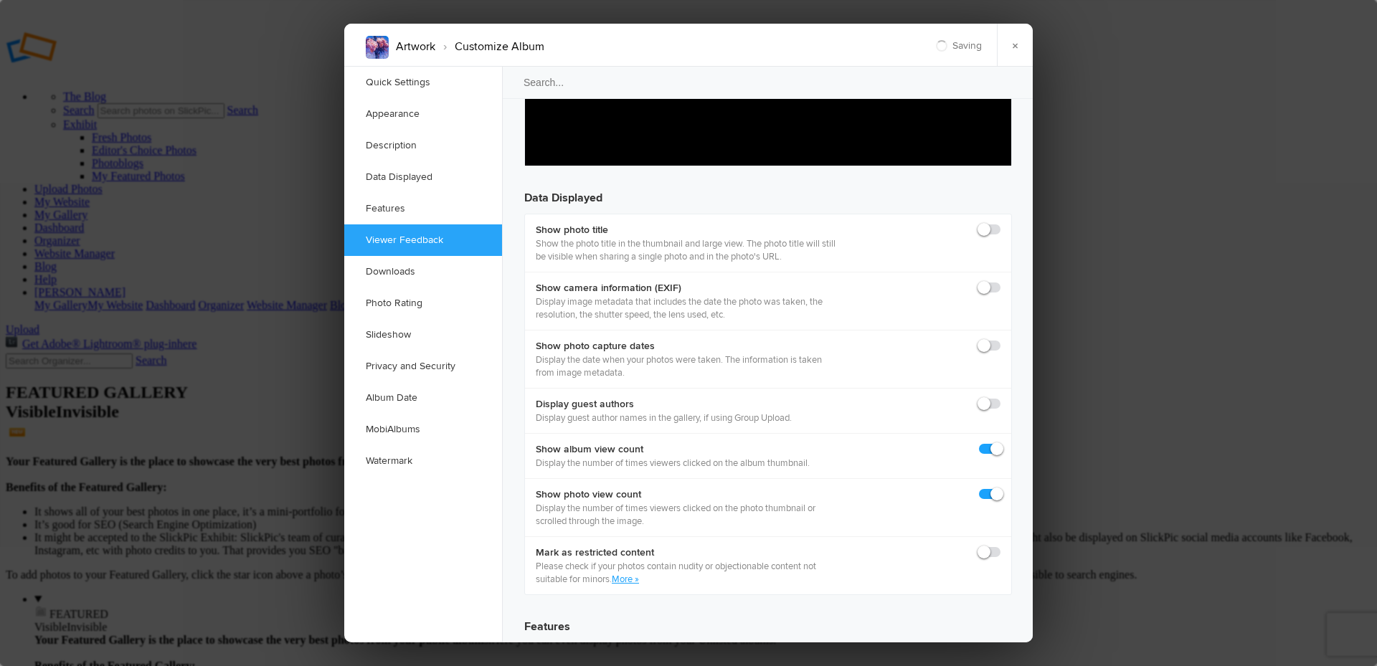
checkbox input "false"
click at [1019, 47] on link "×" at bounding box center [1015, 45] width 36 height 43
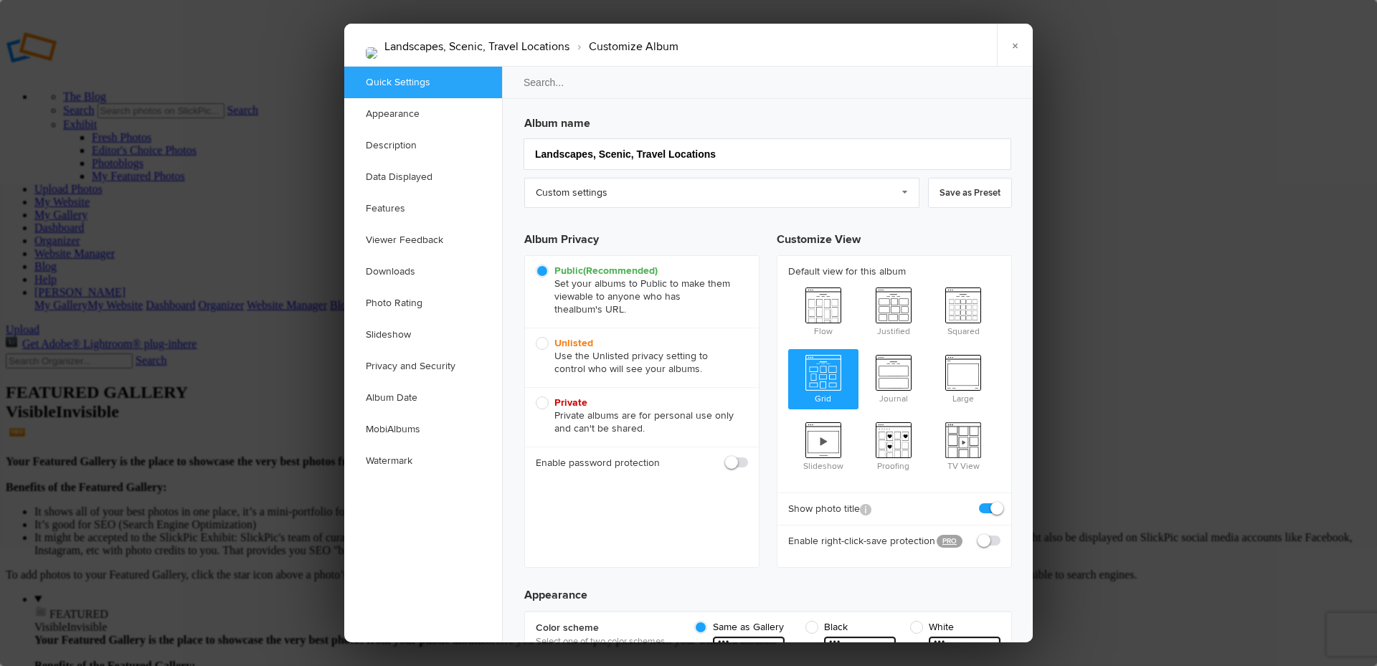
checkbox input "true"
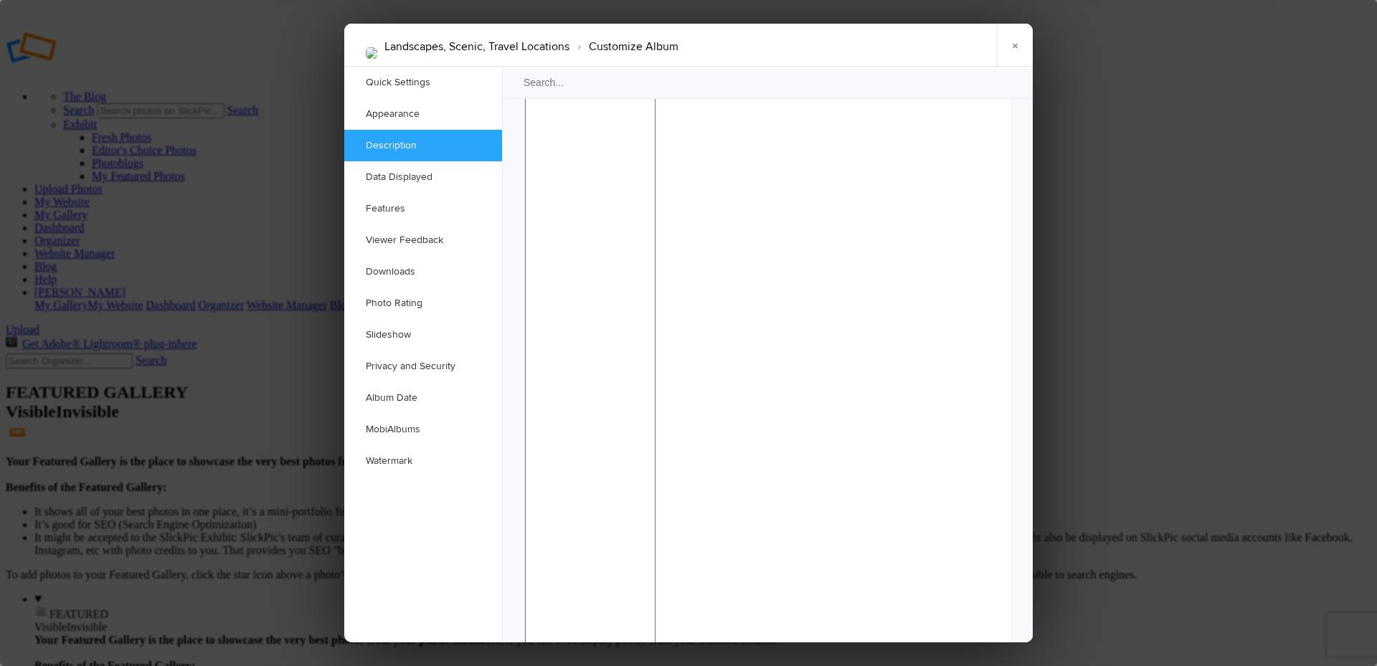
scroll to position [1339, 0]
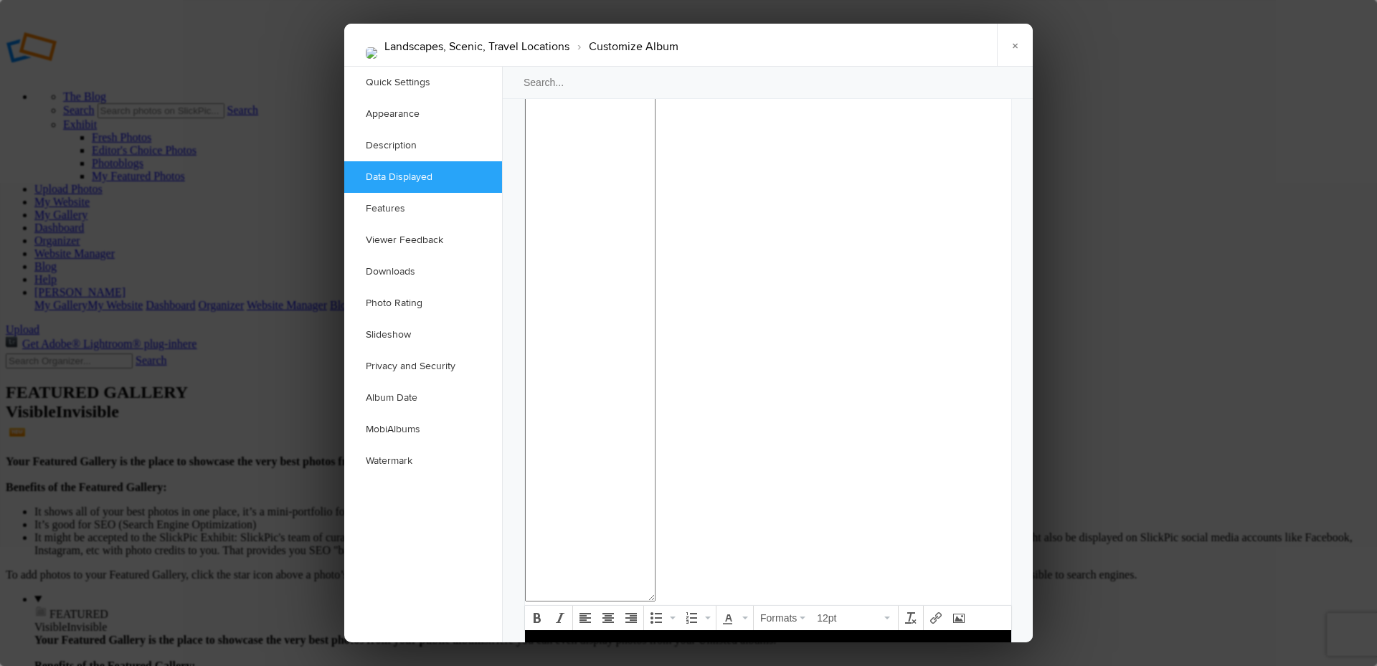
checkbox input "false"
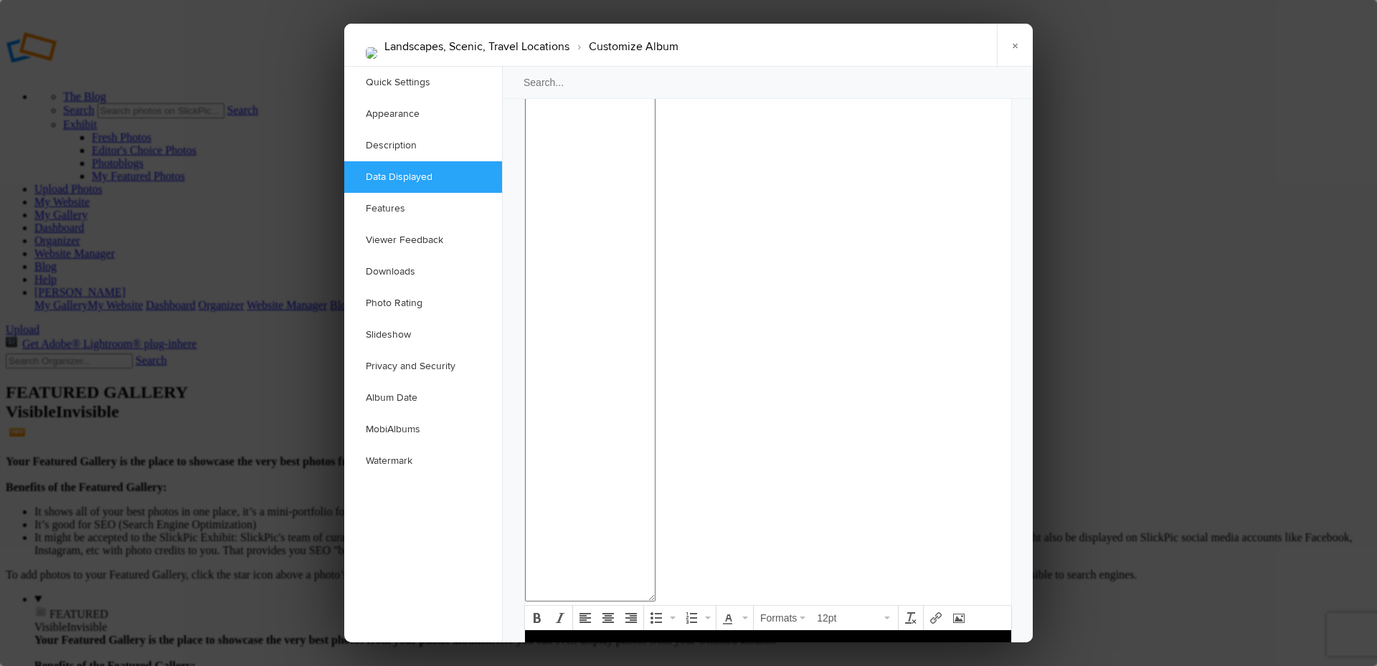
checkbox input "false"
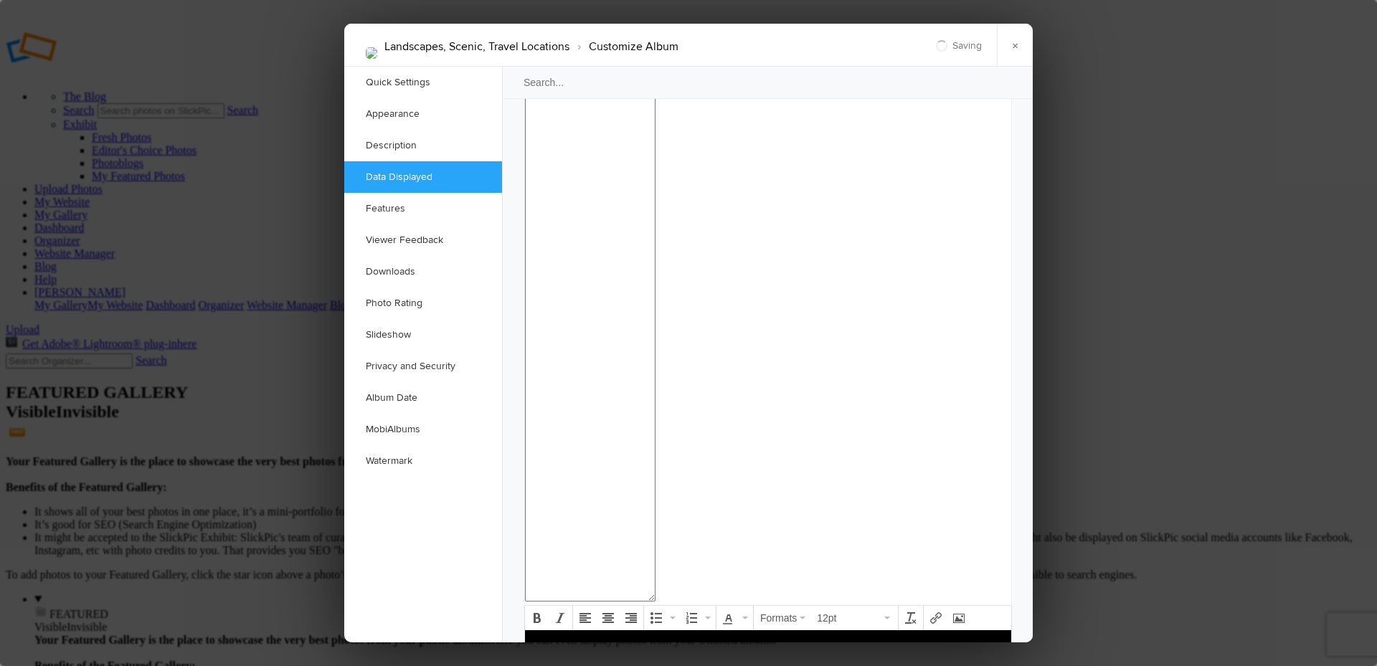
checkbox input "false"
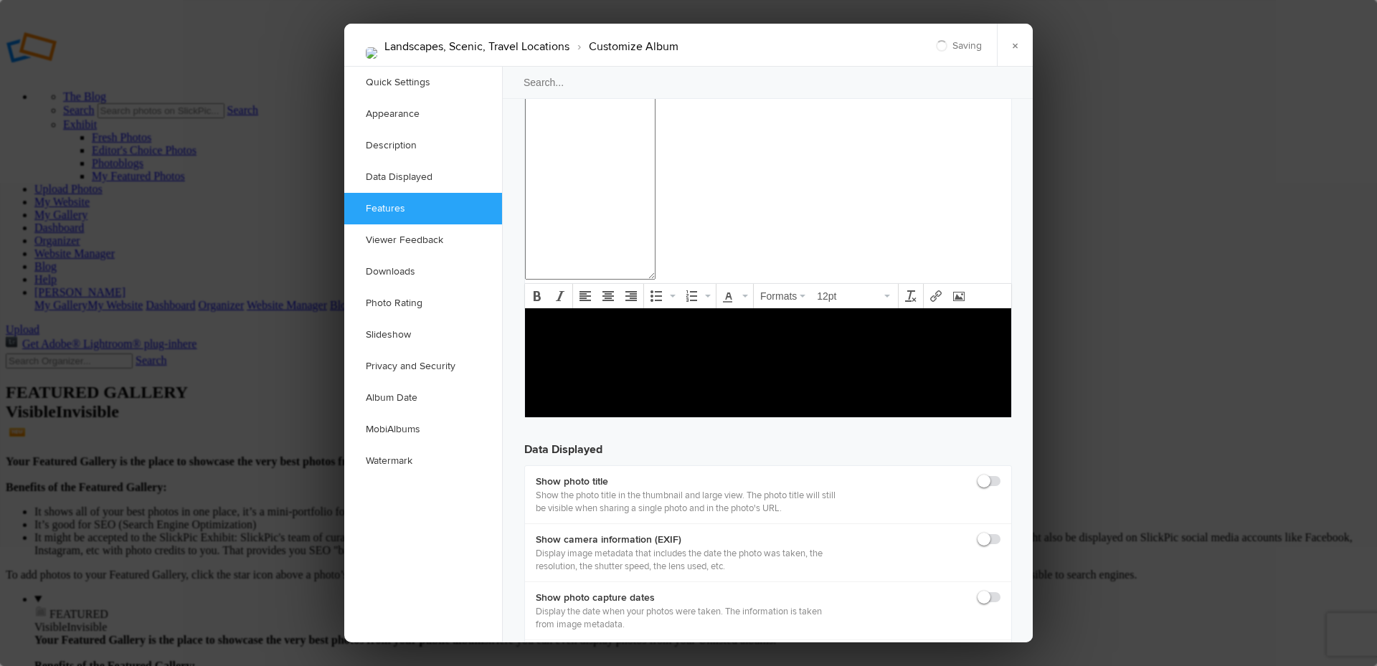
scroll to position [1673, 0]
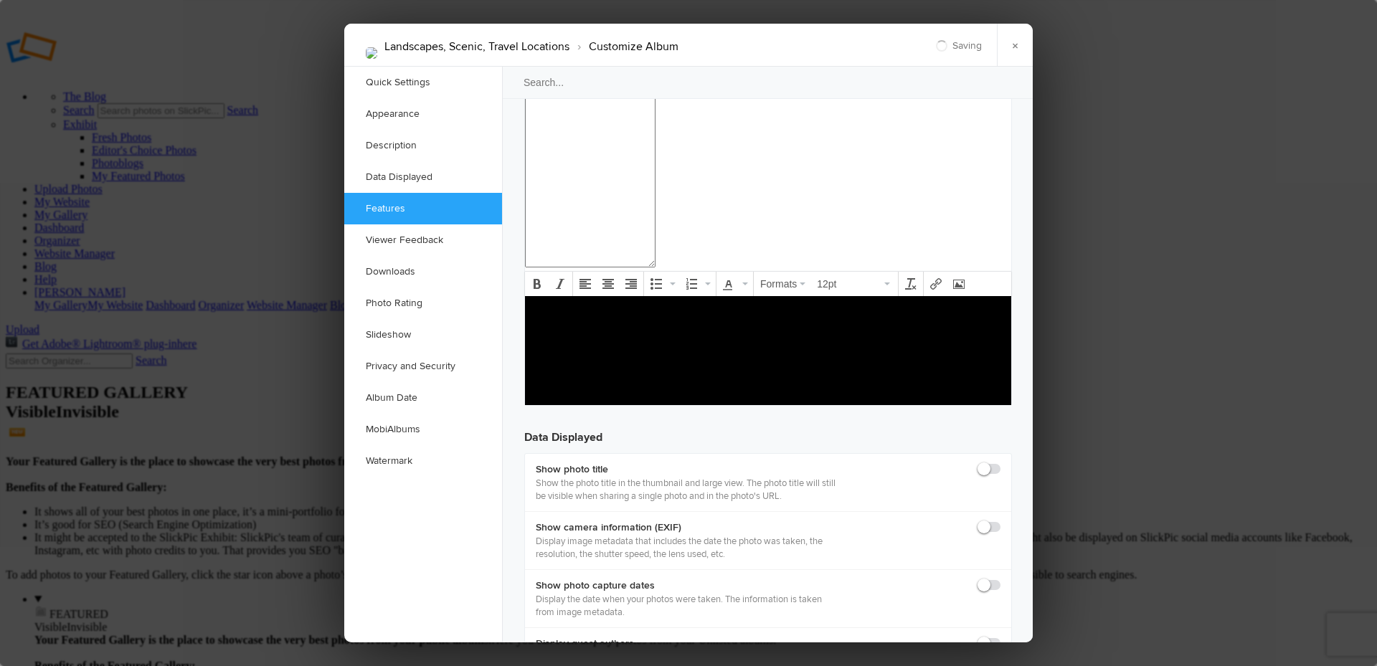
checkbox input "false"
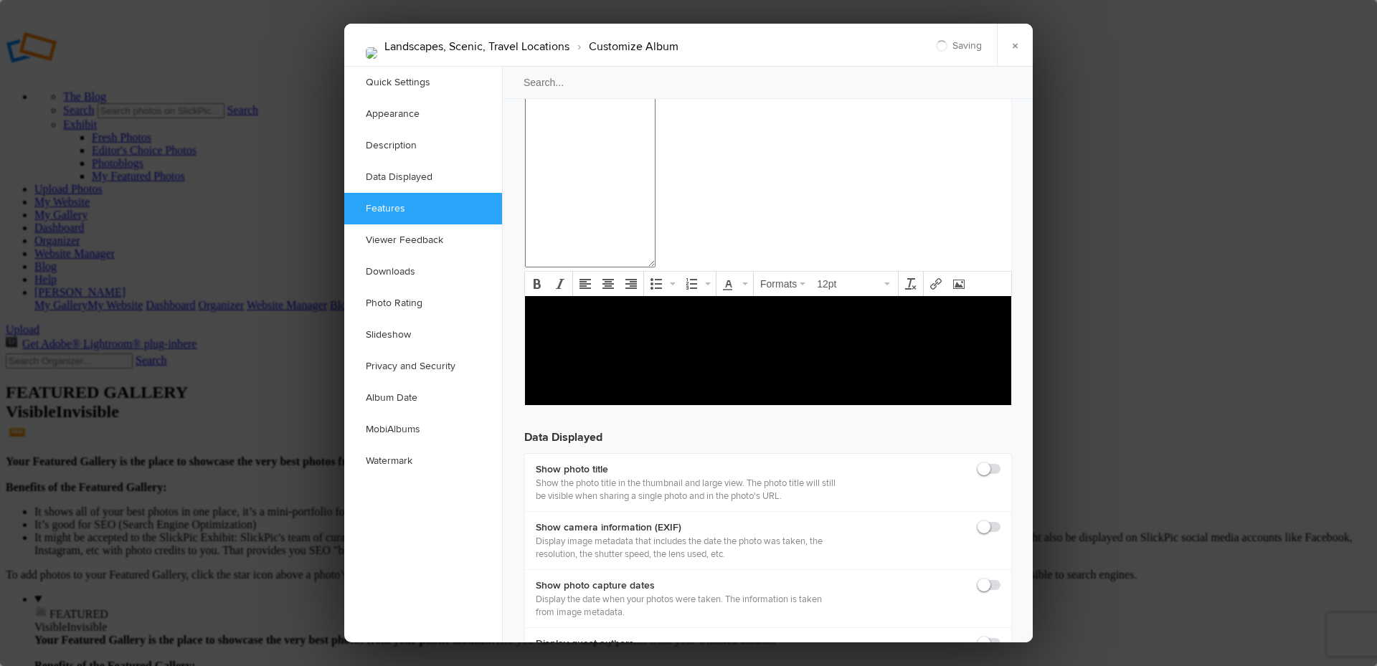
checkbox input "false"
click at [1020, 43] on link "×" at bounding box center [1015, 45] width 36 height 43
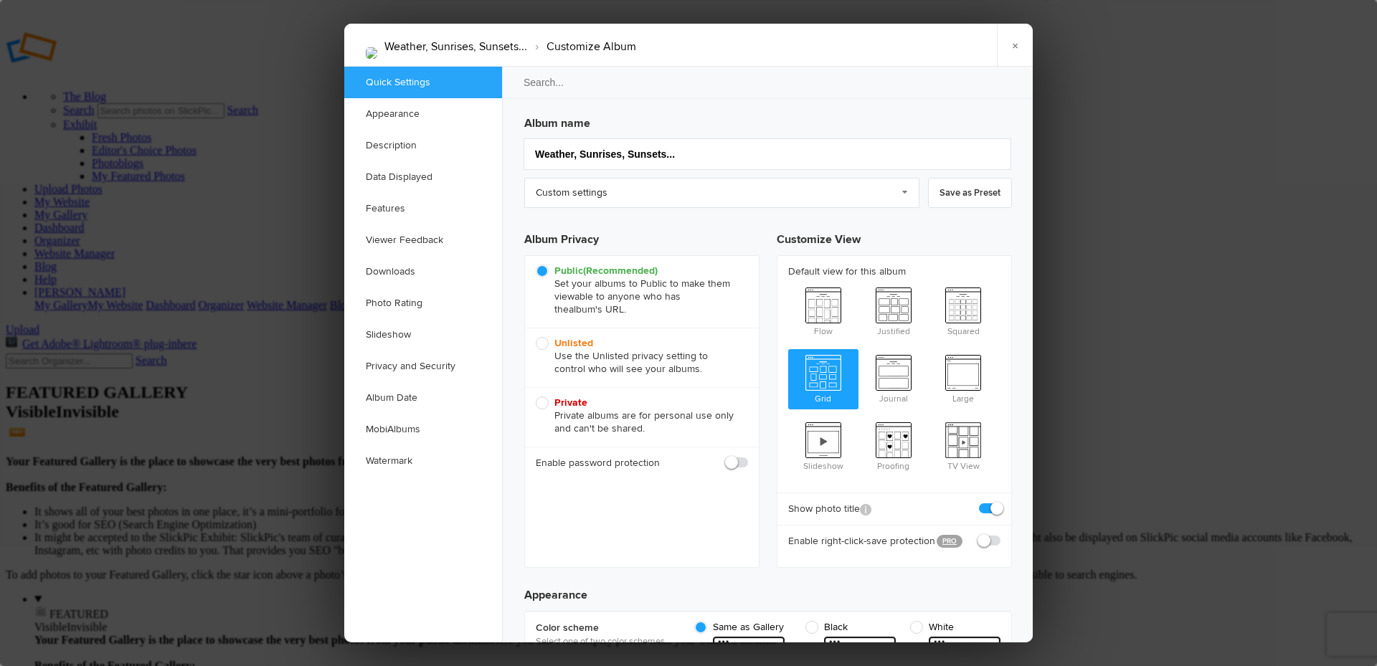
checkbox input "true"
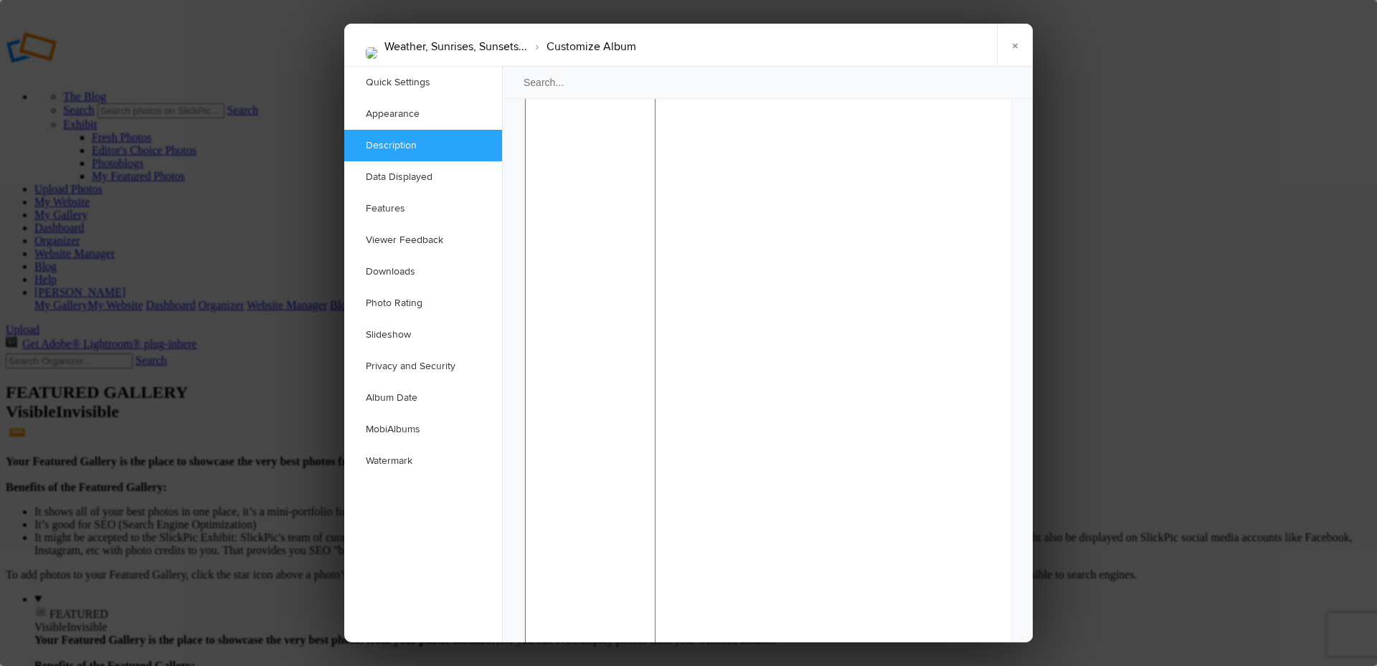
scroll to position [1339, 0]
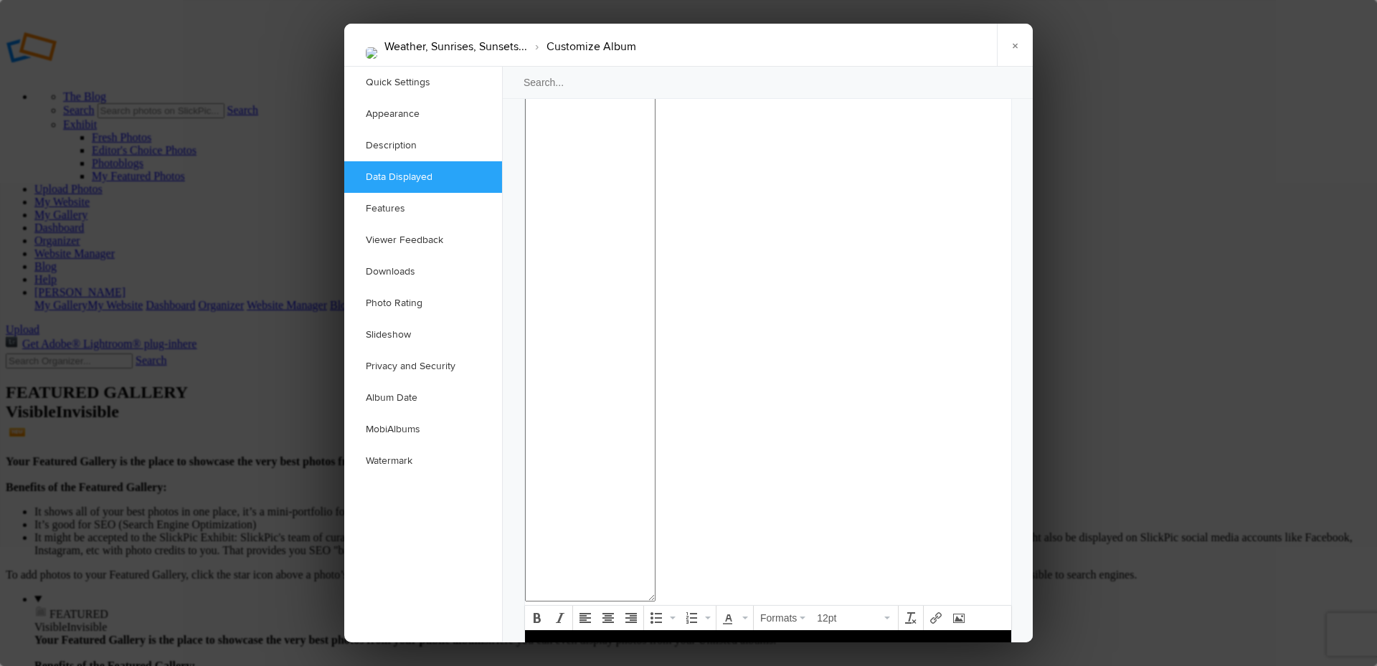
drag, startPoint x: 982, startPoint y: 176, endPoint x: 989, endPoint y: 164, distance: 13.8
checkbox input "false"
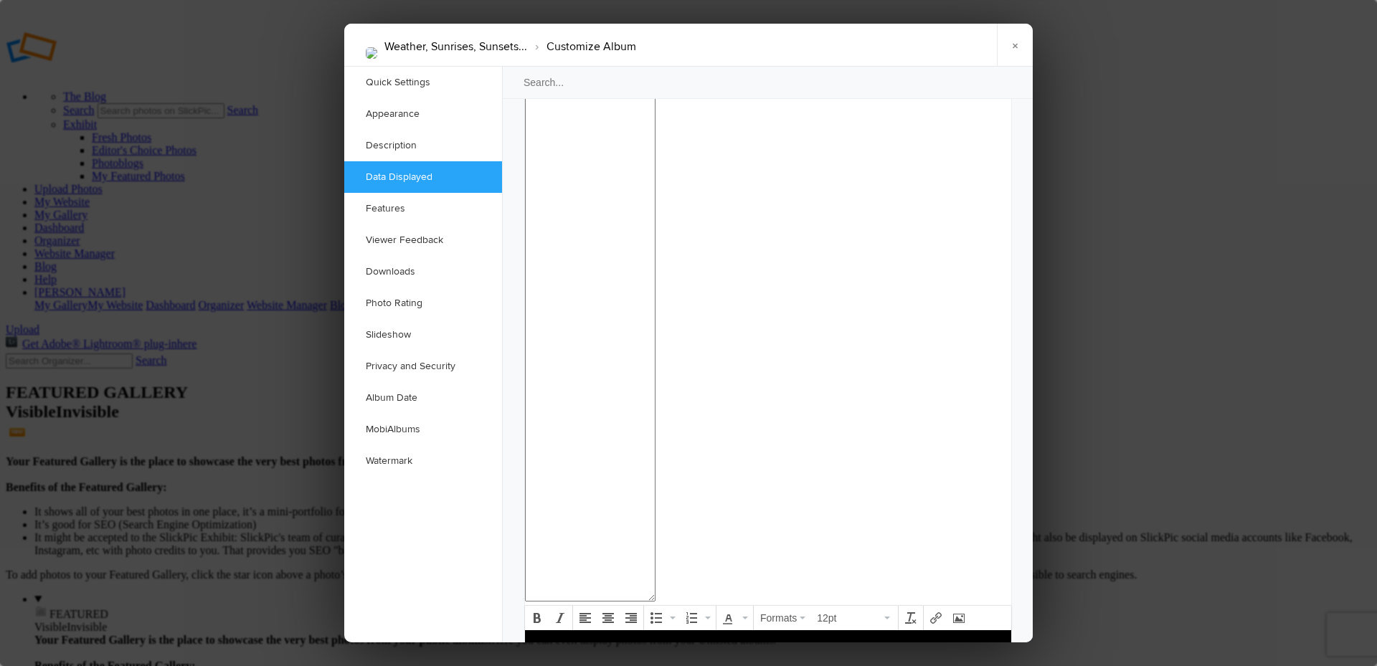
checkbox input "false"
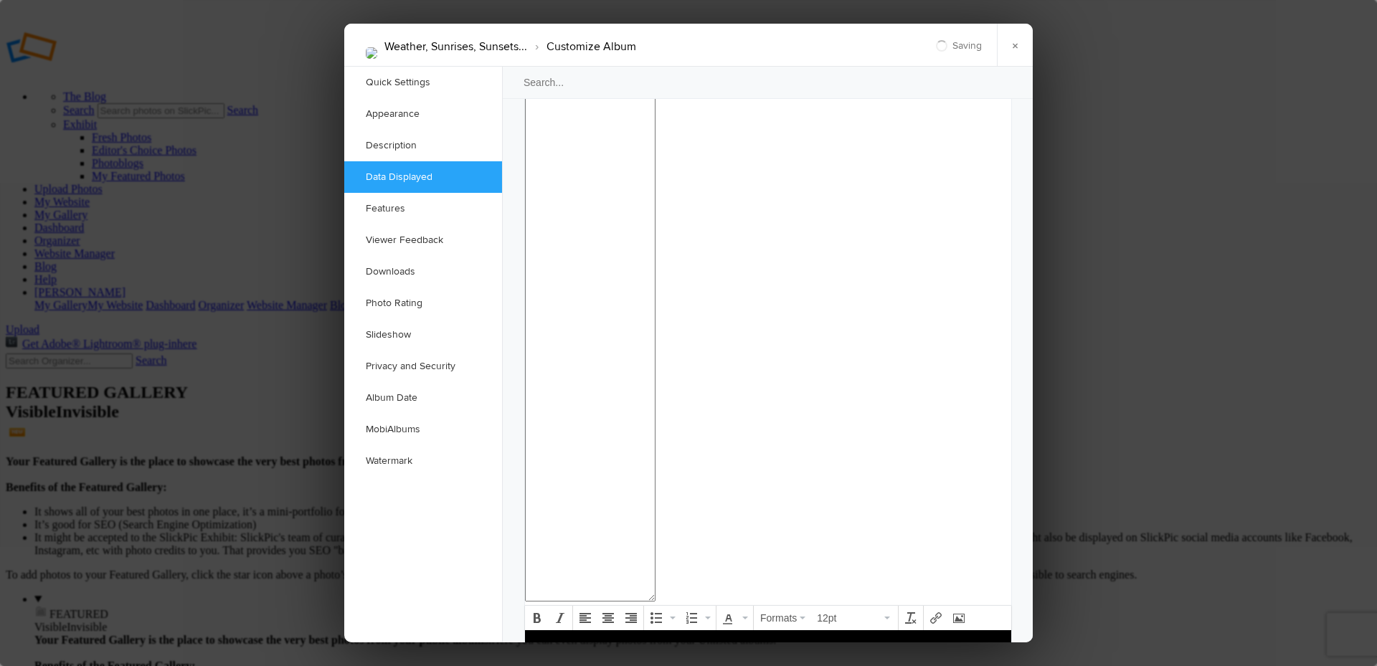
checkbox input "false"
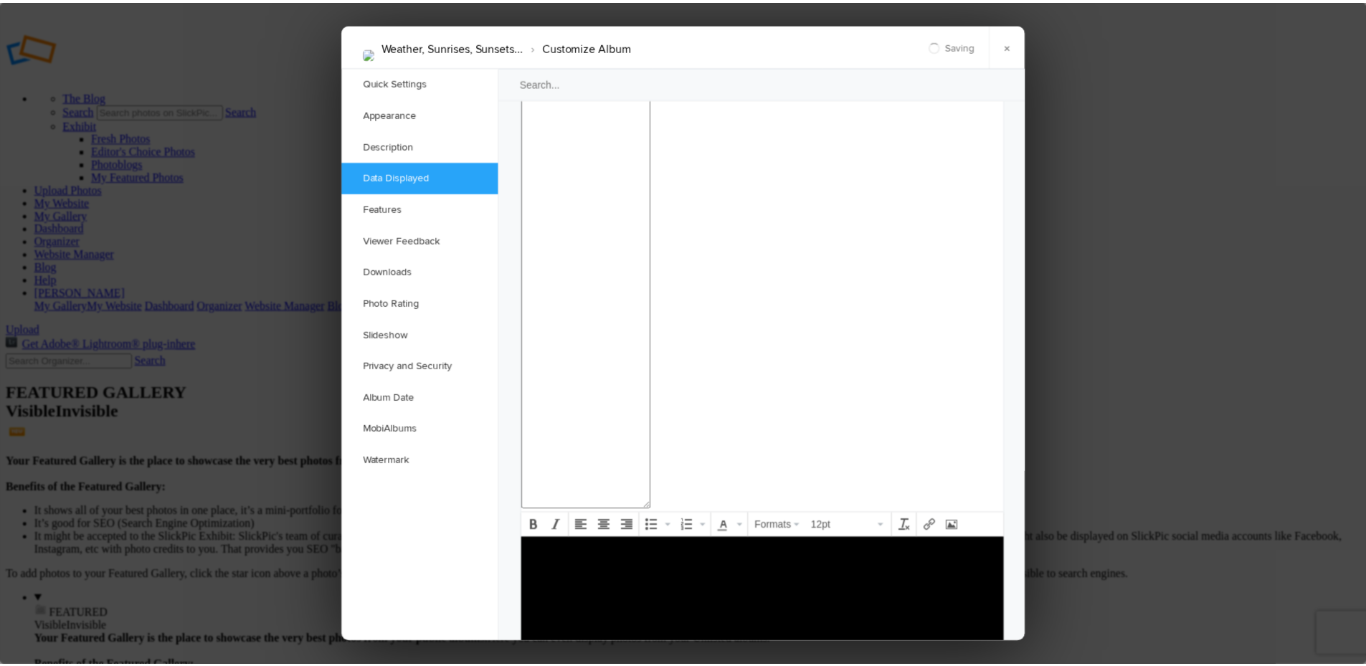
scroll to position [1721, 0]
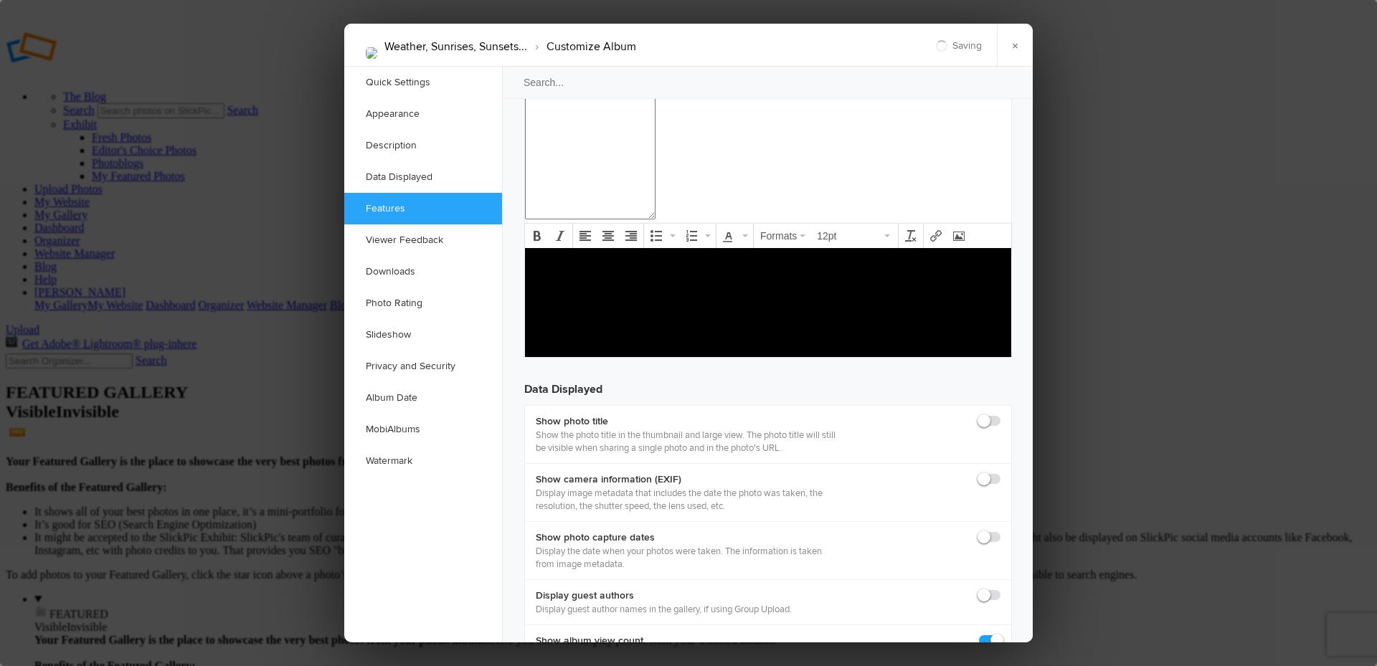
checkbox input "false"
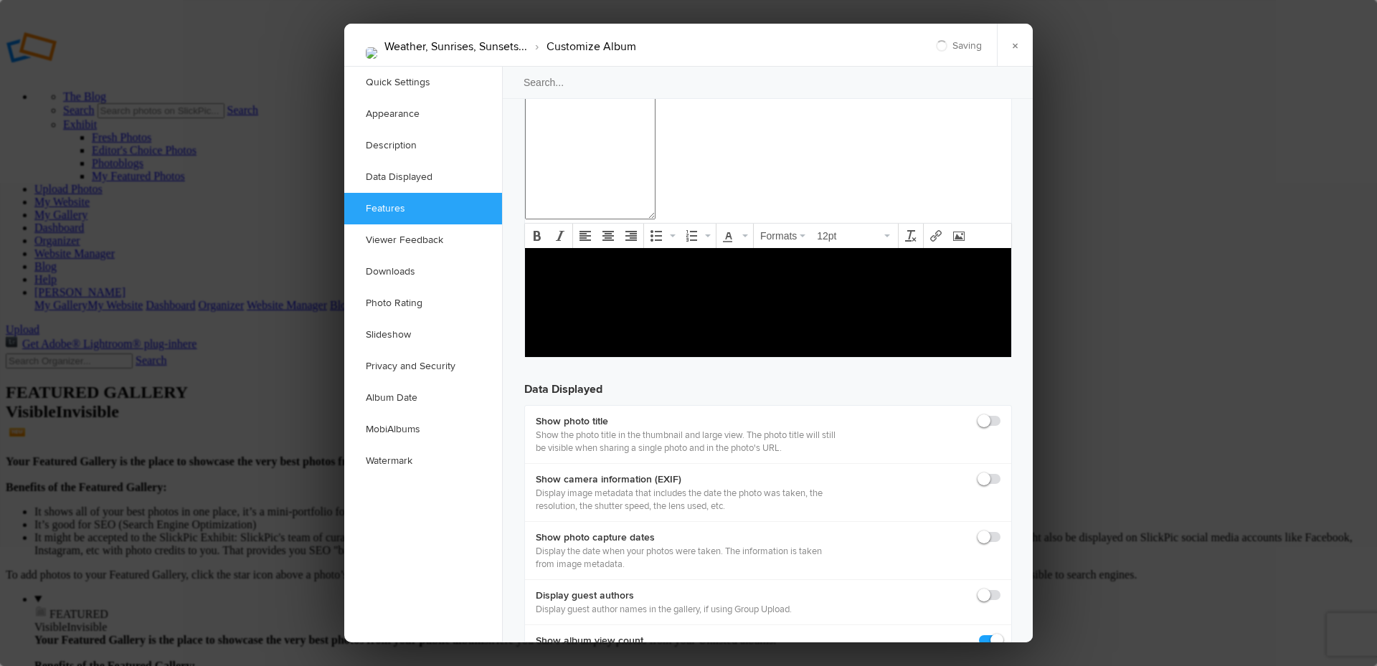
checkbox input "false"
click at [1012, 35] on link "×" at bounding box center [1015, 45] width 36 height 43
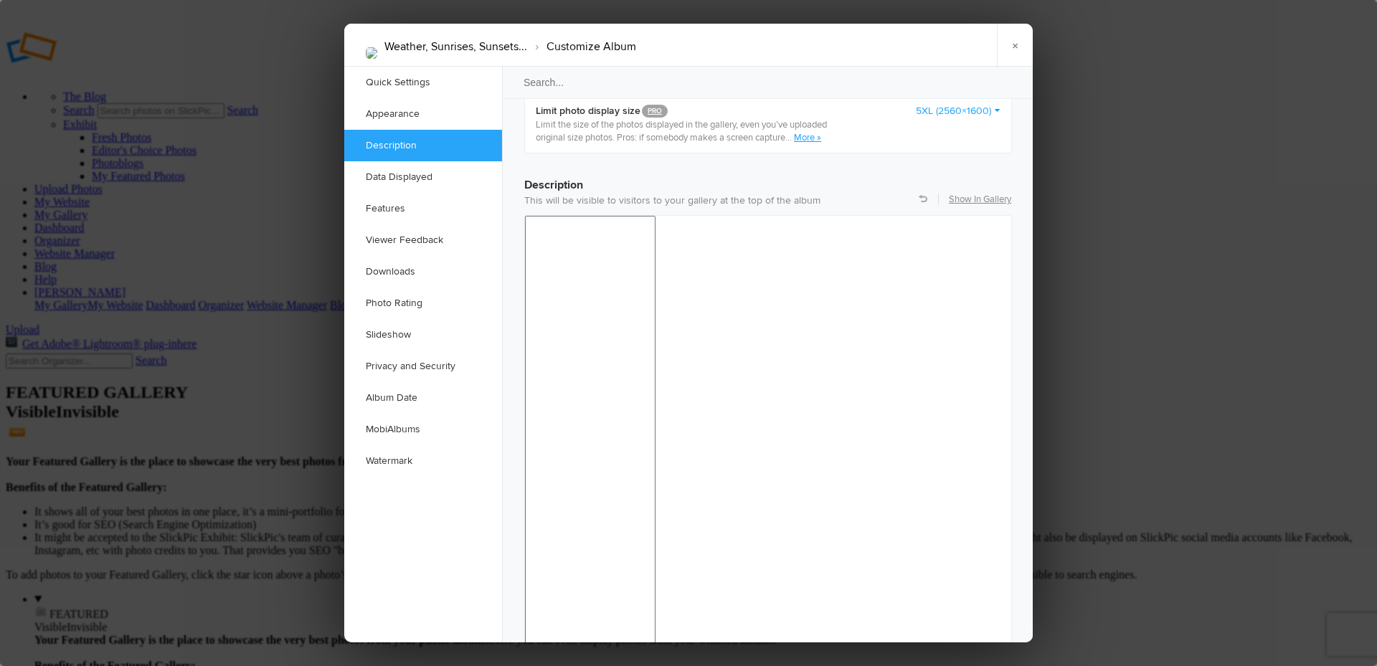
scroll to position [1339, 0]
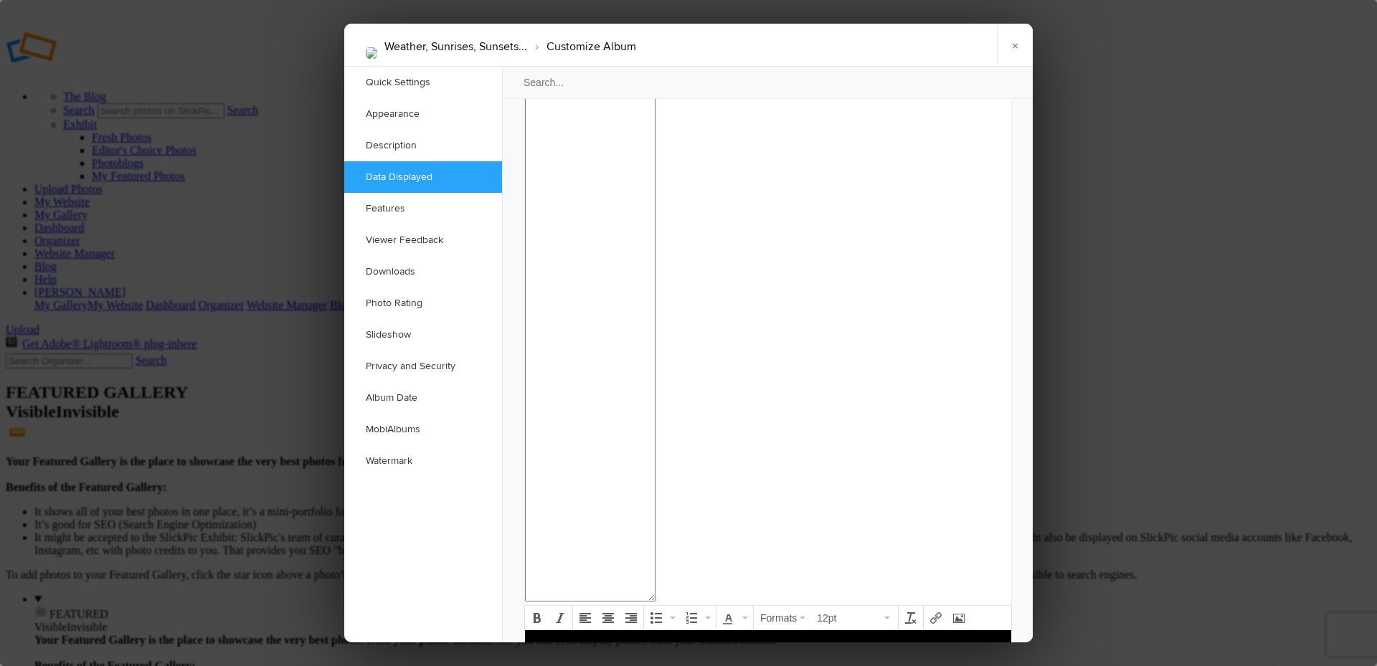
drag, startPoint x: 1018, startPoint y: 36, endPoint x: 798, endPoint y: 127, distance: 238.2
click at [1018, 37] on link "×" at bounding box center [1015, 45] width 36 height 43
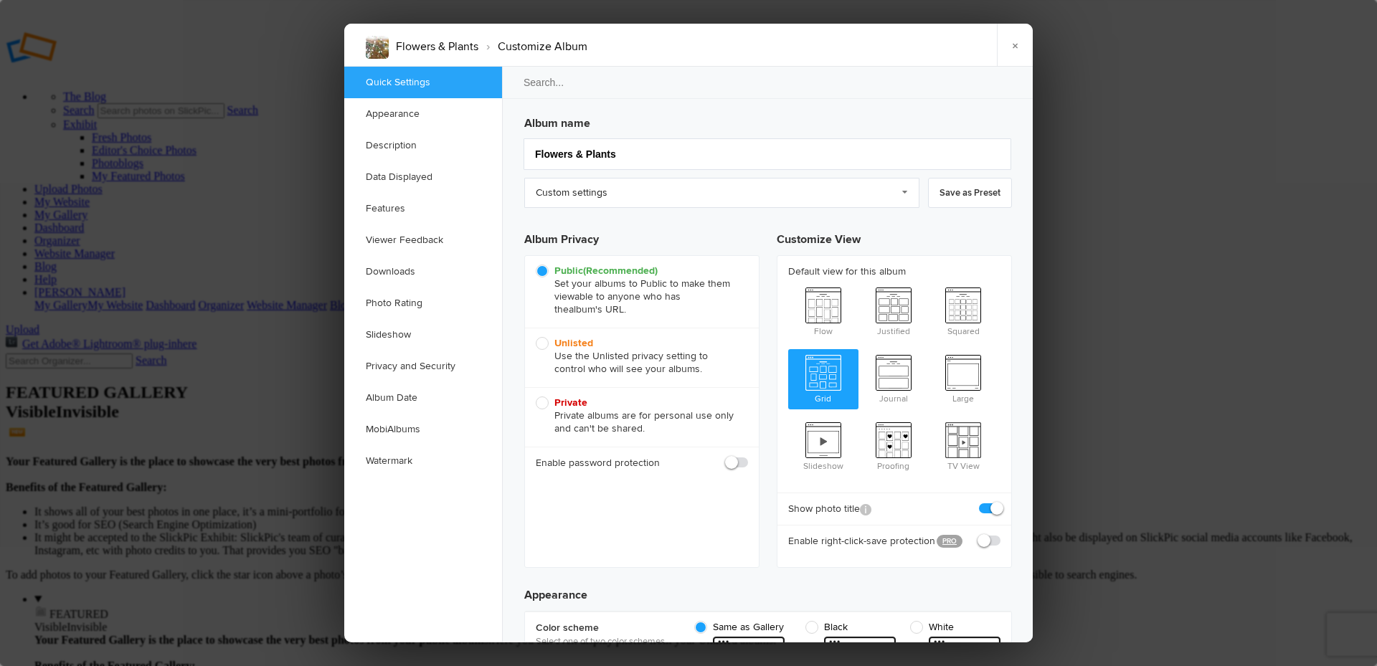
checkbox input "true"
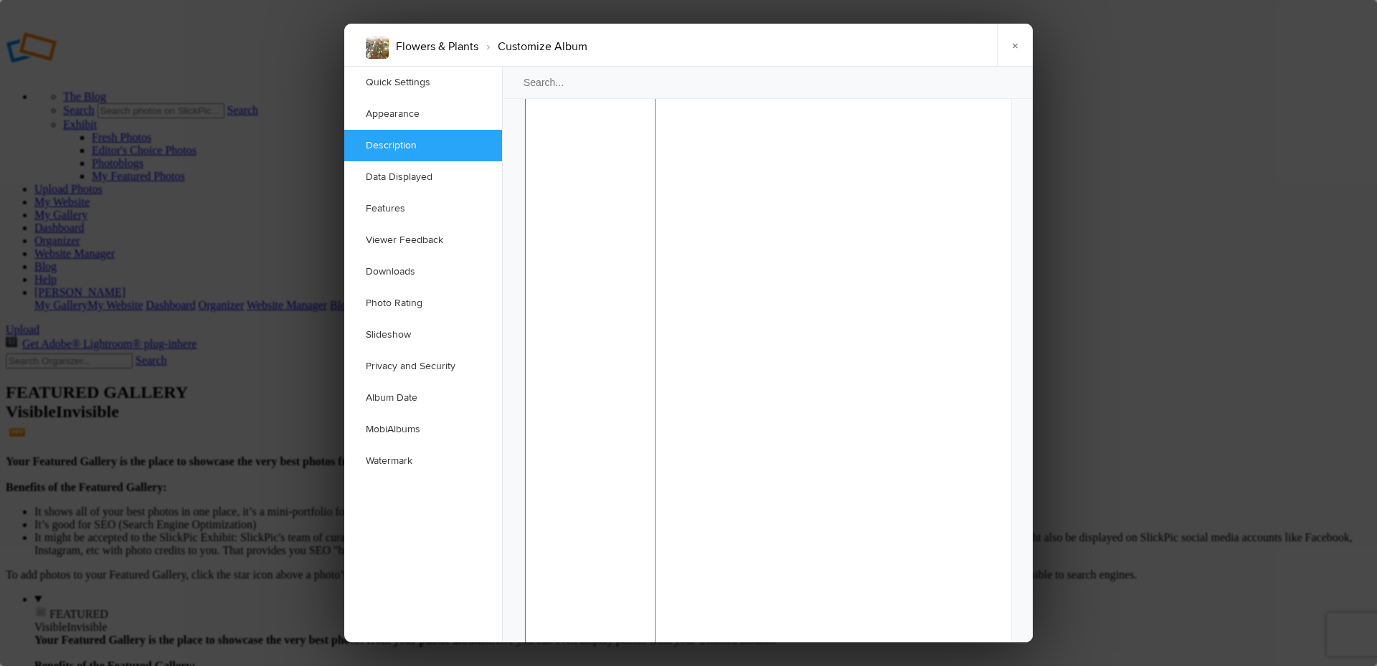
scroll to position [1291, 0]
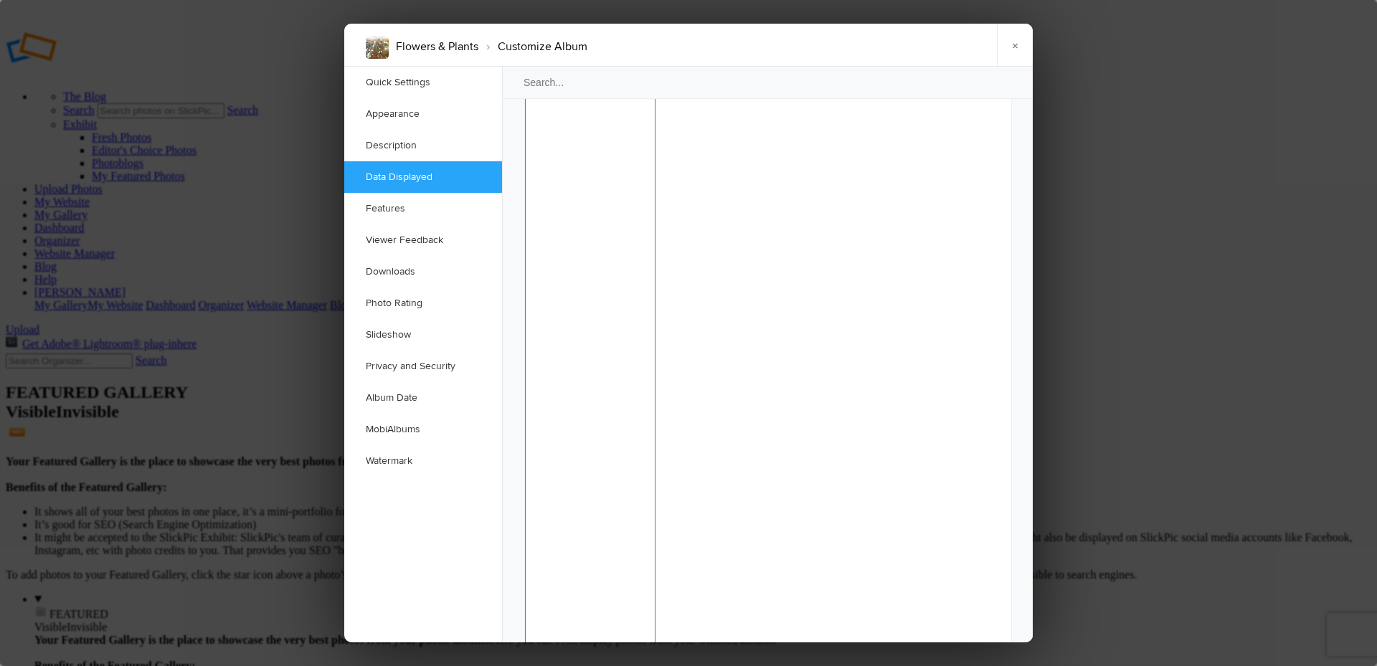
checkbox input "false"
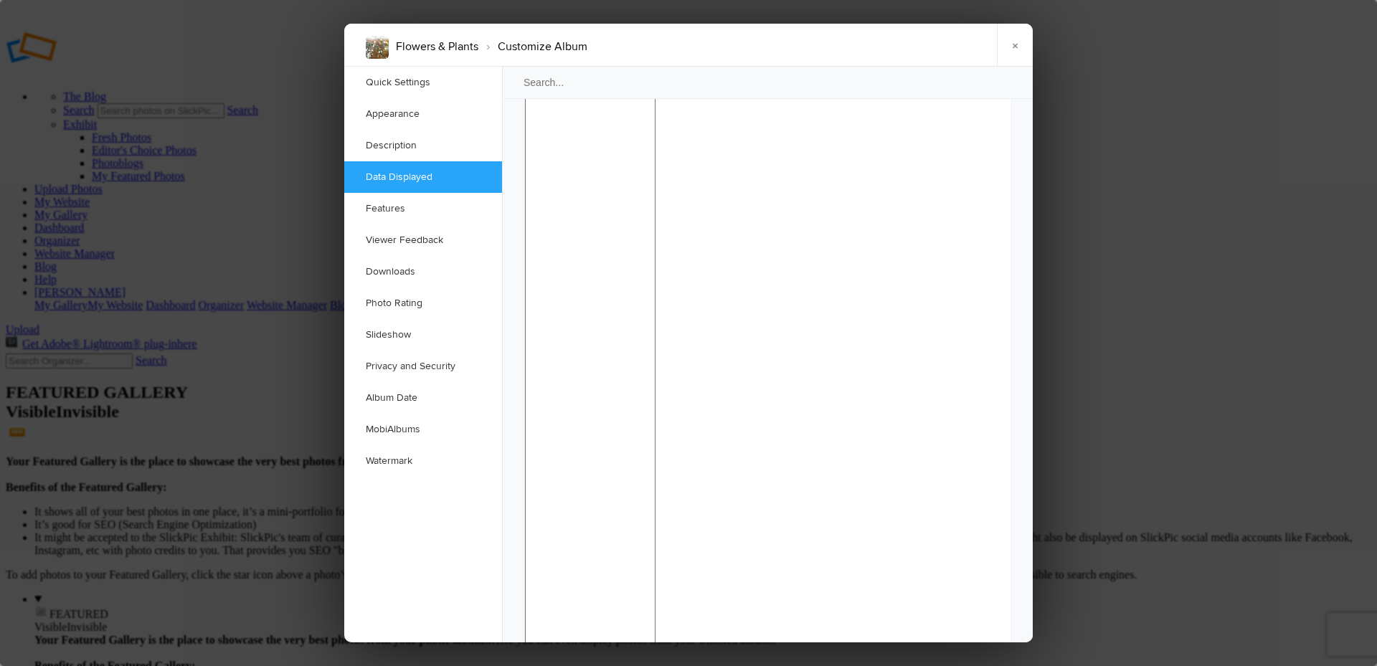
checkbox input "false"
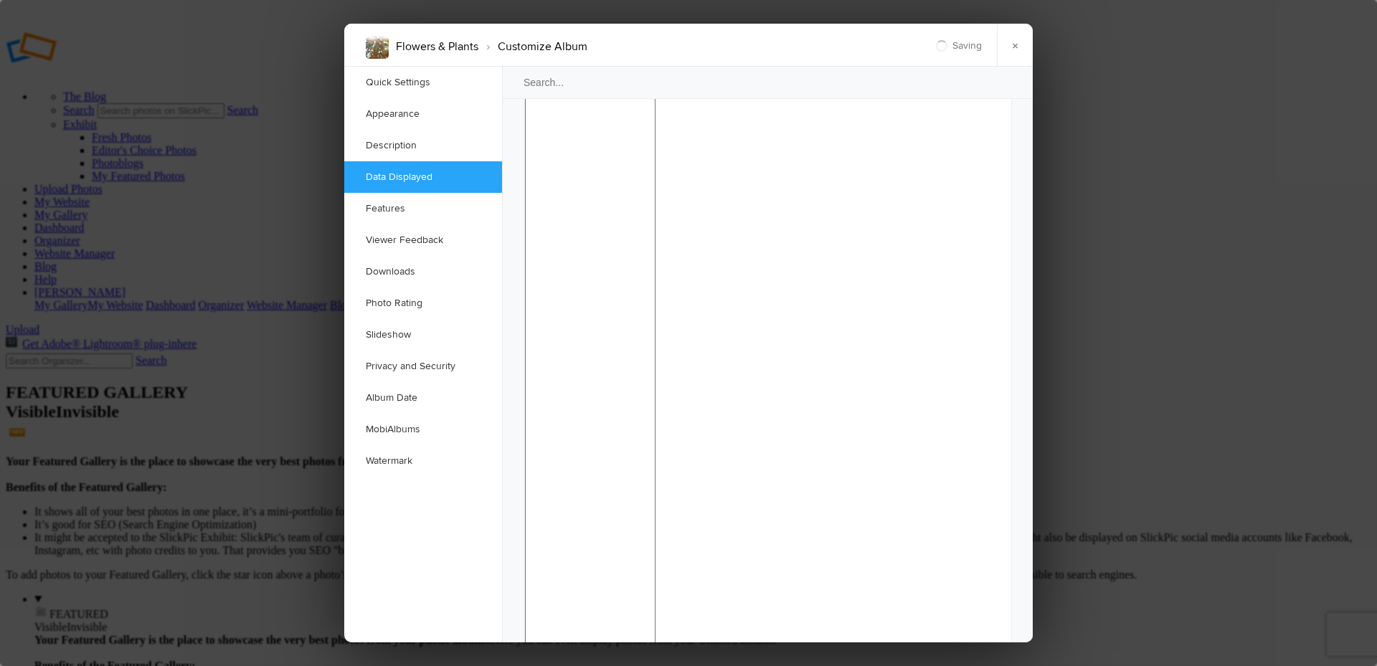
checkbox input "false"
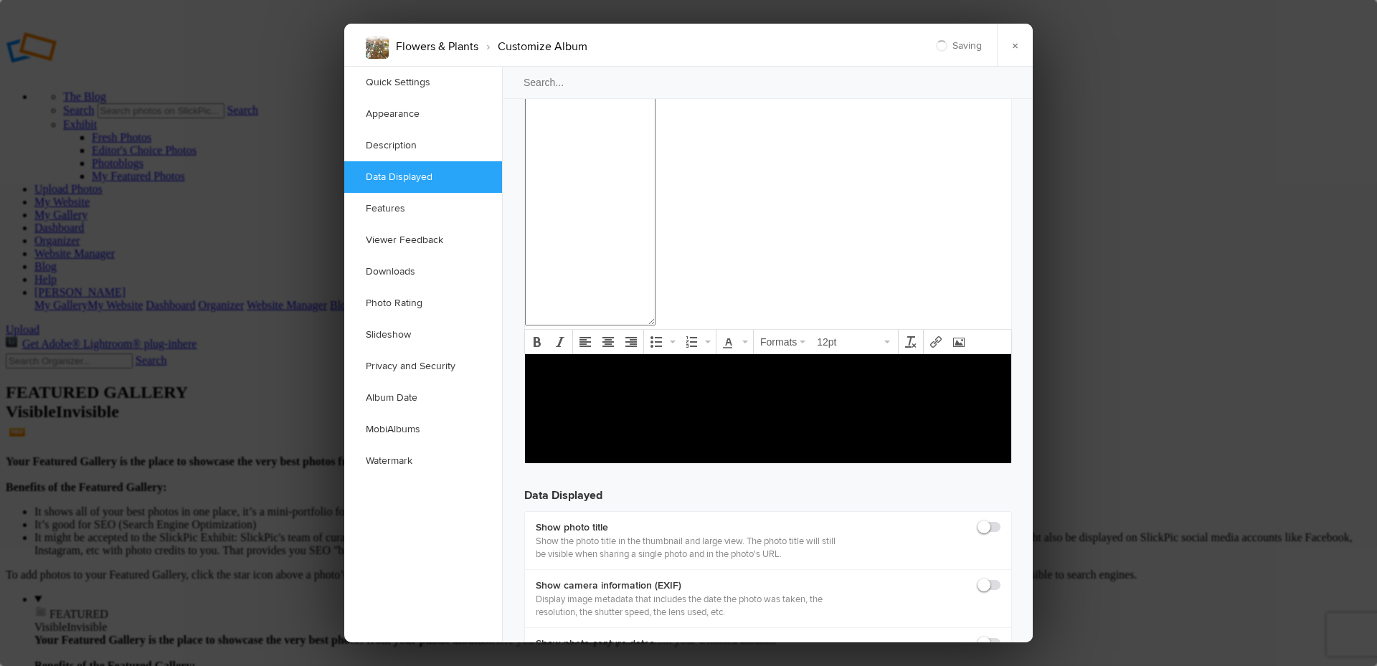
scroll to position [1721, 0]
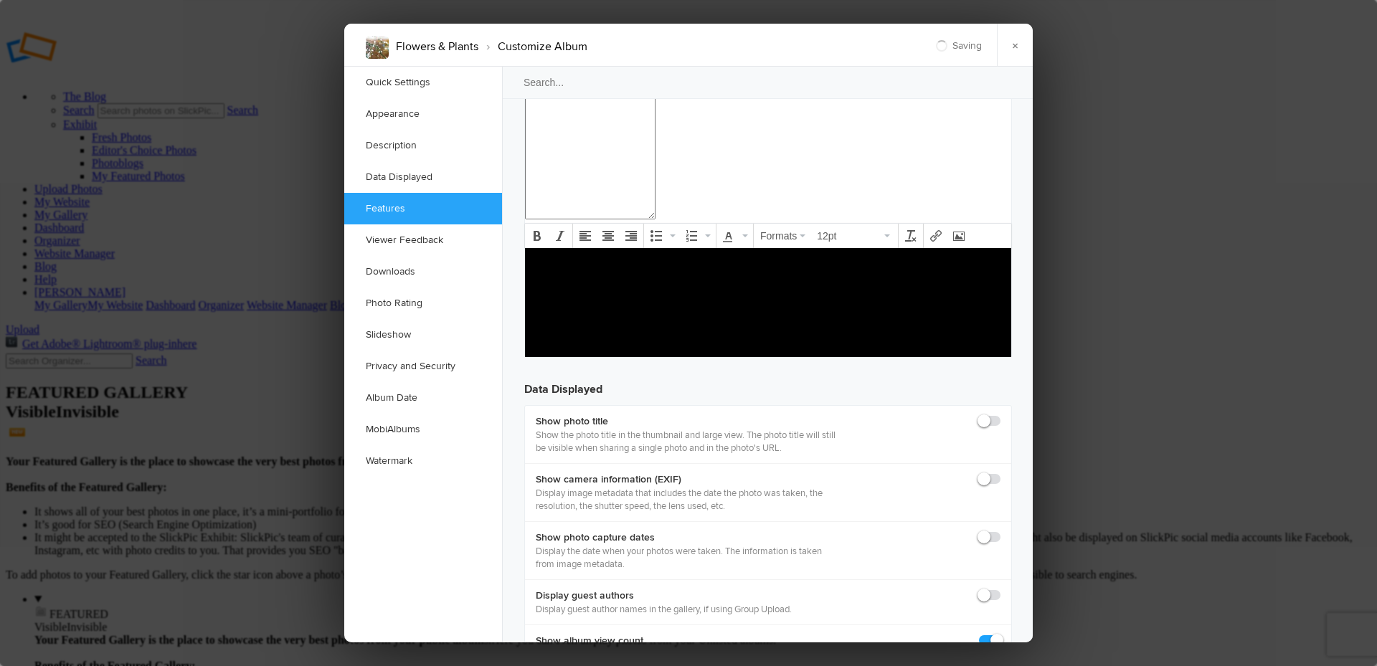
checkbox input "false"
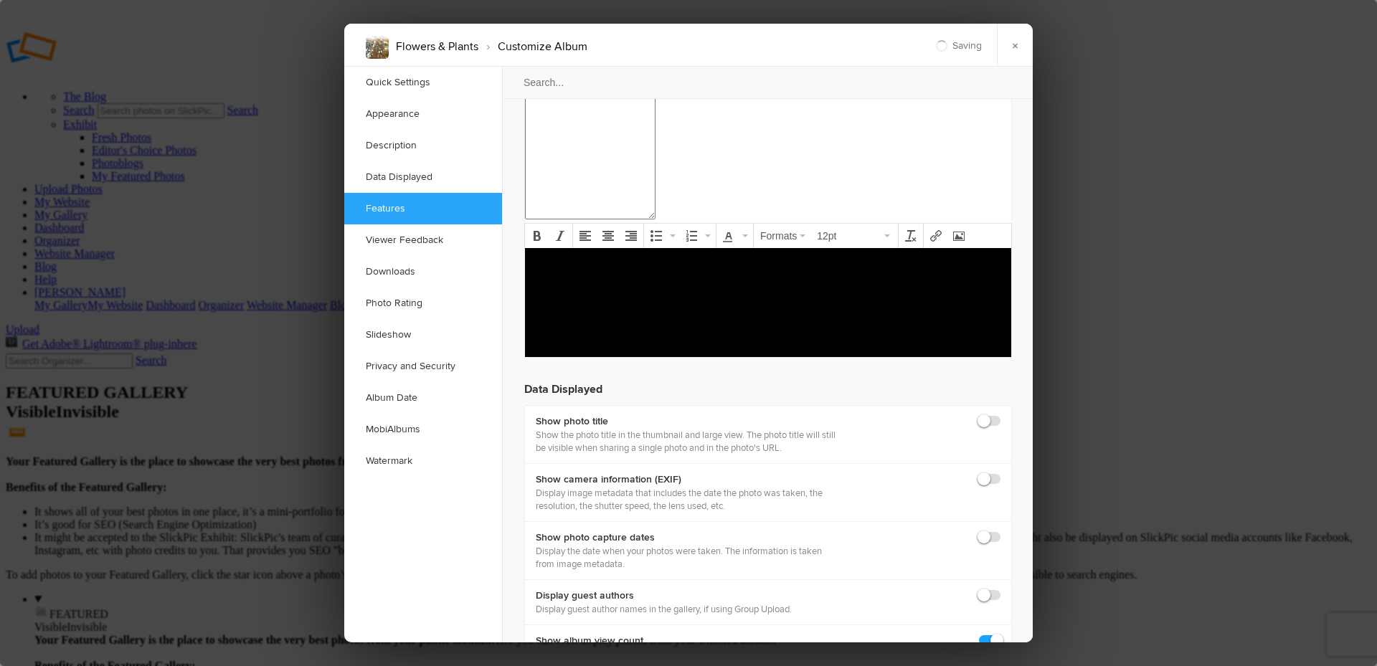
checkbox input "false"
click at [1018, 45] on link "×" at bounding box center [1015, 45] width 36 height 43
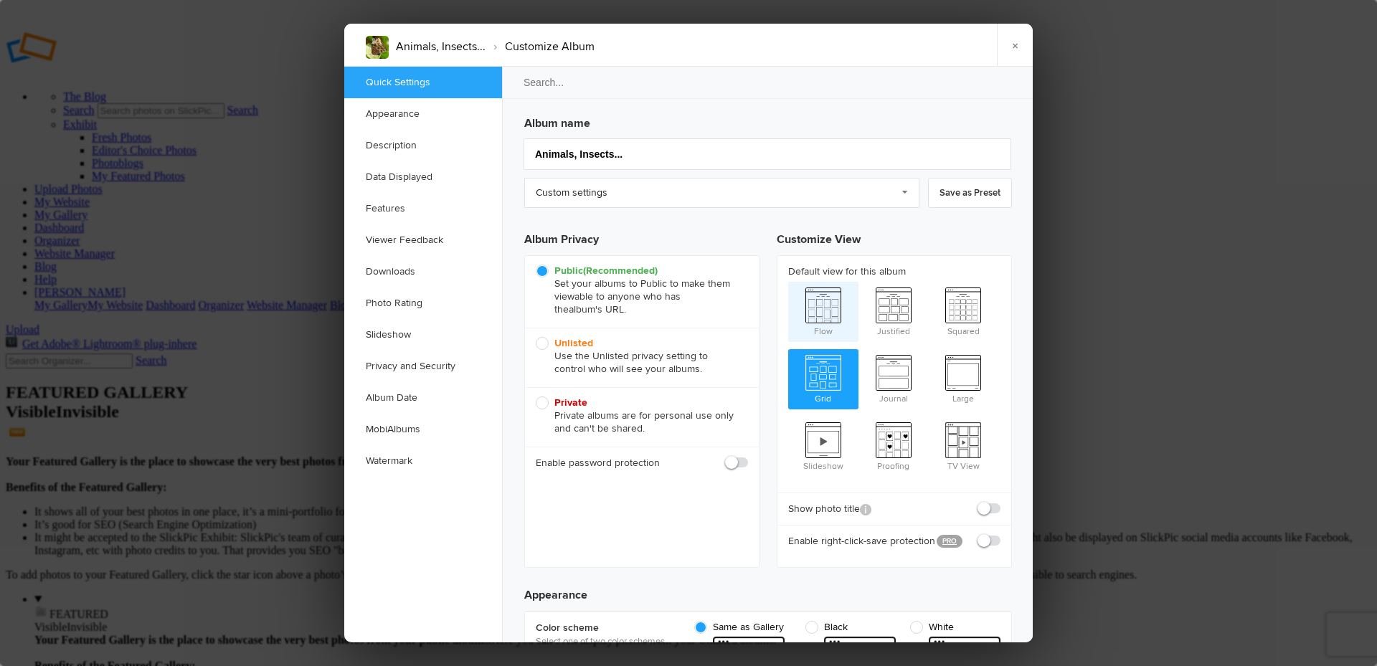
checkbox input "true"
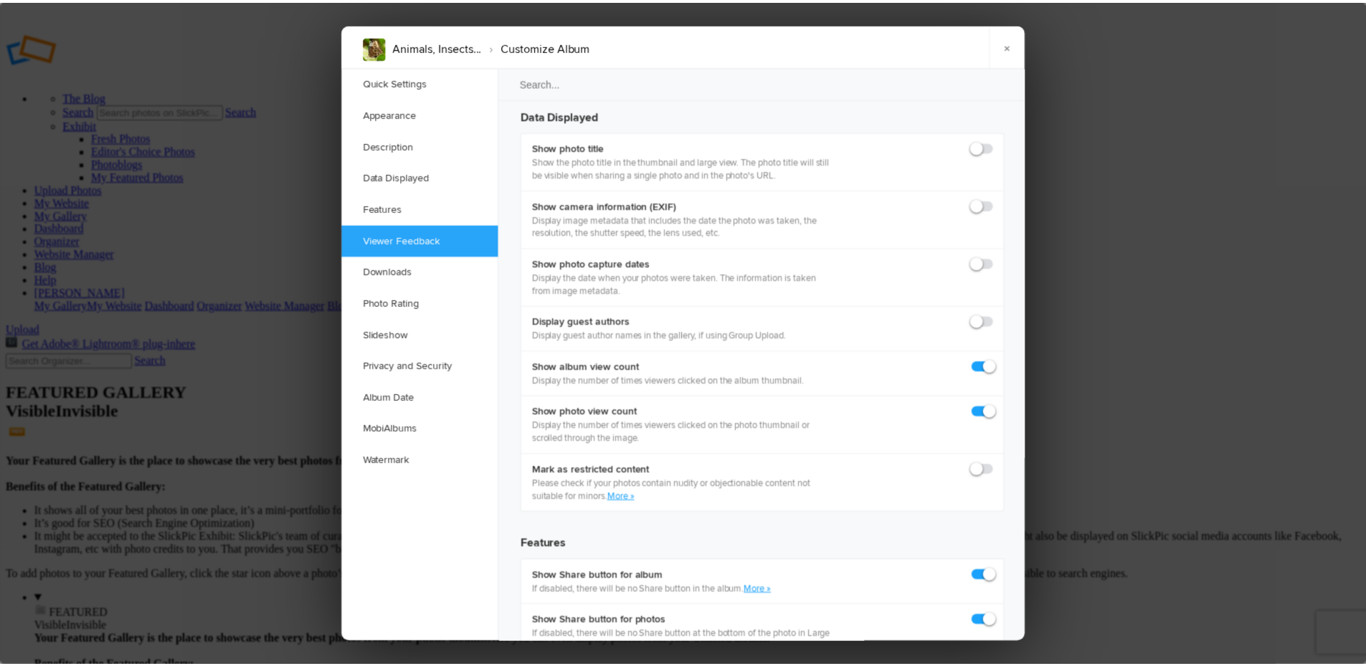
scroll to position [2008, 0]
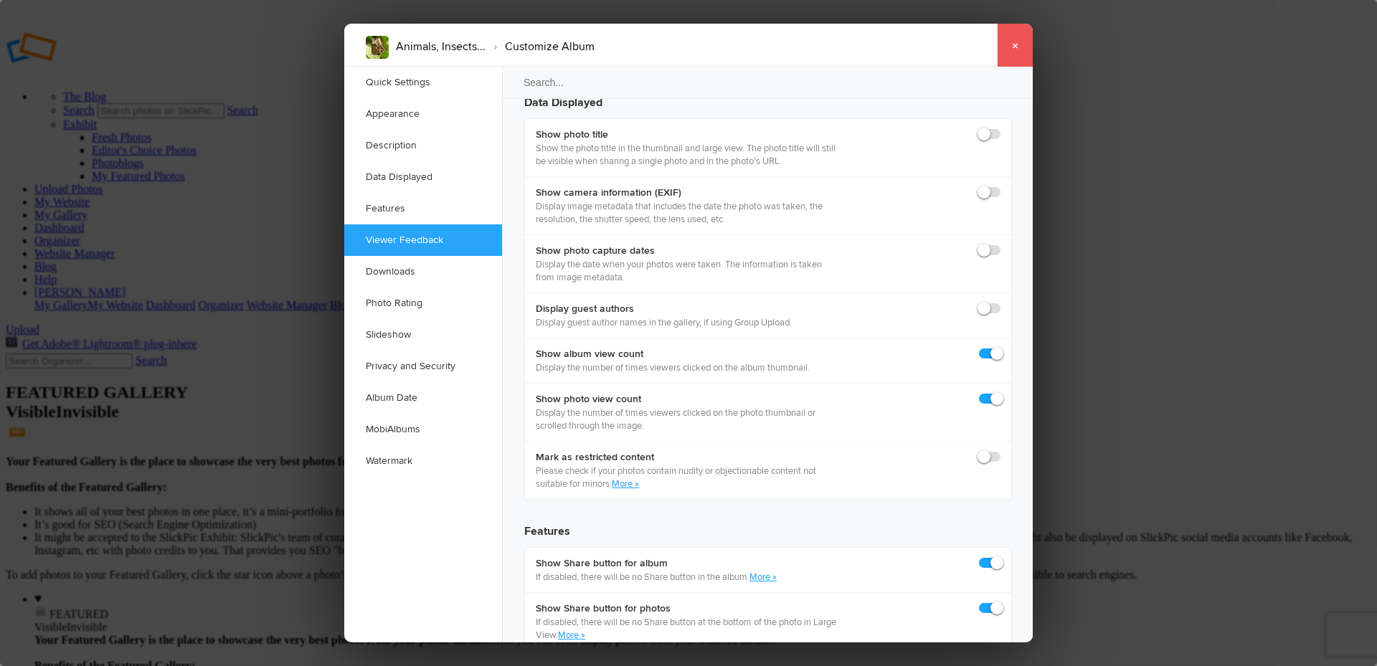
click at [1018, 47] on link "×" at bounding box center [1015, 45] width 36 height 43
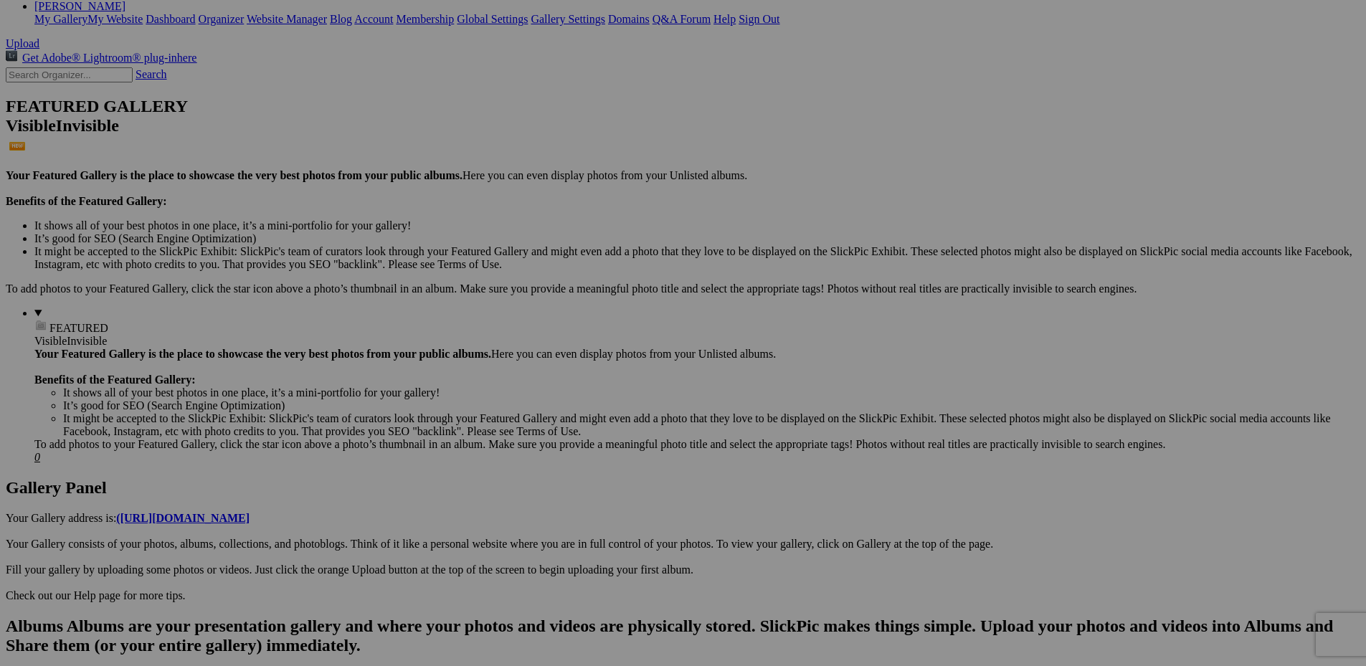
scroll to position [287, 0]
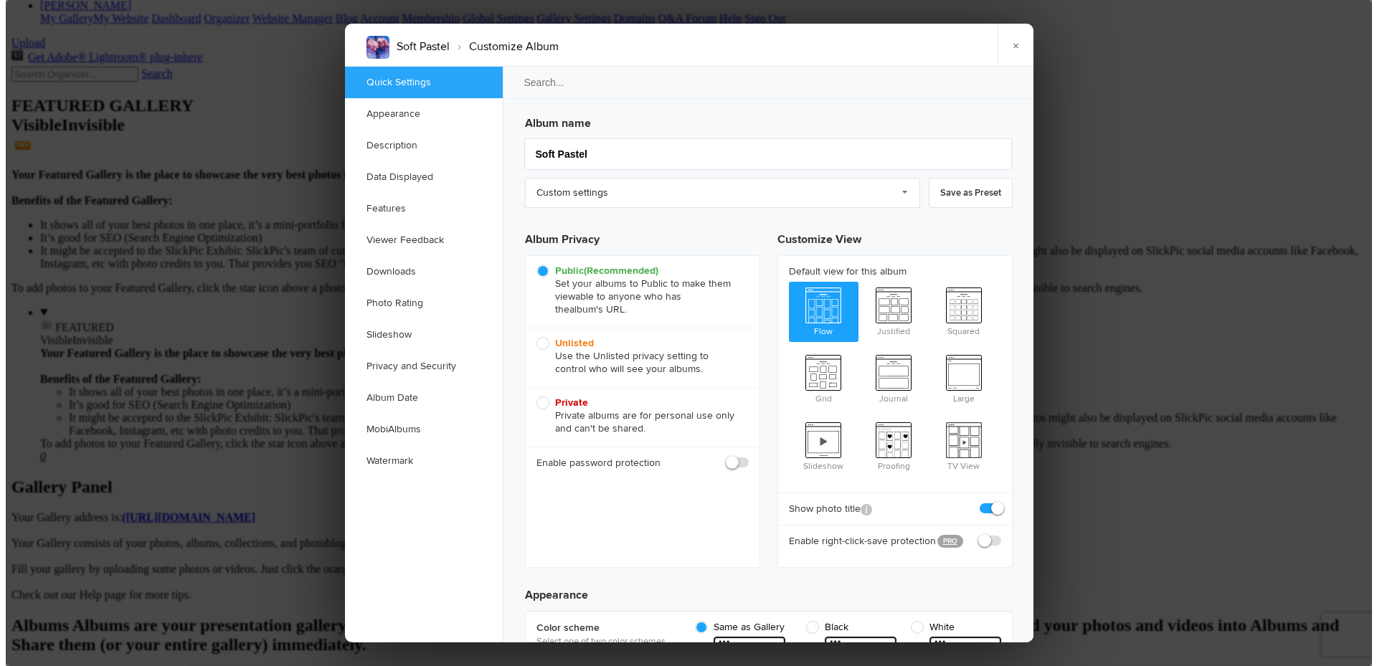
scroll to position [0, 0]
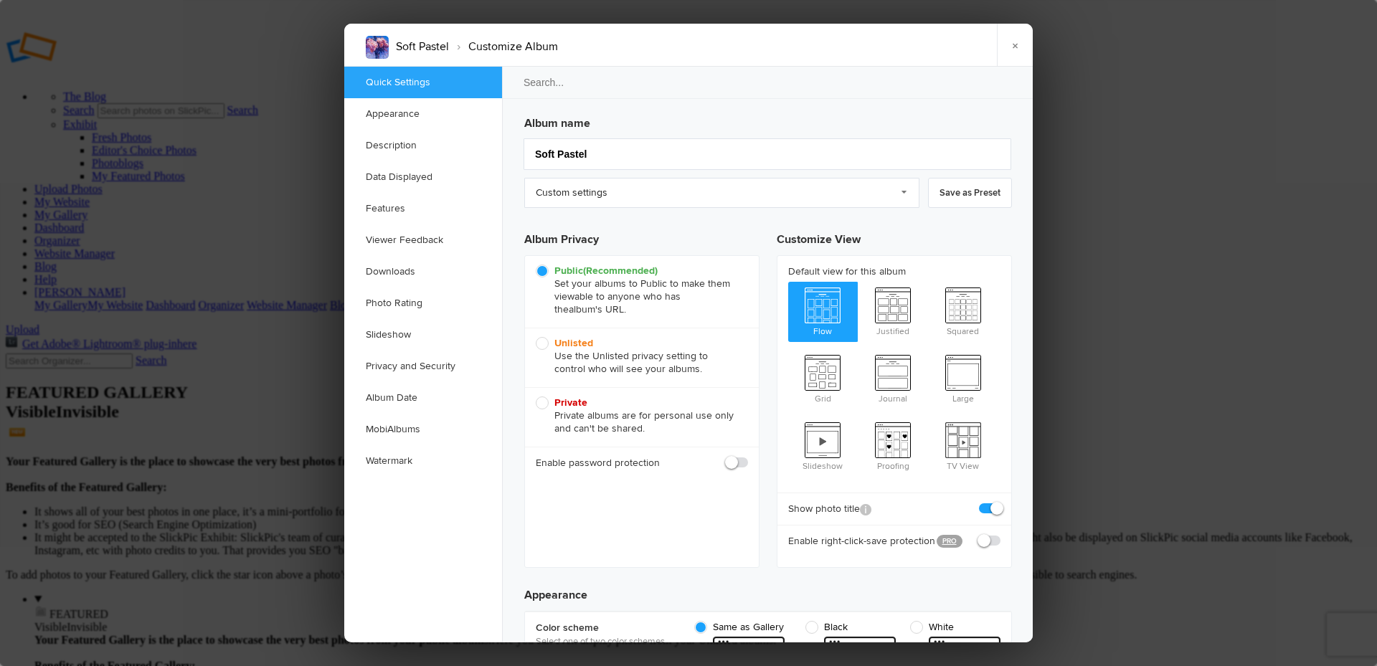
checkbox input "true"
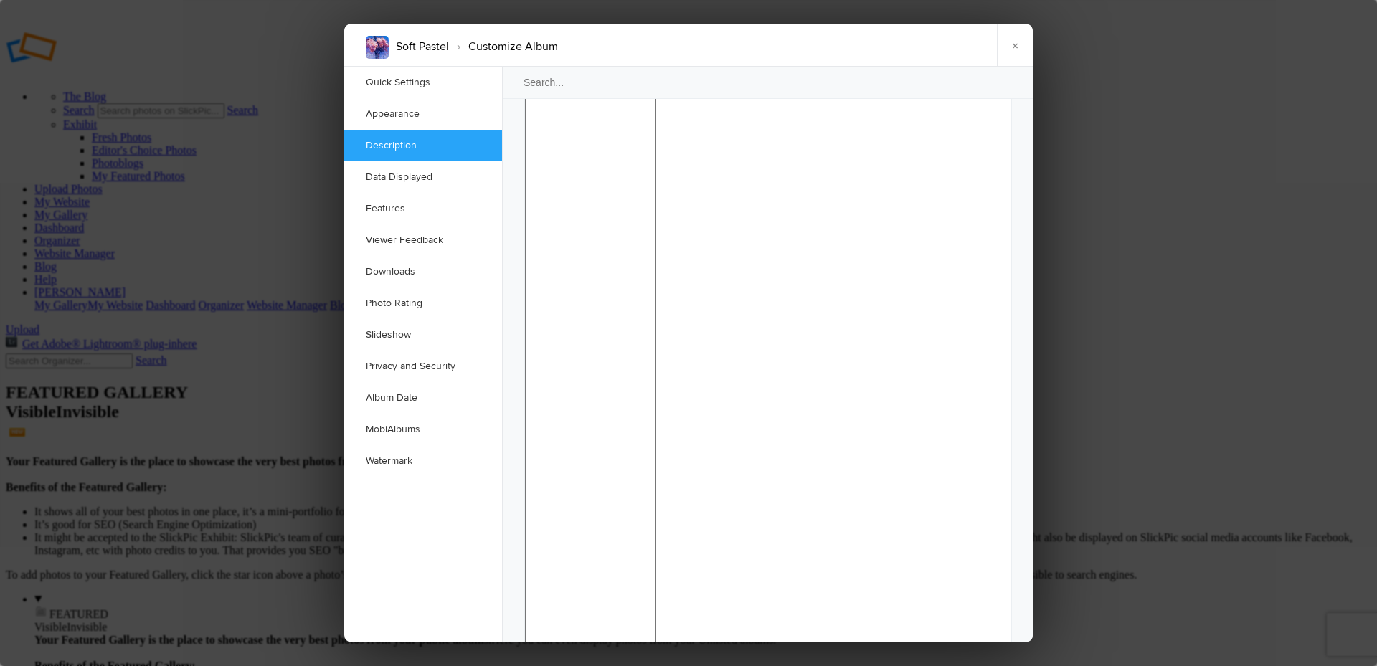
scroll to position [1291, 0]
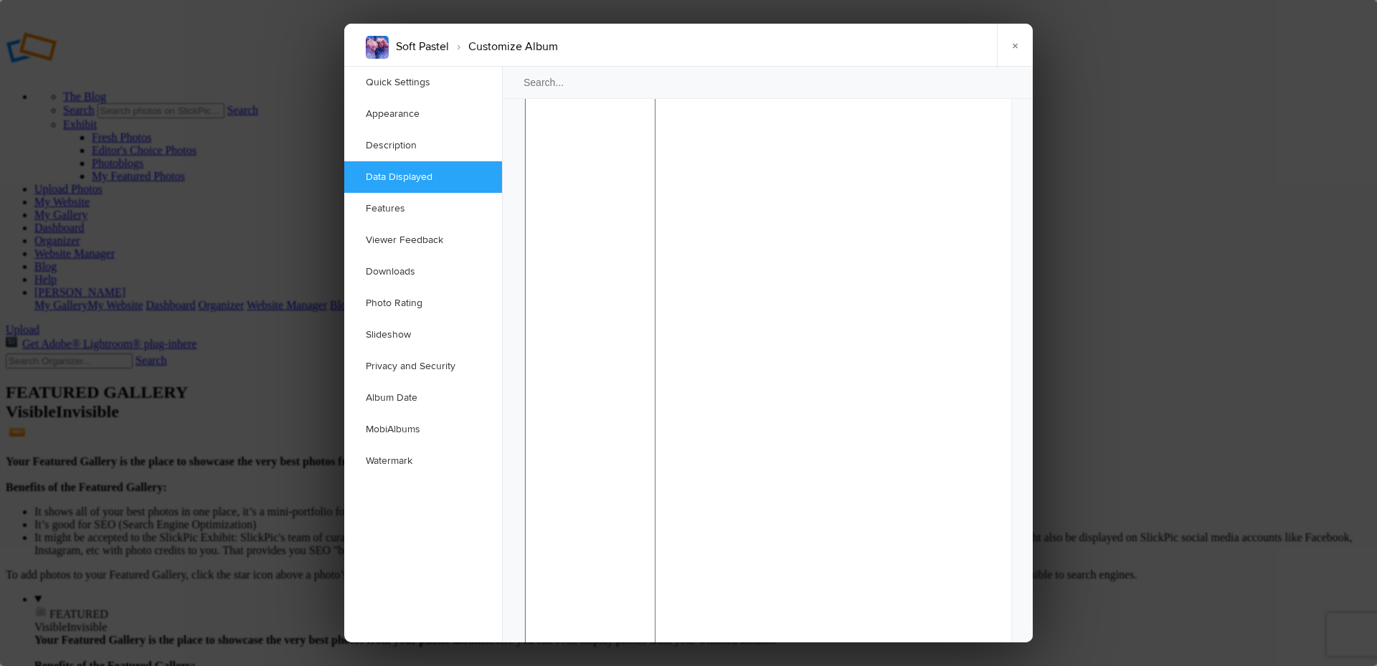
checkbox input "false"
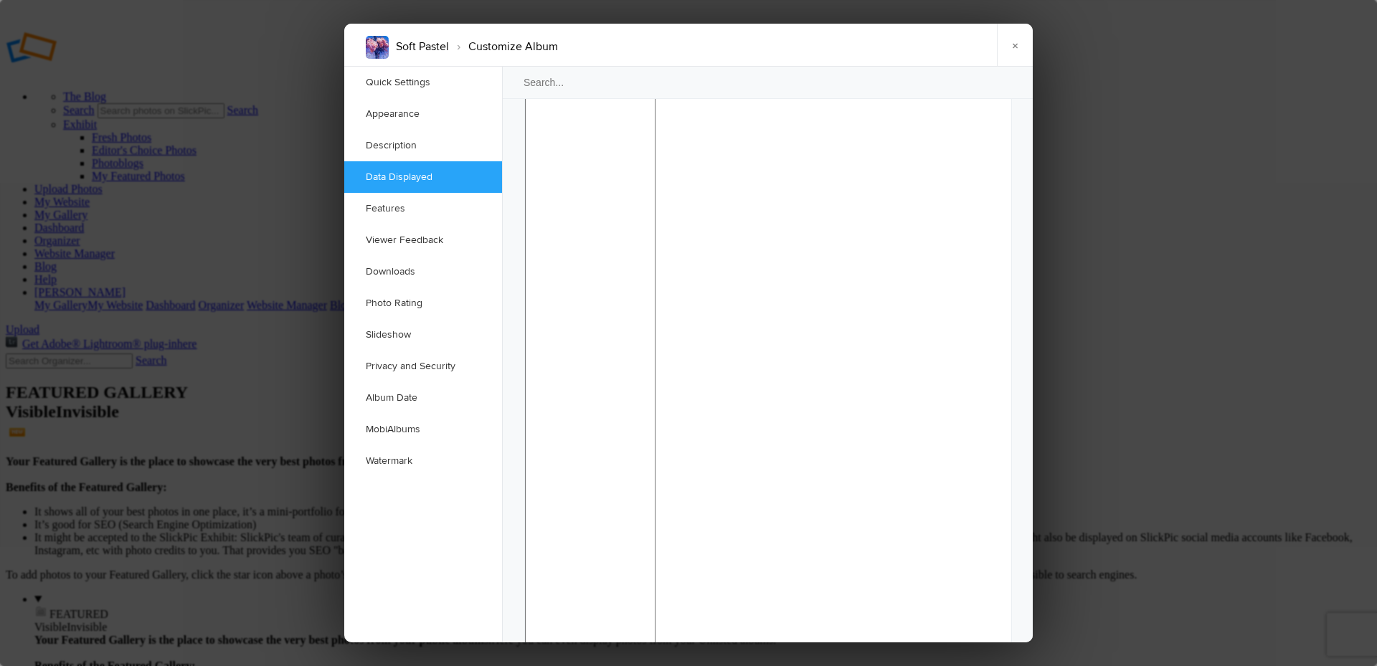
checkbox input "false"
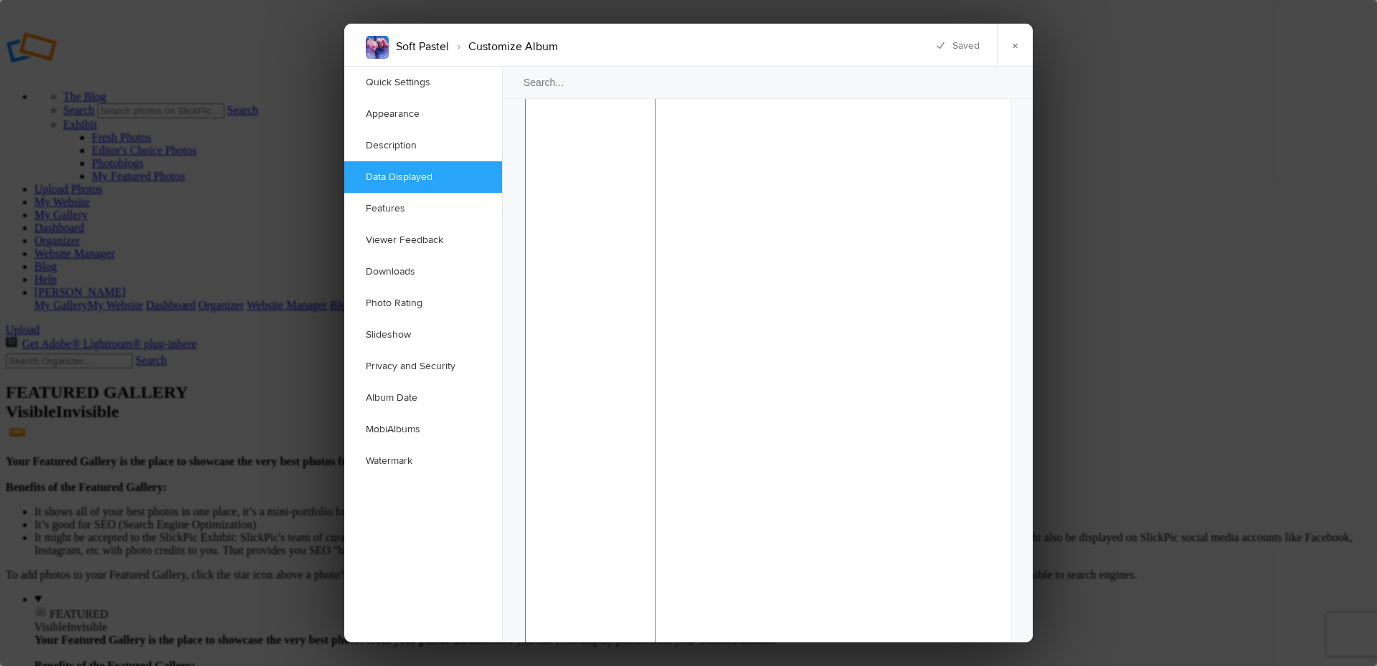
checkbox input "false"
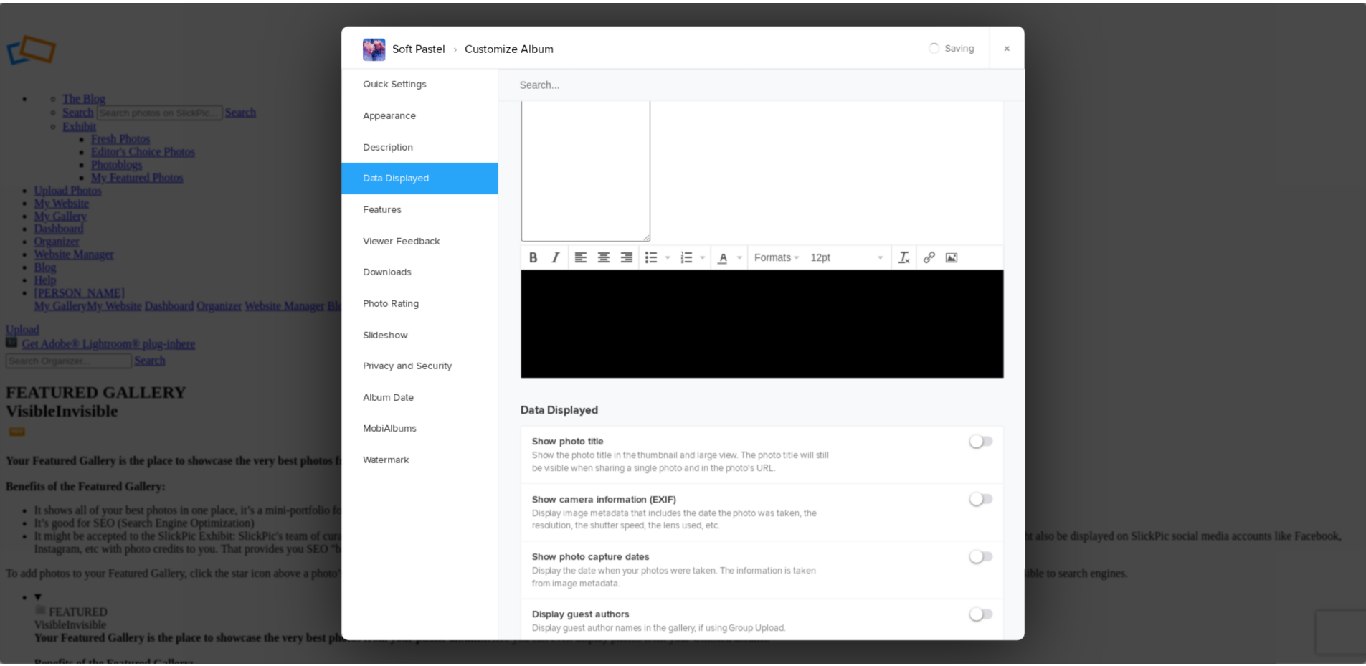
scroll to position [1721, 0]
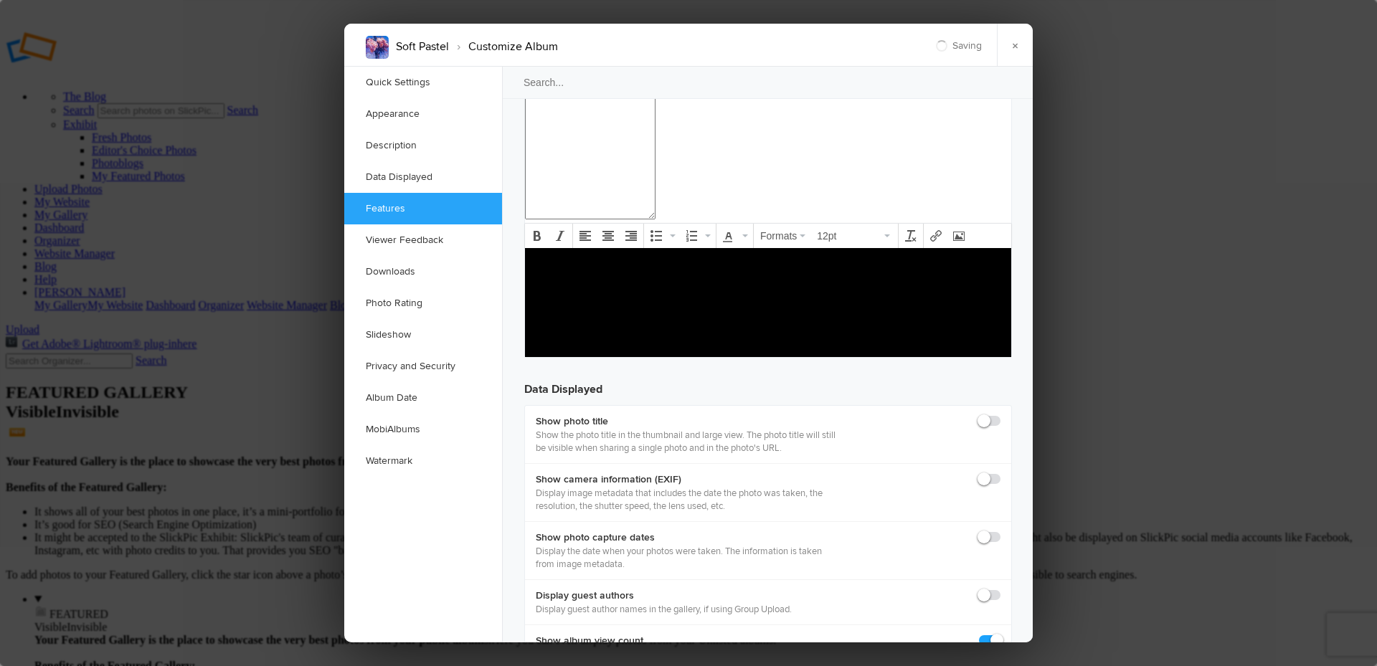
checkbox input "false"
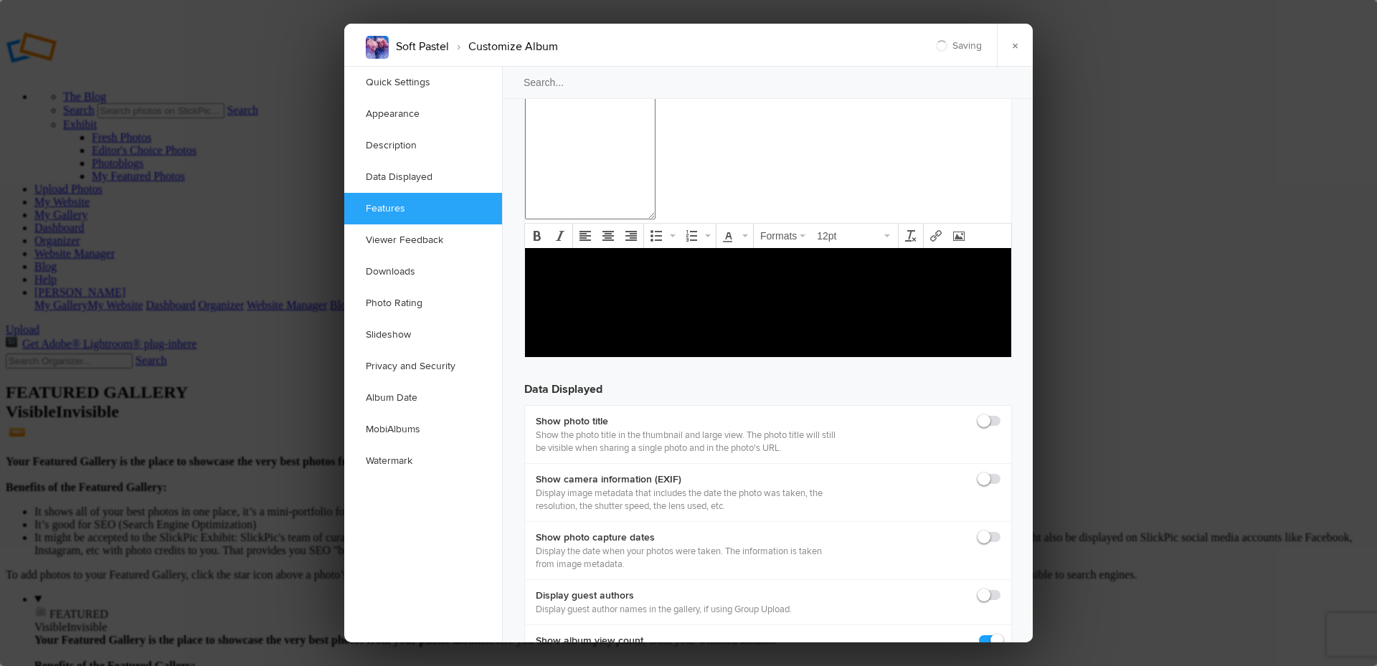
checkbox input "false"
click at [1016, 43] on link "×" at bounding box center [1015, 45] width 36 height 43
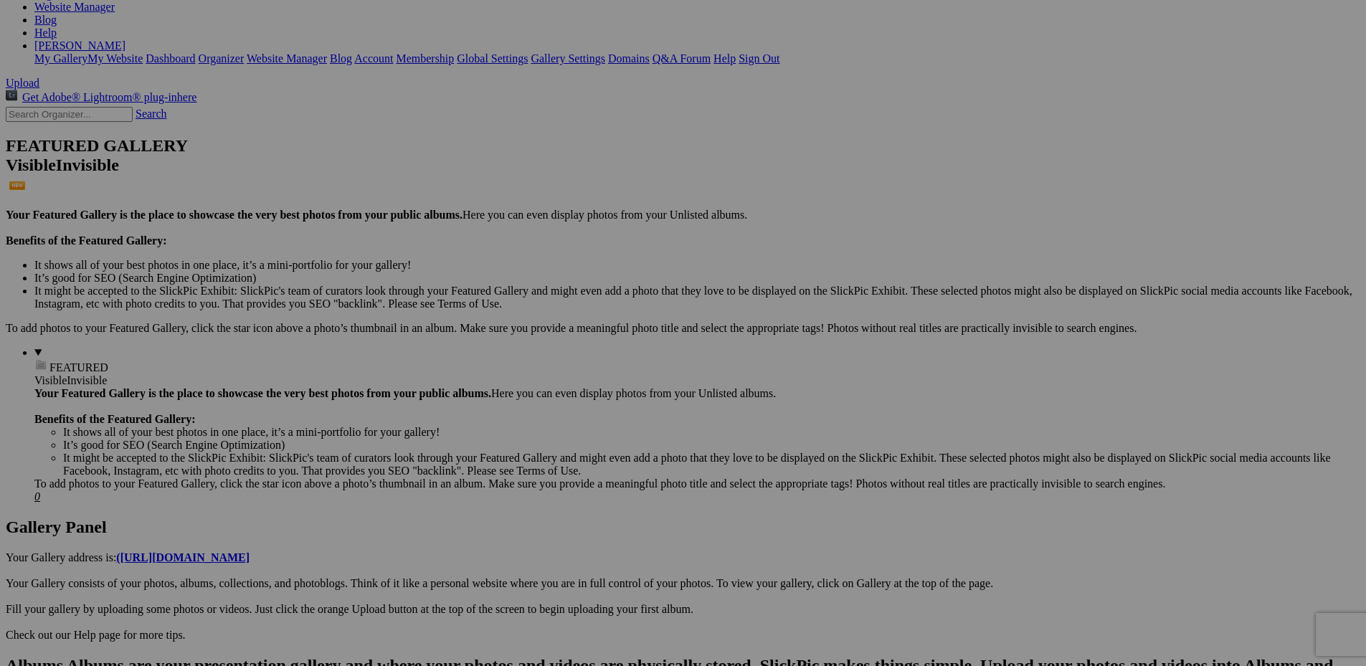
scroll to position [382, 0]
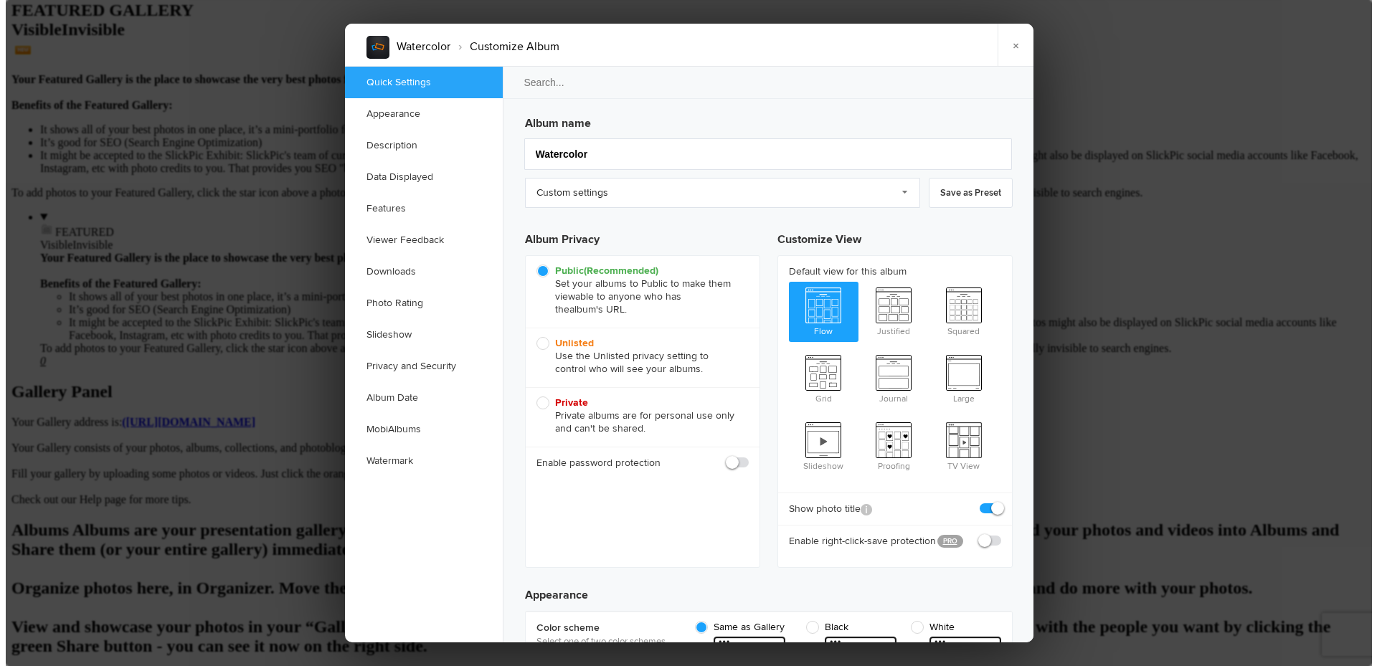
scroll to position [0, 0]
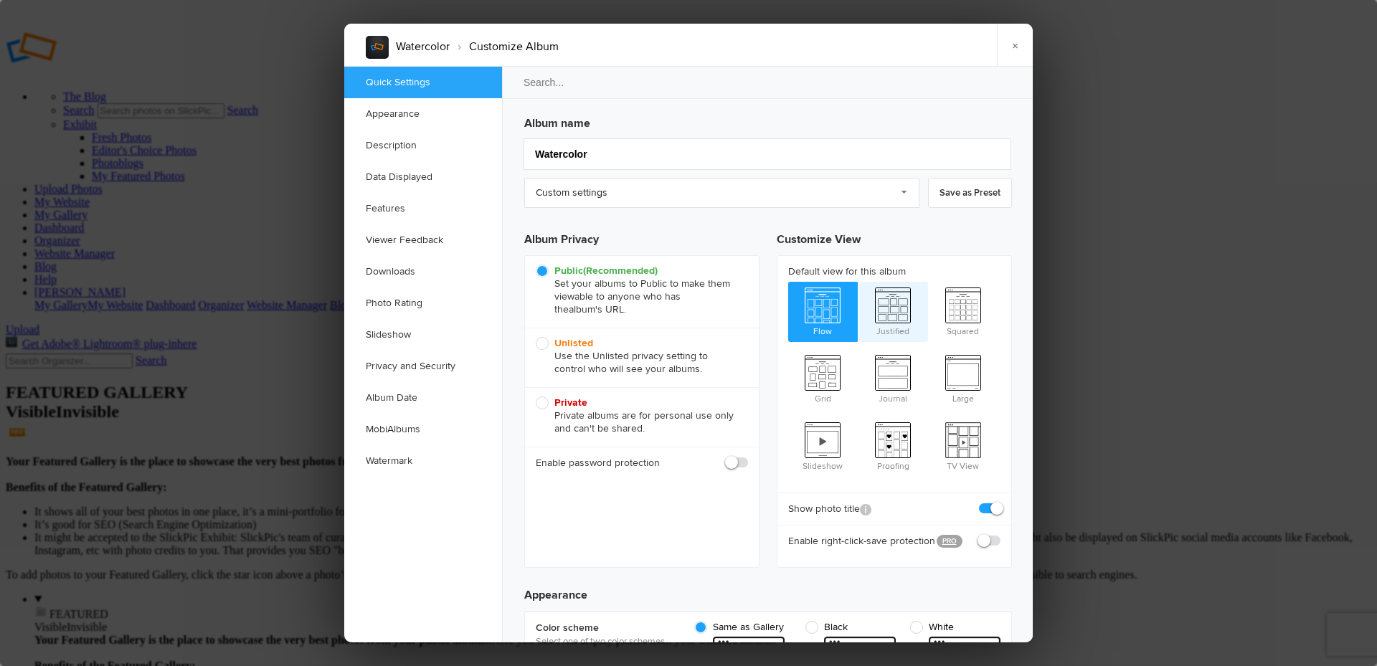
checkbox input "true"
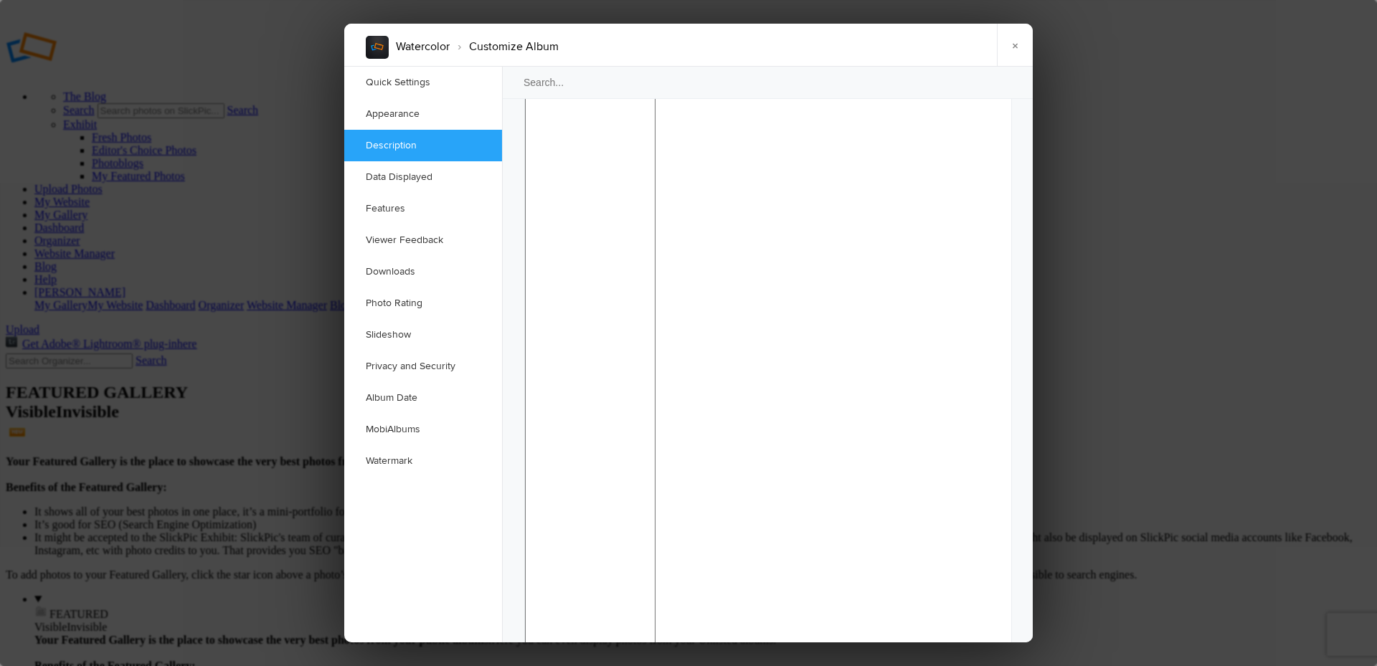
scroll to position [1339, 0]
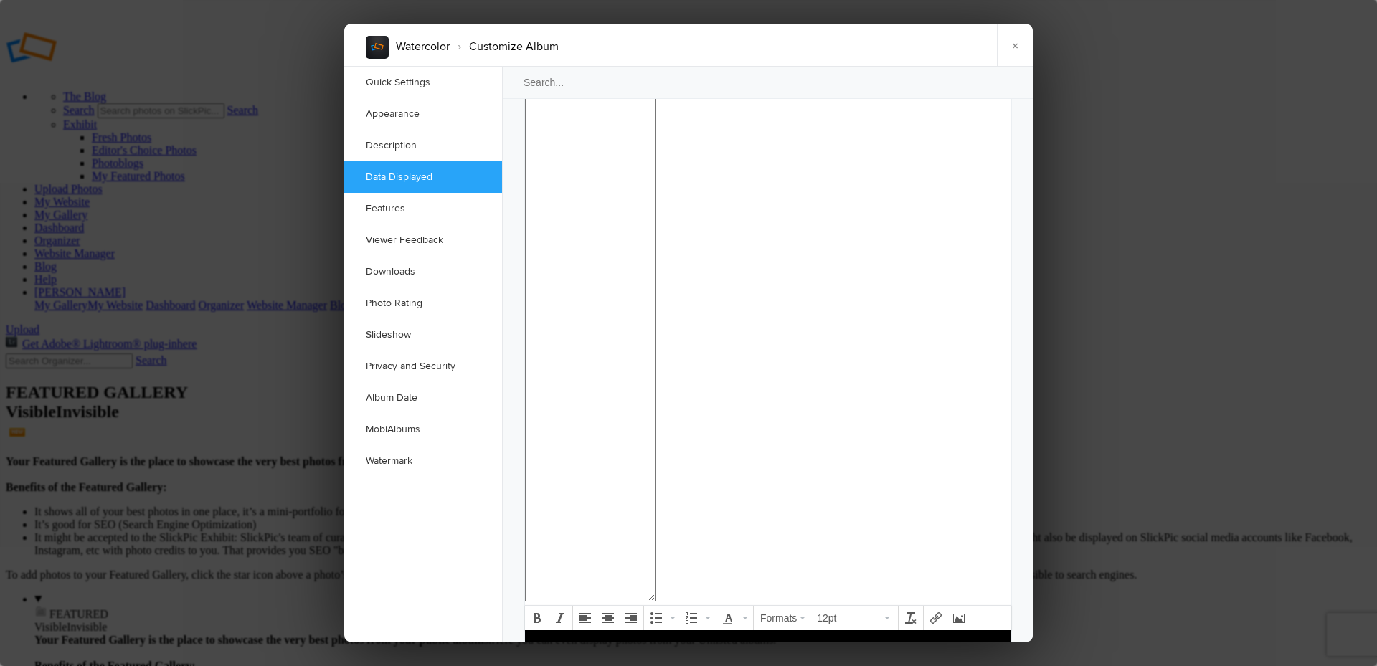
checkbox input "false"
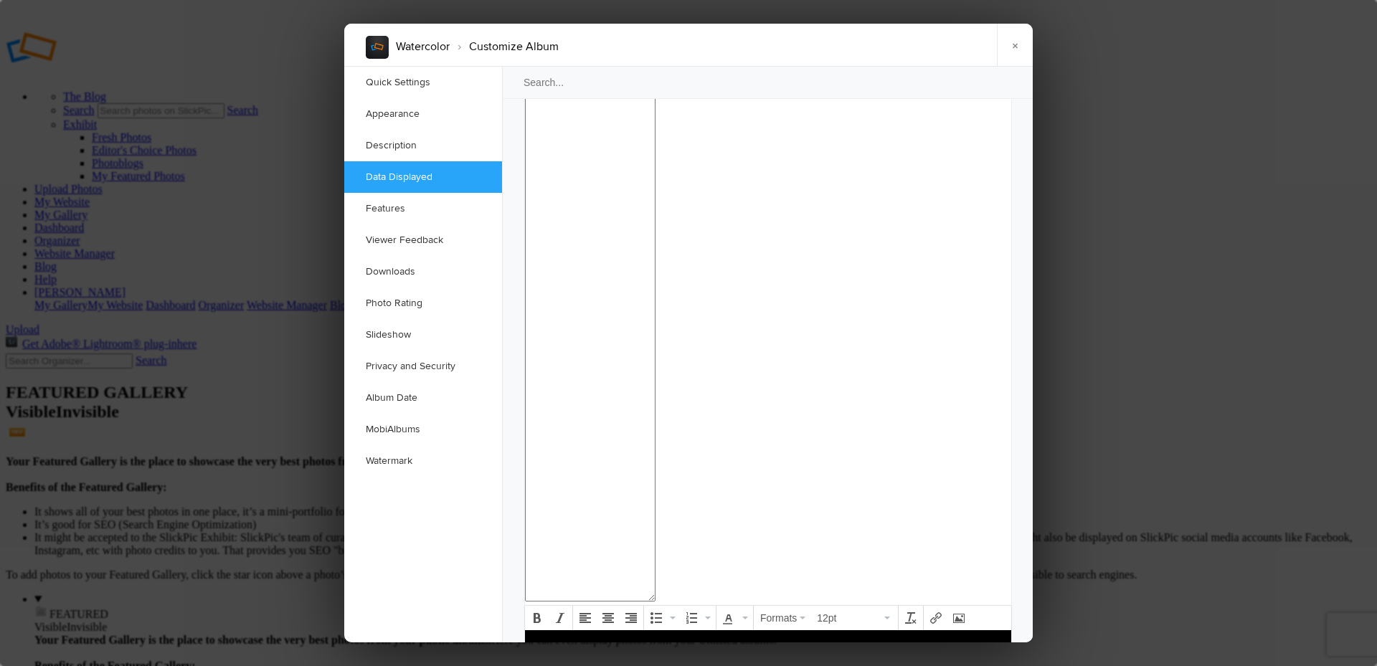
checkbox input "false"
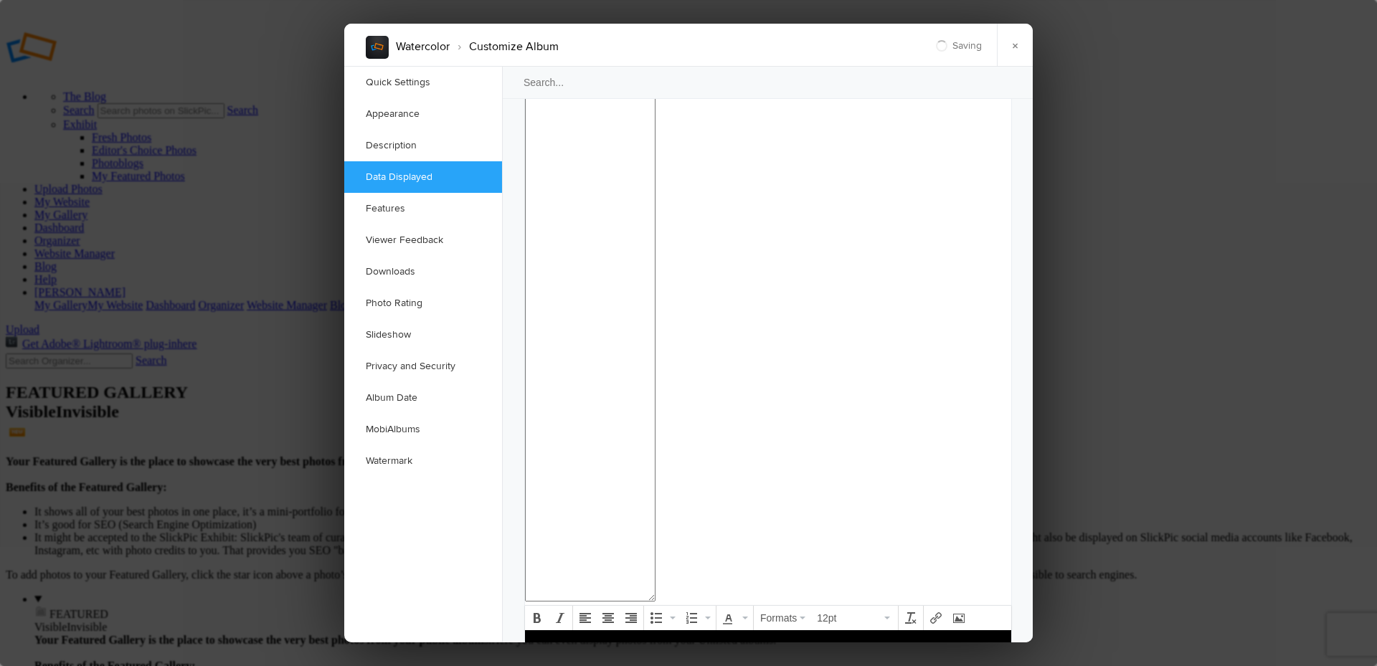
checkbox input "false"
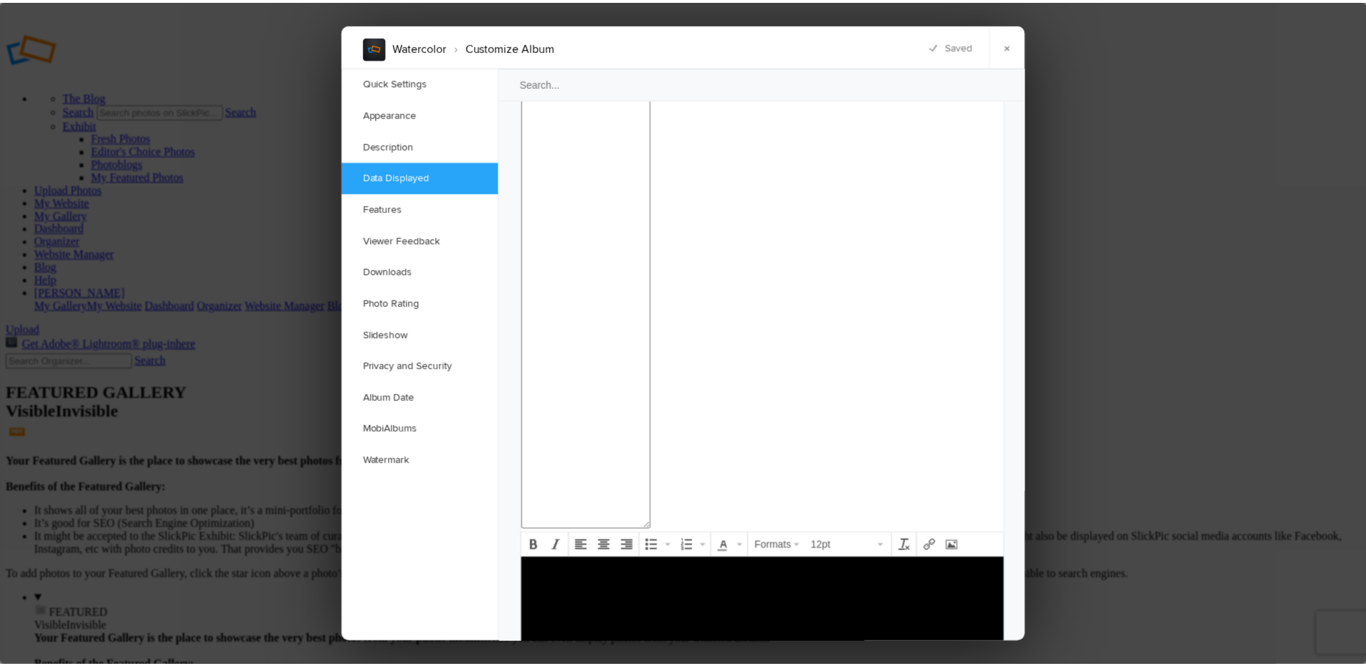
scroll to position [1673, 0]
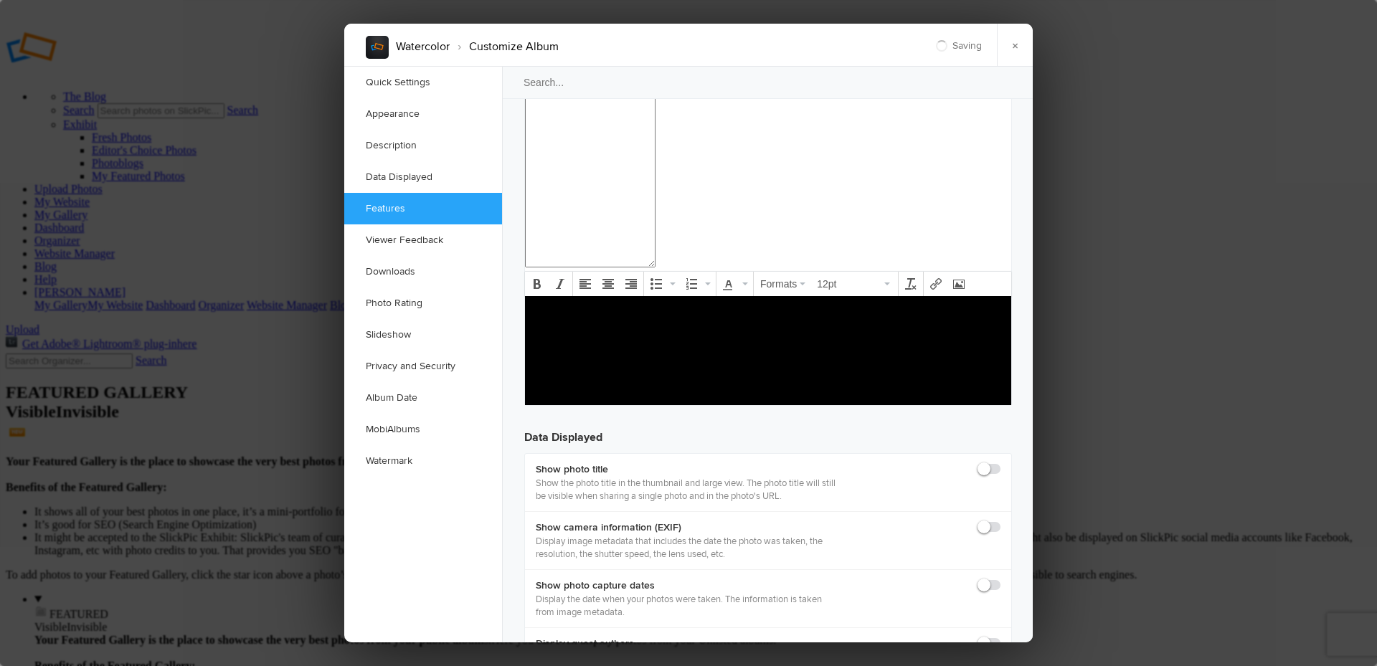
checkbox input "false"
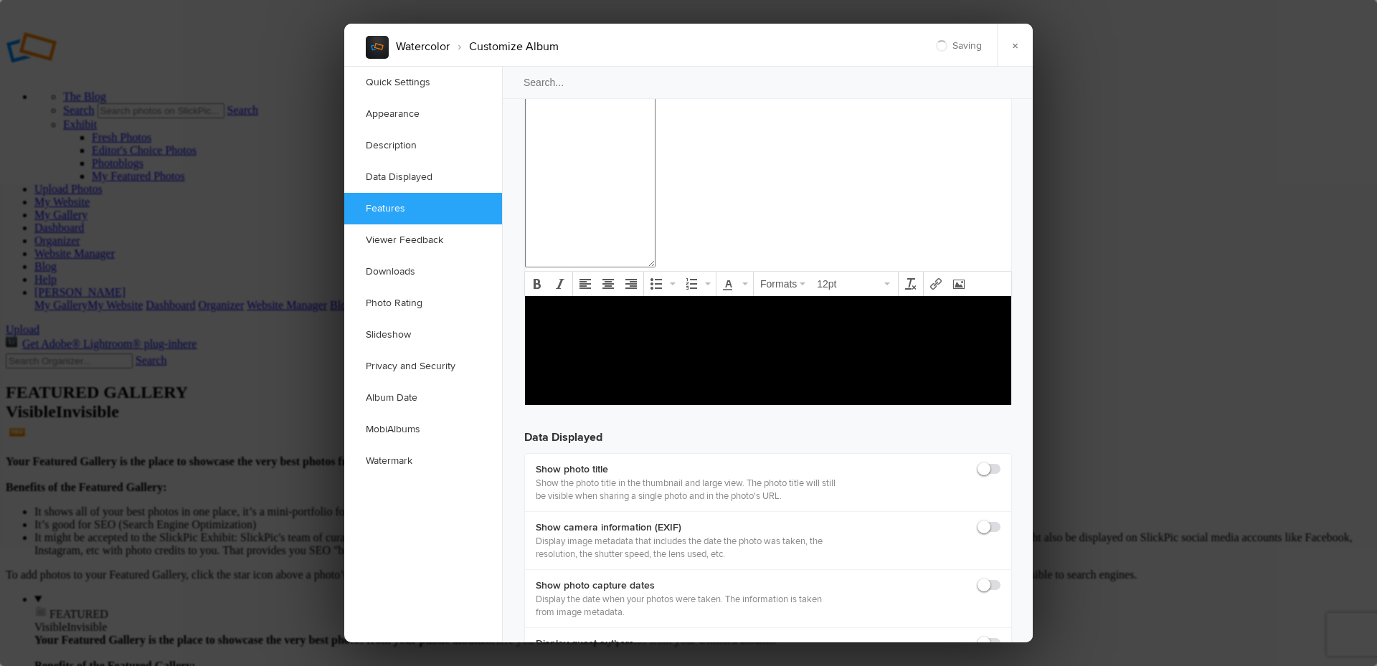
checkbox input "false"
click at [1014, 47] on link "×" at bounding box center [1015, 45] width 36 height 43
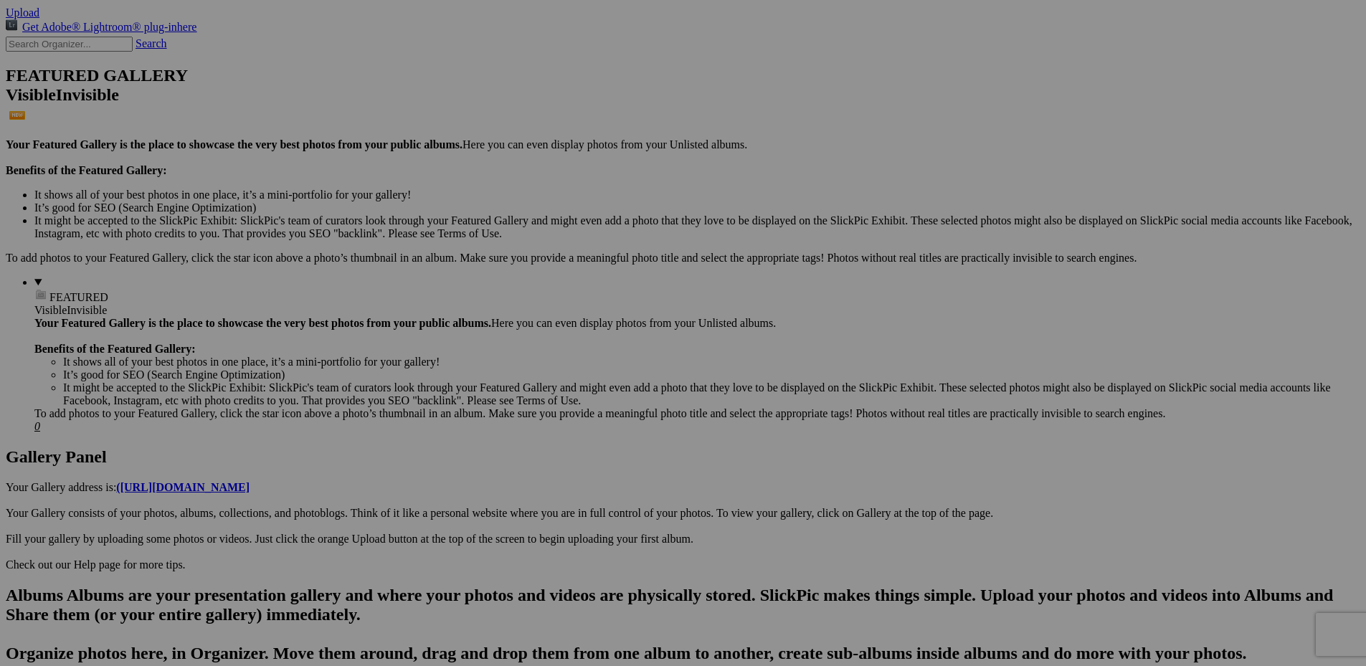
scroll to position [335, 0]
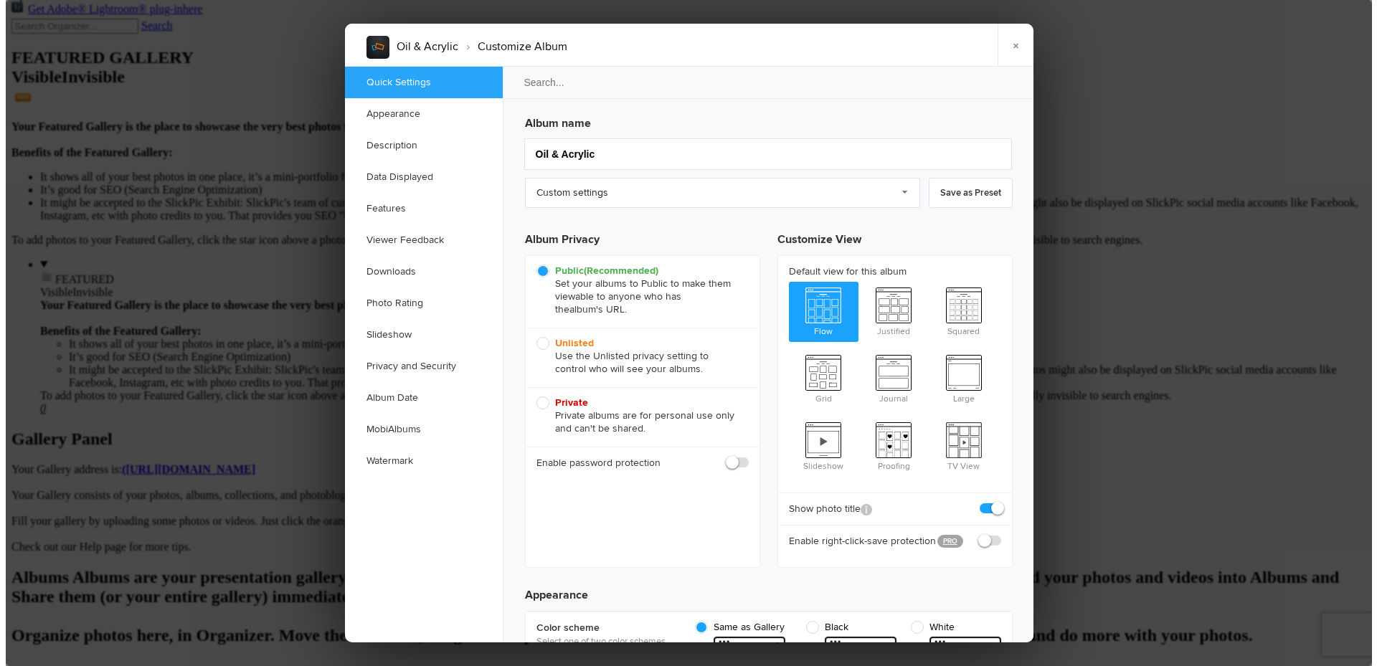
scroll to position [0, 0]
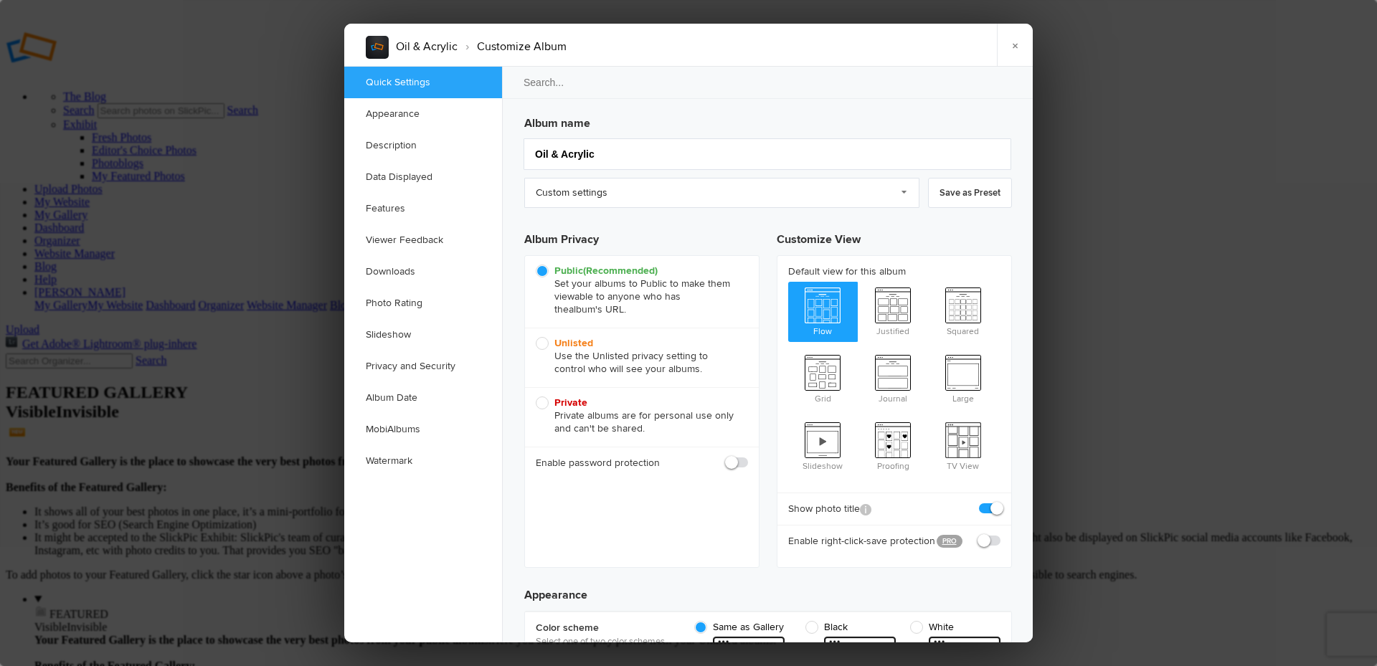
checkbox input "true"
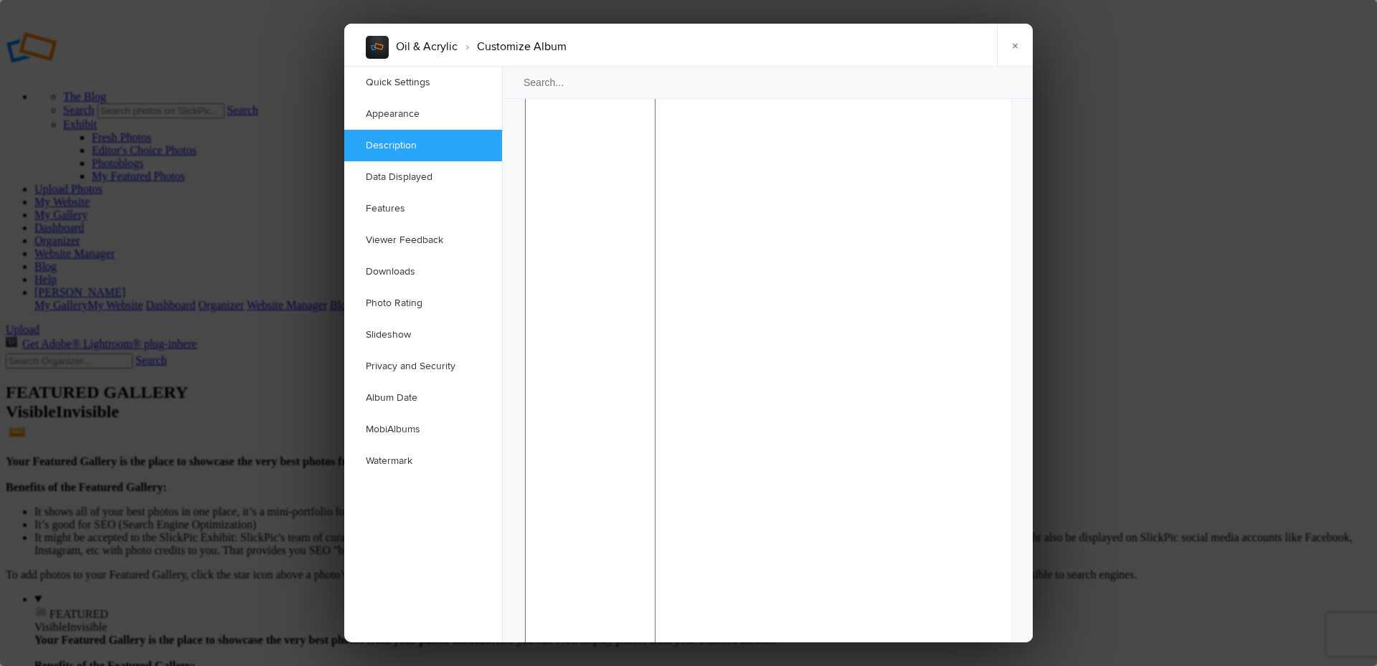
scroll to position [1291, 0]
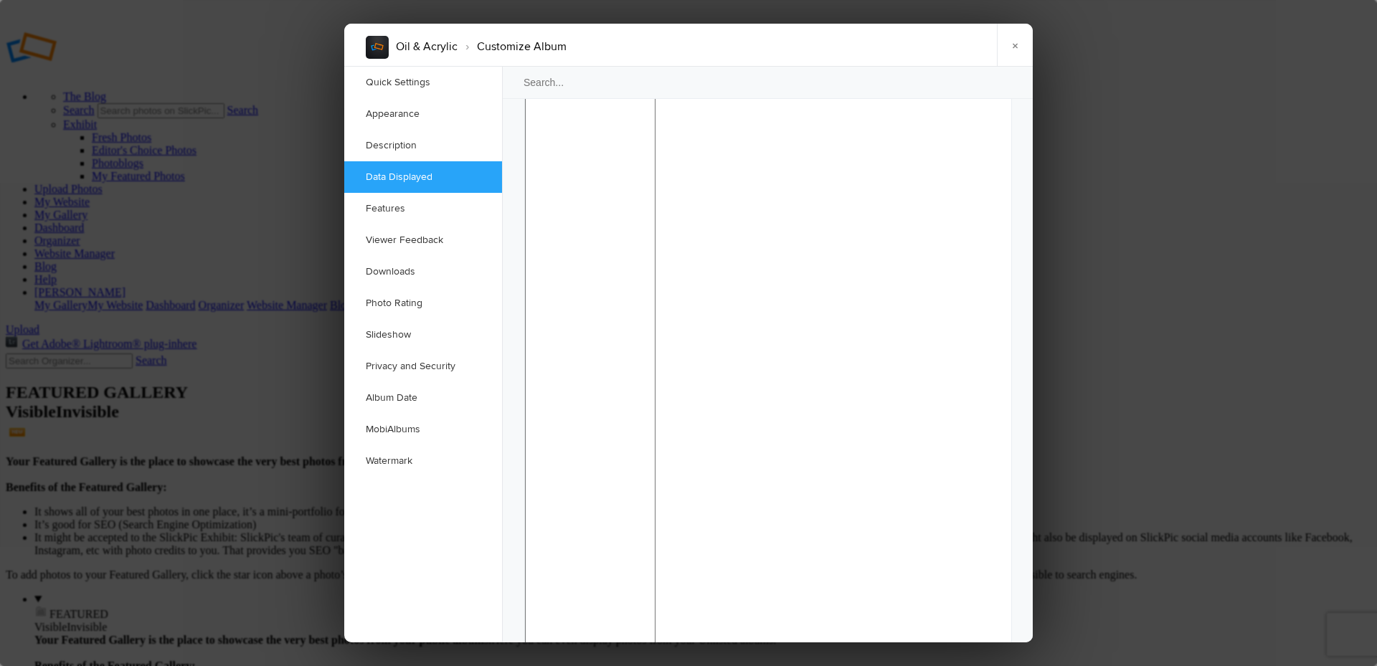
checkbox input "false"
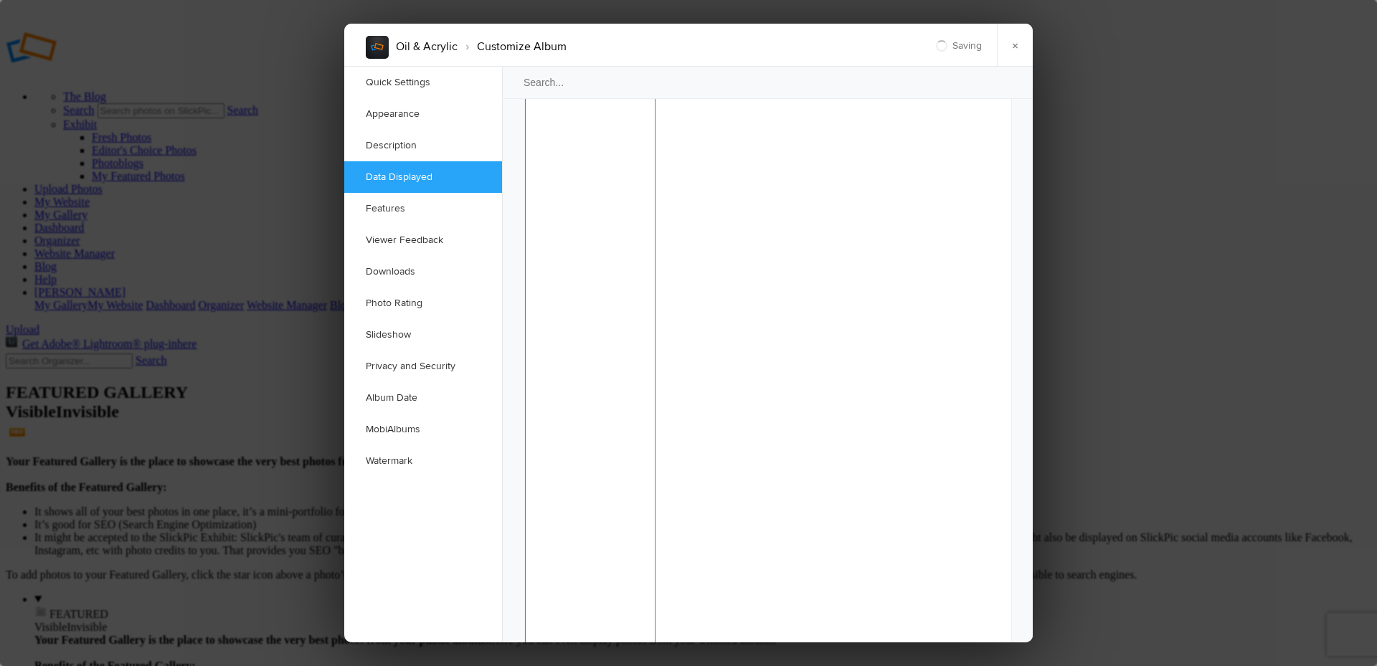
checkbox input "false"
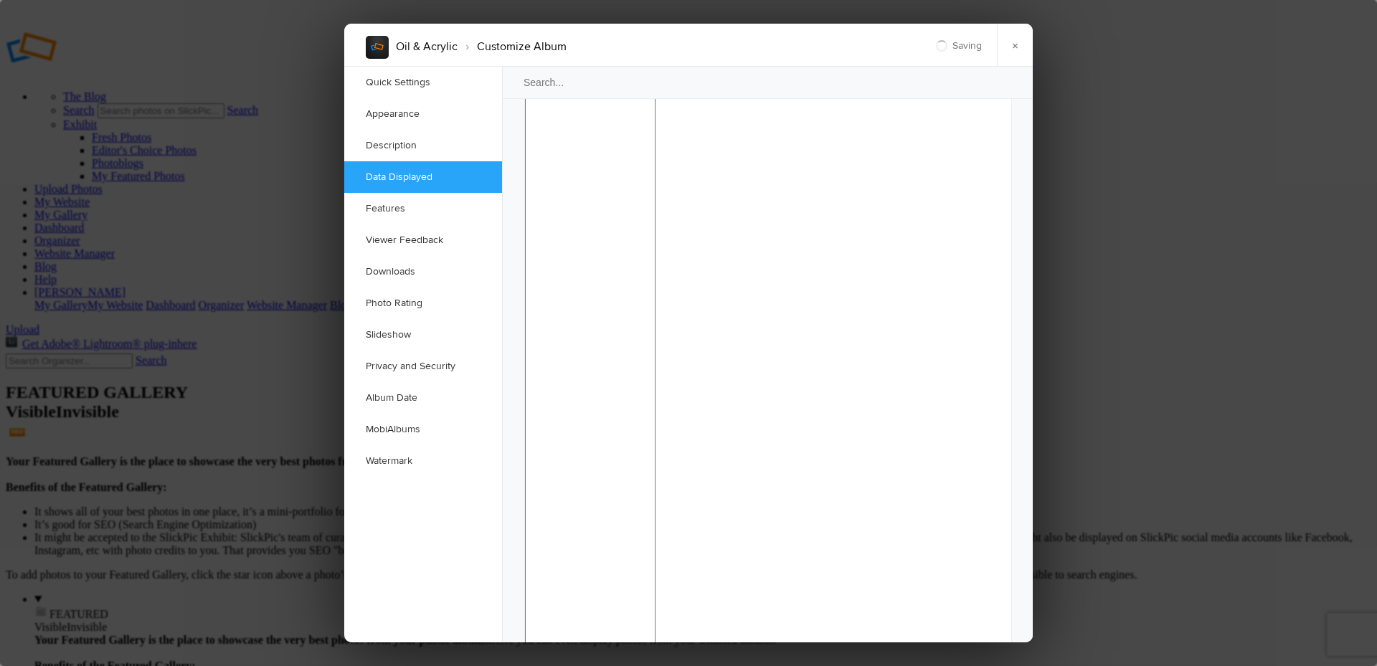
checkbox input "false"
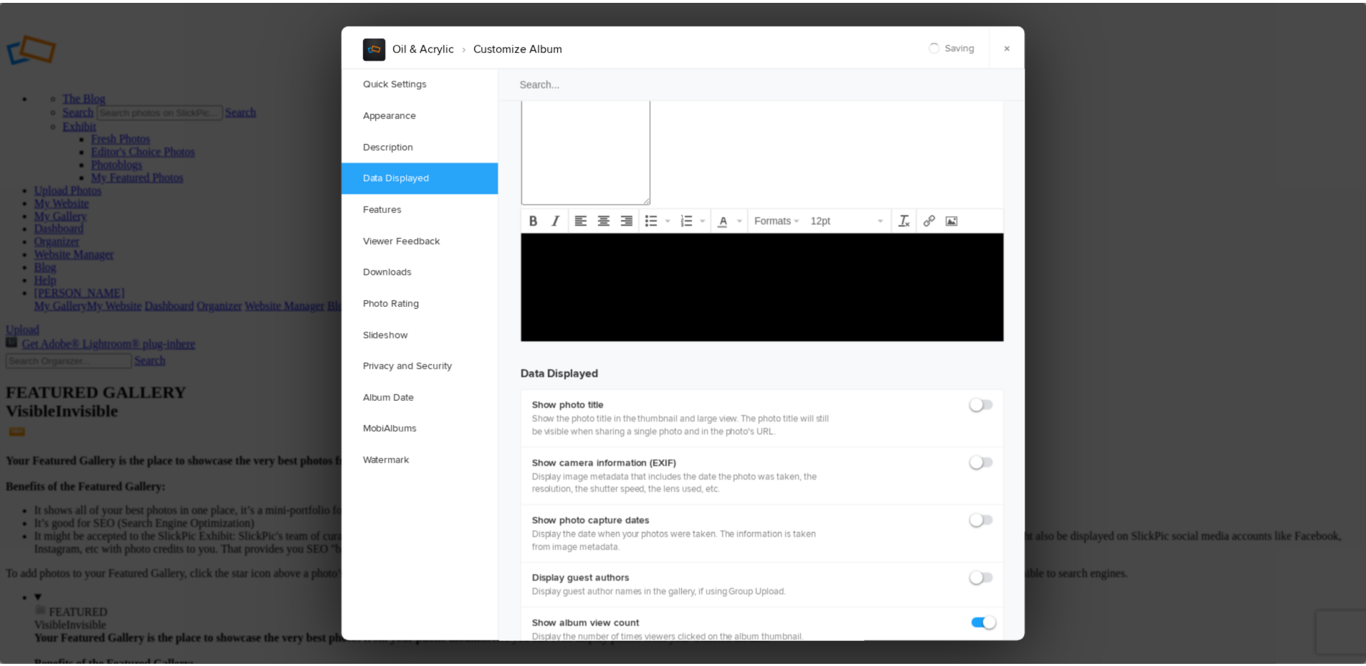
scroll to position [1769, 0]
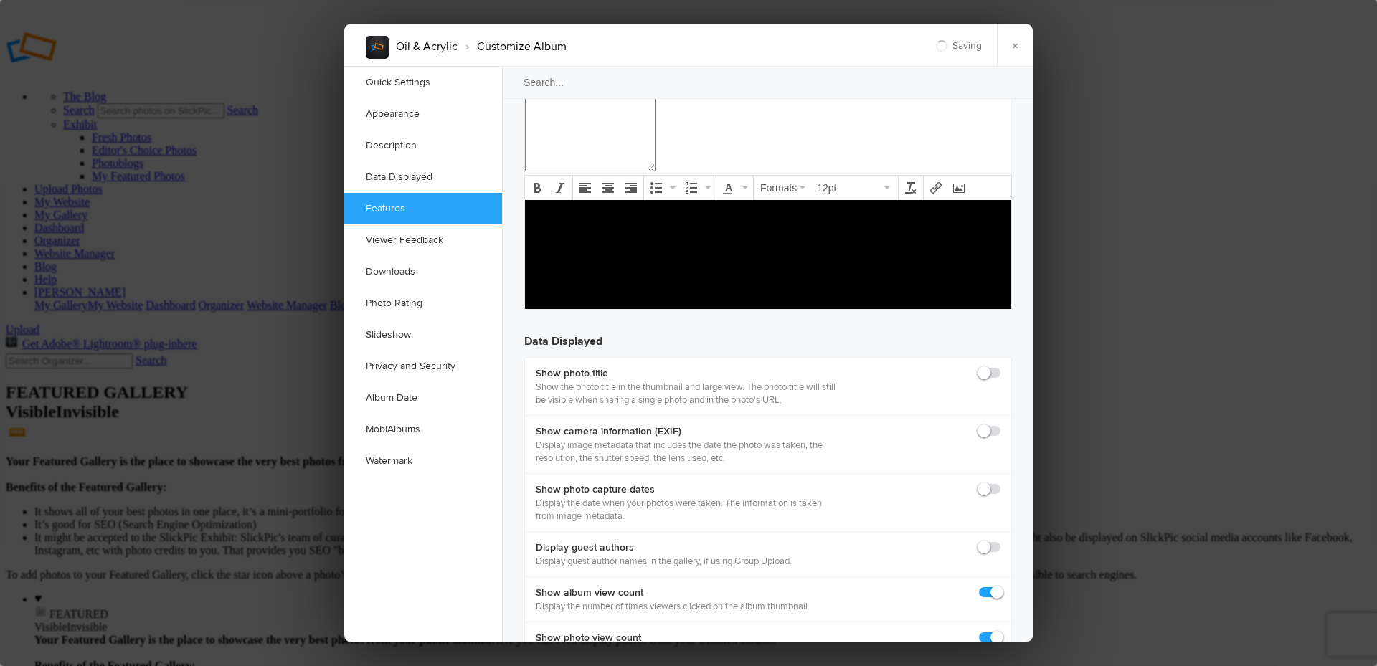
checkbox input "false"
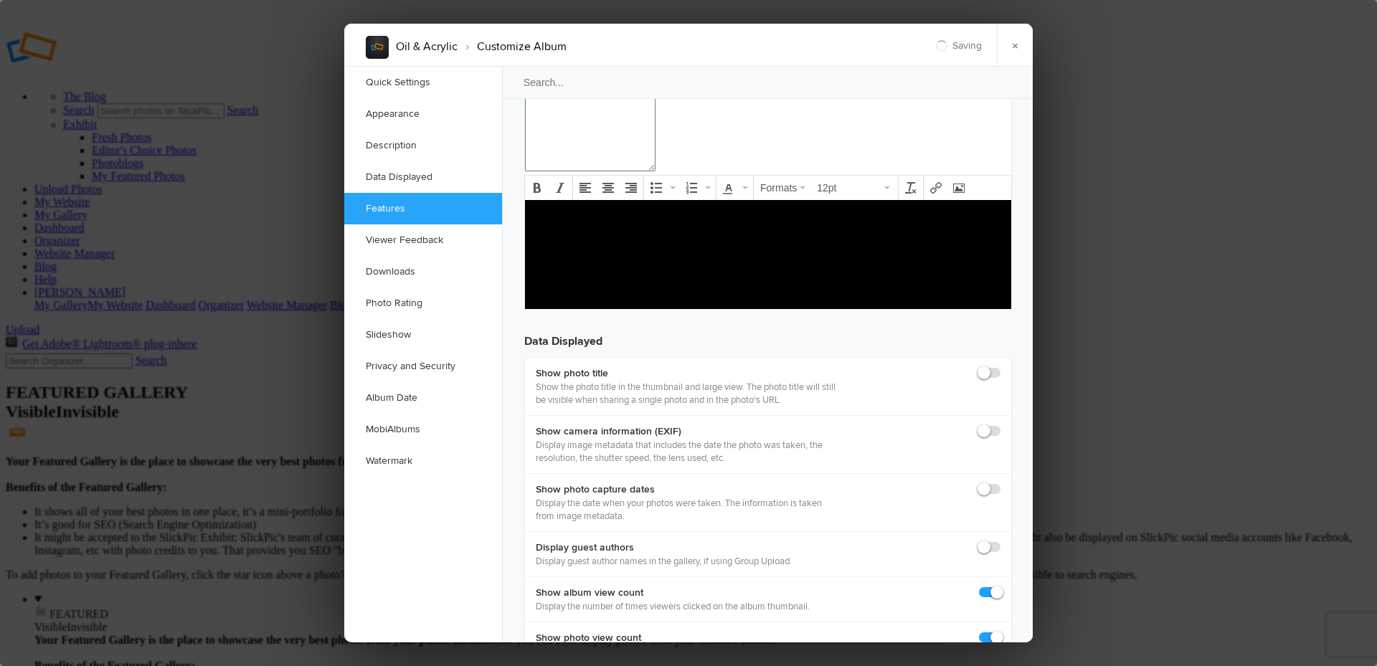
checkbox input "false"
click at [1013, 41] on link "×" at bounding box center [1015, 45] width 36 height 43
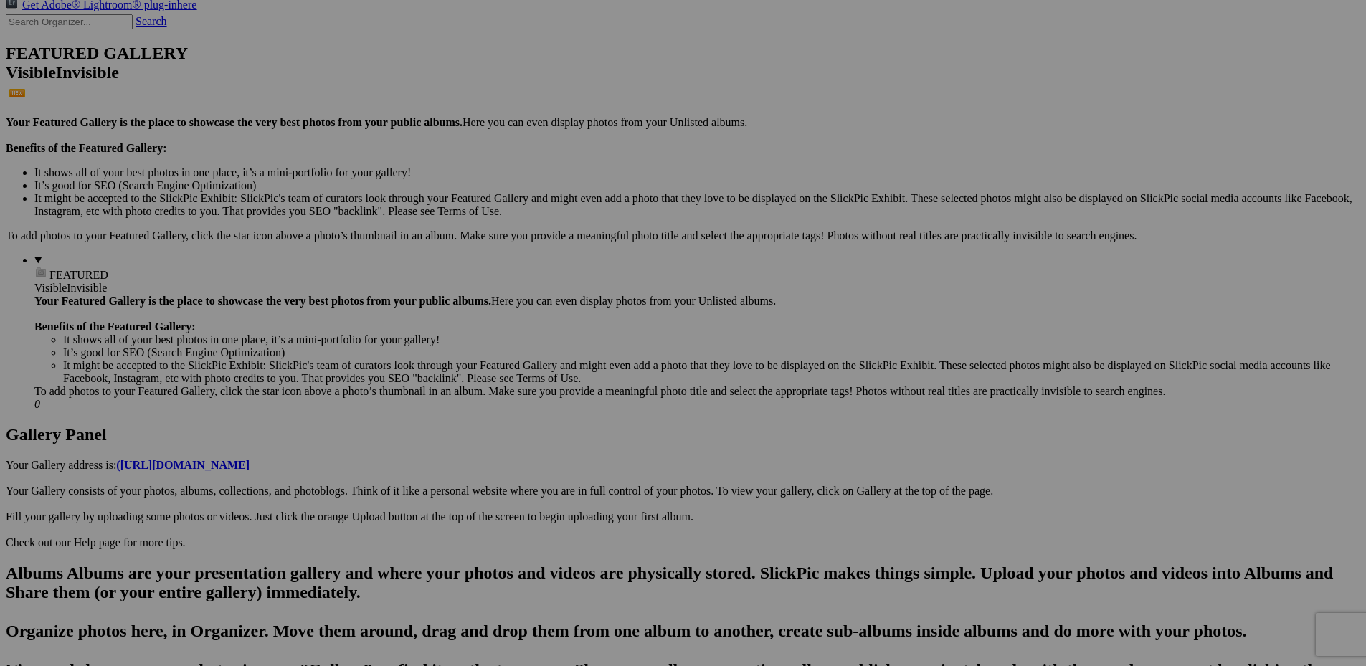
scroll to position [382, 0]
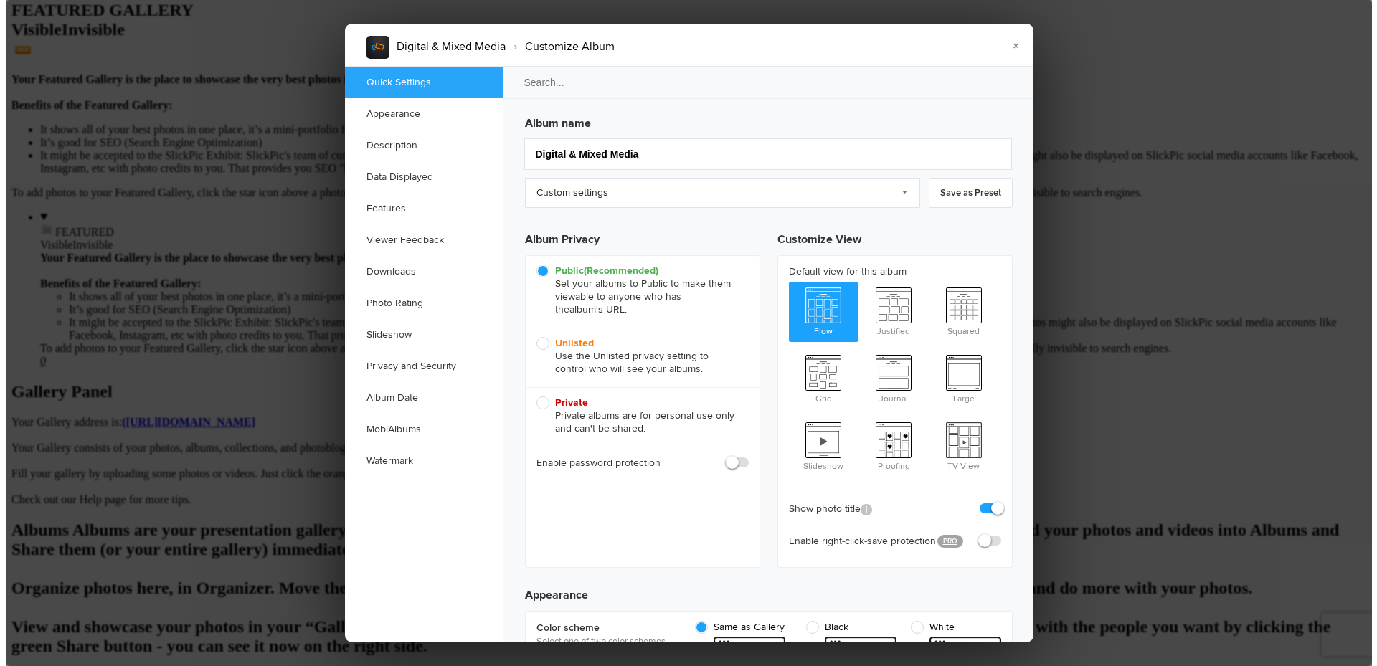
scroll to position [0, 0]
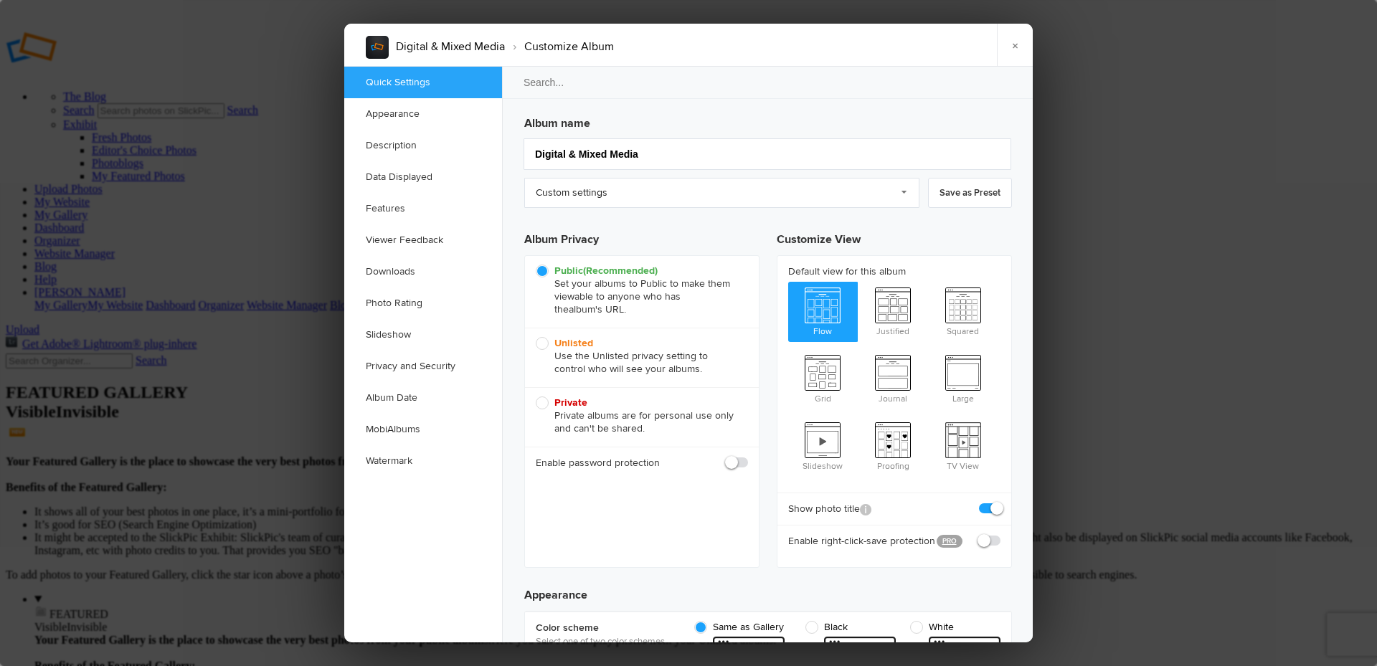
checkbox input "true"
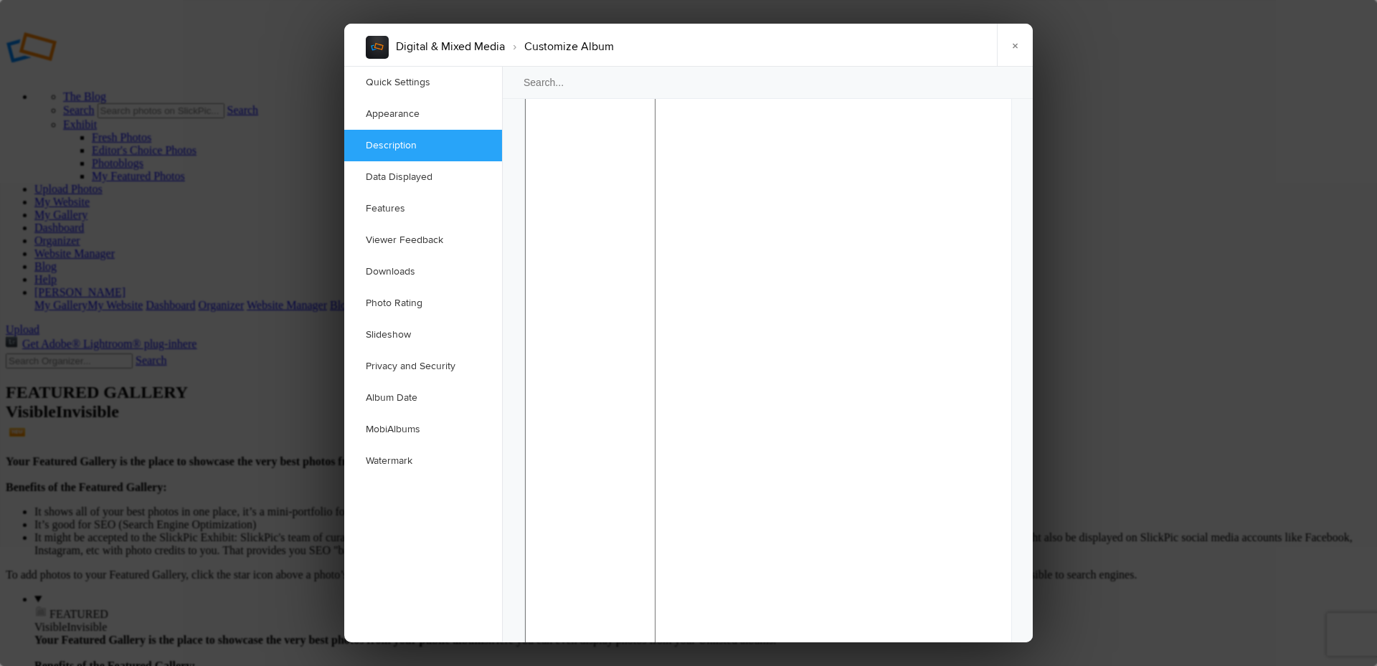
scroll to position [1291, 0]
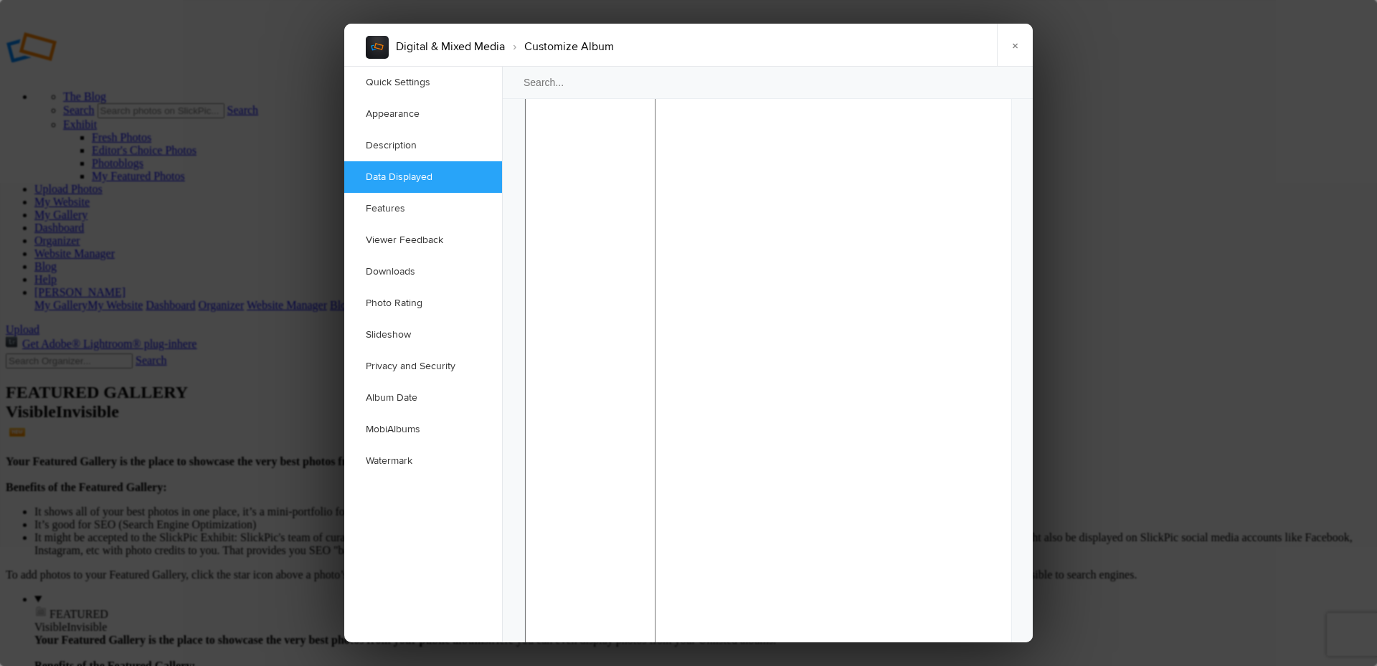
checkbox input "false"
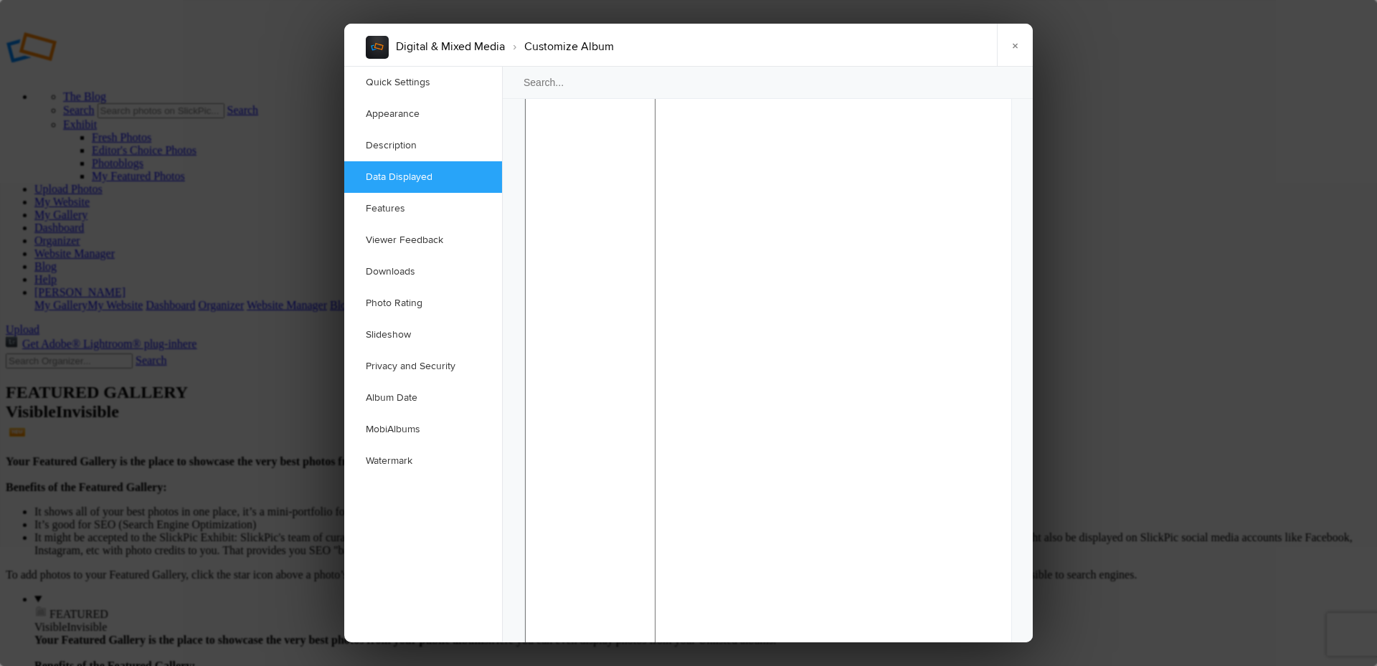
checkbox input "false"
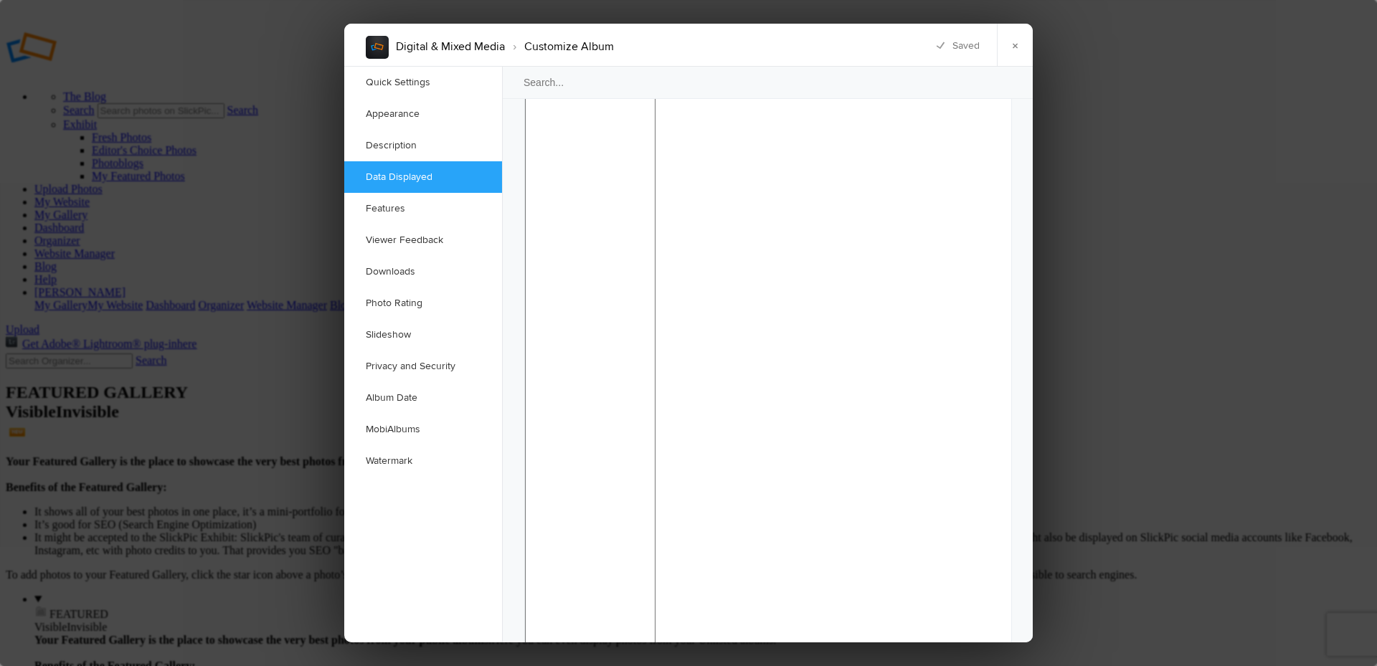
checkbox input "false"
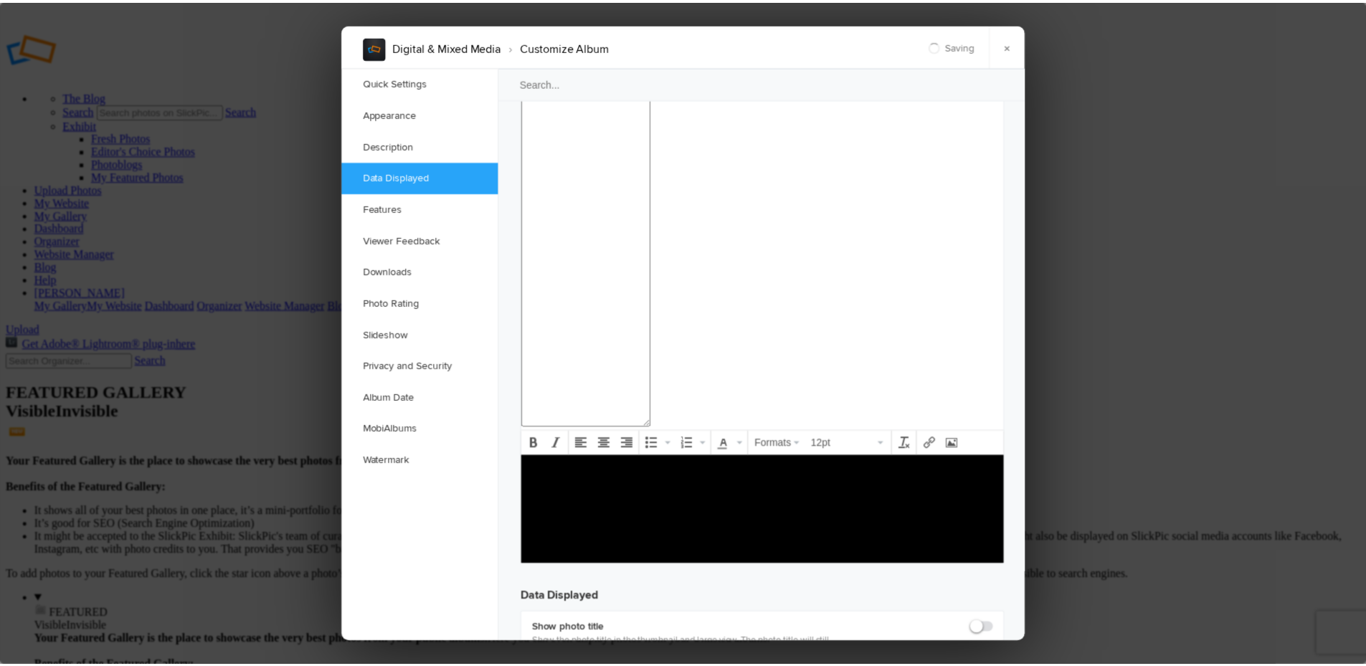
scroll to position [1816, 0]
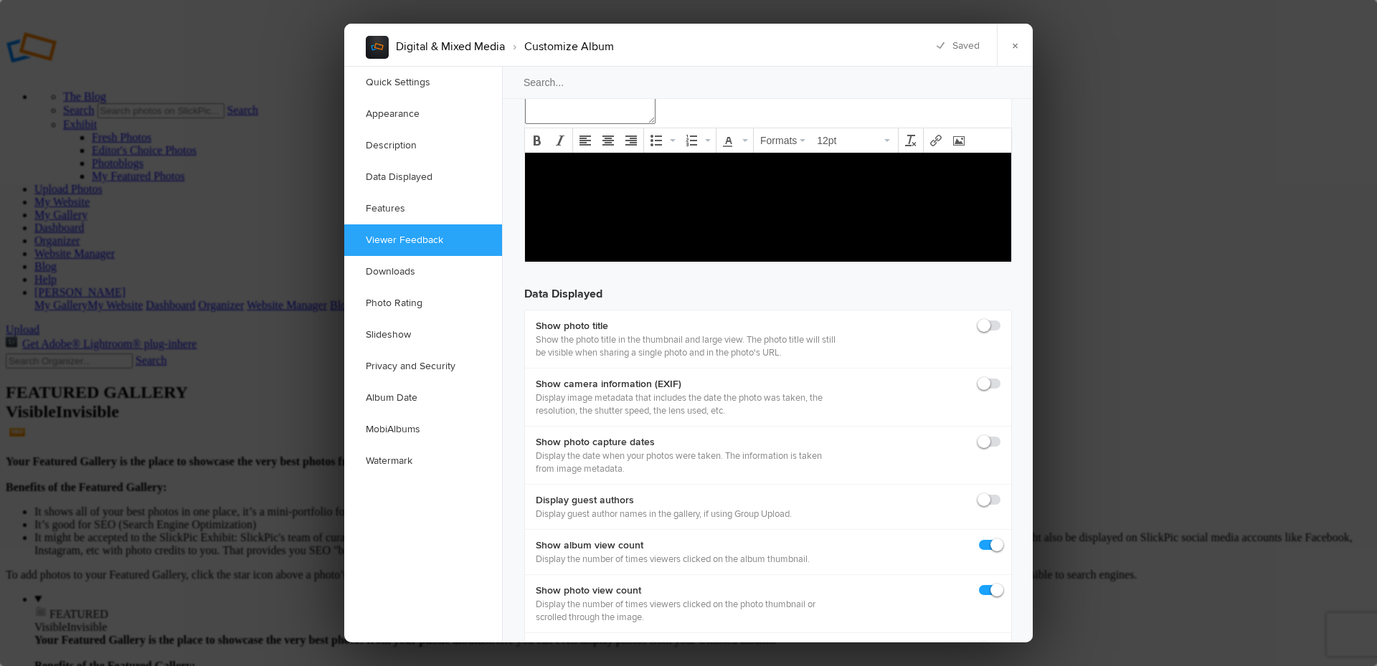
checkbox input "false"
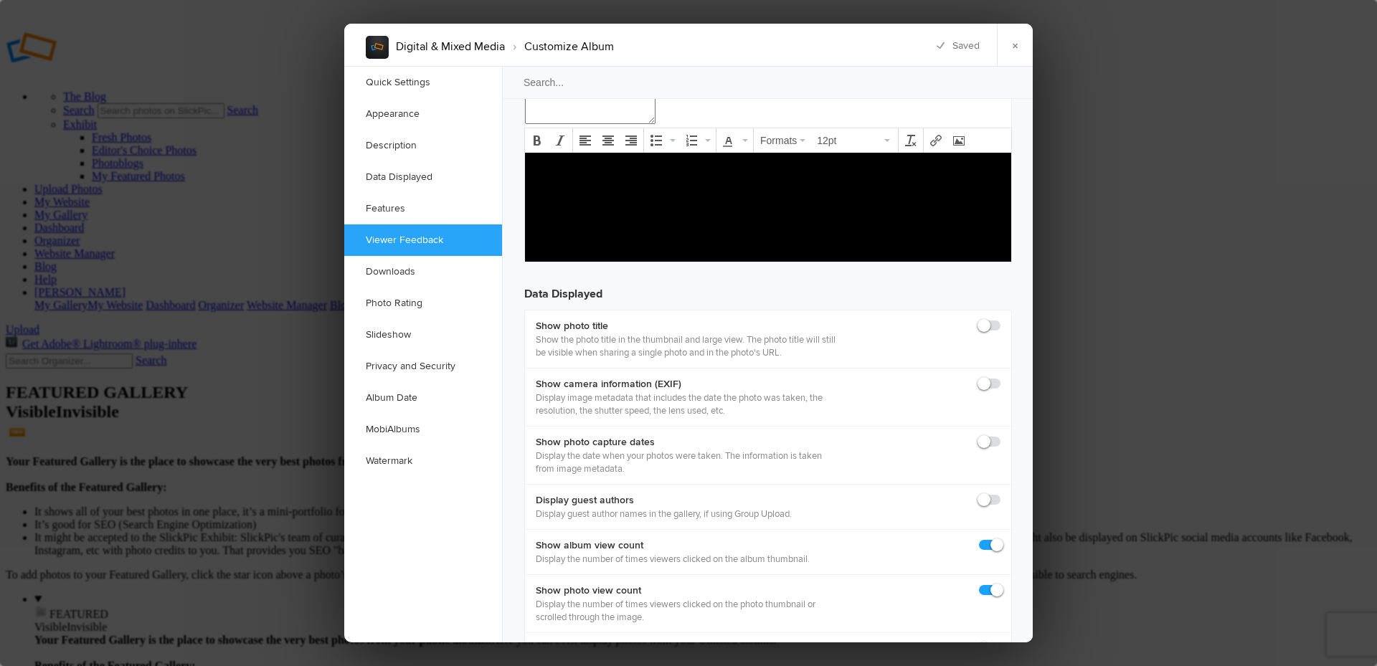
checkbox input "false"
click at [1015, 47] on link "×" at bounding box center [1015, 45] width 36 height 43
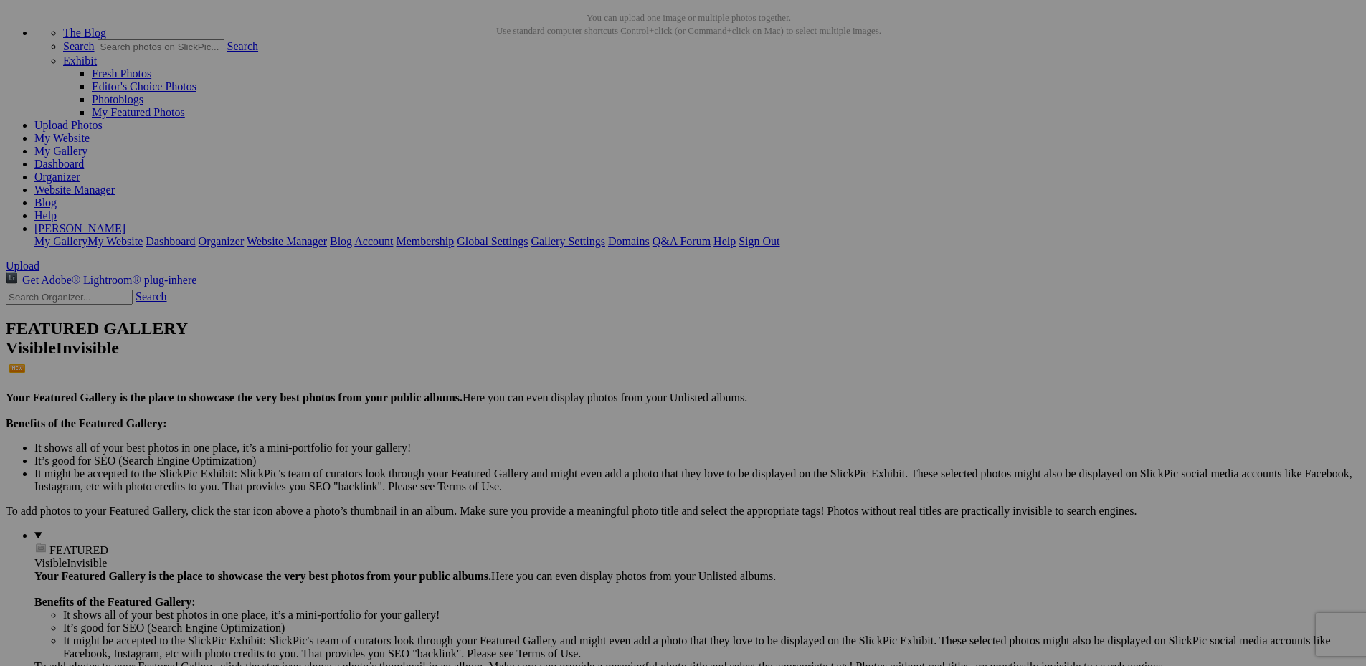
scroll to position [382, 0]
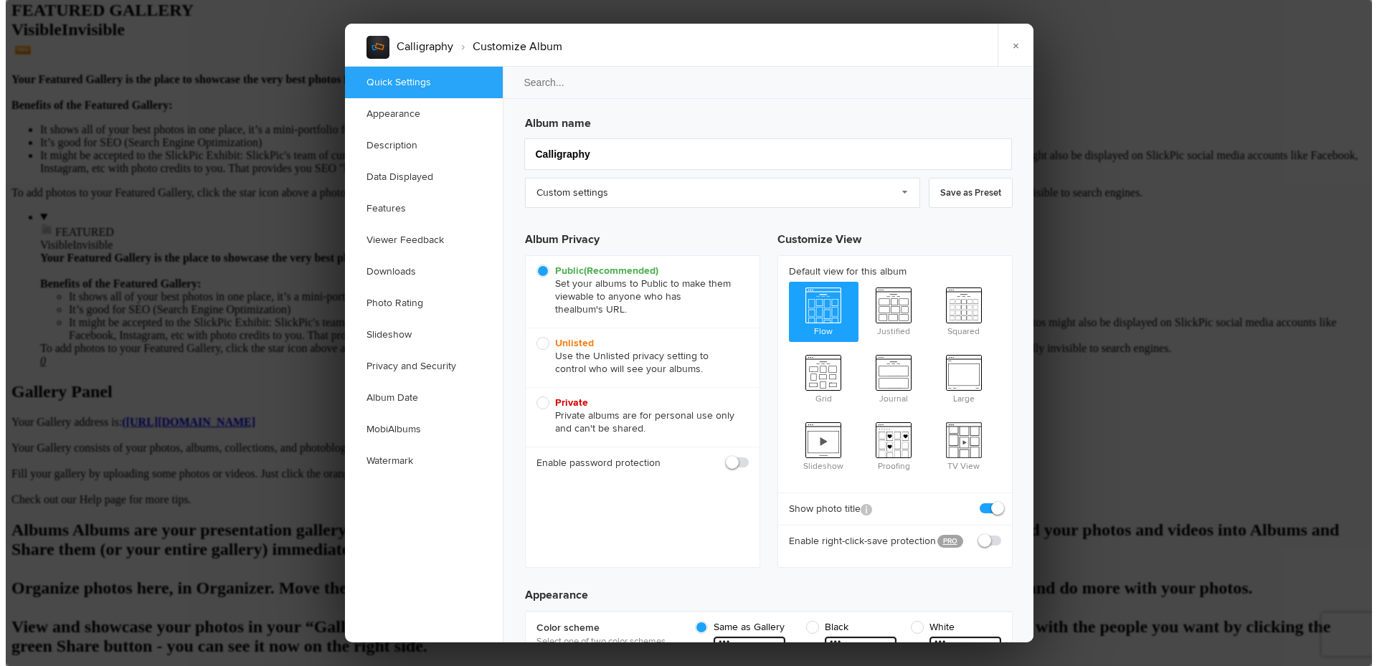
scroll to position [0, 0]
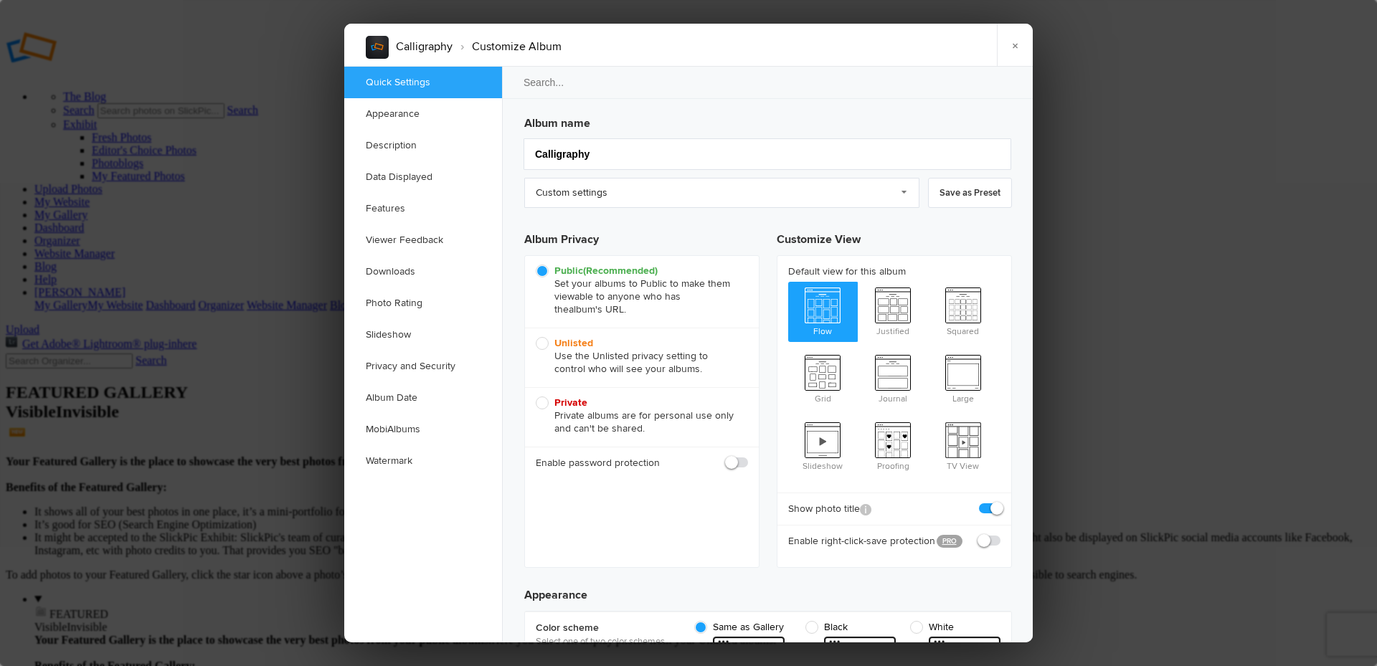
checkbox input "true"
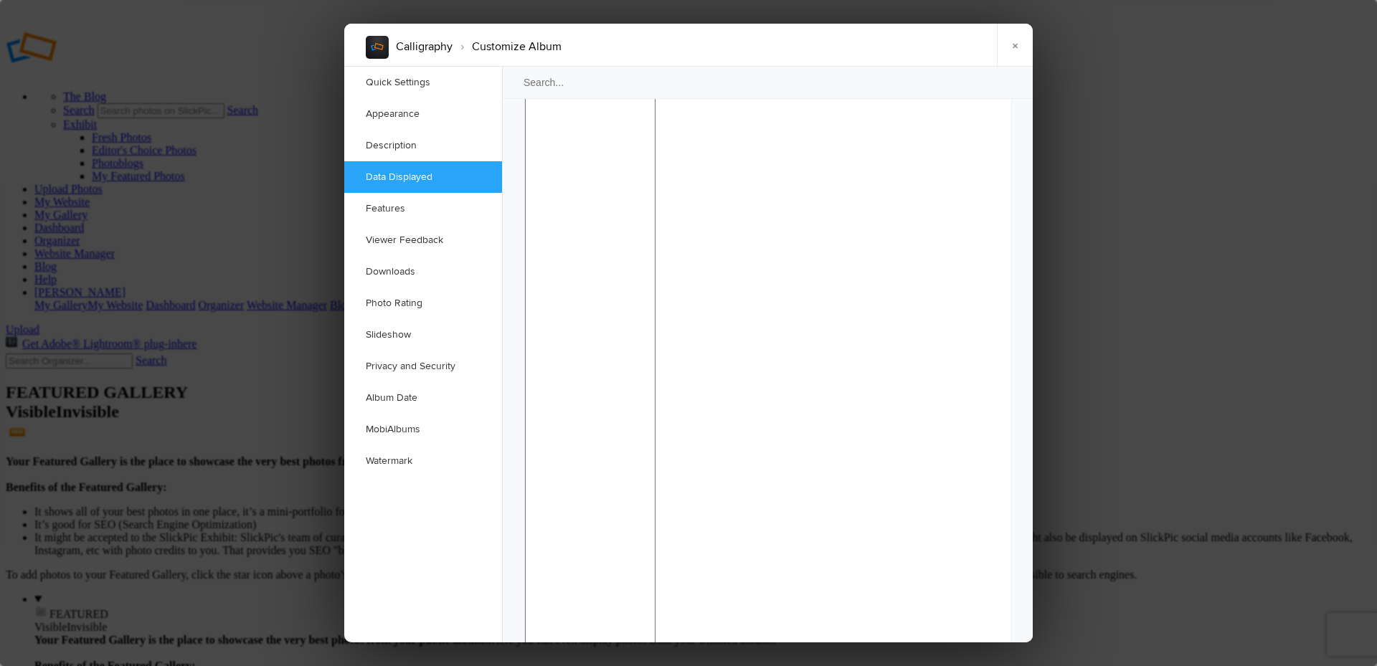
scroll to position [1243, 0]
checkbox input "false"
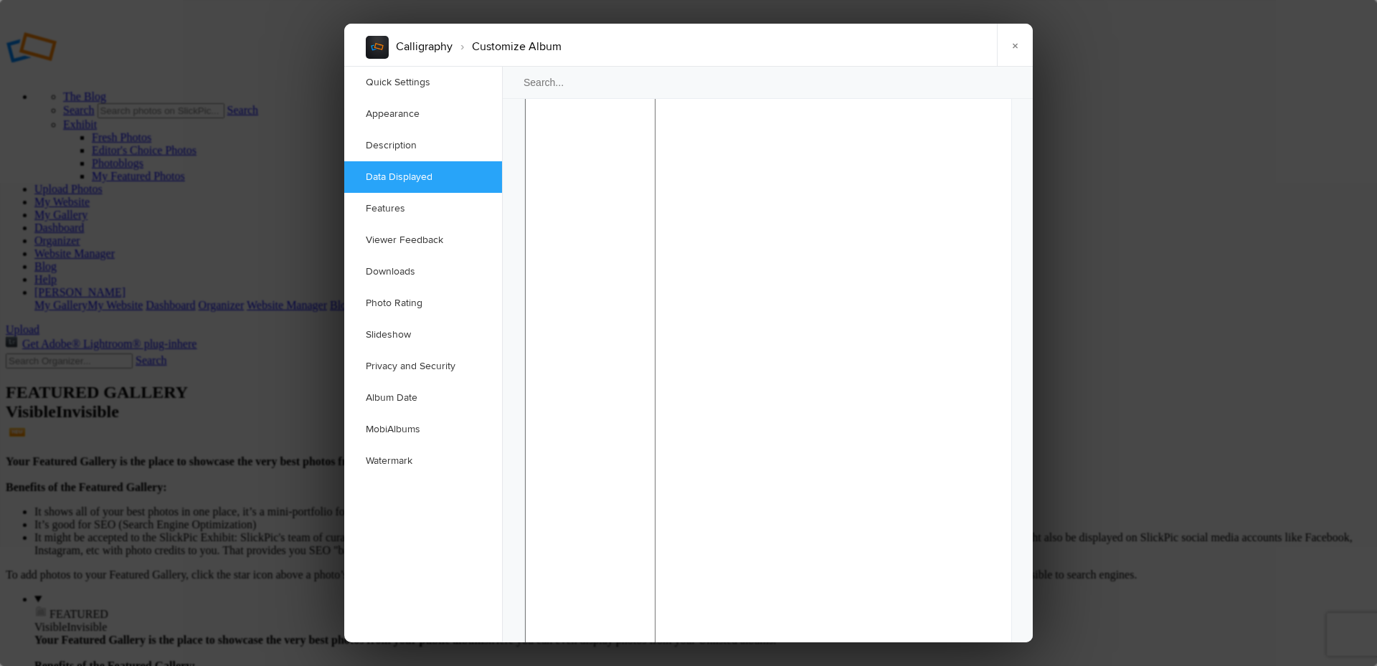
checkbox input "false"
drag, startPoint x: 997, startPoint y: 331, endPoint x: 995, endPoint y: 354, distance: 22.3
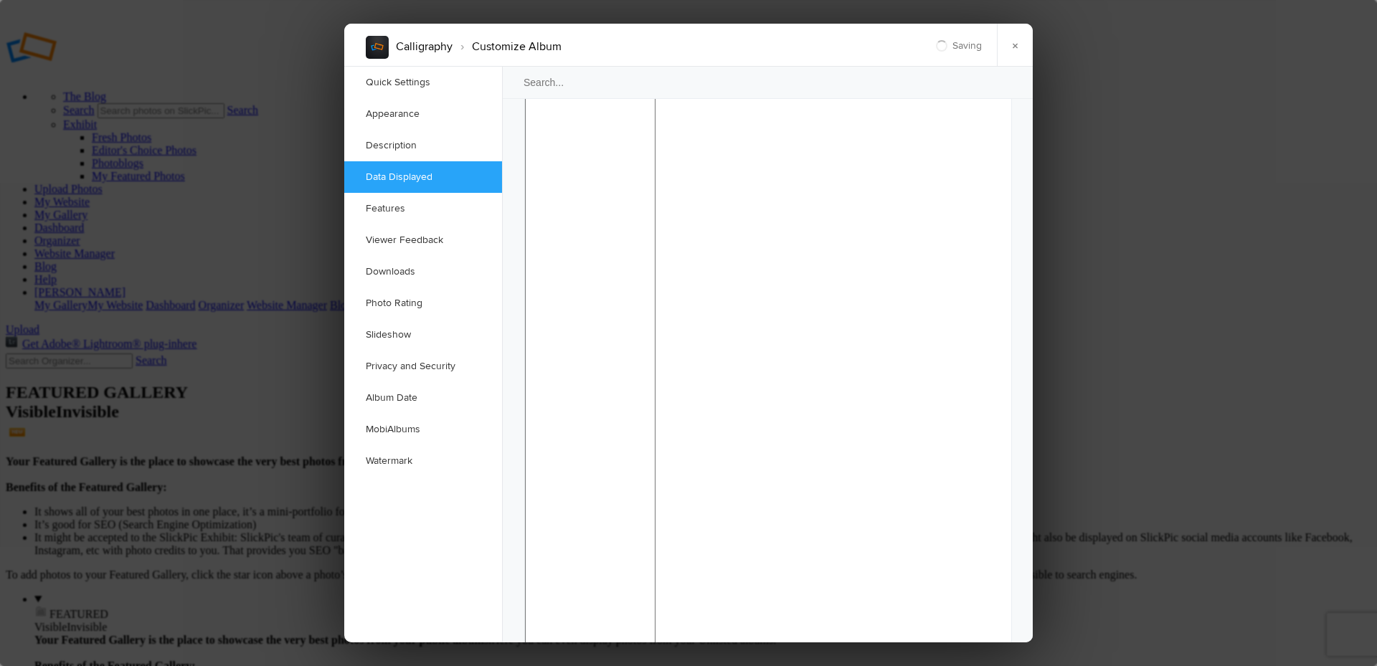
checkbox input "false"
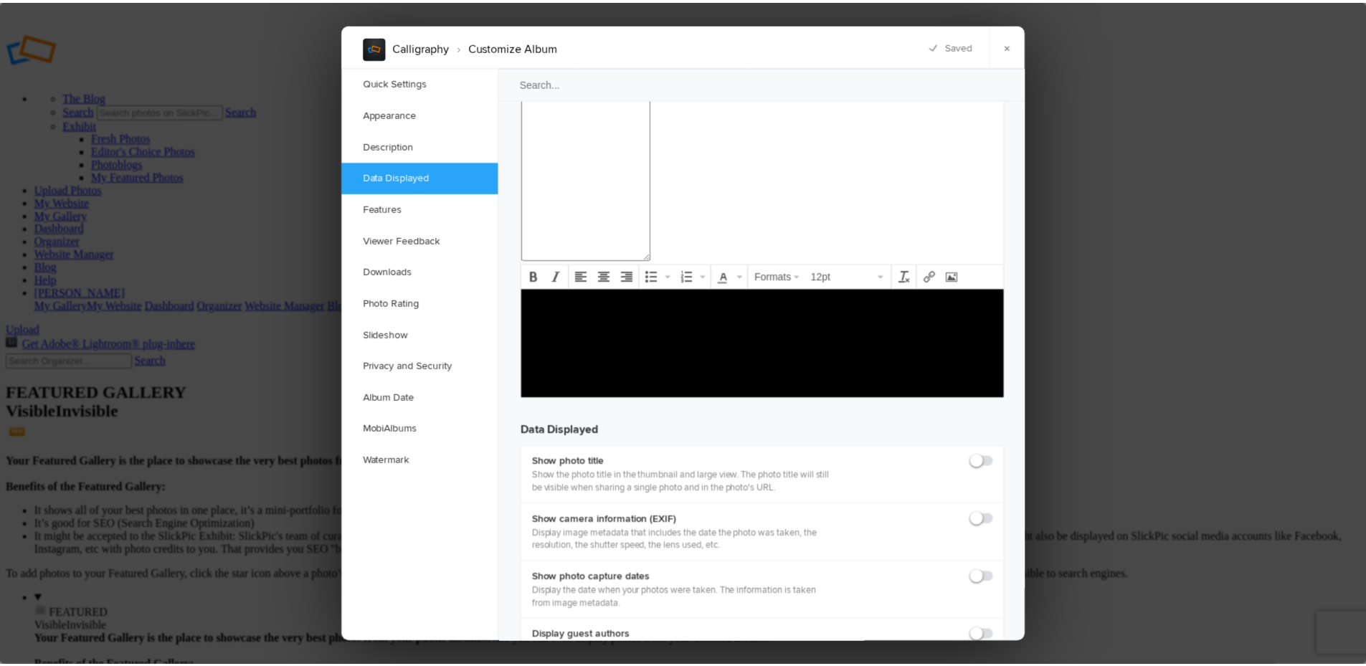
scroll to position [1769, 0]
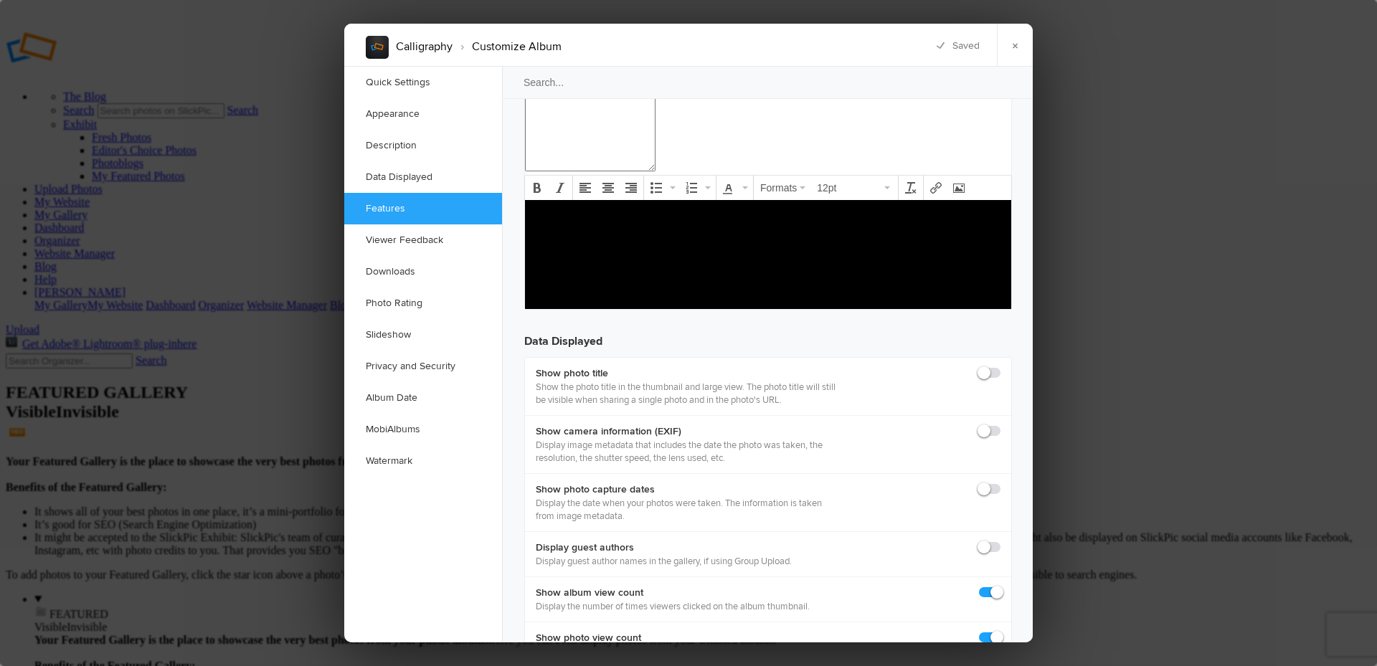
checkbox input "false"
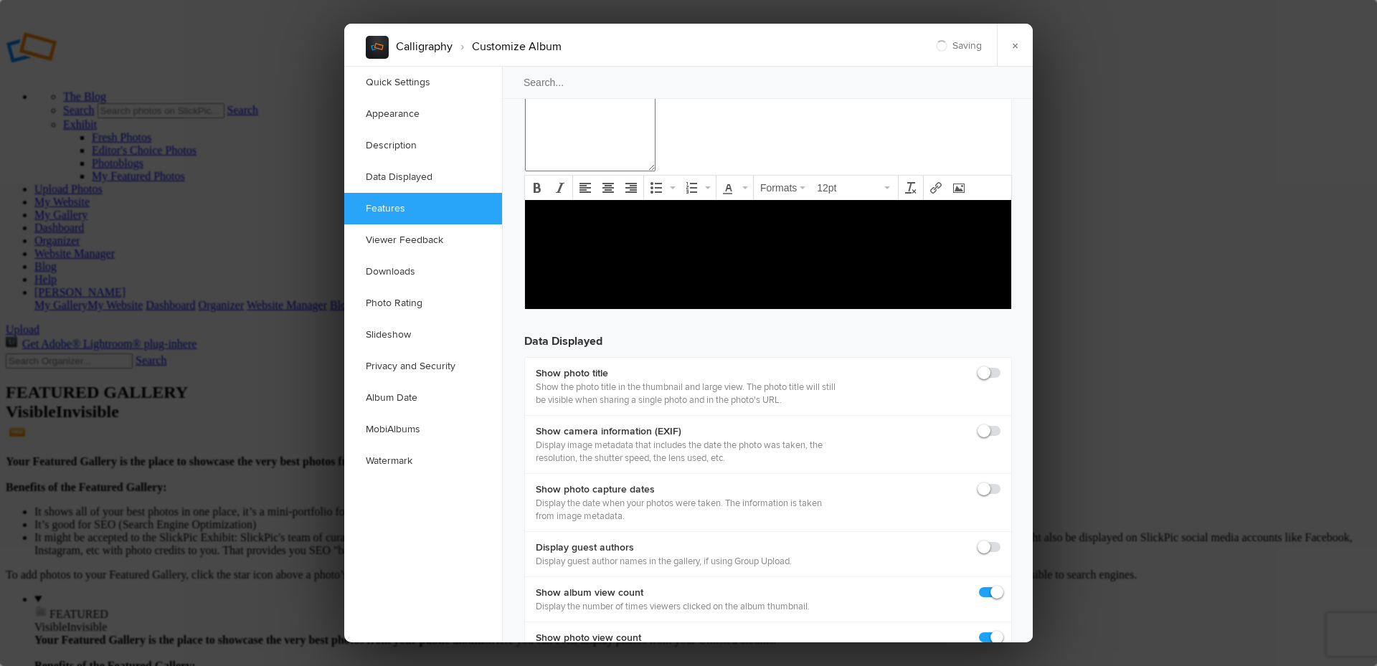
checkbox input "false"
click at [1015, 42] on link "×" at bounding box center [1015, 45] width 36 height 43
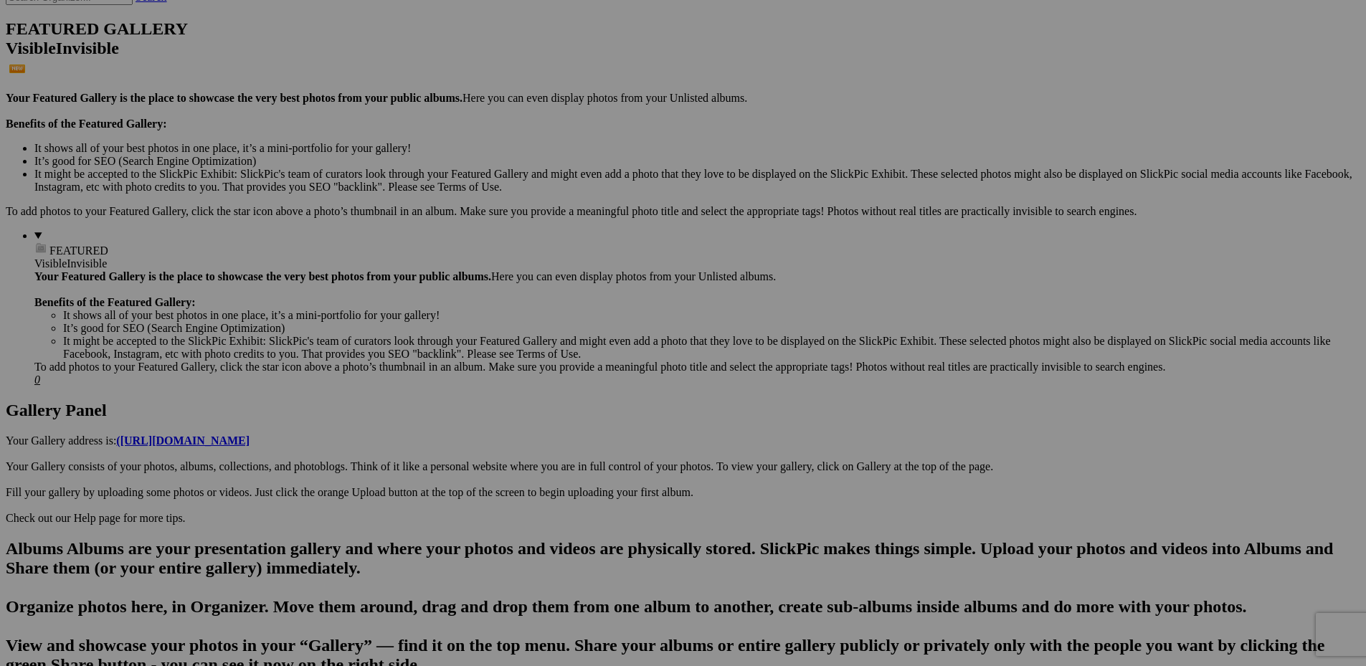
scroll to position [393, 0]
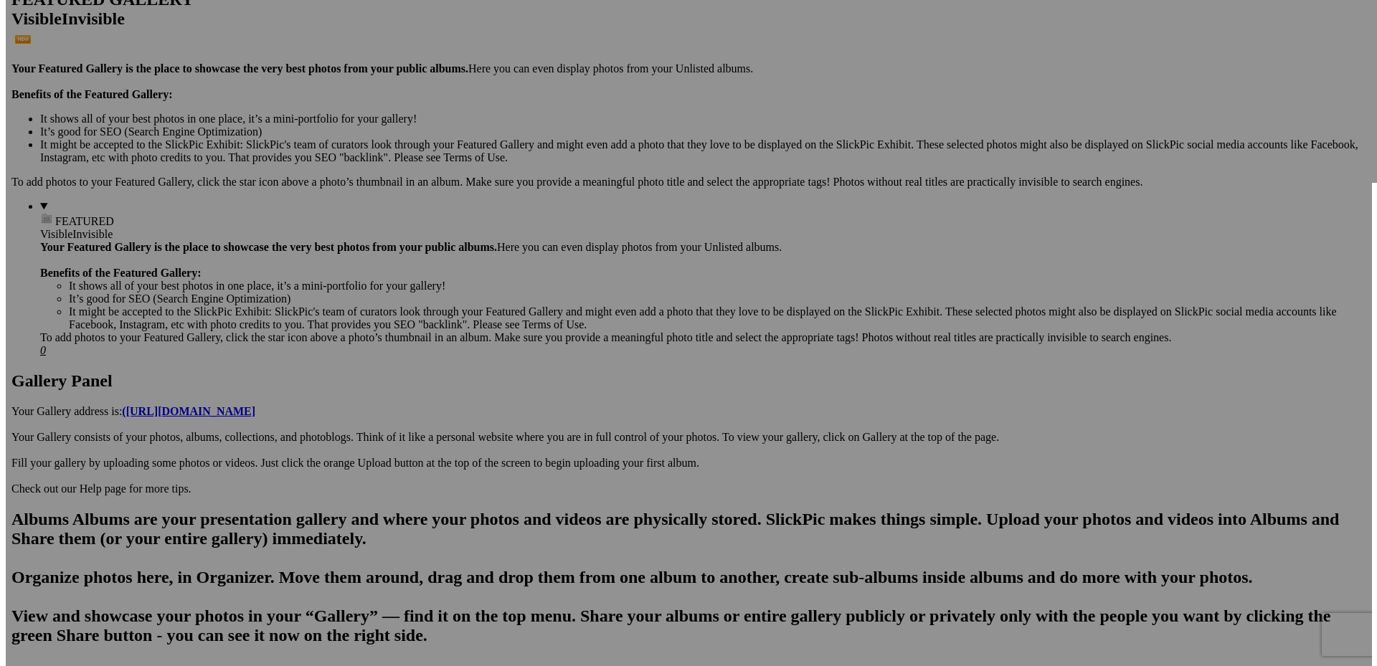
scroll to position [0, 0]
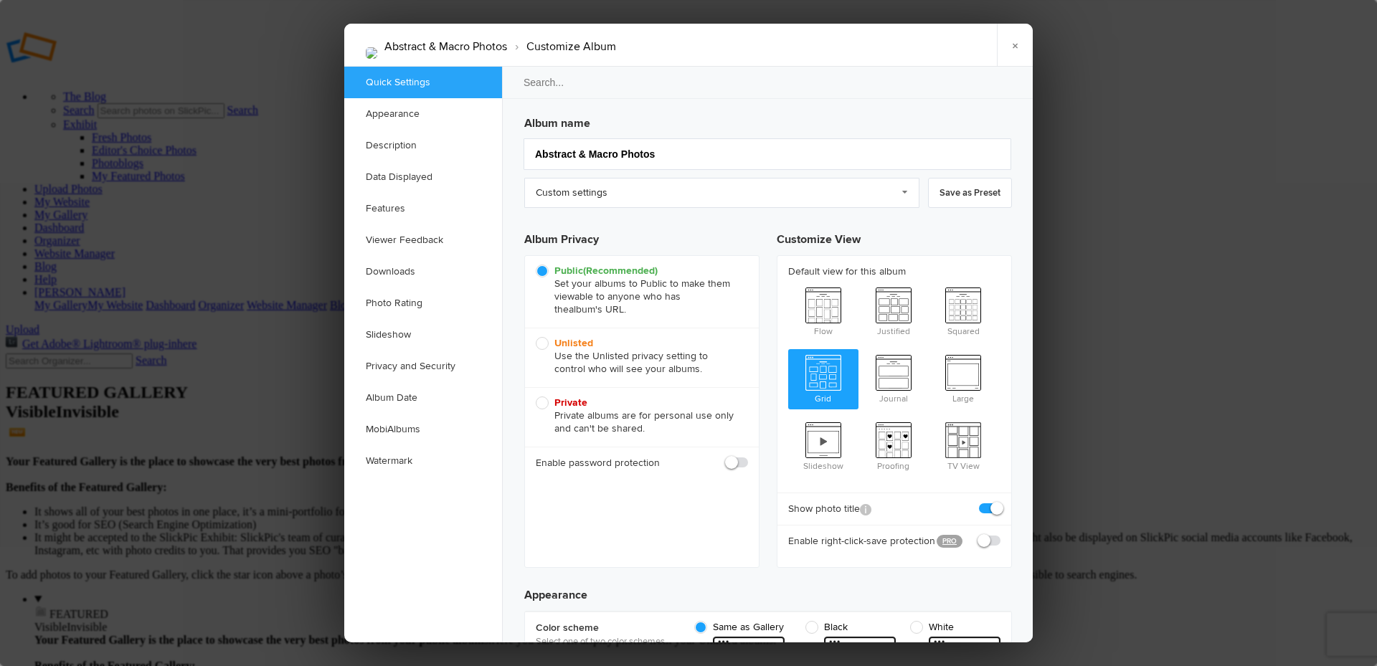
checkbox input "true"
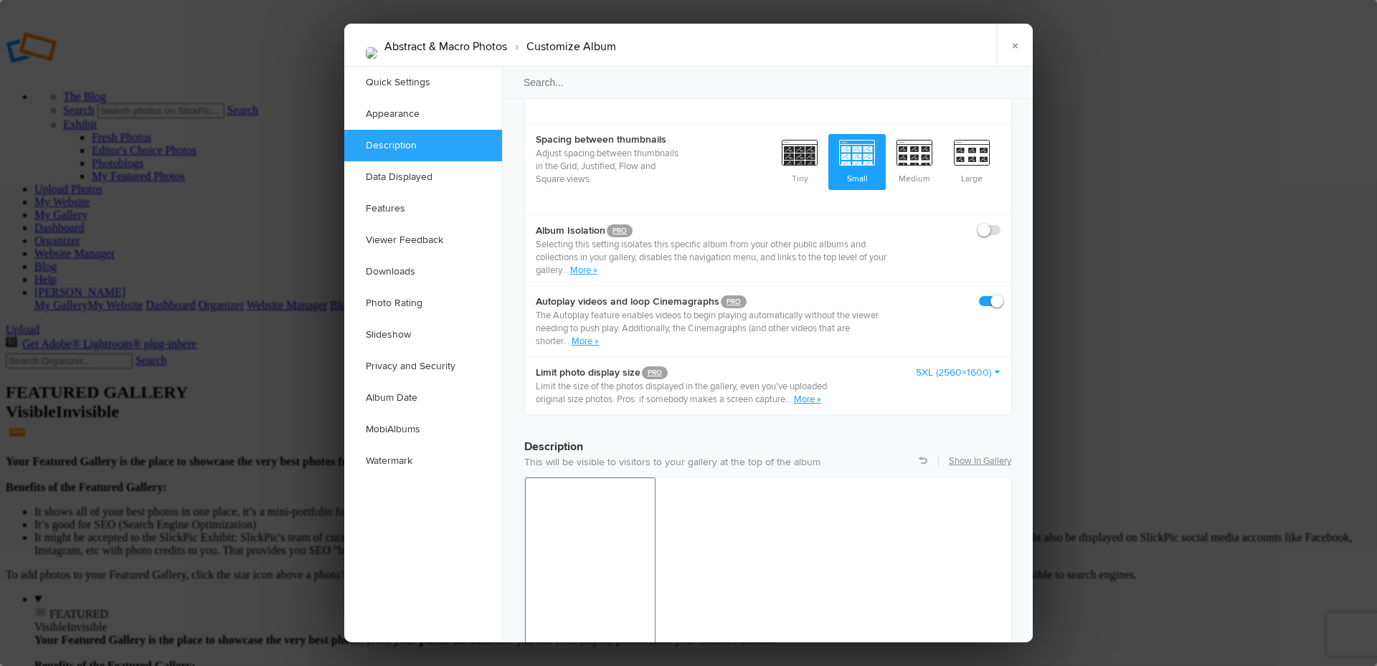
scroll to position [1195, 0]
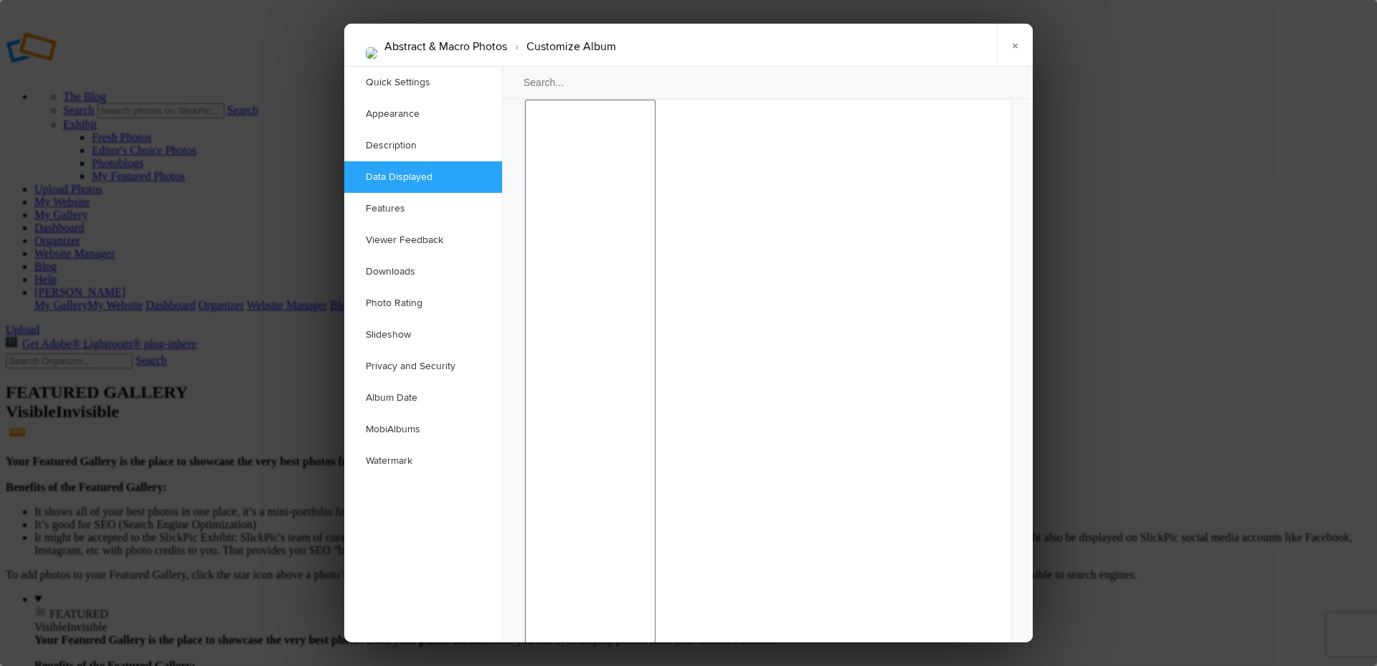
checkbox input "false"
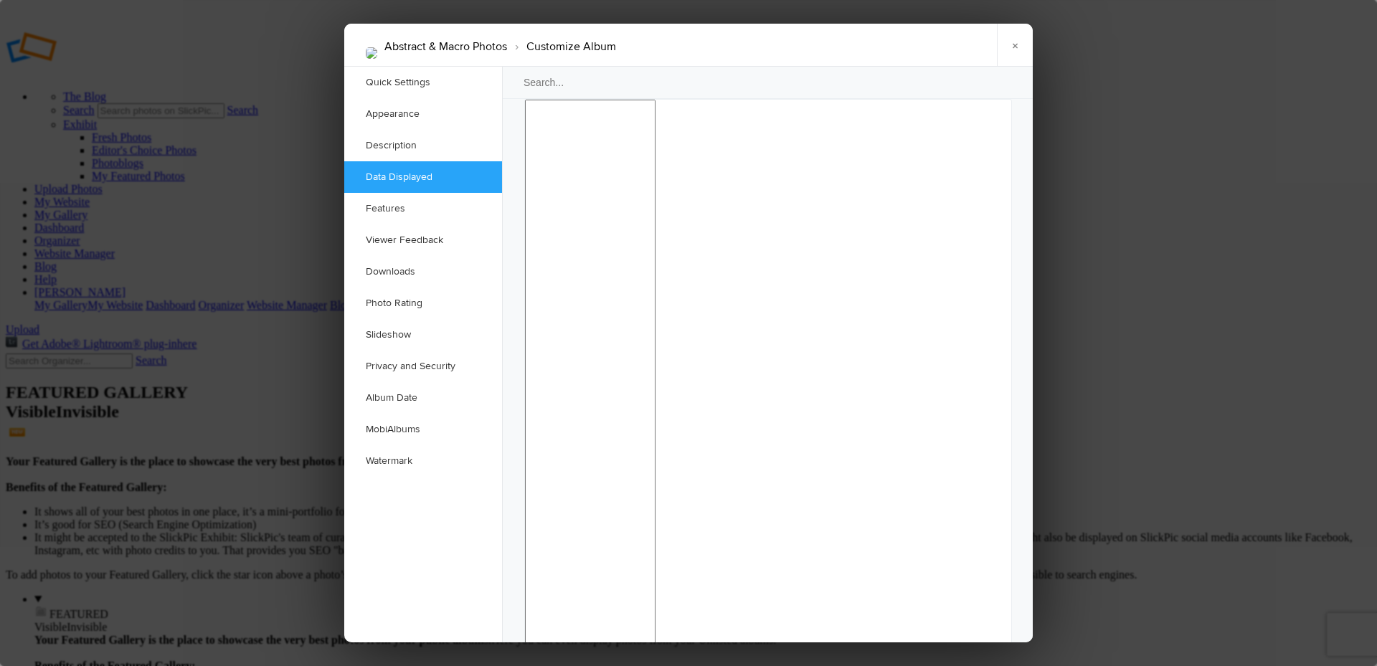
checkbox input "false"
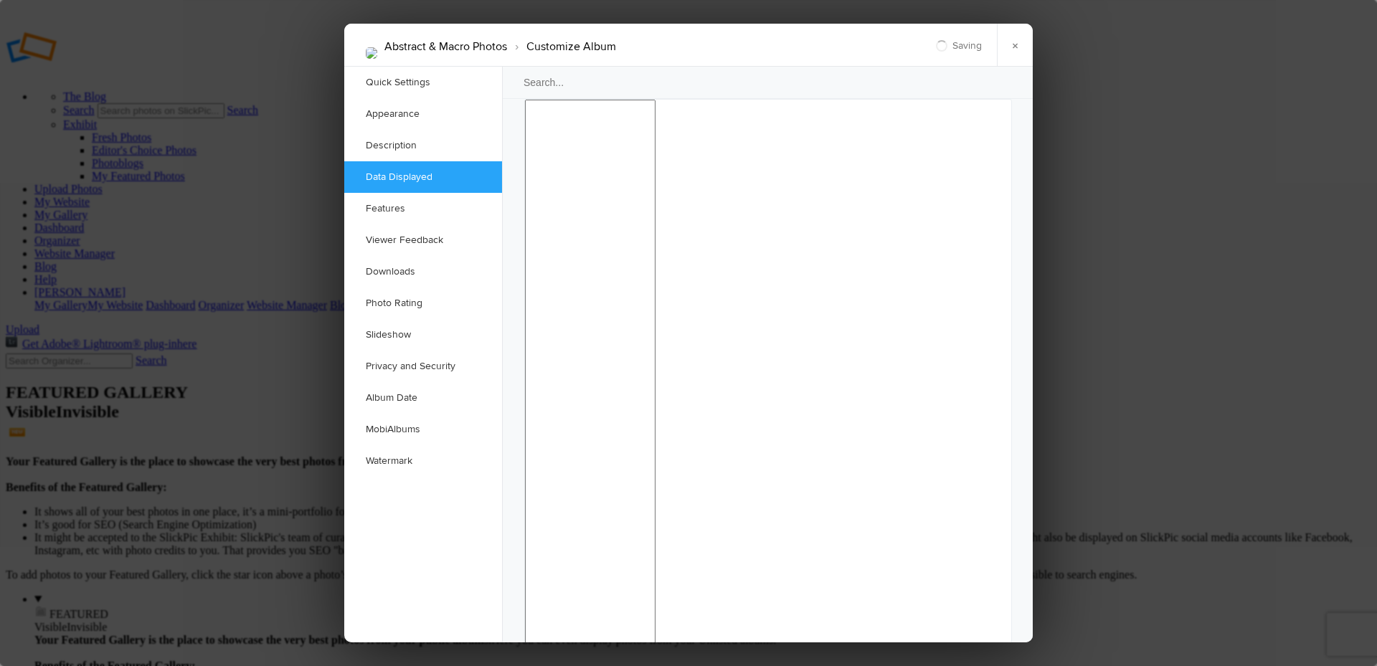
checkbox input "false"
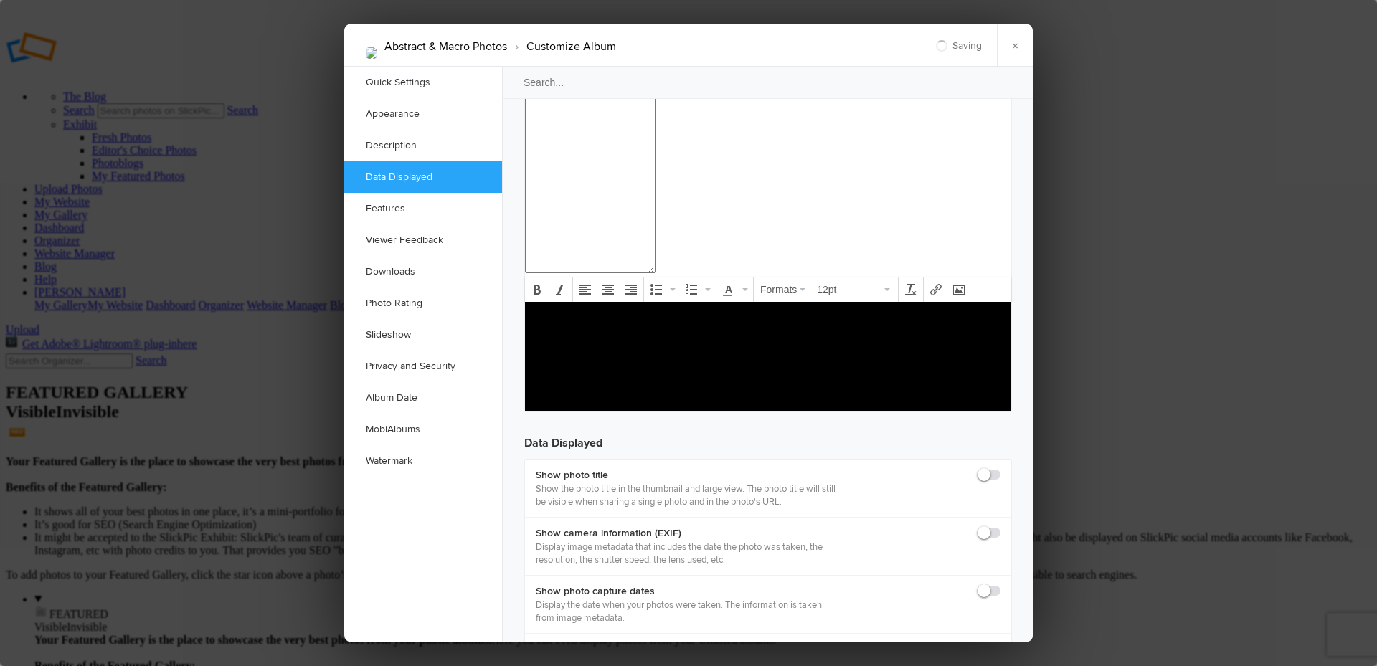
scroll to position [1673, 0]
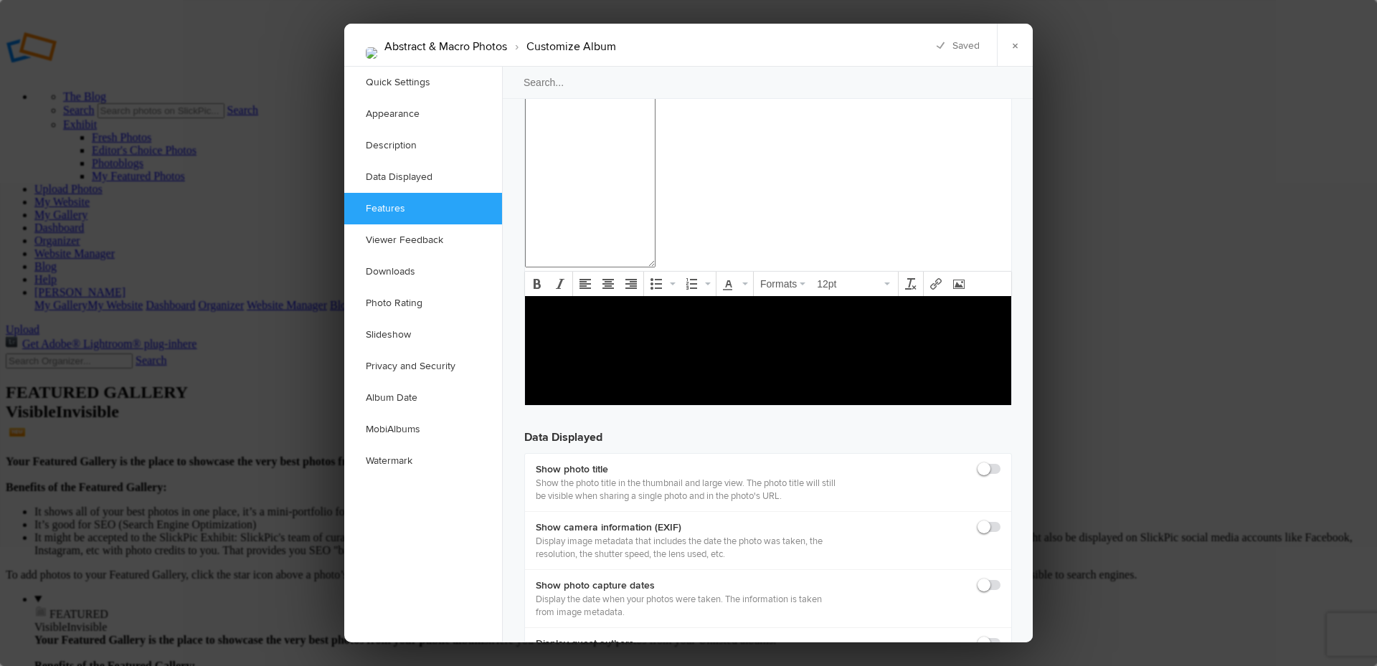
checkbox input "false"
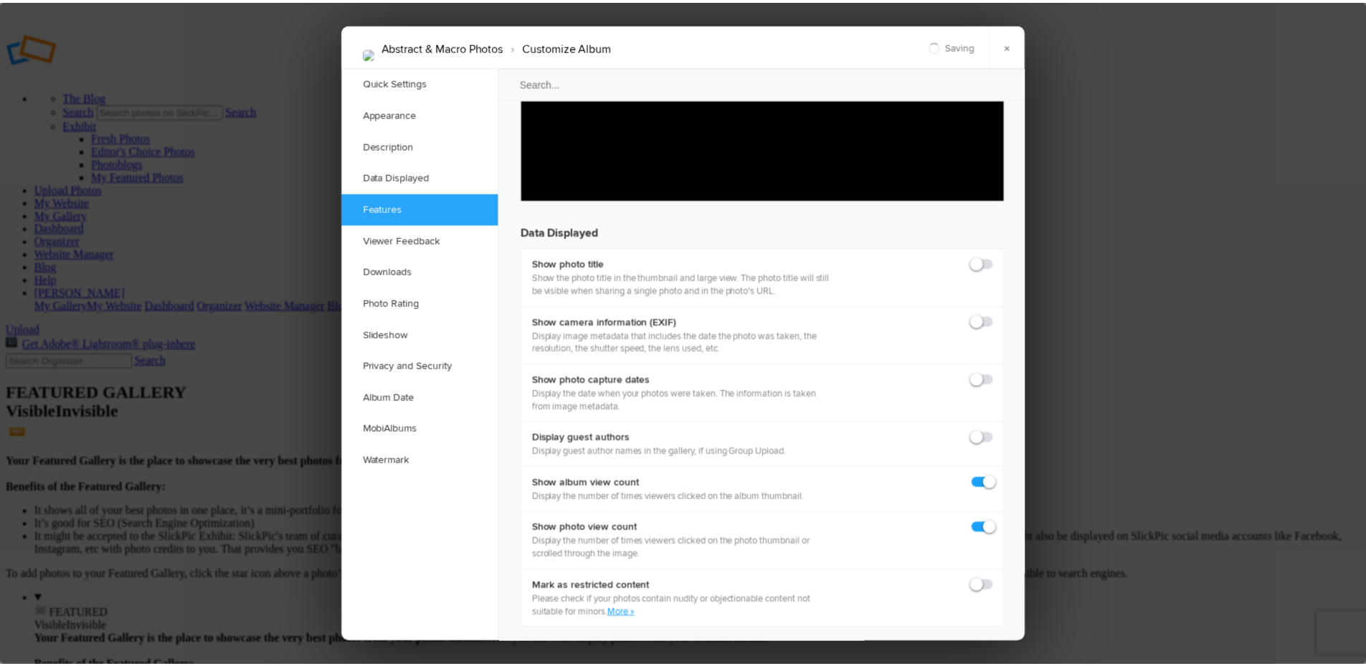
scroll to position [1913, 0]
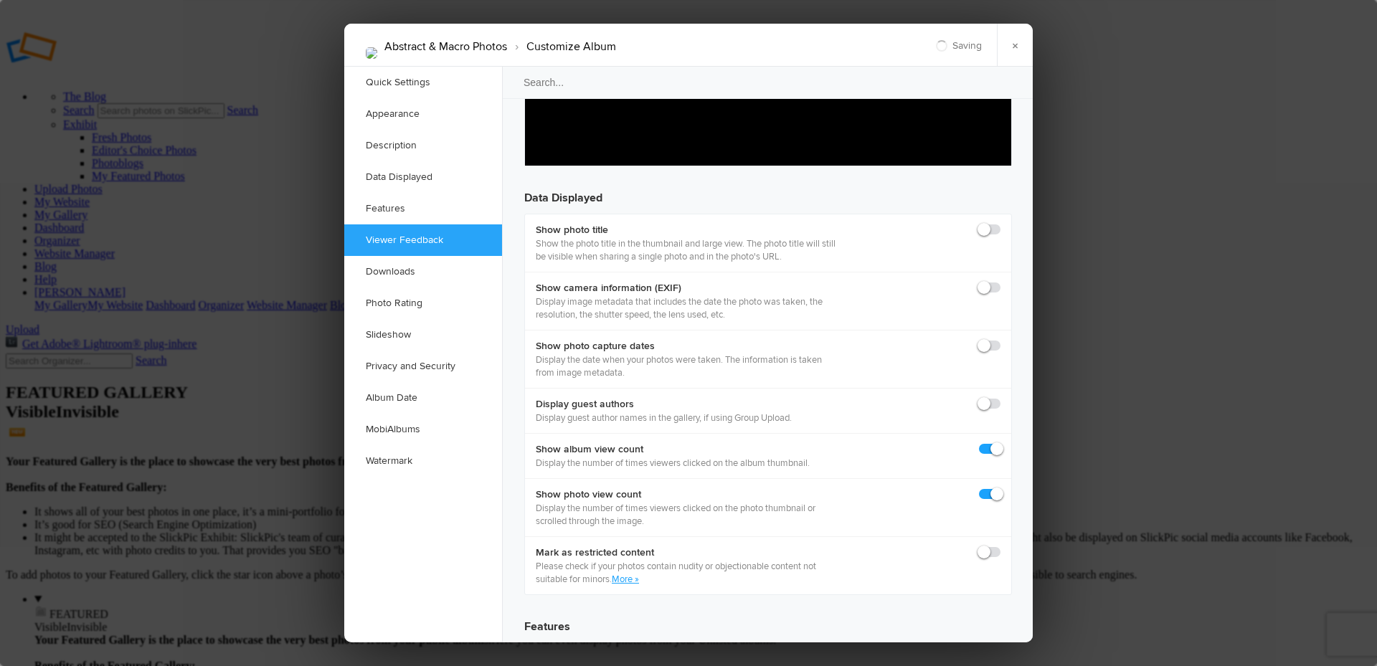
checkbox input "false"
click at [1020, 47] on link "×" at bounding box center [1015, 45] width 36 height 43
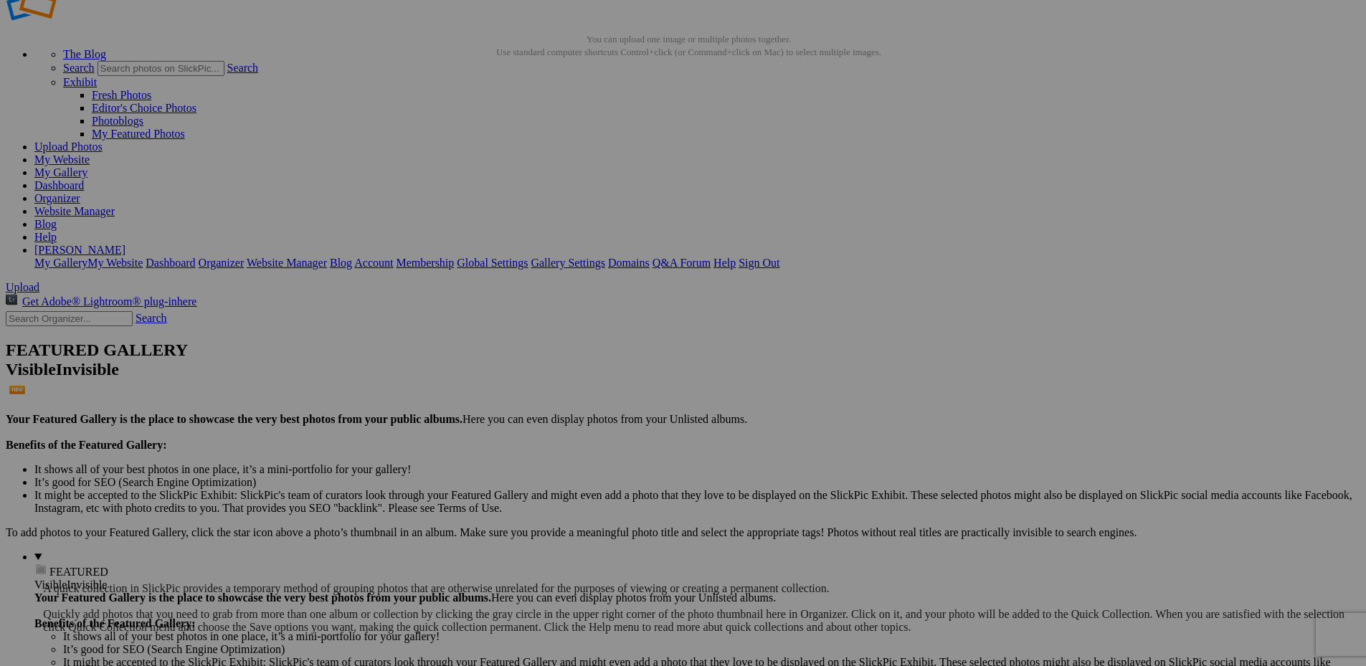
scroll to position [0, 0]
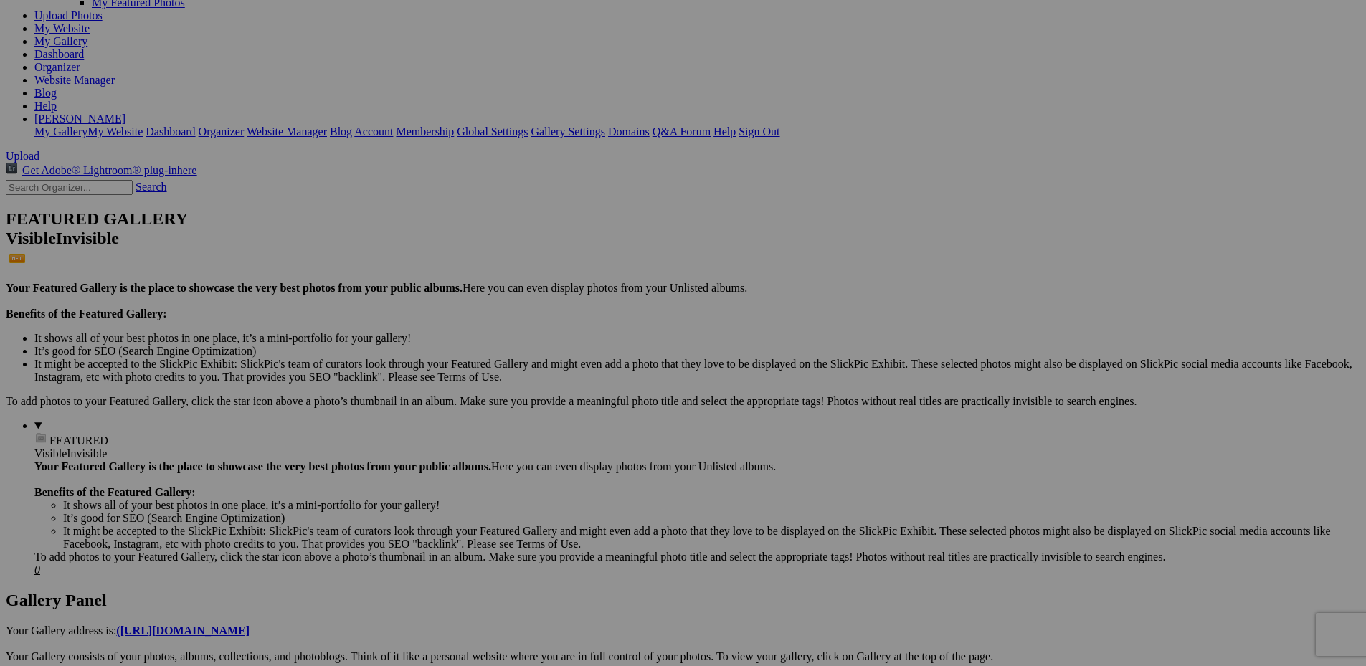
scroll to position [239, 0]
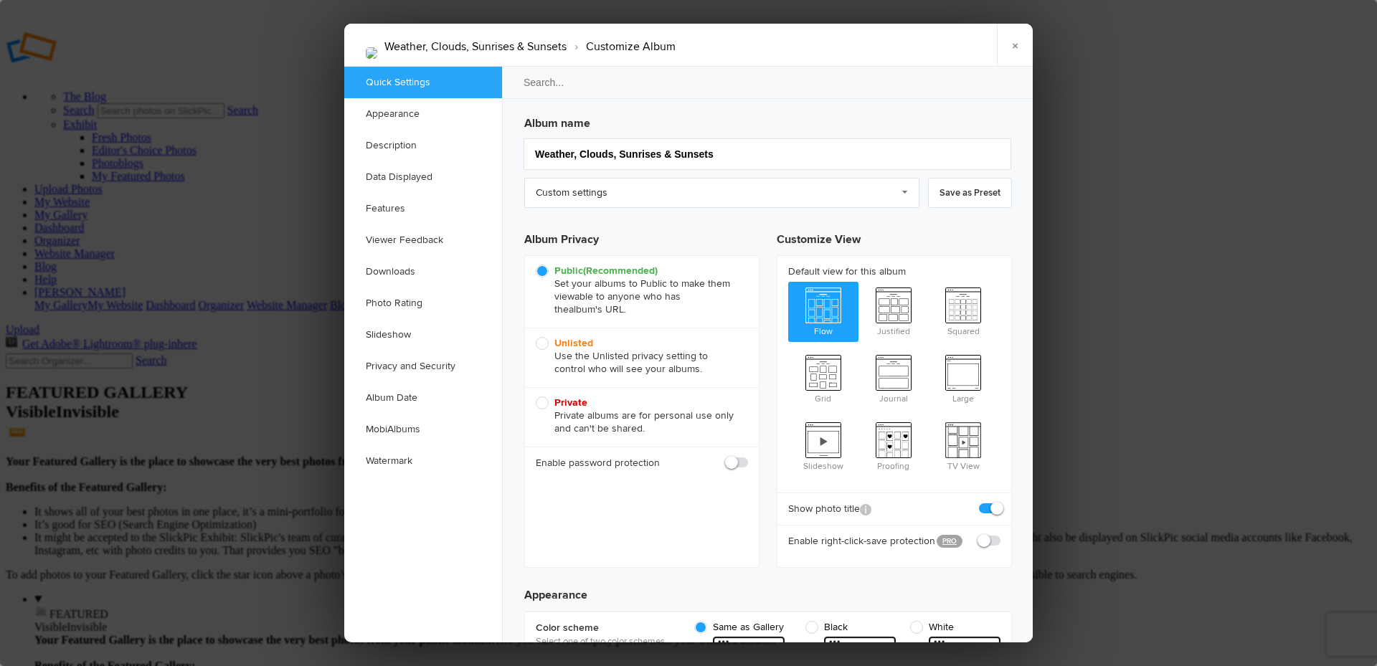
scroll to position [0, 0]
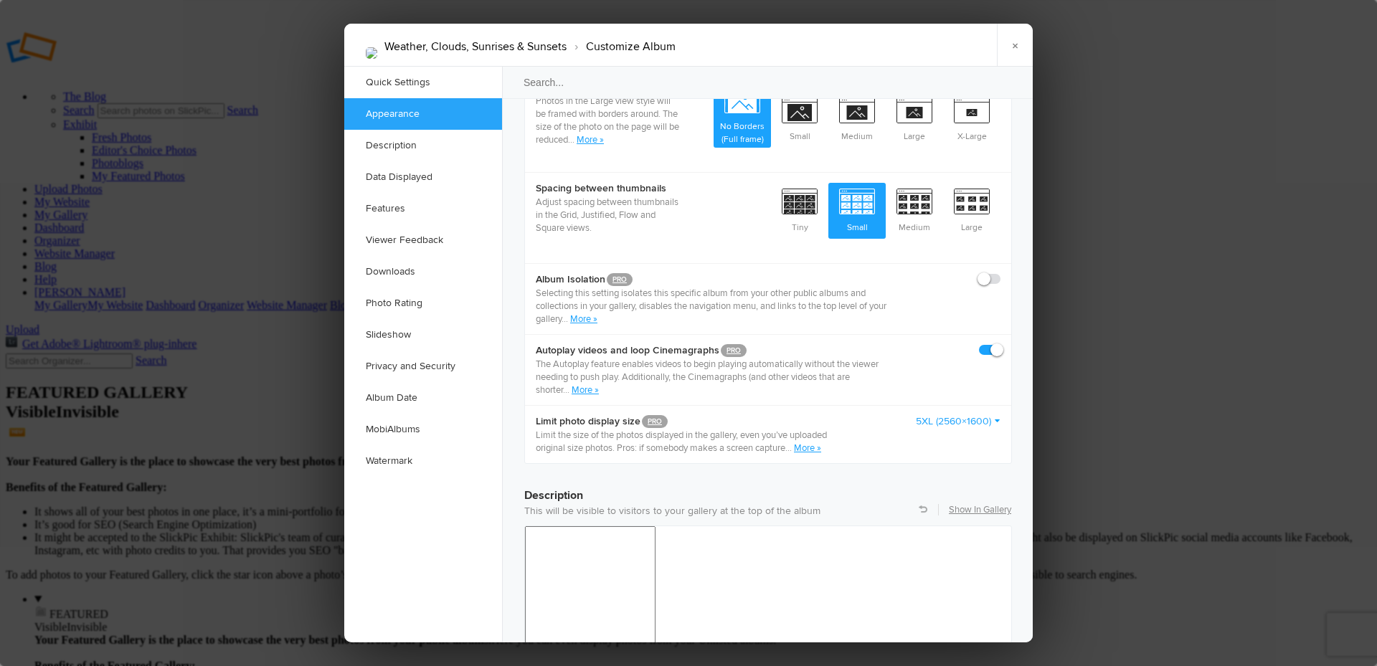
checkbox input "true"
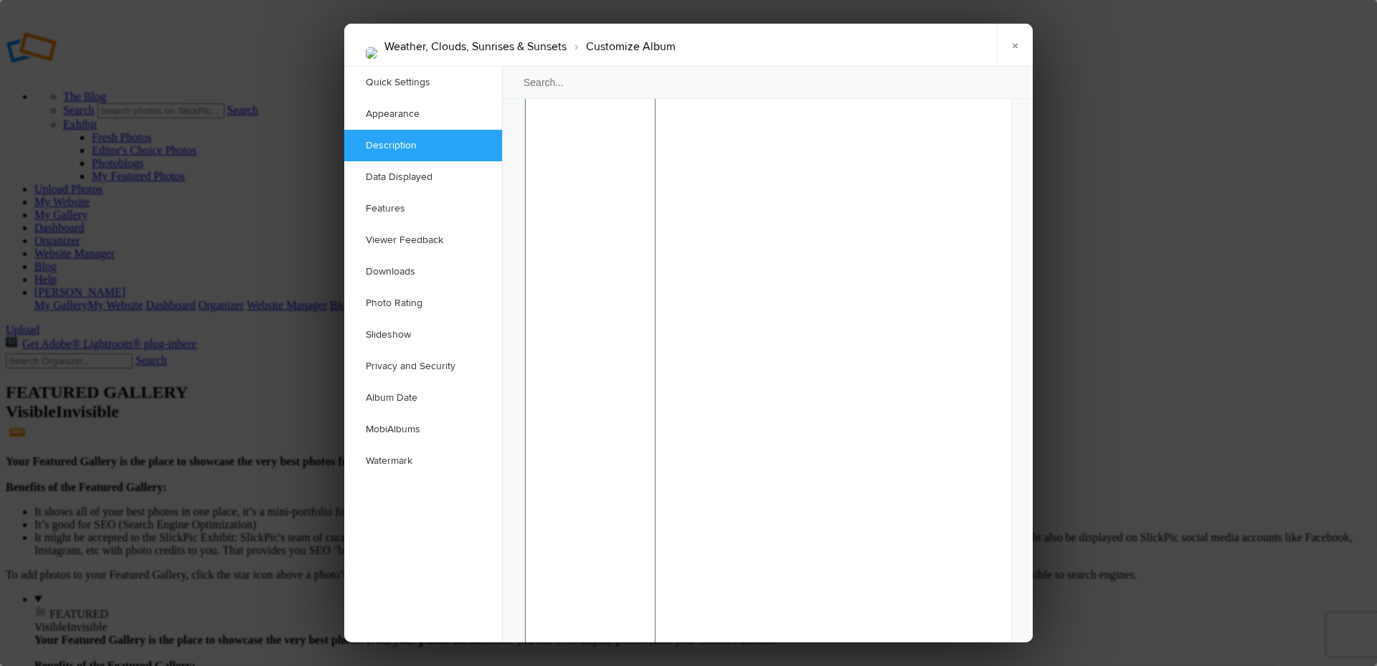
scroll to position [1291, 0]
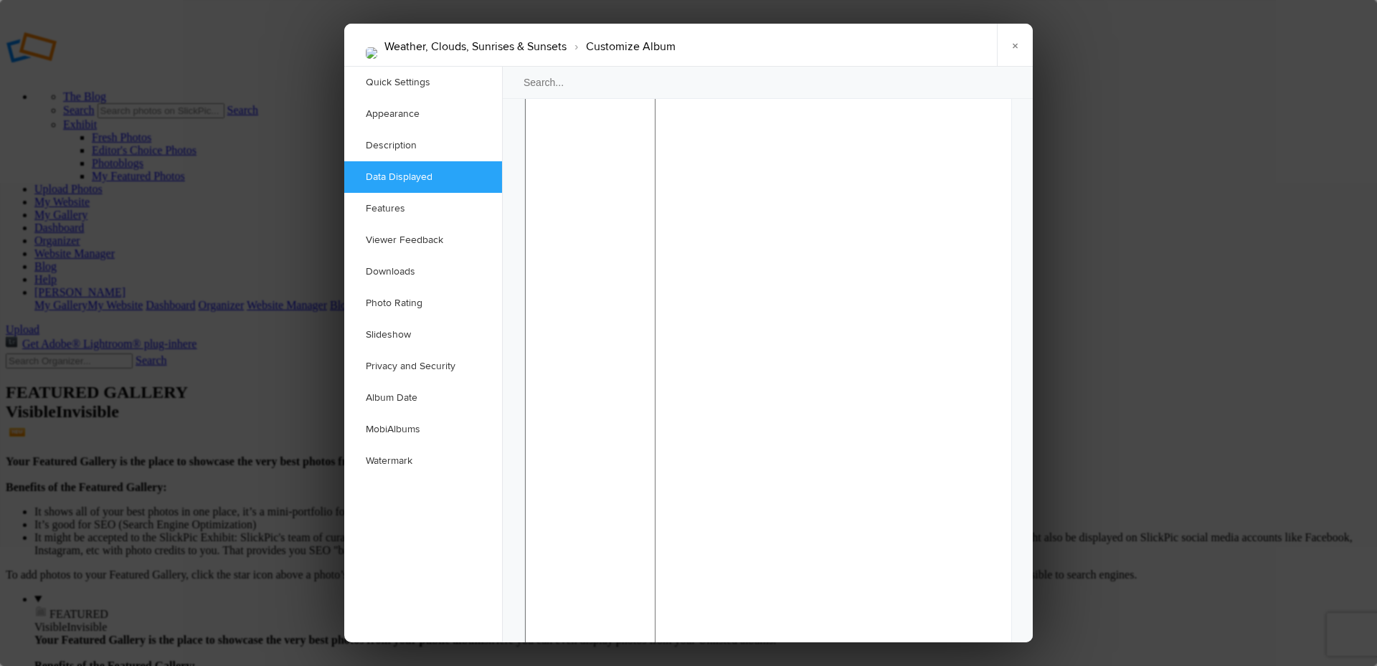
checkbox input "false"
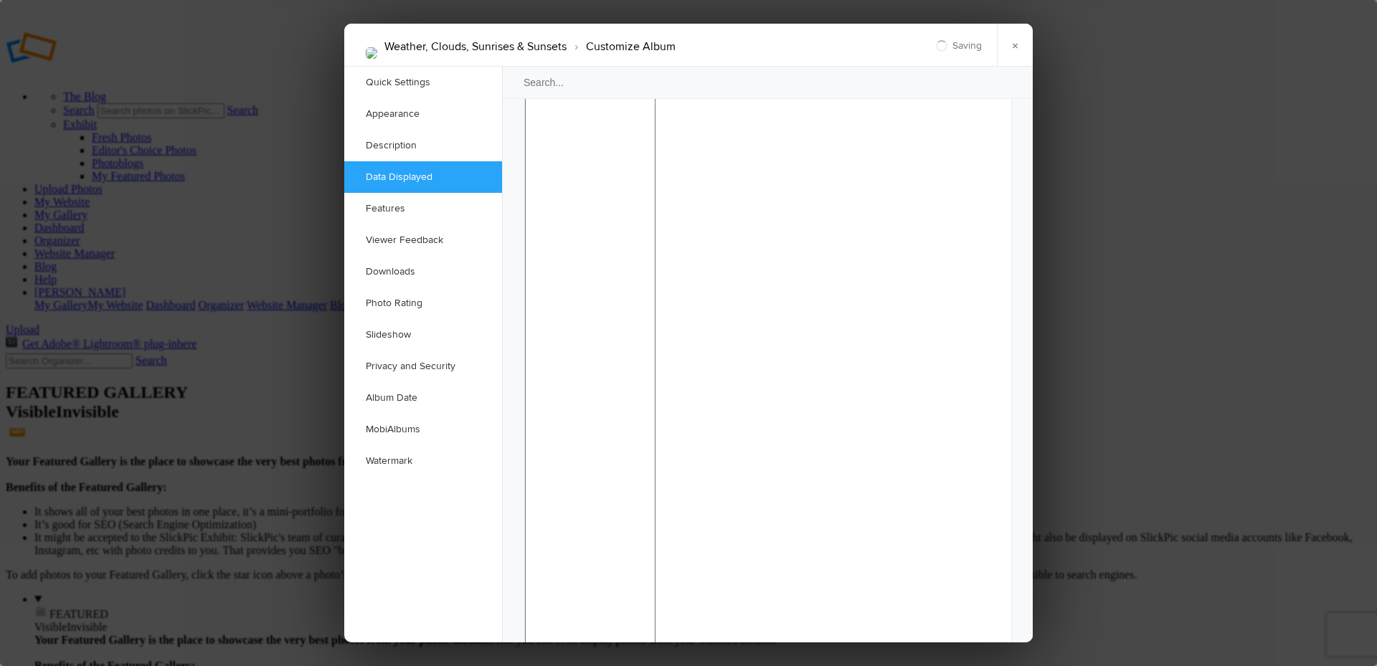
checkbox input "false"
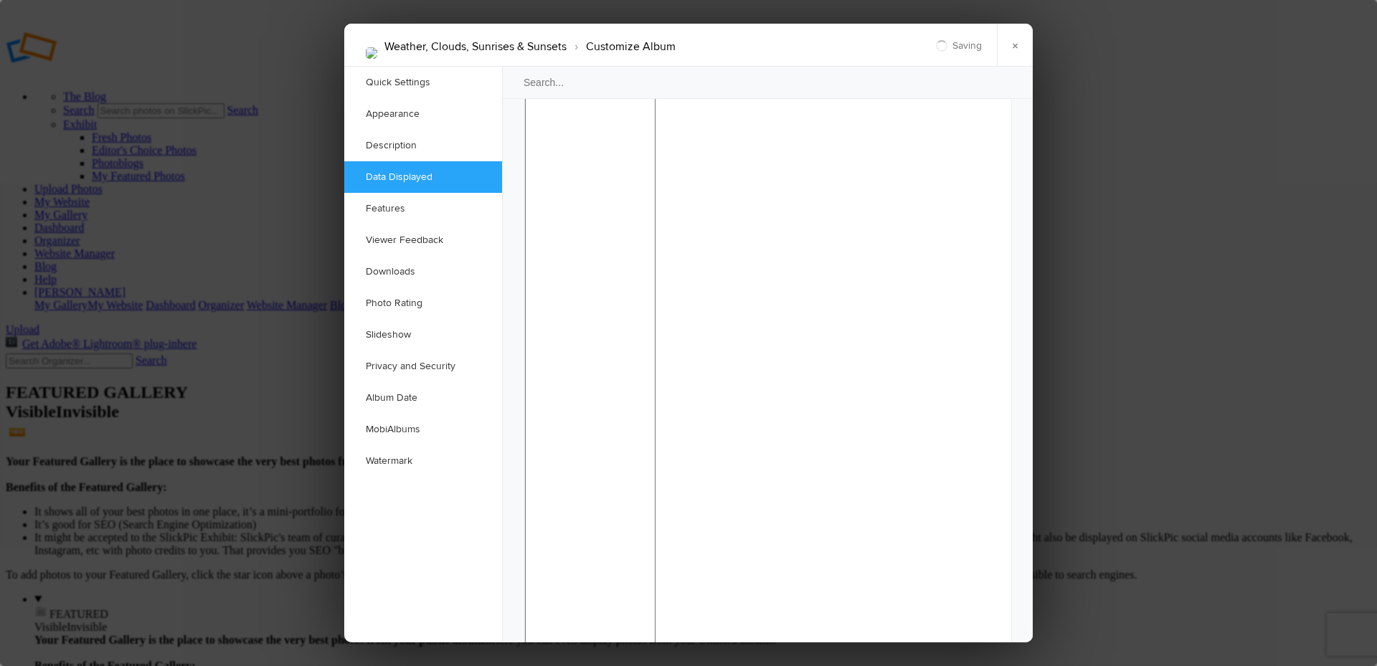
checkbox input "false"
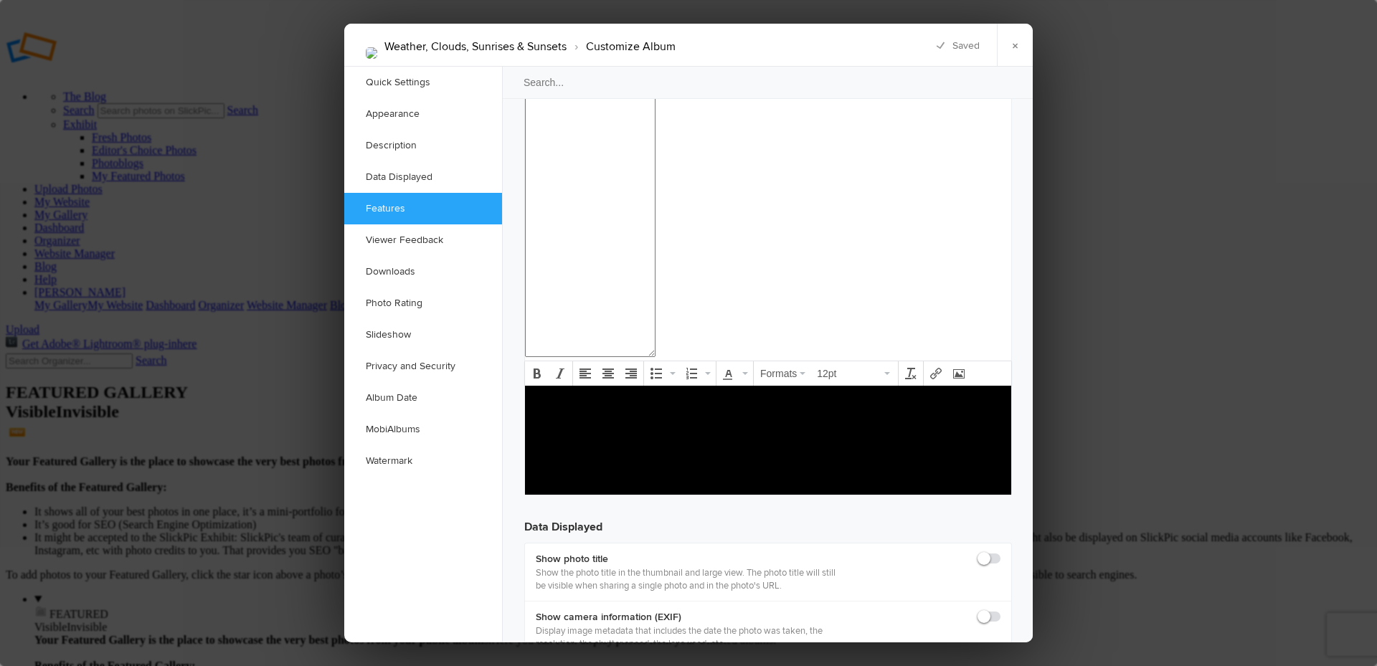
scroll to position [1626, 0]
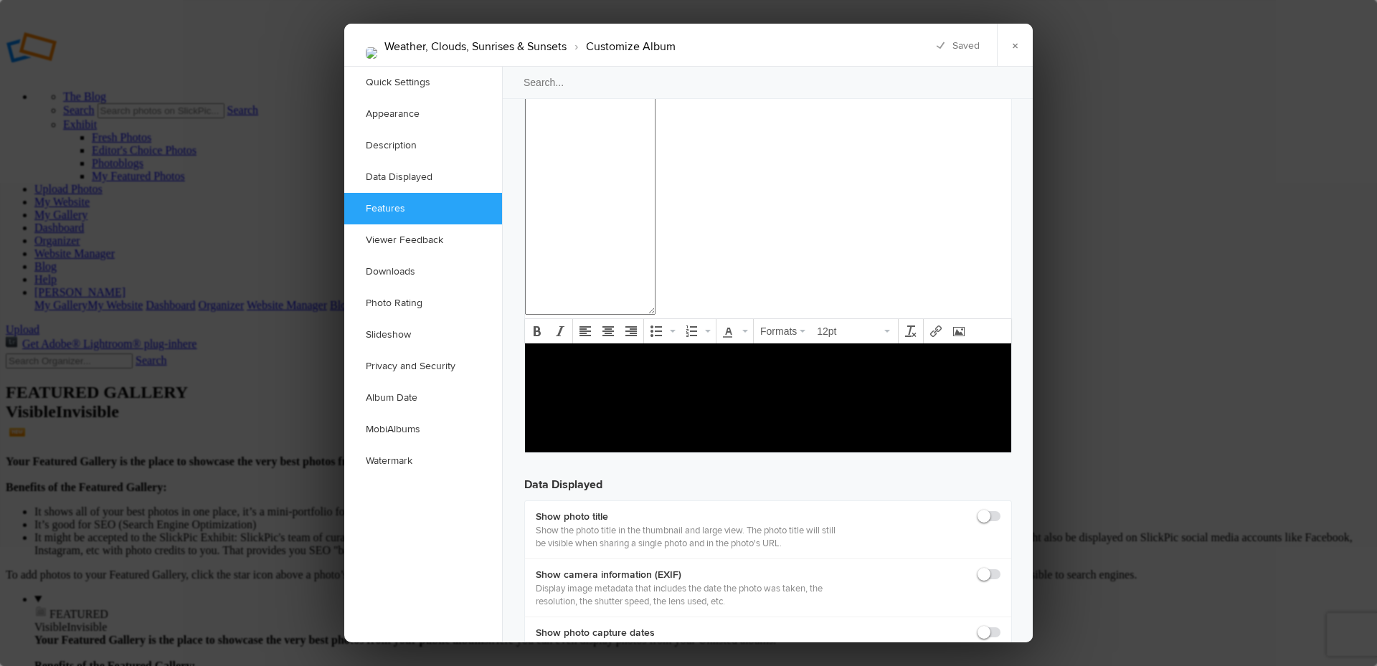
checkbox input "false"
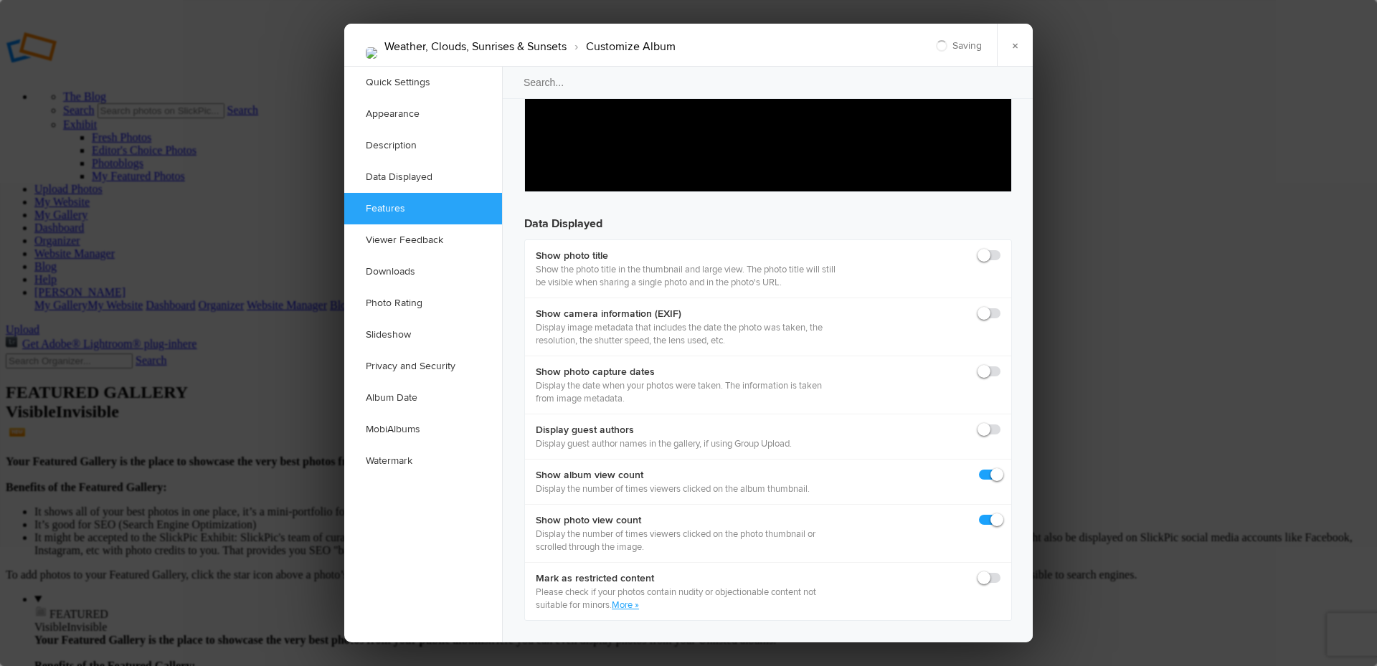
scroll to position [1913, 0]
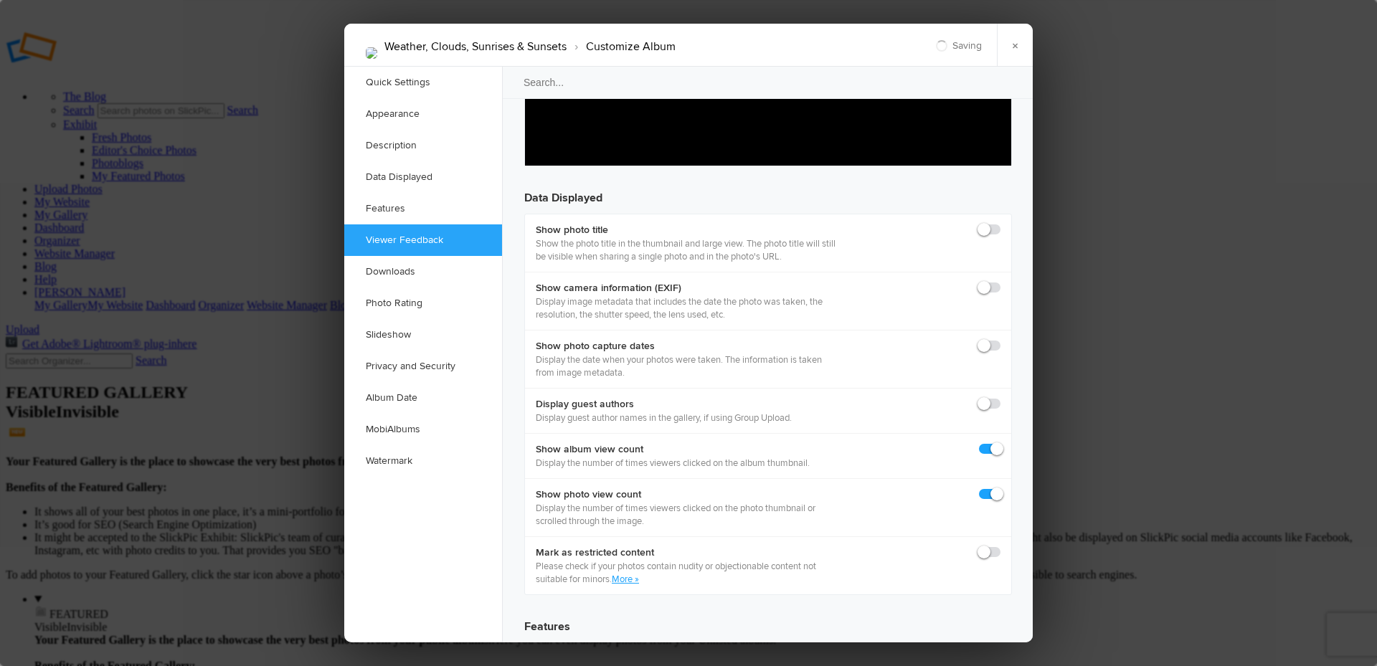
checkbox input "false"
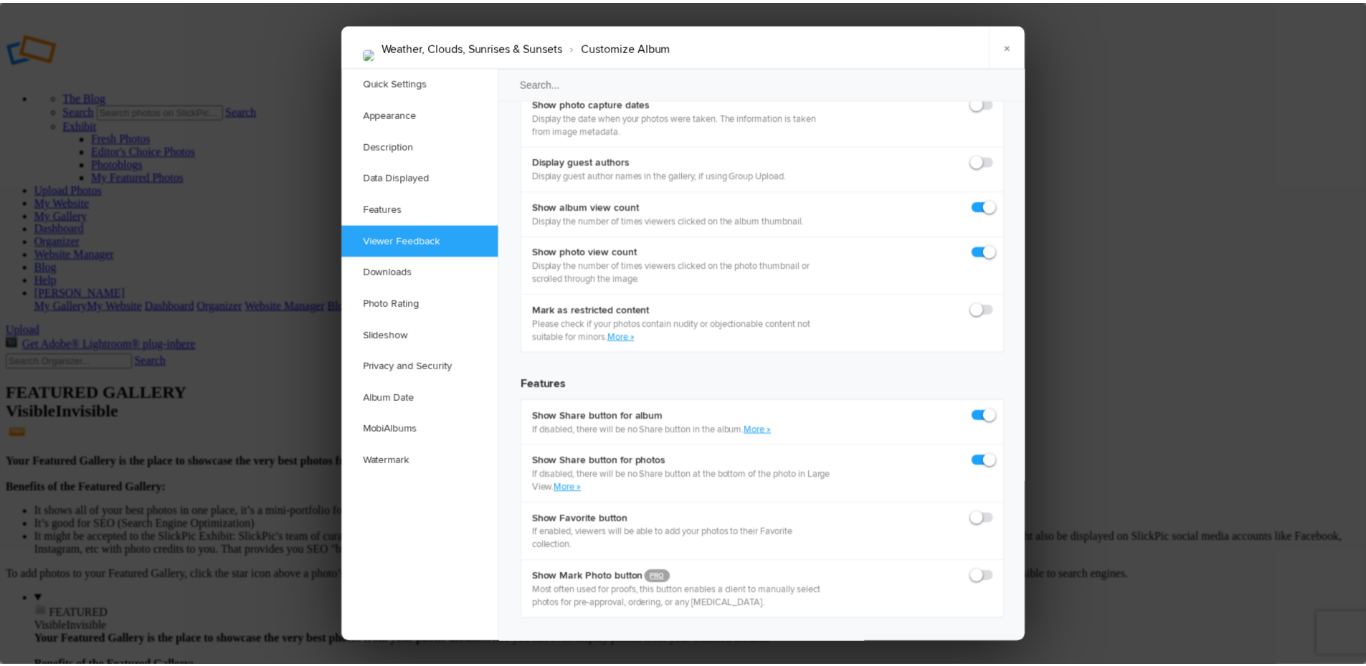
scroll to position [2199, 0]
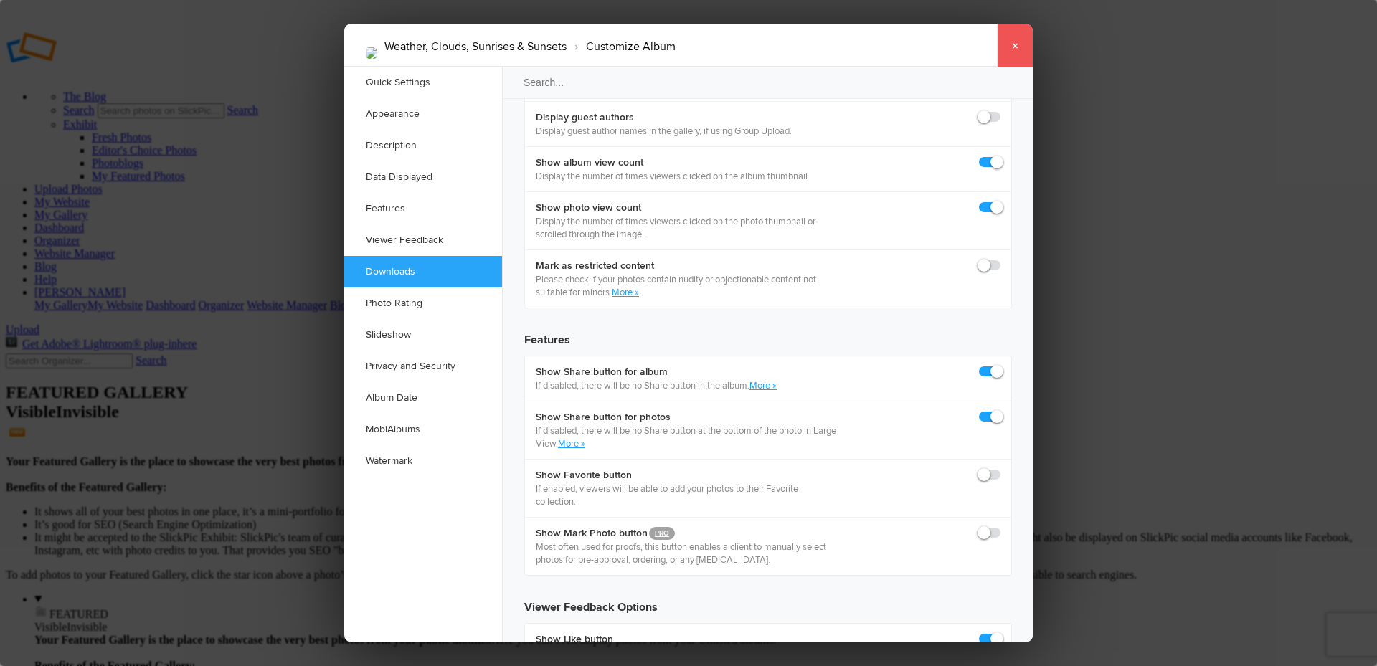
click at [1018, 43] on link "×" at bounding box center [1015, 45] width 36 height 43
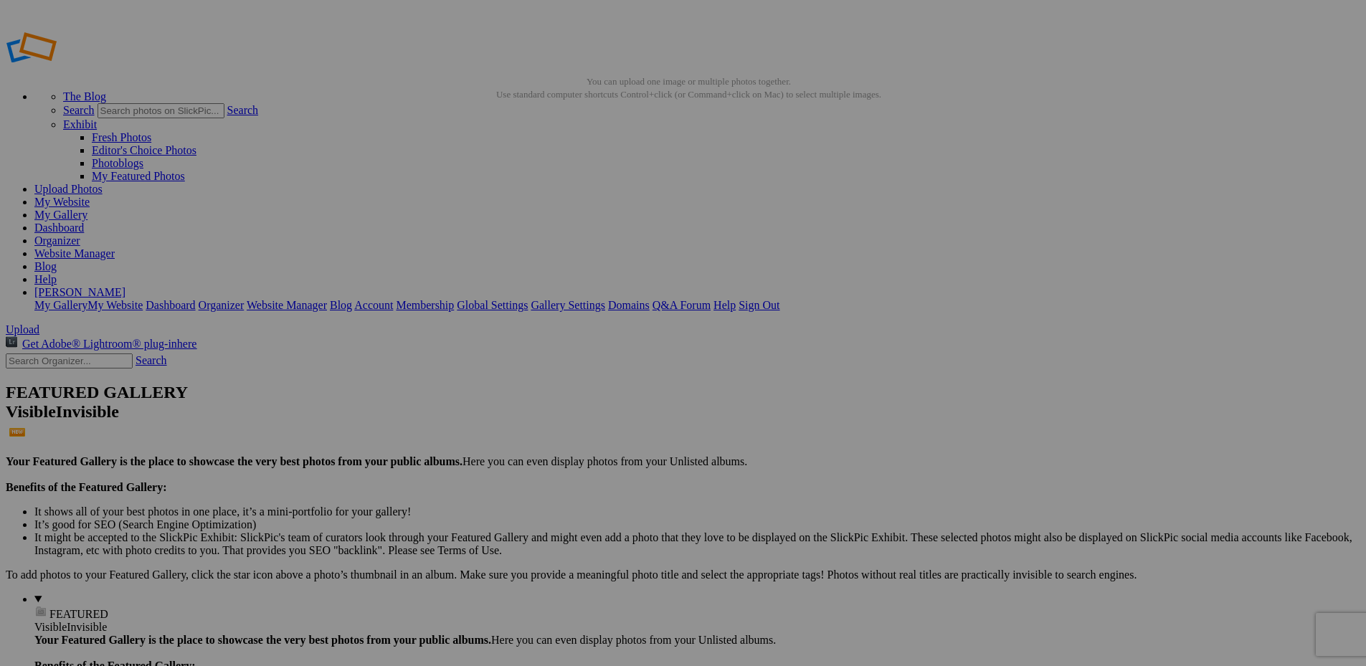
type input "Night Skies"
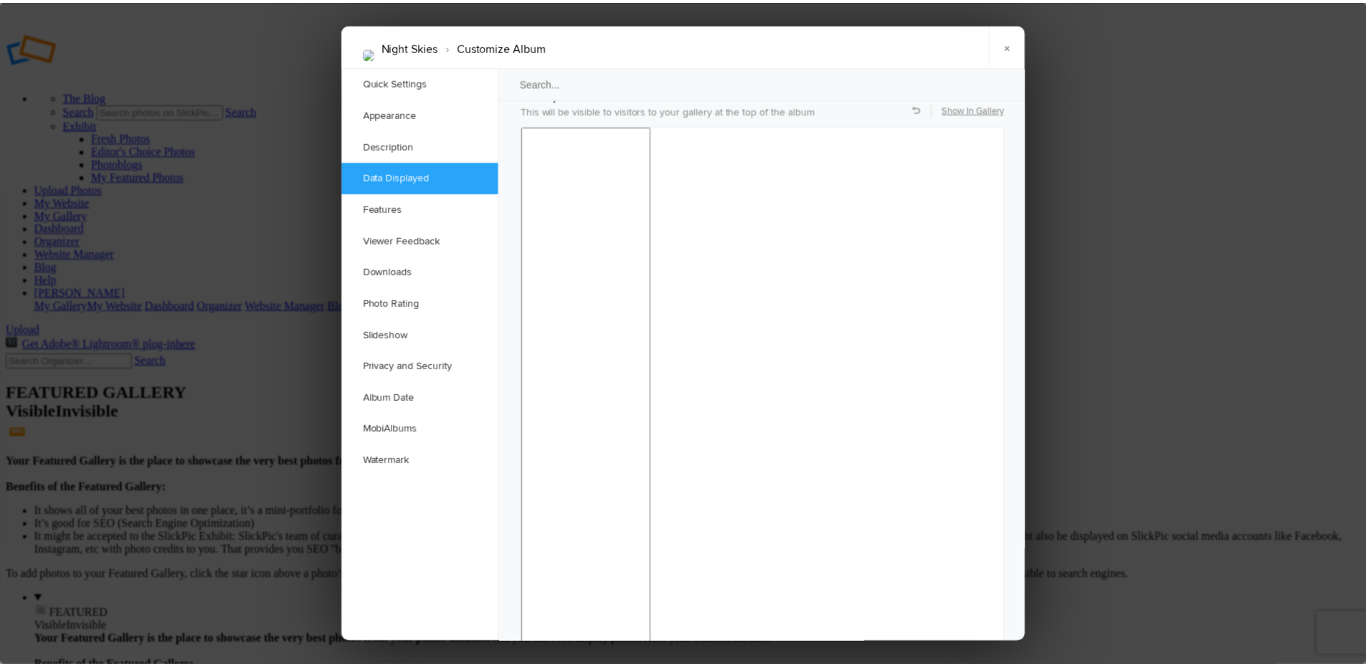
scroll to position [1195, 0]
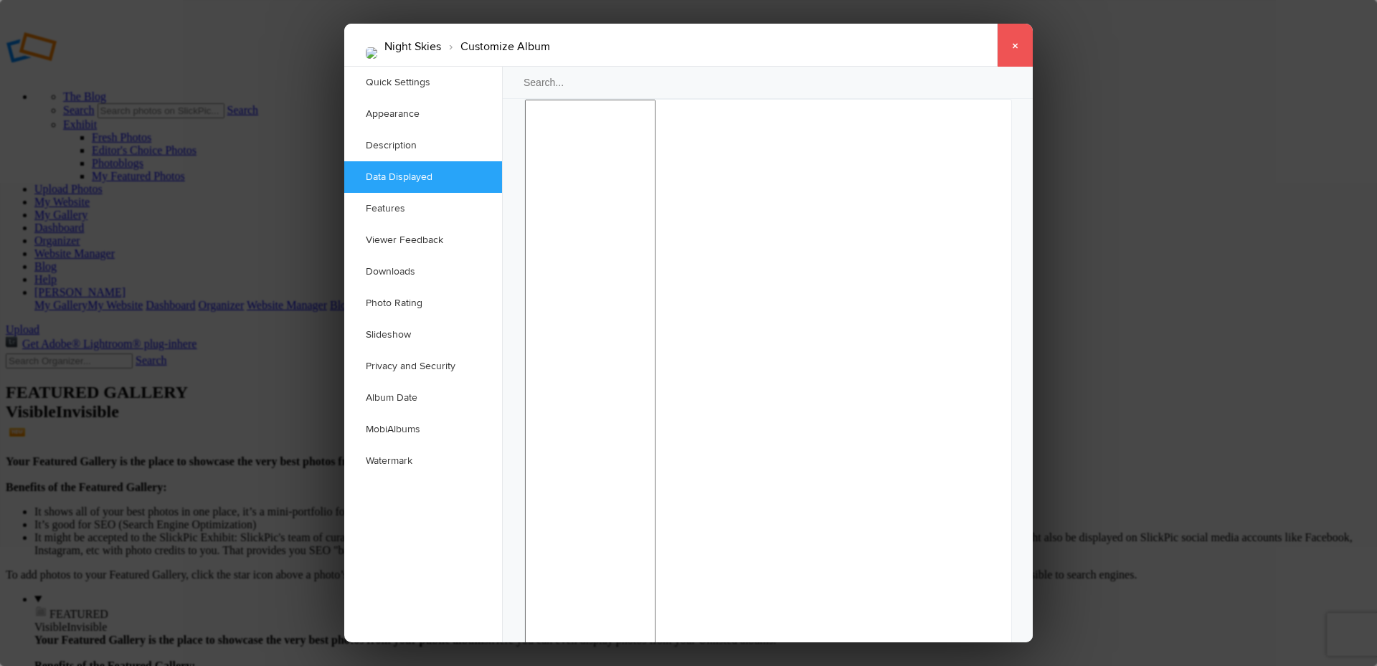
click at [1015, 53] on link "×" at bounding box center [1015, 45] width 36 height 43
